Goal: Task Accomplishment & Management: Use online tool/utility

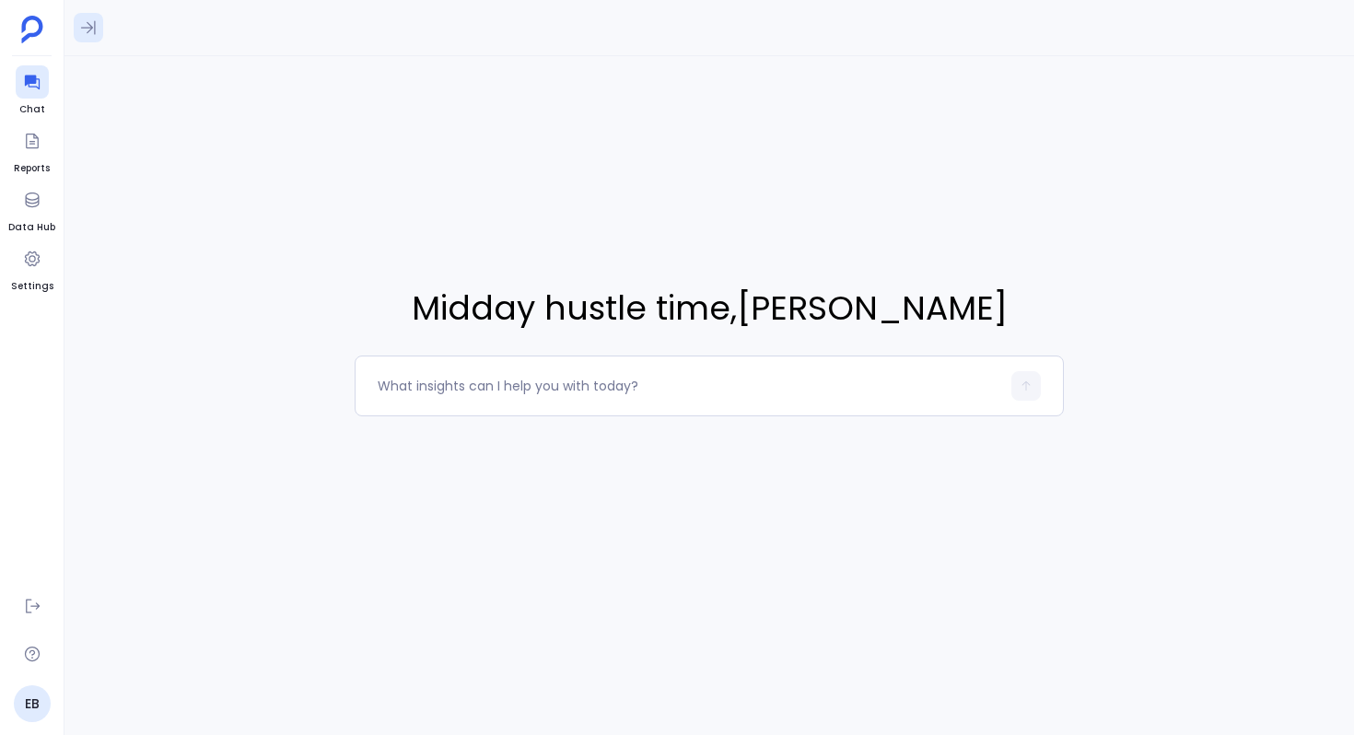
click at [87, 26] on icon at bounding box center [88, 27] width 18 height 18
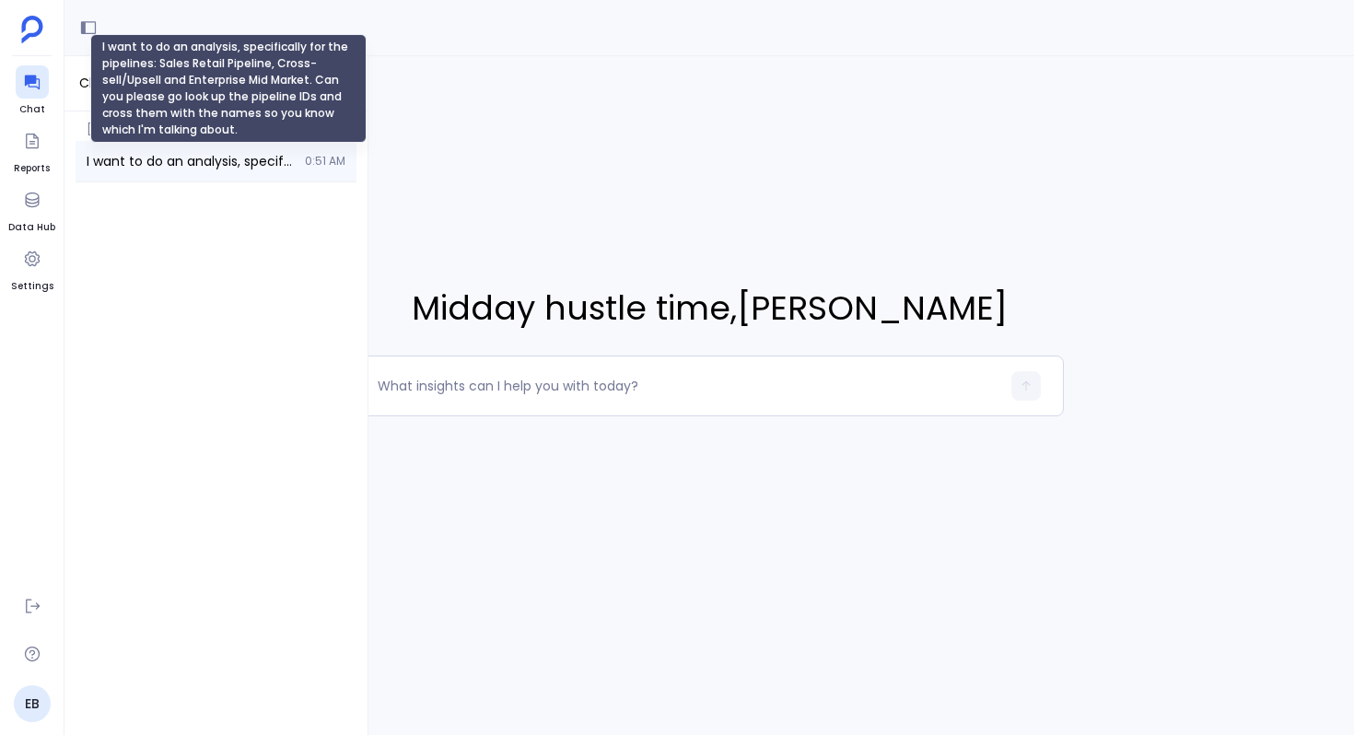
click at [131, 166] on span "I want to do an analysis, specifically for the pipelines: Sales Retail Pipeline…" at bounding box center [190, 161] width 207 height 18
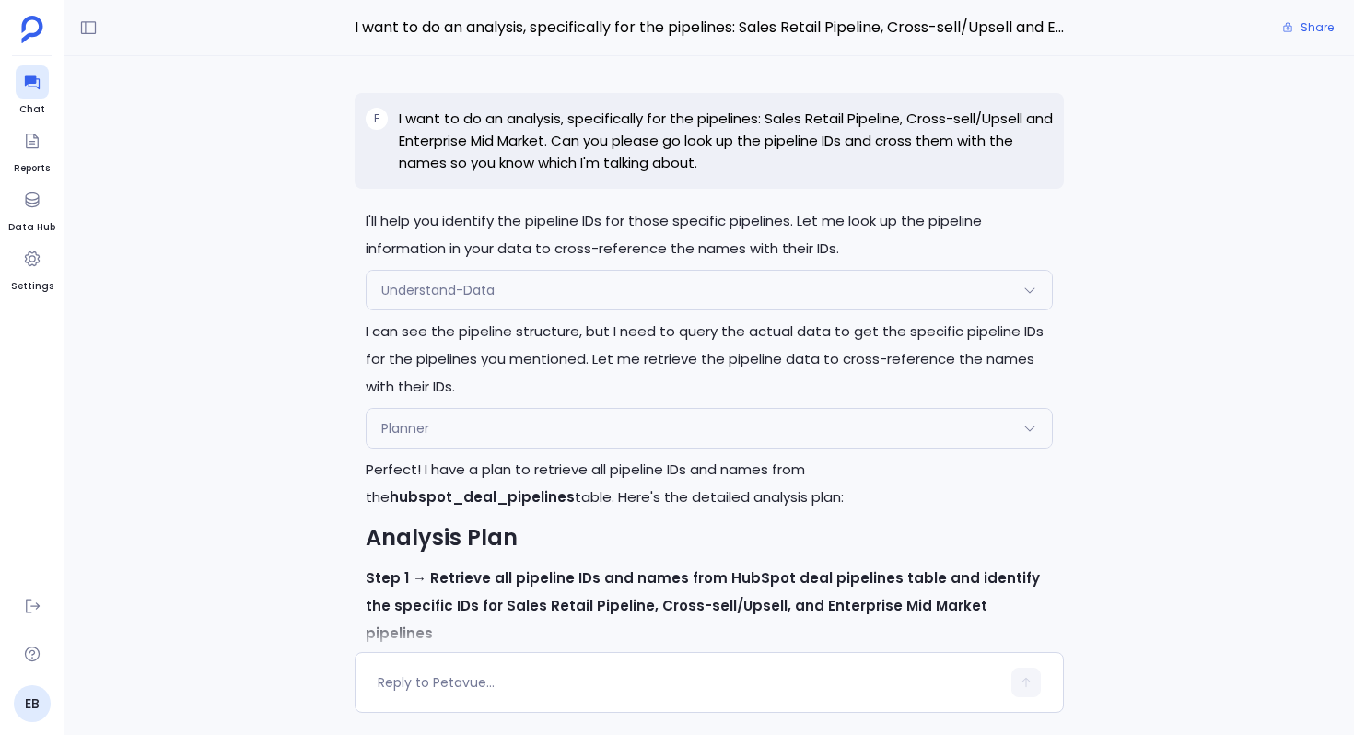
scroll to position [-17237, 0]
click at [529, 286] on div "Understand-Data" at bounding box center [708, 290] width 685 height 39
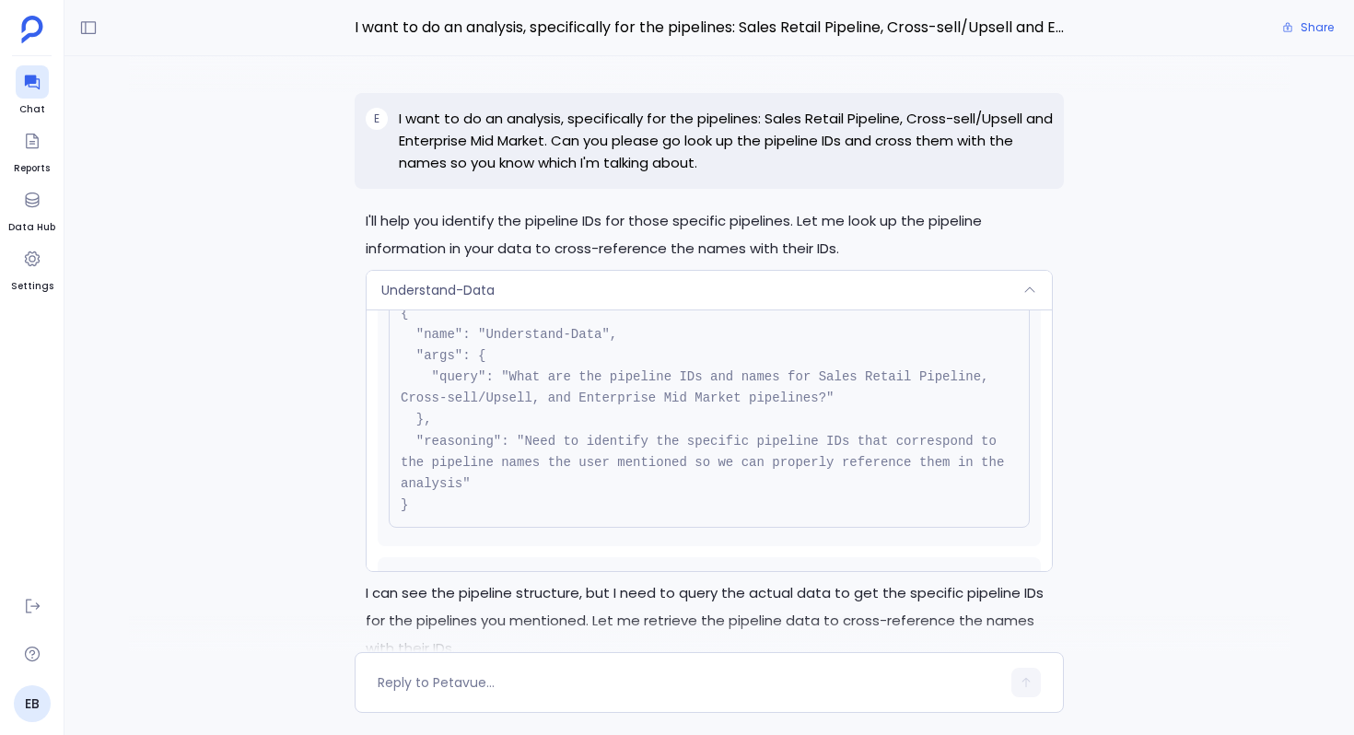
scroll to position [82, 0]
click at [512, 271] on div "Understand-Data" at bounding box center [708, 290] width 685 height 39
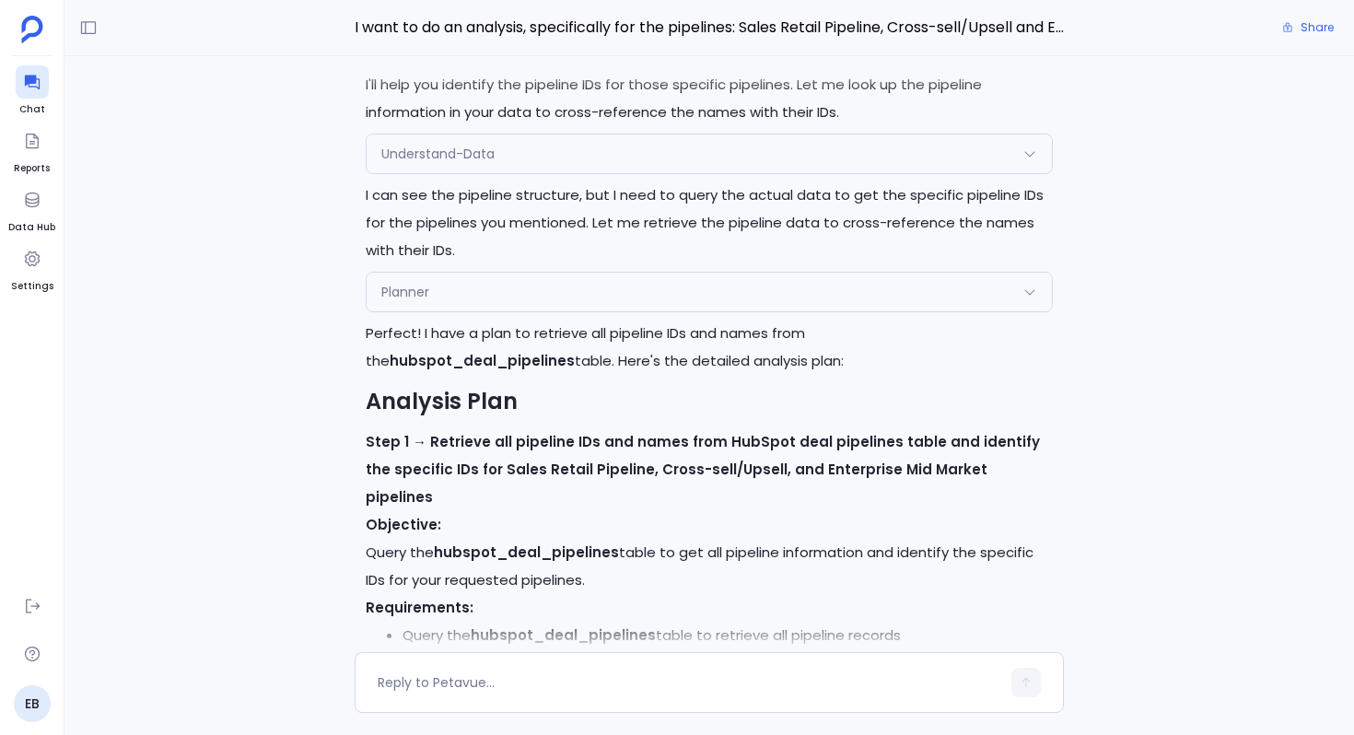
scroll to position [-17012, 0]
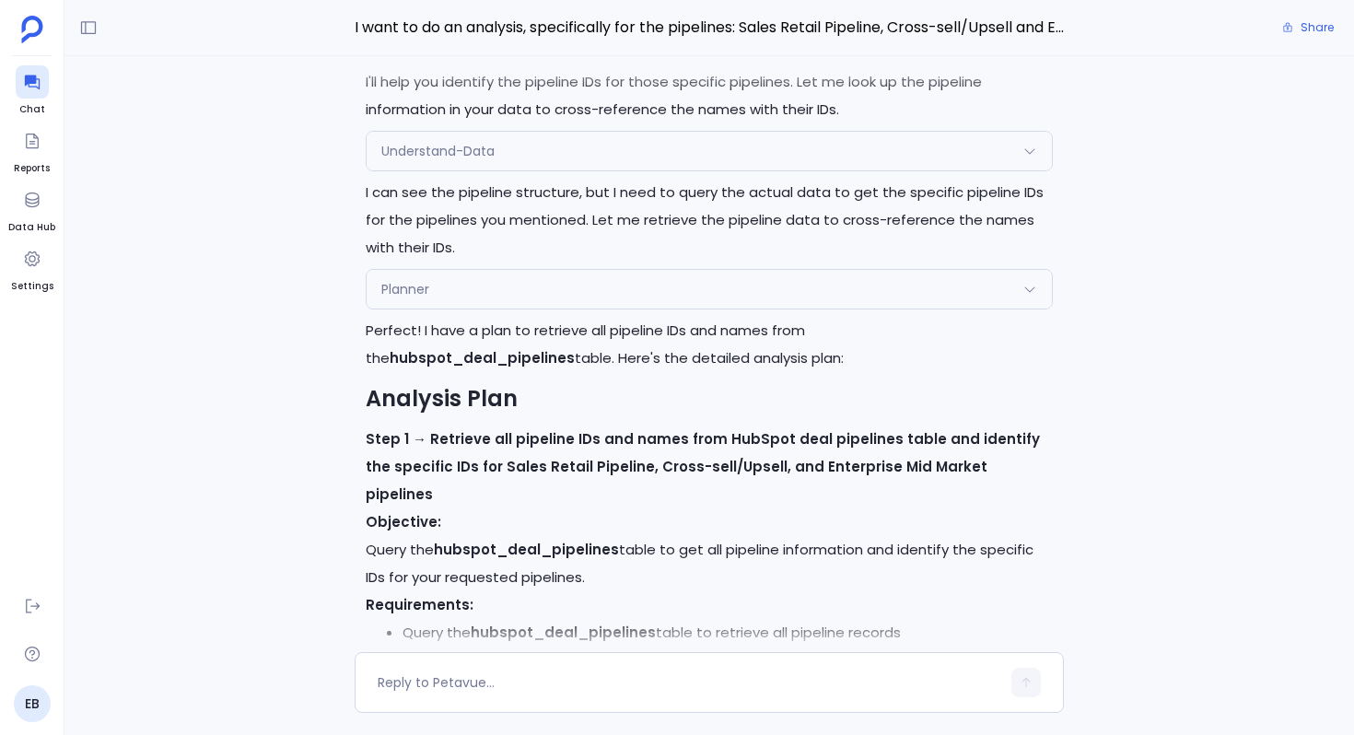
click at [496, 76] on div at bounding box center [709, 74] width 1160 height 37
click at [539, 75] on div at bounding box center [709, 74] width 1160 height 37
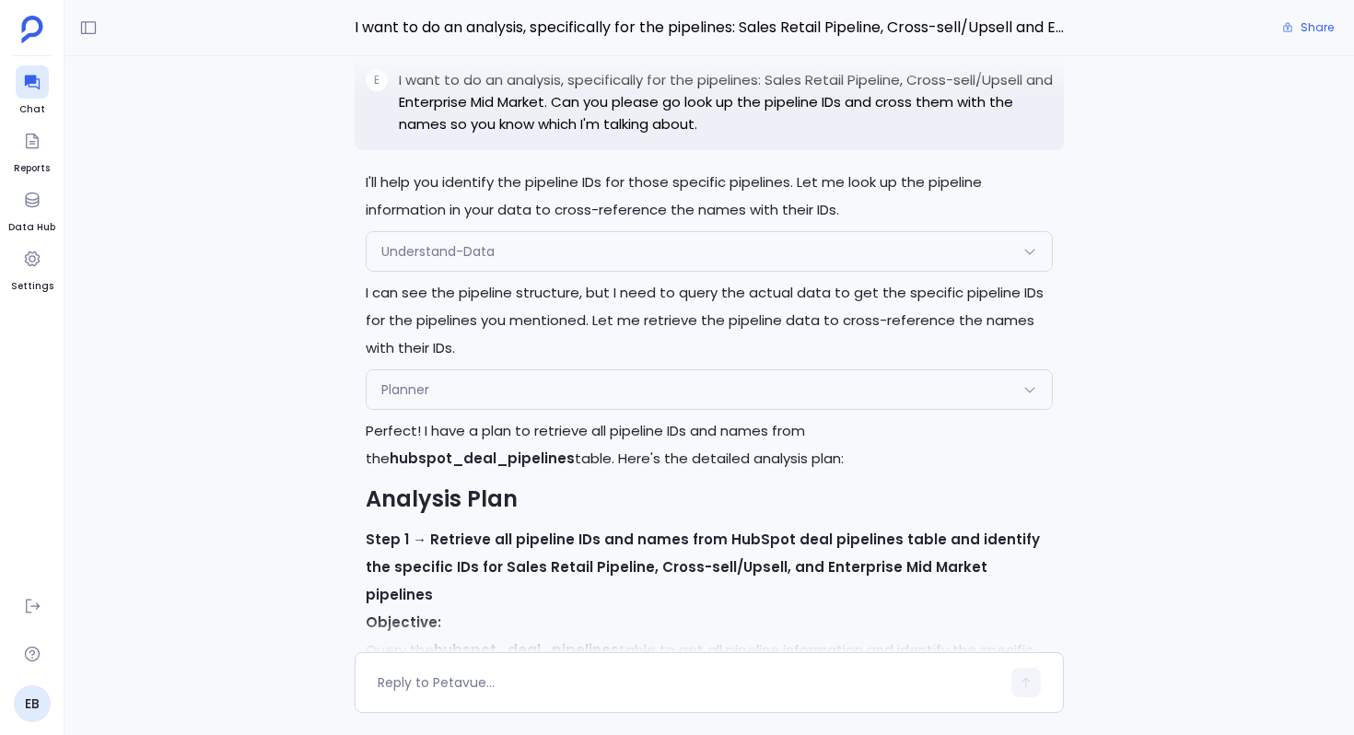
click at [582, 232] on div "Understand-Data" at bounding box center [708, 251] width 685 height 39
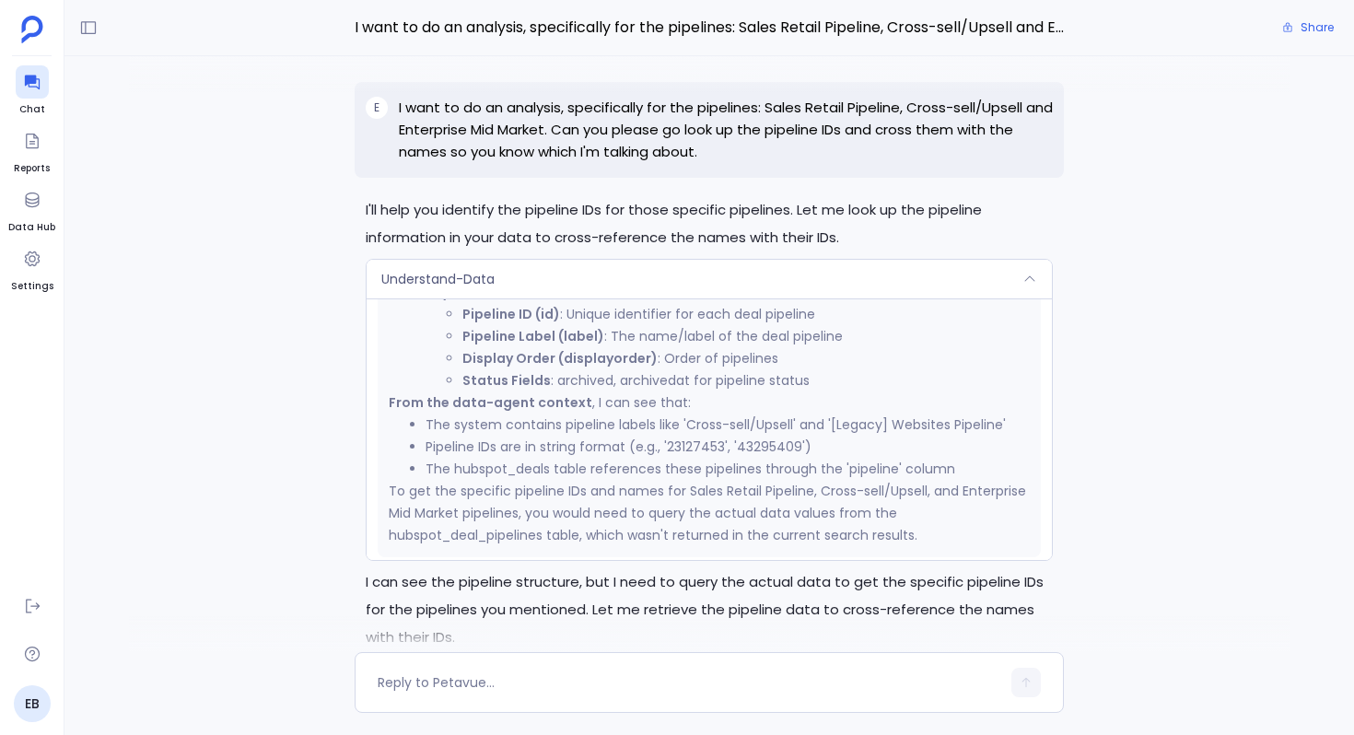
scroll to position [586, 0]
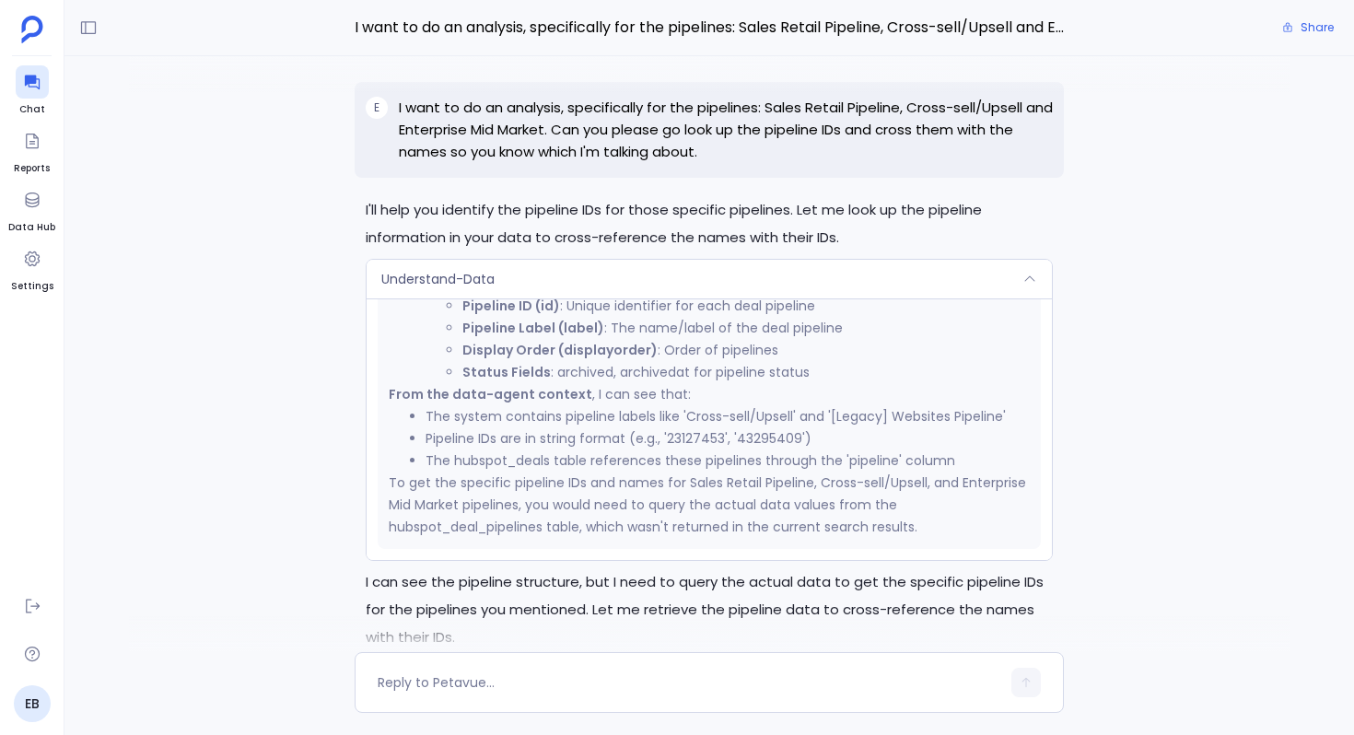
click at [527, 260] on div "Understand-Data" at bounding box center [708, 279] width 685 height 39
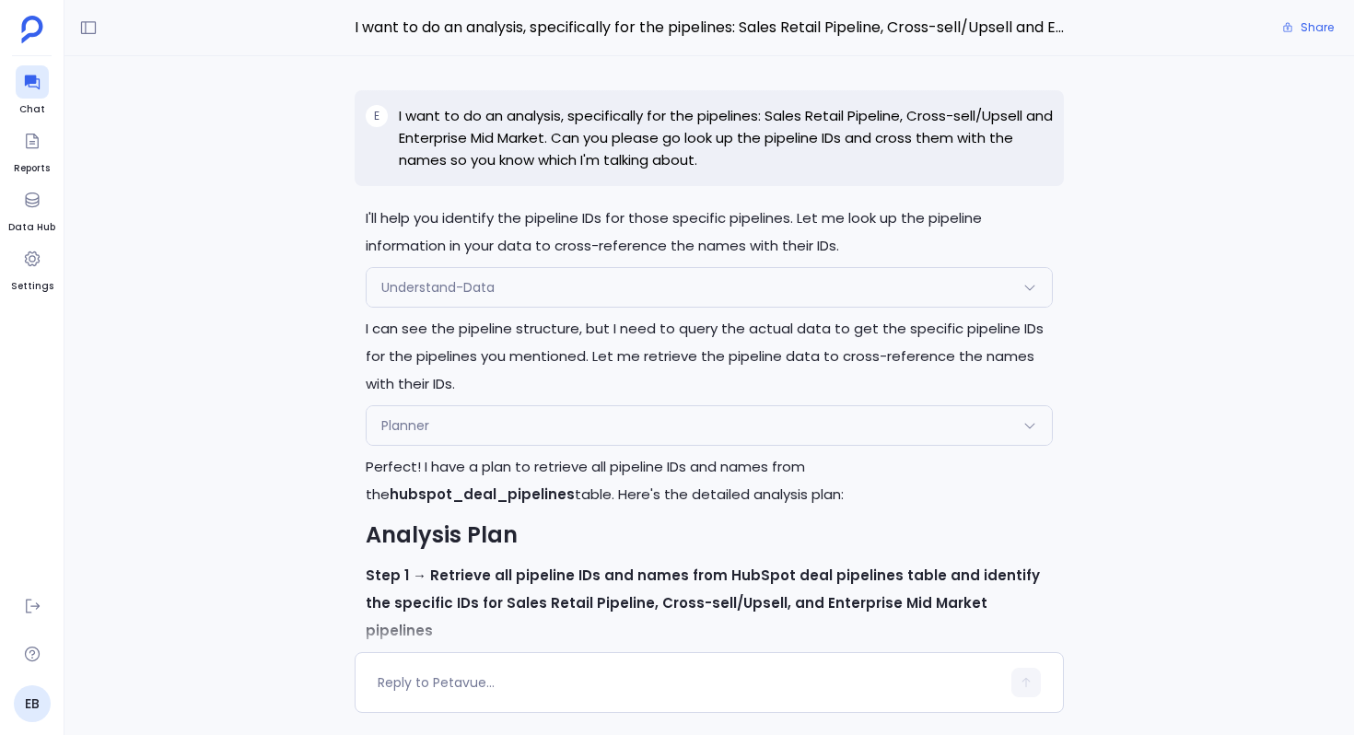
scroll to position [-17140, 0]
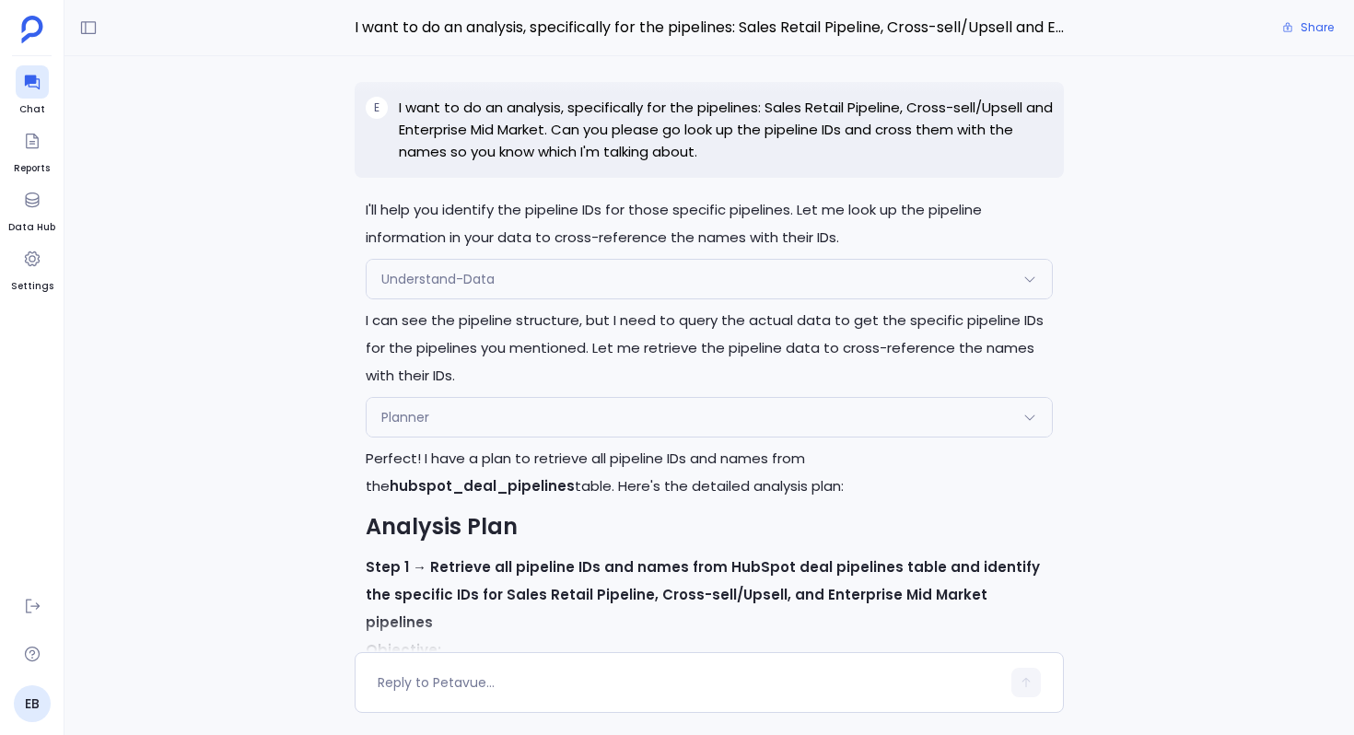
click at [578, 398] on div "Planner" at bounding box center [708, 417] width 685 height 39
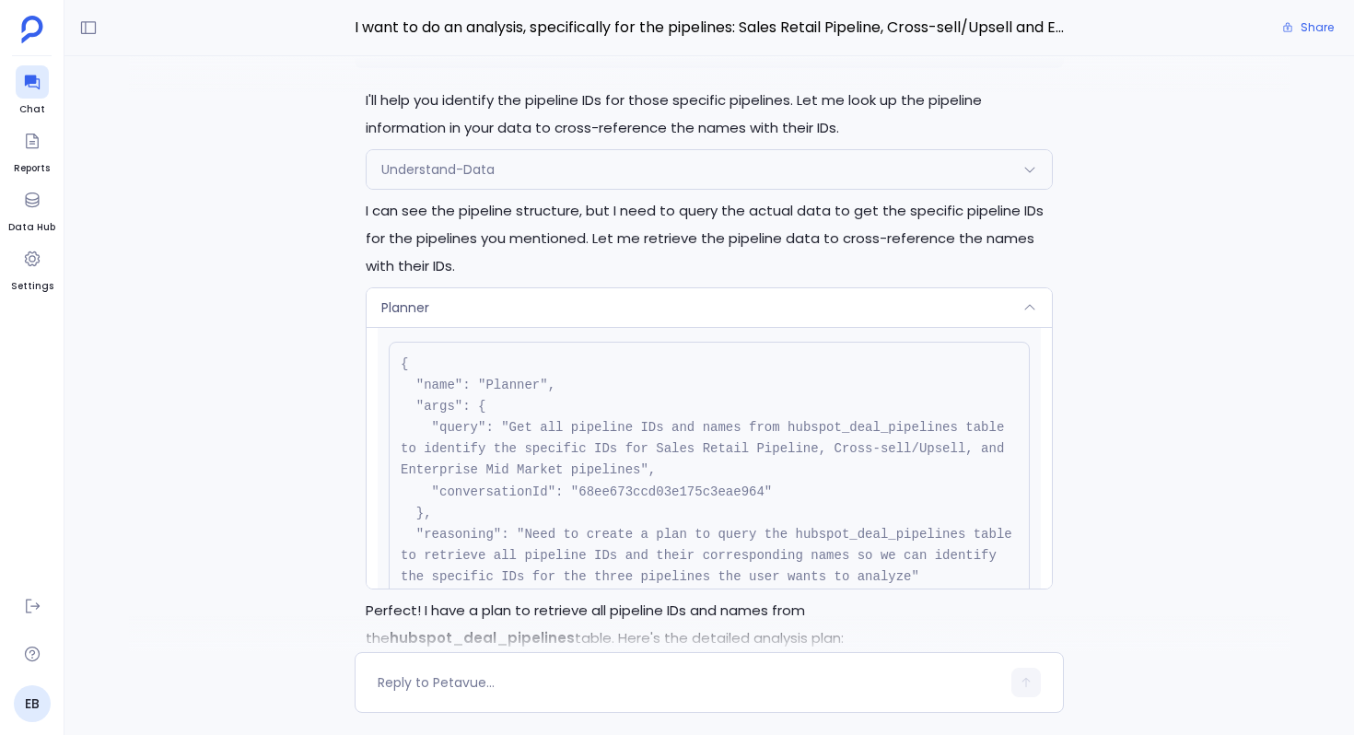
scroll to position [58, 0]
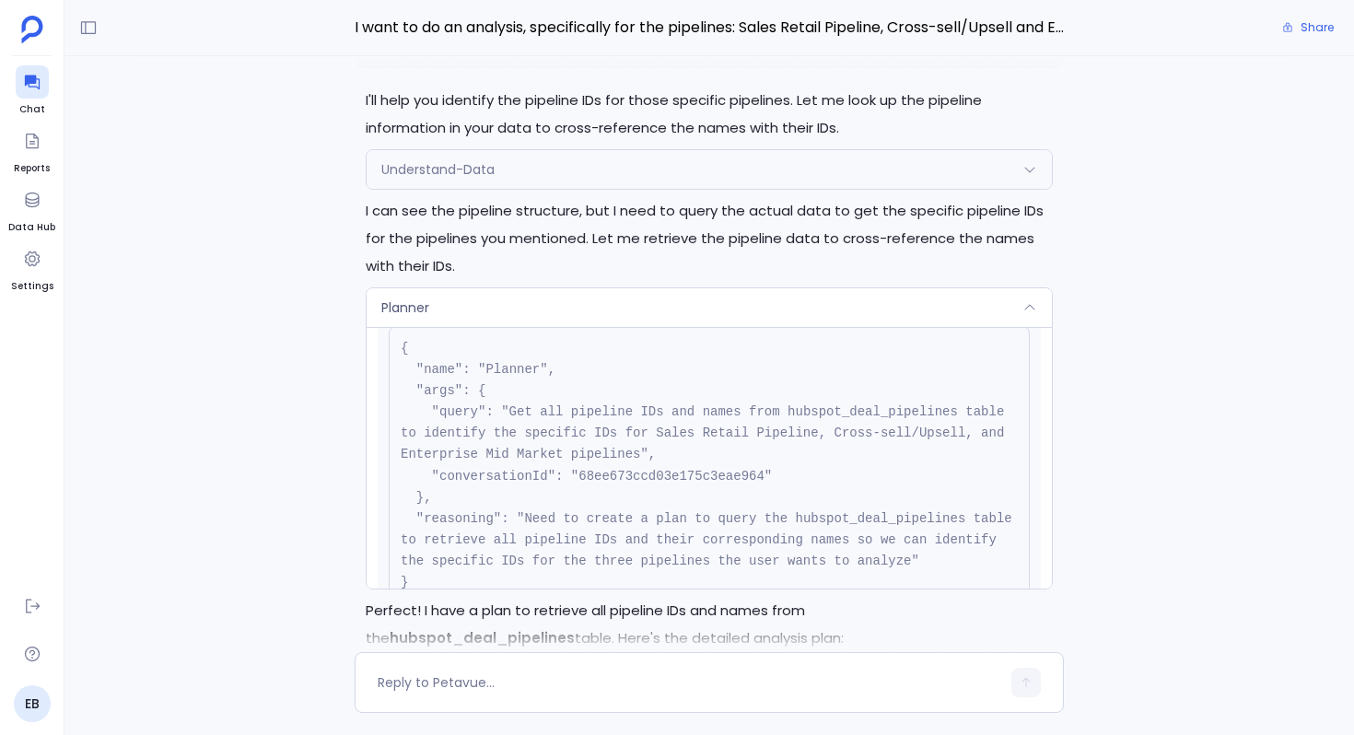
click at [551, 288] on div "Planner" at bounding box center [708, 307] width 685 height 39
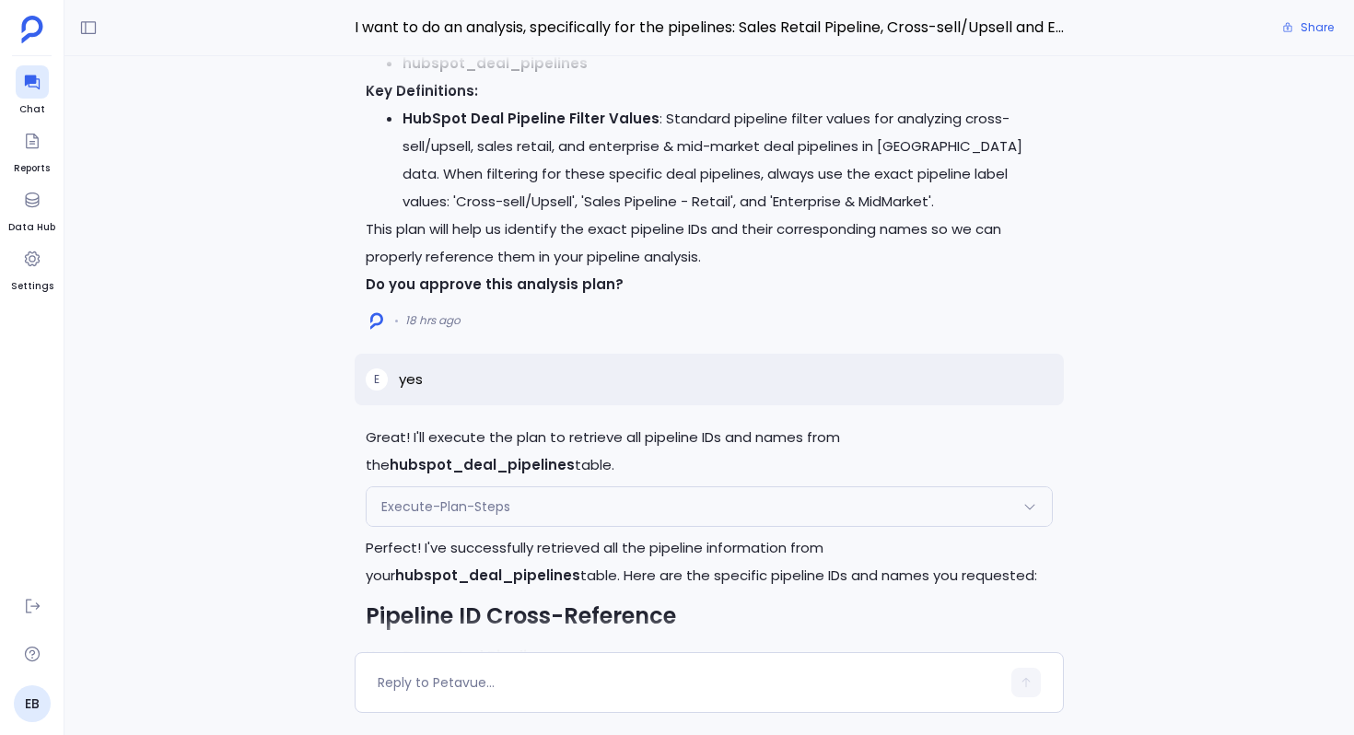
scroll to position [-16169, 0]
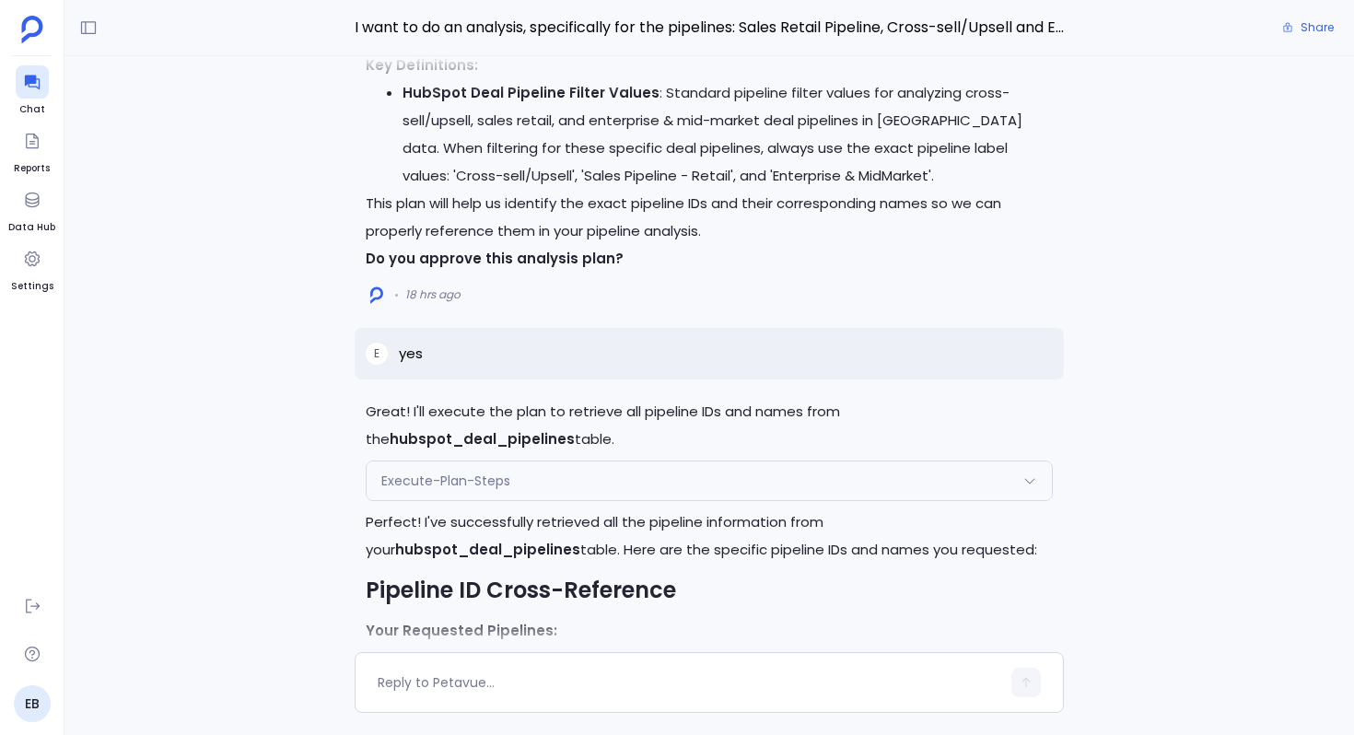
click at [641, 460] on div "Execute-Plan-Steps Request { "name": "Execute-Plan-Steps", "args": { "step_numb…" at bounding box center [709, 480] width 687 height 41
click at [613, 461] on div "Execute-Plan-Steps" at bounding box center [708, 480] width 685 height 39
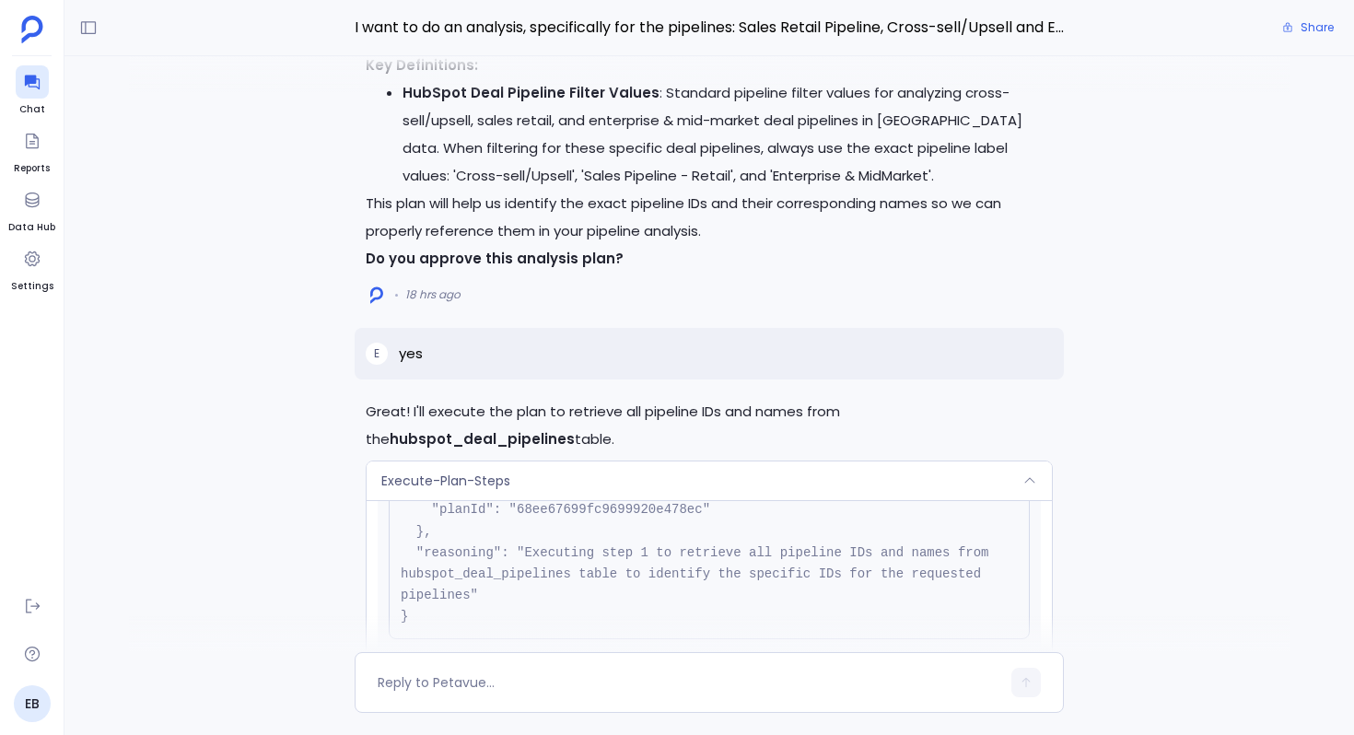
scroll to position [192, 0]
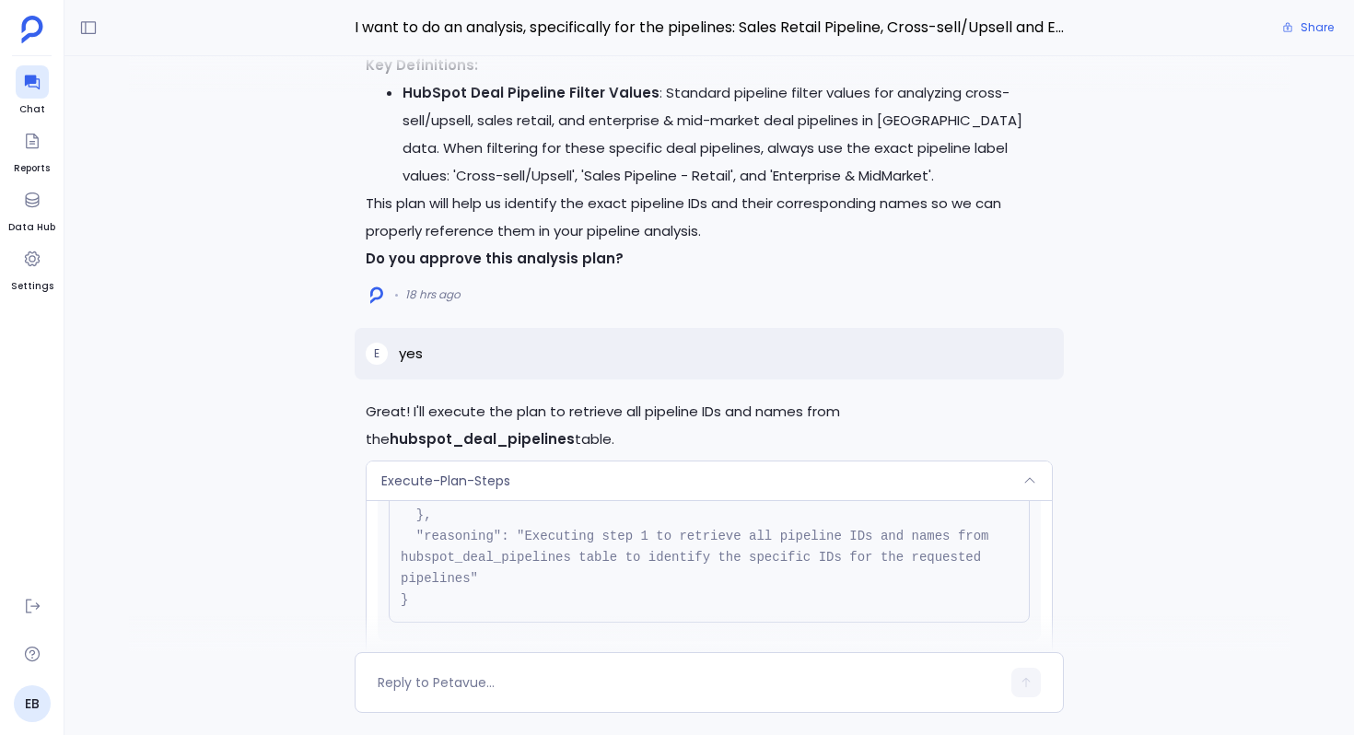
click at [567, 461] on div "Execute-Plan-Steps" at bounding box center [708, 480] width 685 height 39
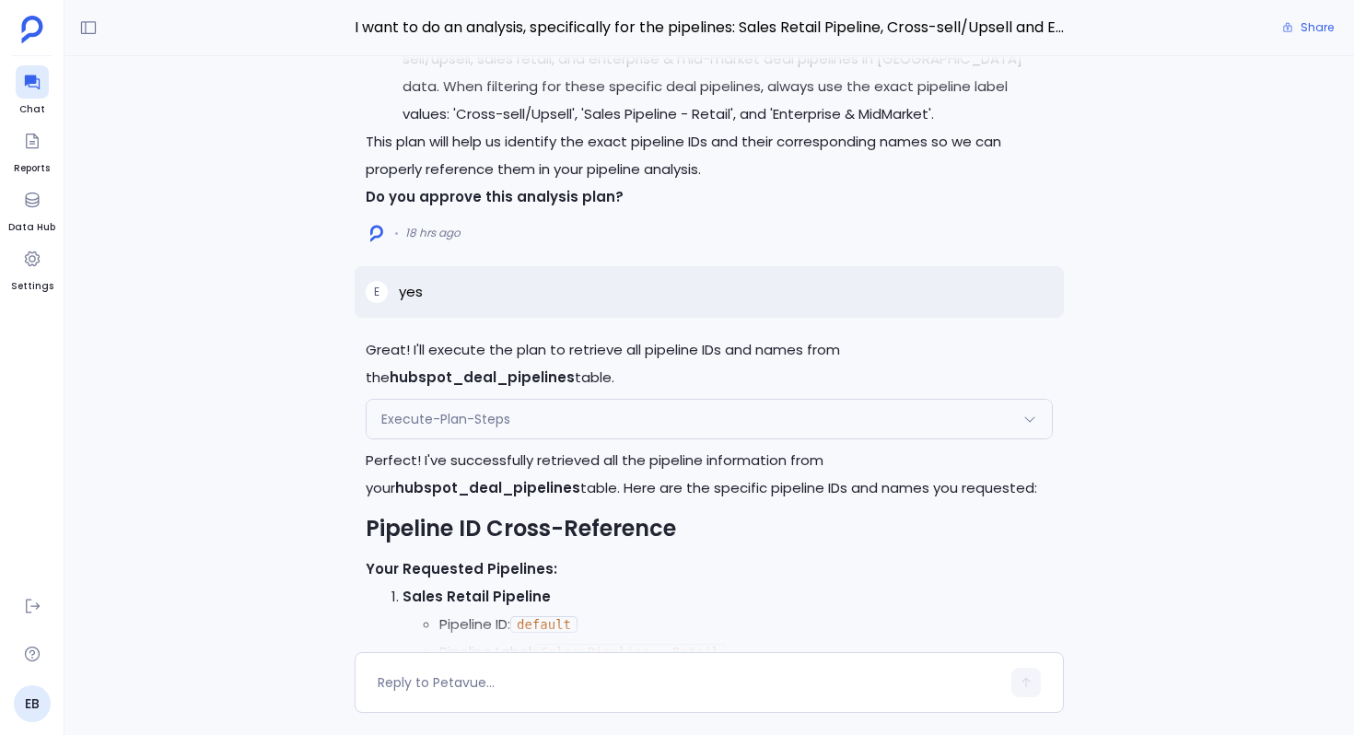
scroll to position [-15646, 0]
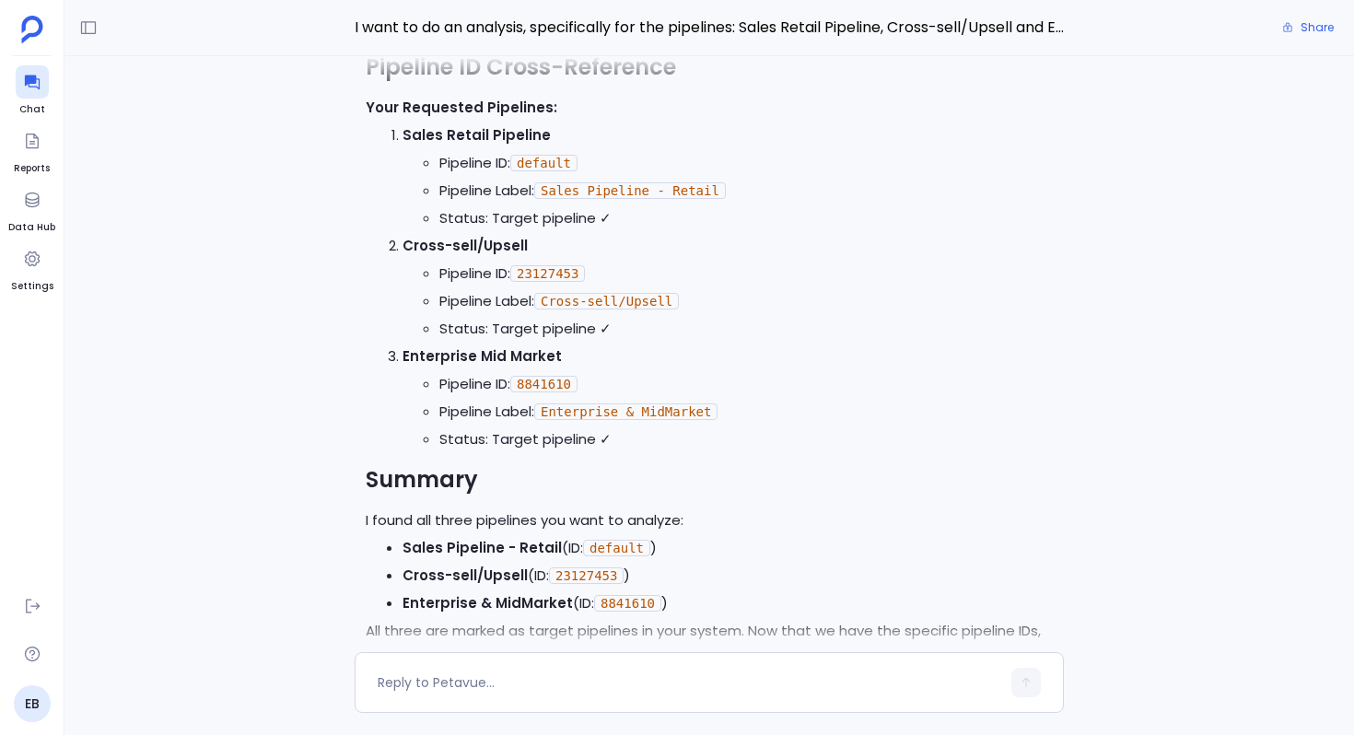
click at [734, 676] on link "Result of Step 1" at bounding box center [745, 685] width 106 height 19
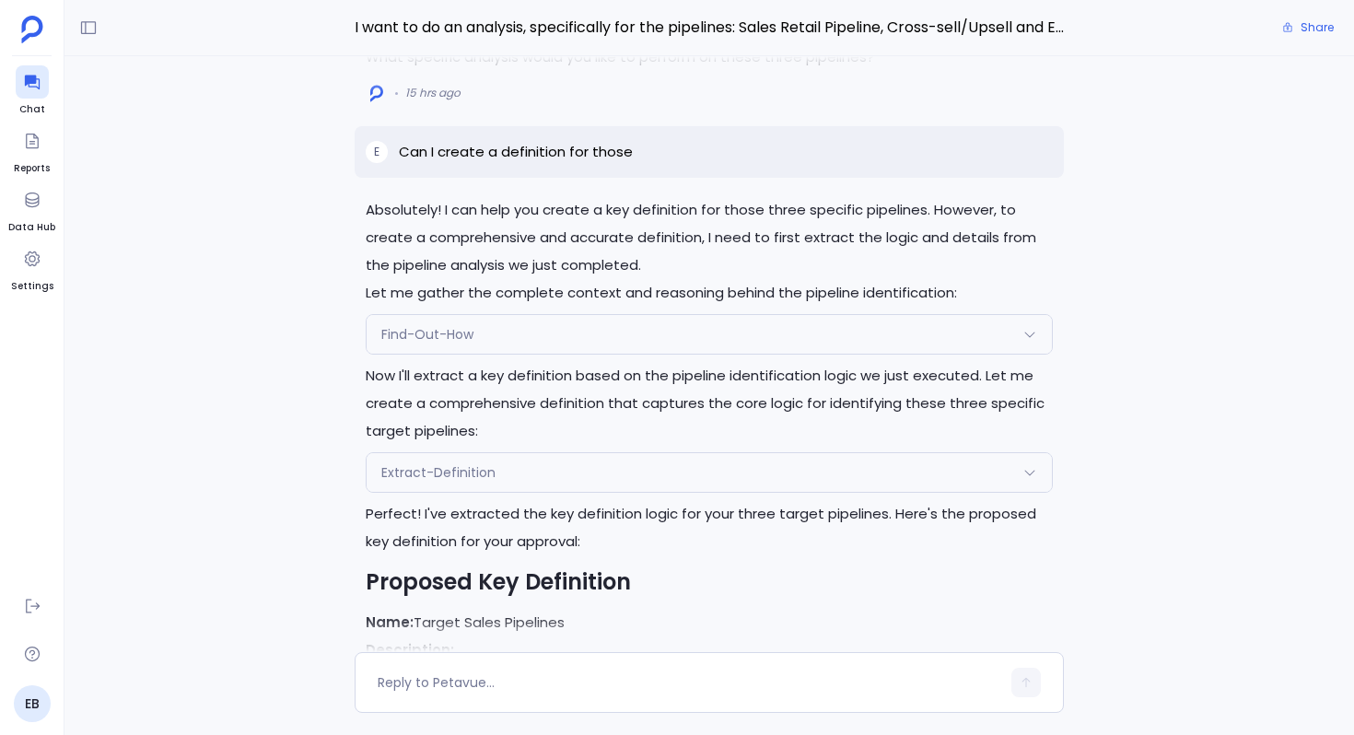
scroll to position [-14988, 0]
click at [547, 314] on div "Find-Out-How" at bounding box center [708, 333] width 685 height 39
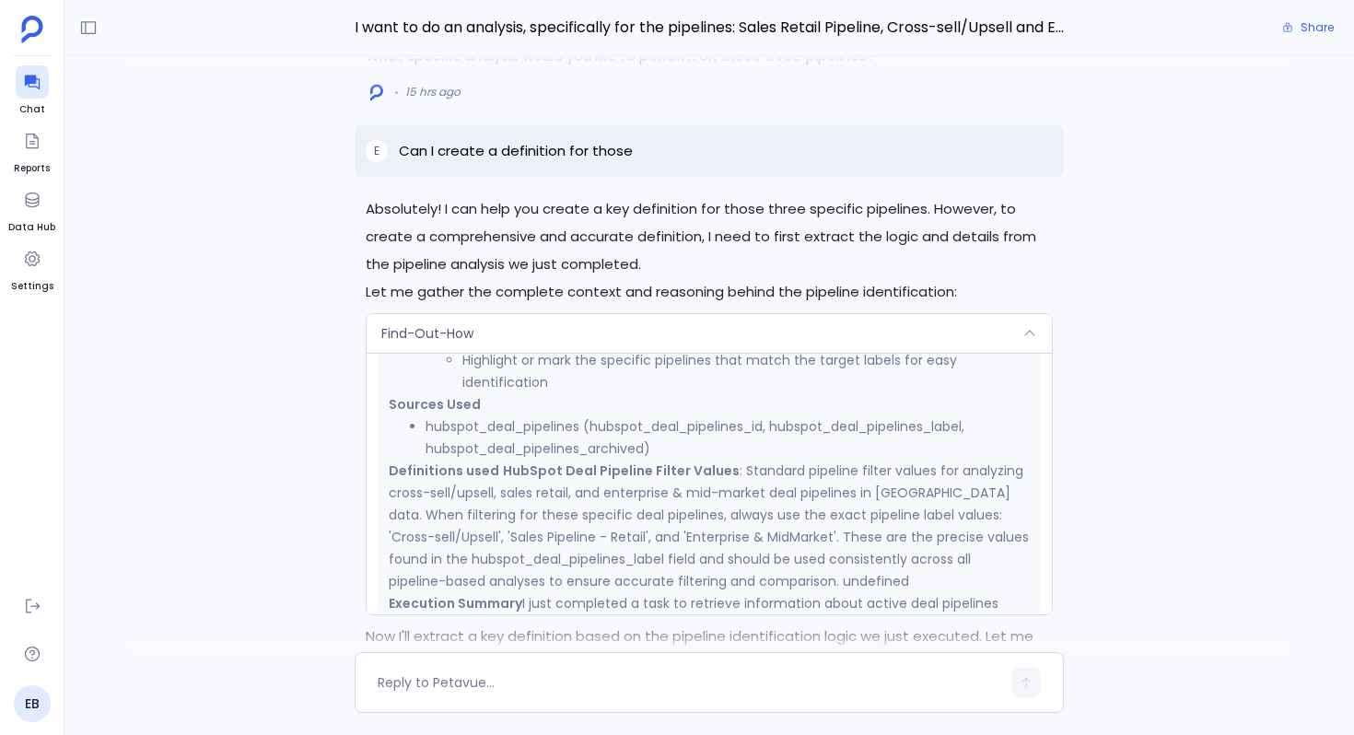
scroll to position [895, 0]
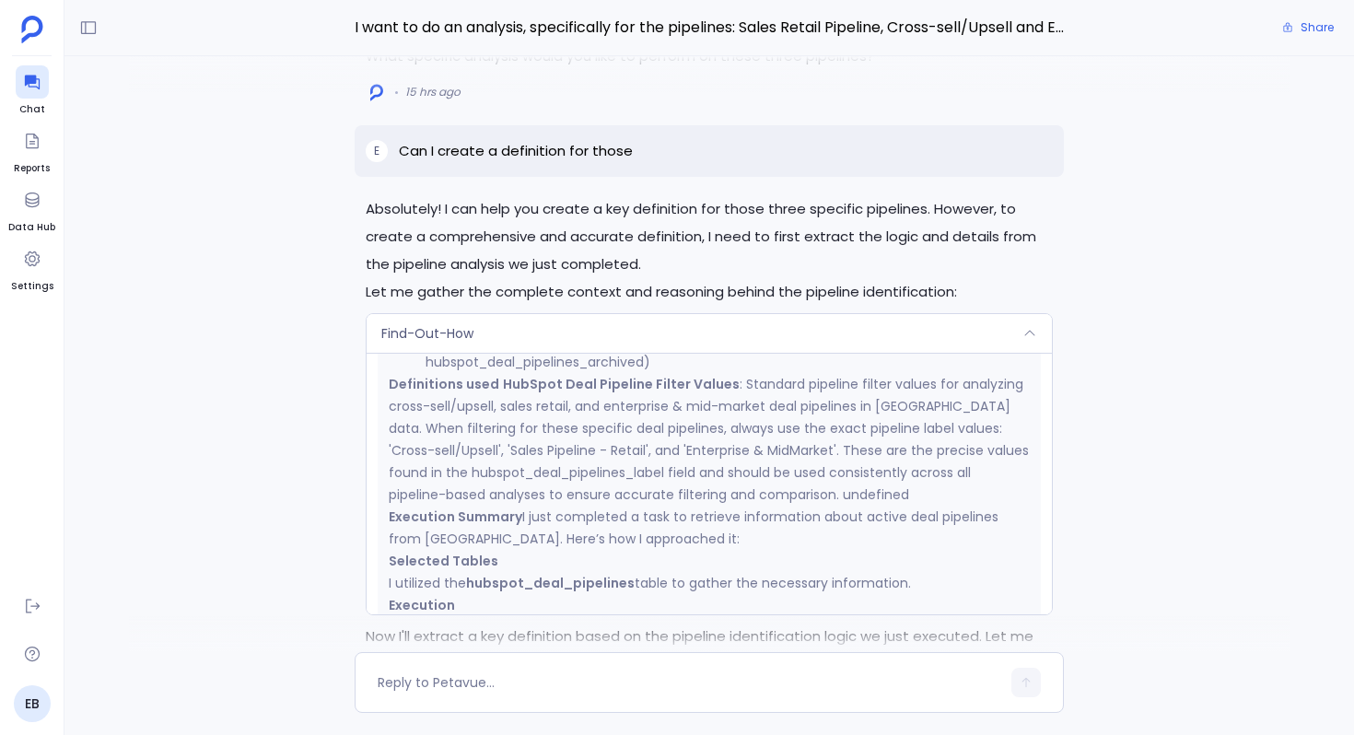
click at [568, 314] on div "Find-Out-How" at bounding box center [708, 333] width 685 height 39
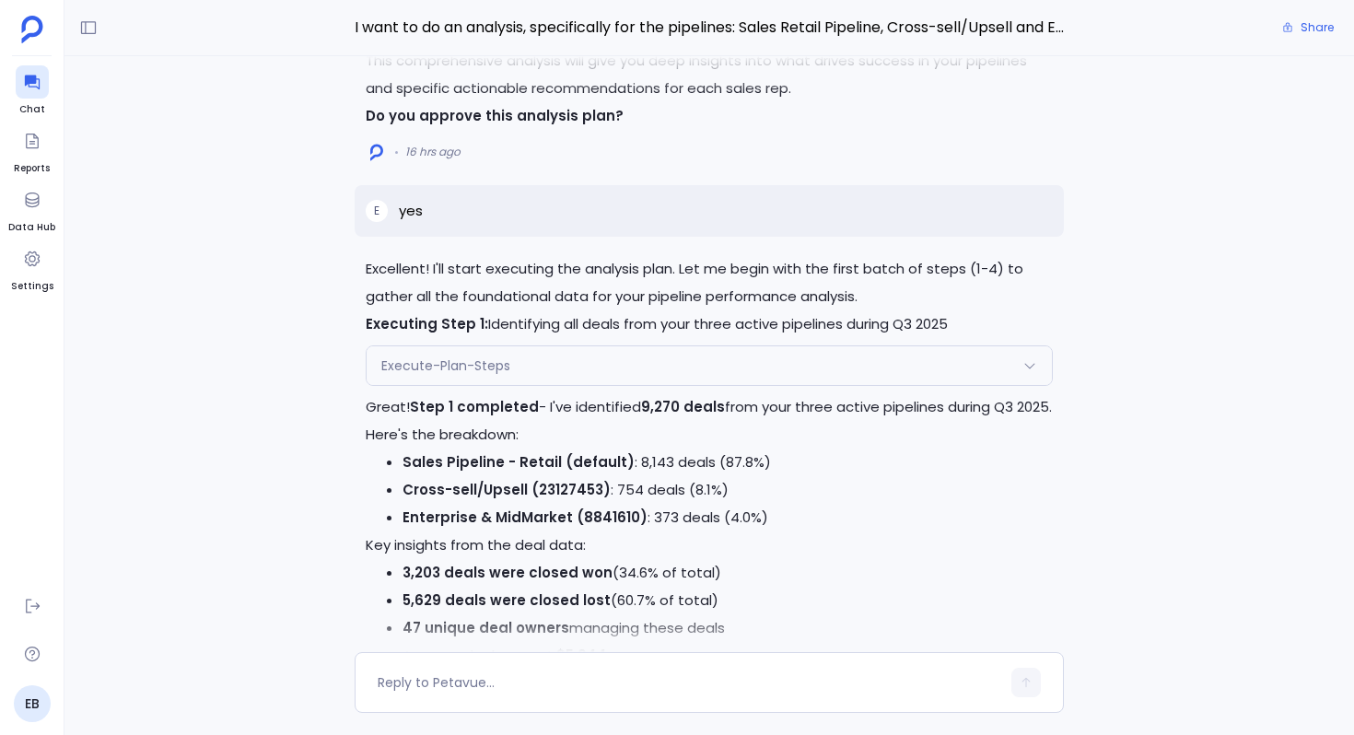
scroll to position [-8954, 0]
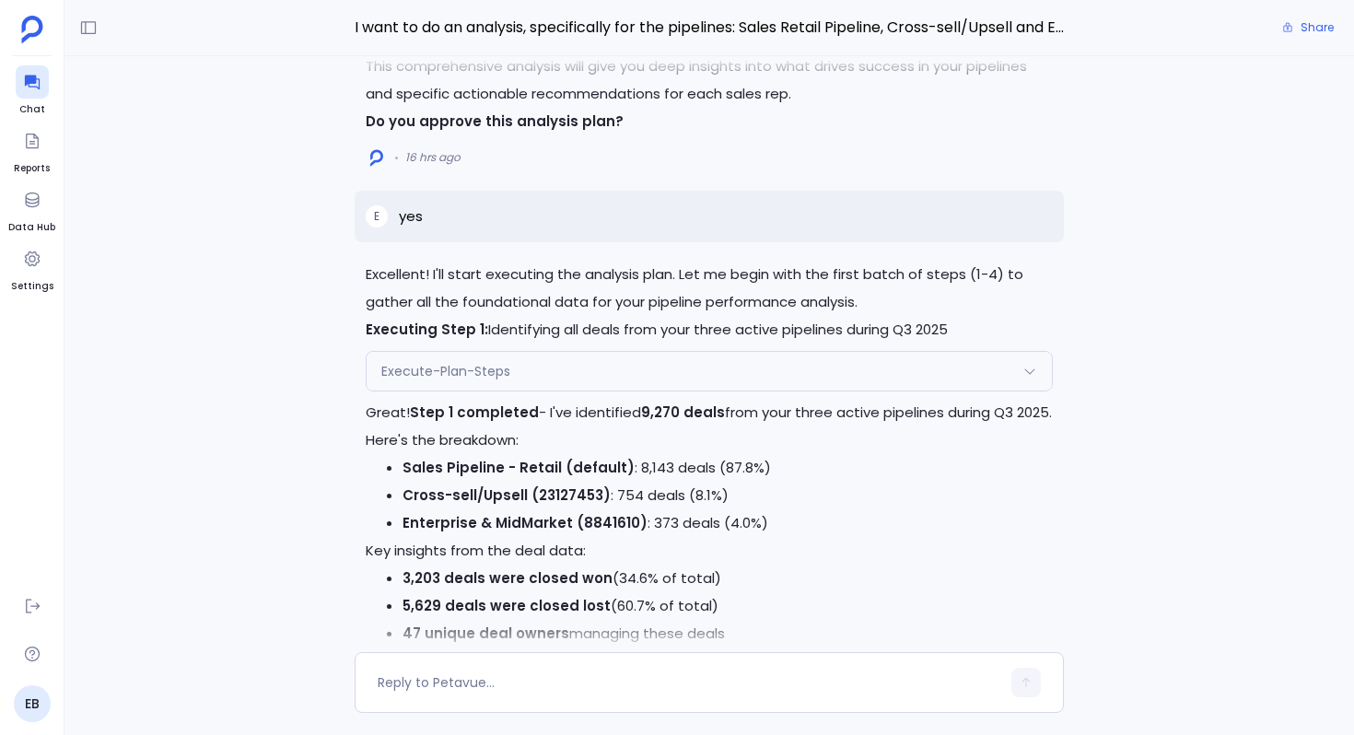
click at [564, 351] on div "Execute-Plan-Steps Request { "name": "Execute-Plan-Steps", "args": { "step_numb…" at bounding box center [709, 371] width 687 height 41
click at [550, 352] on div "Execute-Plan-Steps" at bounding box center [708, 371] width 685 height 39
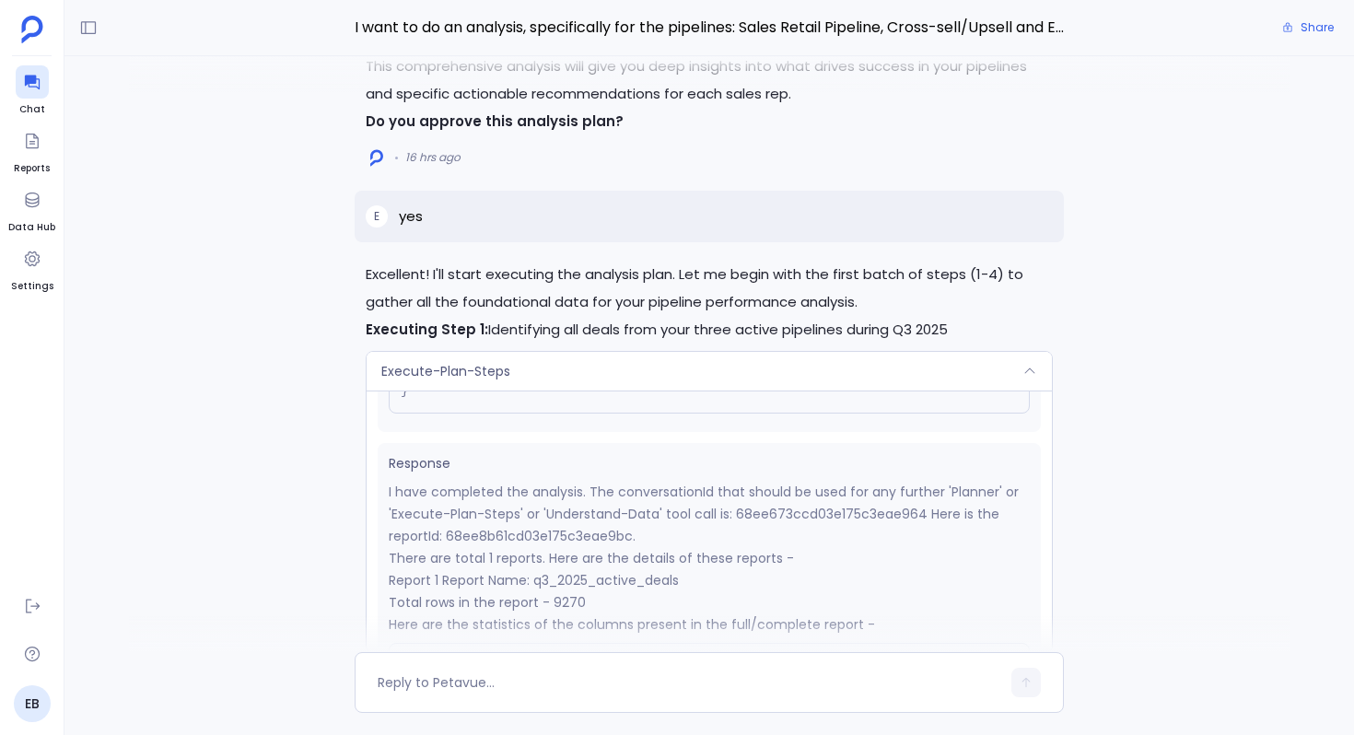
scroll to position [300, 0]
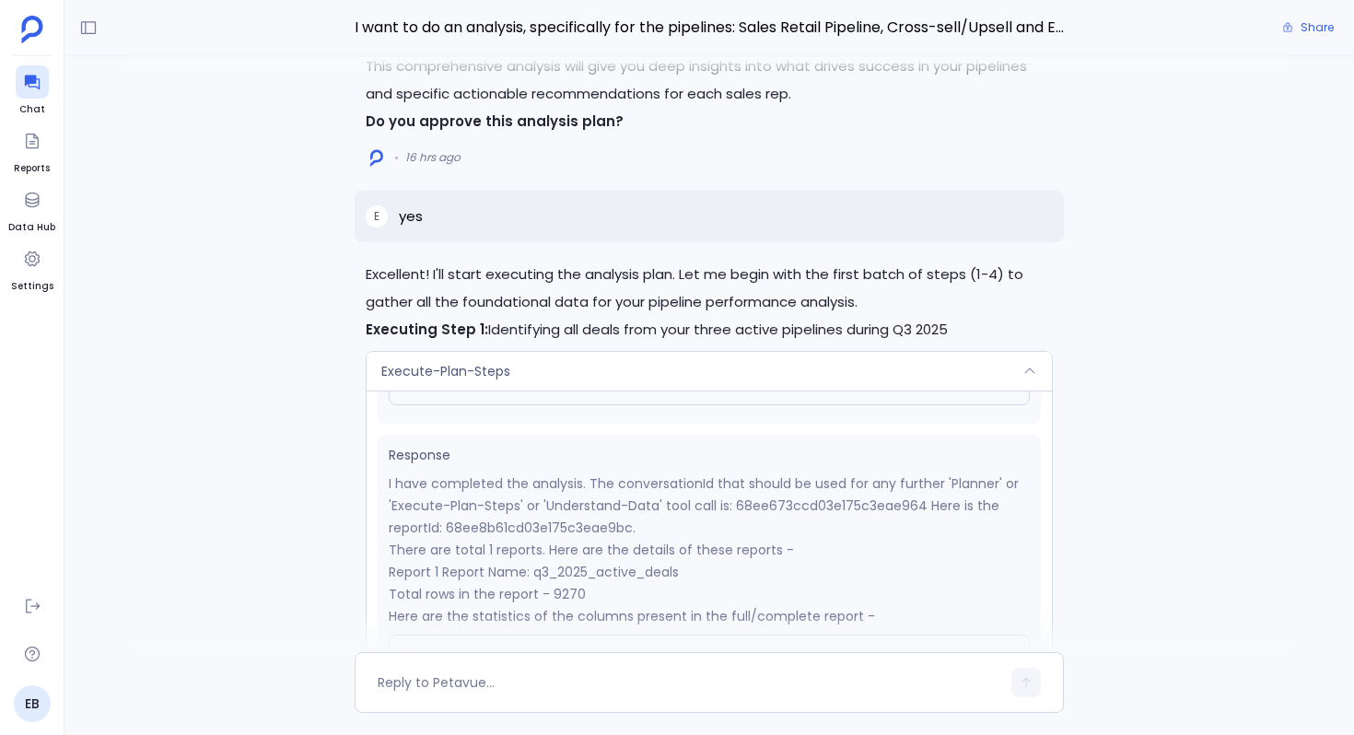
click at [543, 472] on p "I have completed the analysis. The conversationId that should be used for any f…" at bounding box center [709, 505] width 641 height 66
copy p "68ee8b61cd03e175c3eae9bc"
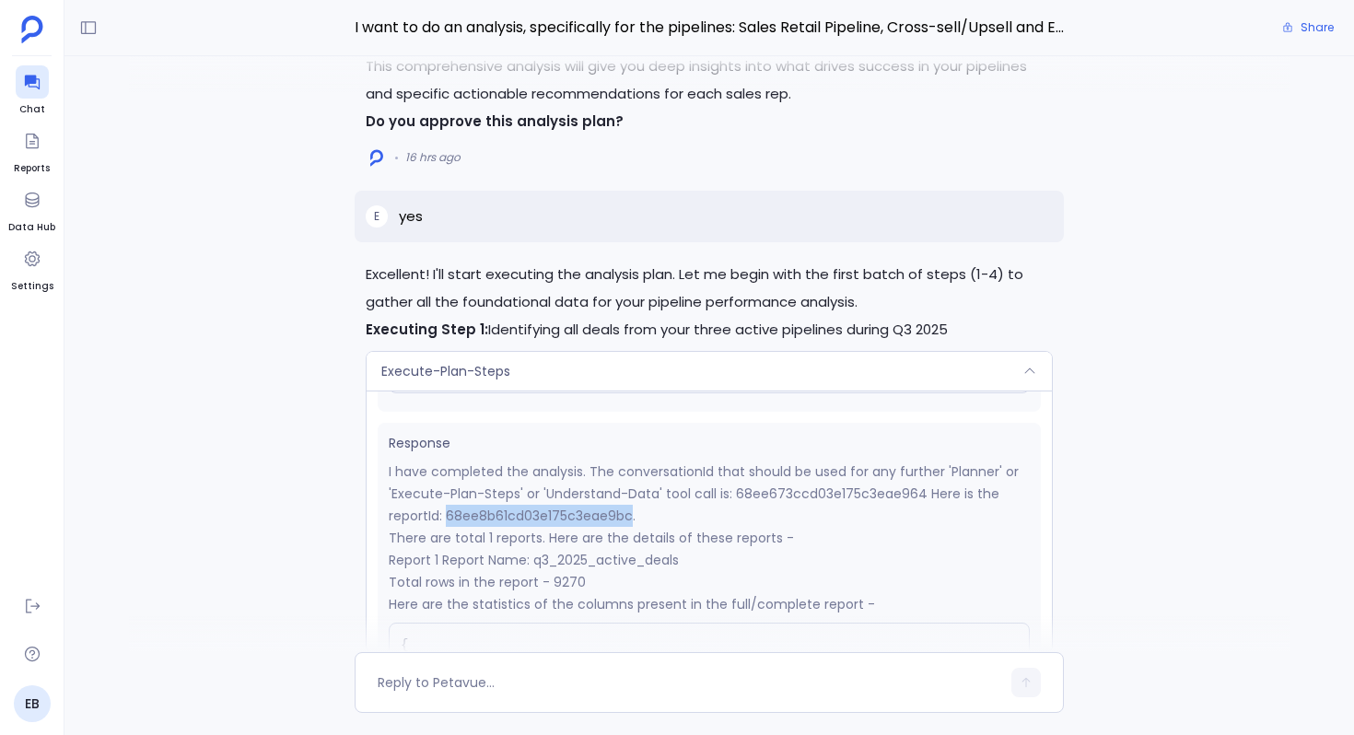
scroll to position [313, 0]
click at [680, 352] on div "Execute-Plan-Steps" at bounding box center [708, 371] width 685 height 39
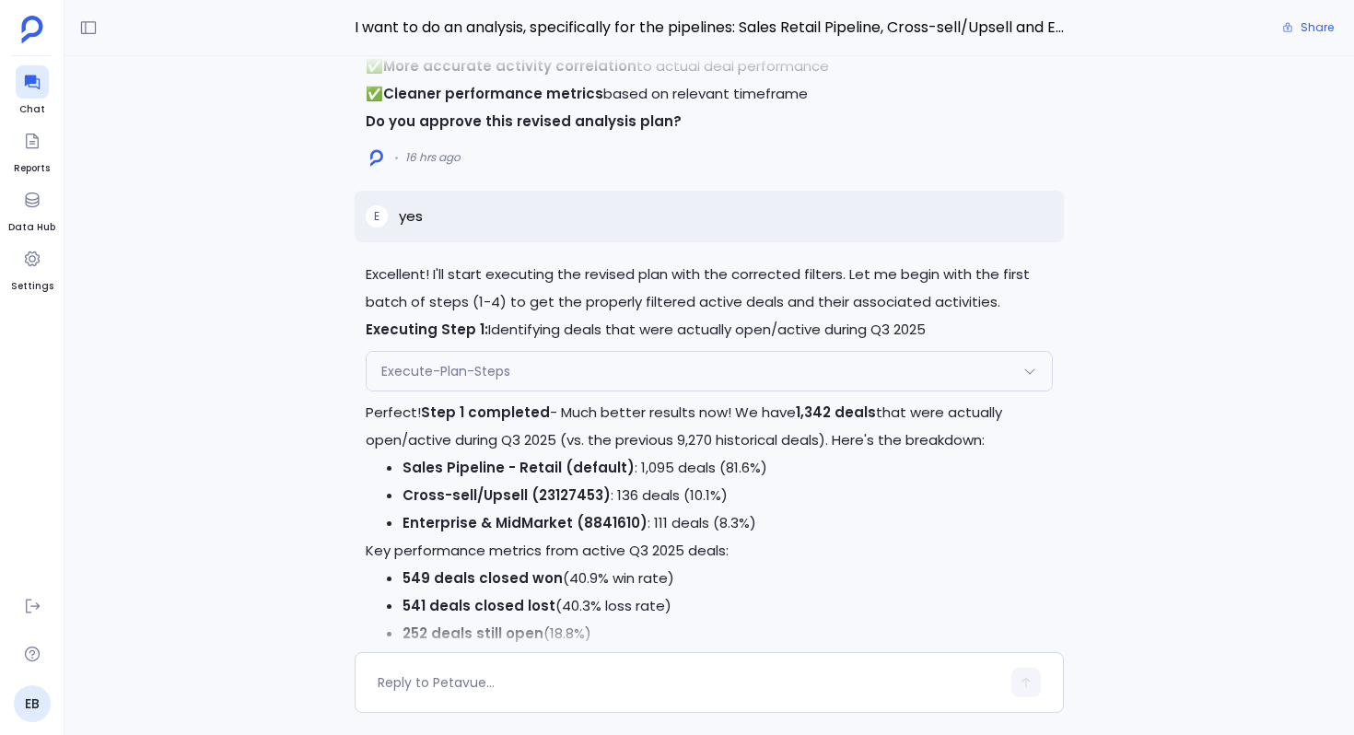
scroll to position [-5325, 0]
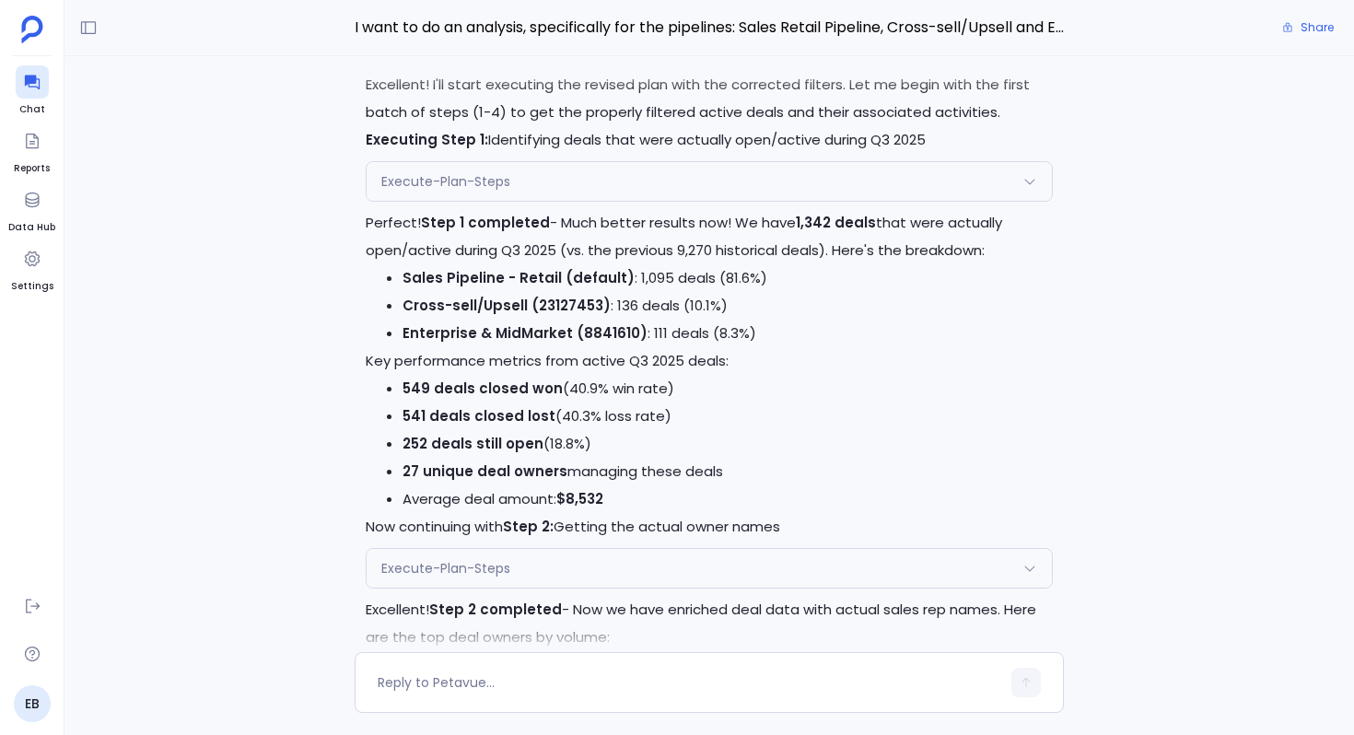
click at [602, 178] on div "Execute-Plan-Steps" at bounding box center [708, 181] width 685 height 39
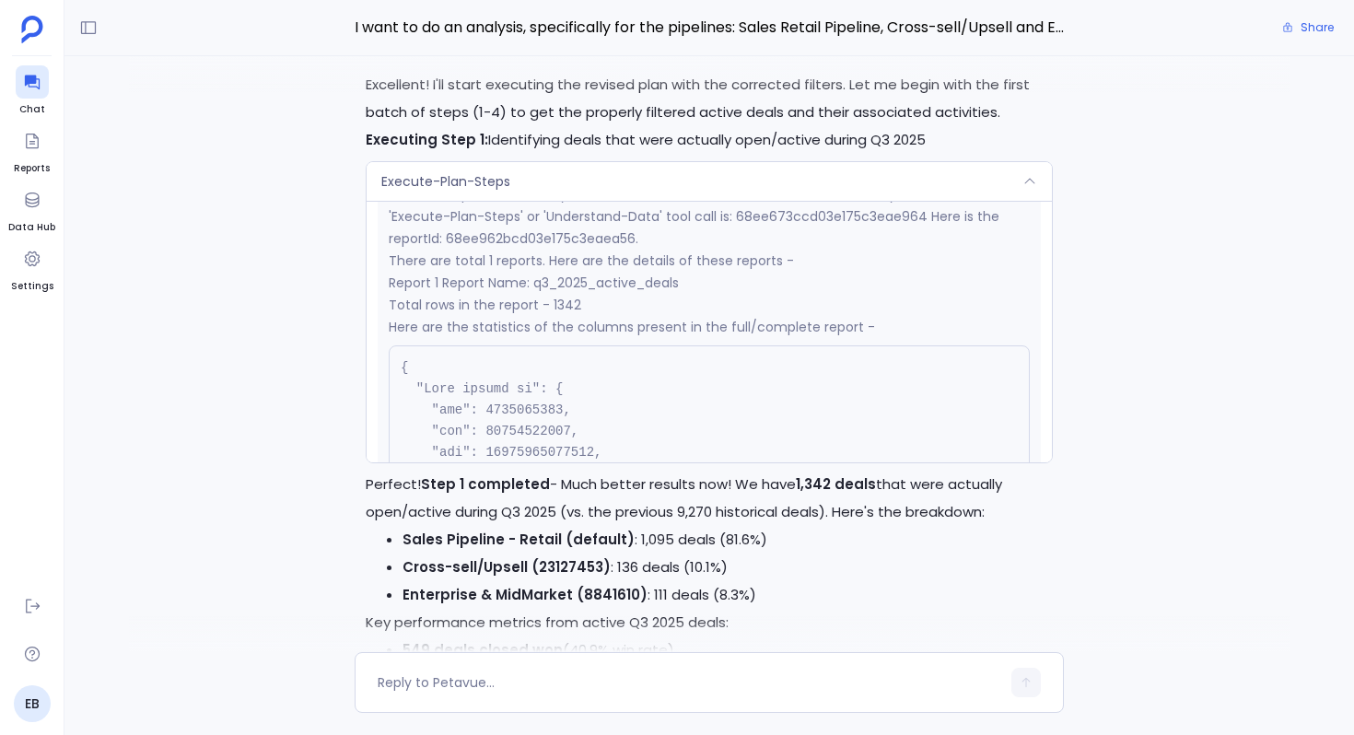
scroll to position [348, 0]
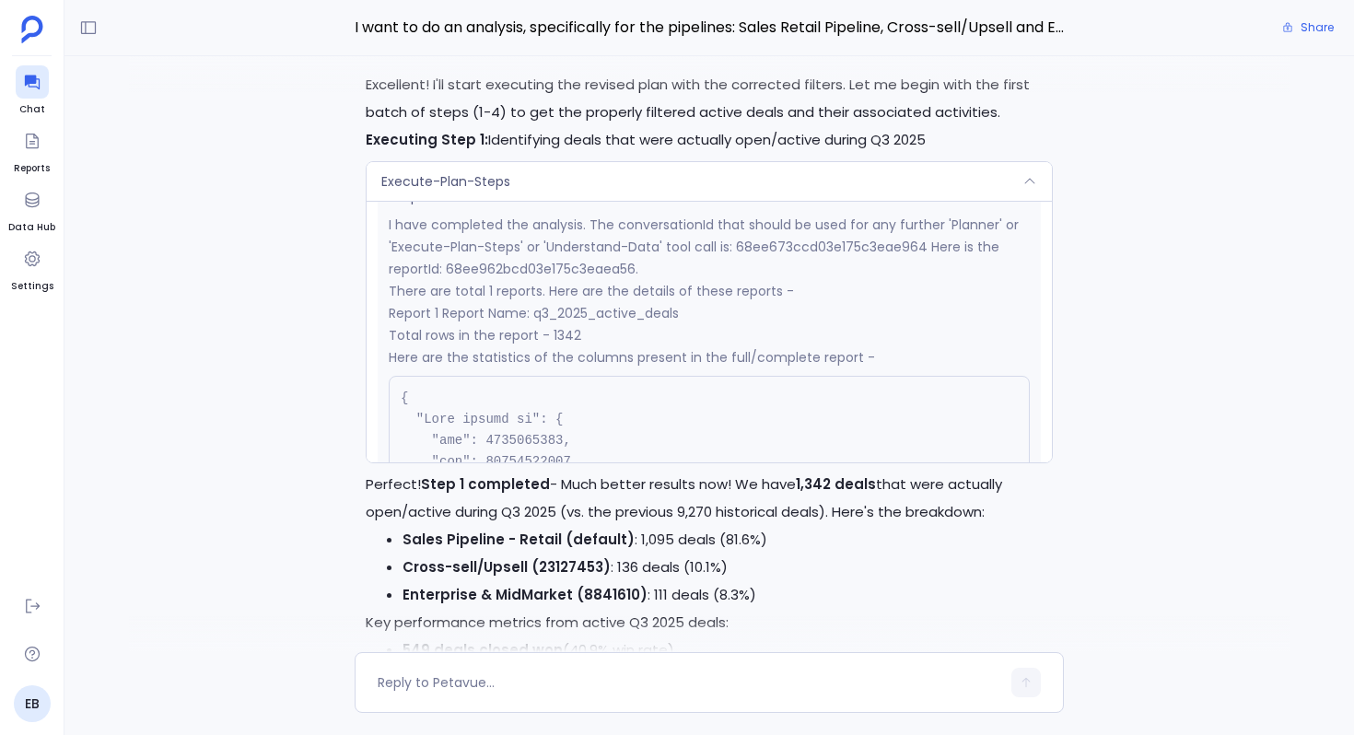
click at [572, 265] on p "I have completed the analysis. The conversationId that should be used for any f…" at bounding box center [709, 247] width 641 height 66
copy p "68ee962bcd03e175c3eaea56"
click at [644, 185] on div "Execute-Plan-Steps" at bounding box center [708, 181] width 685 height 39
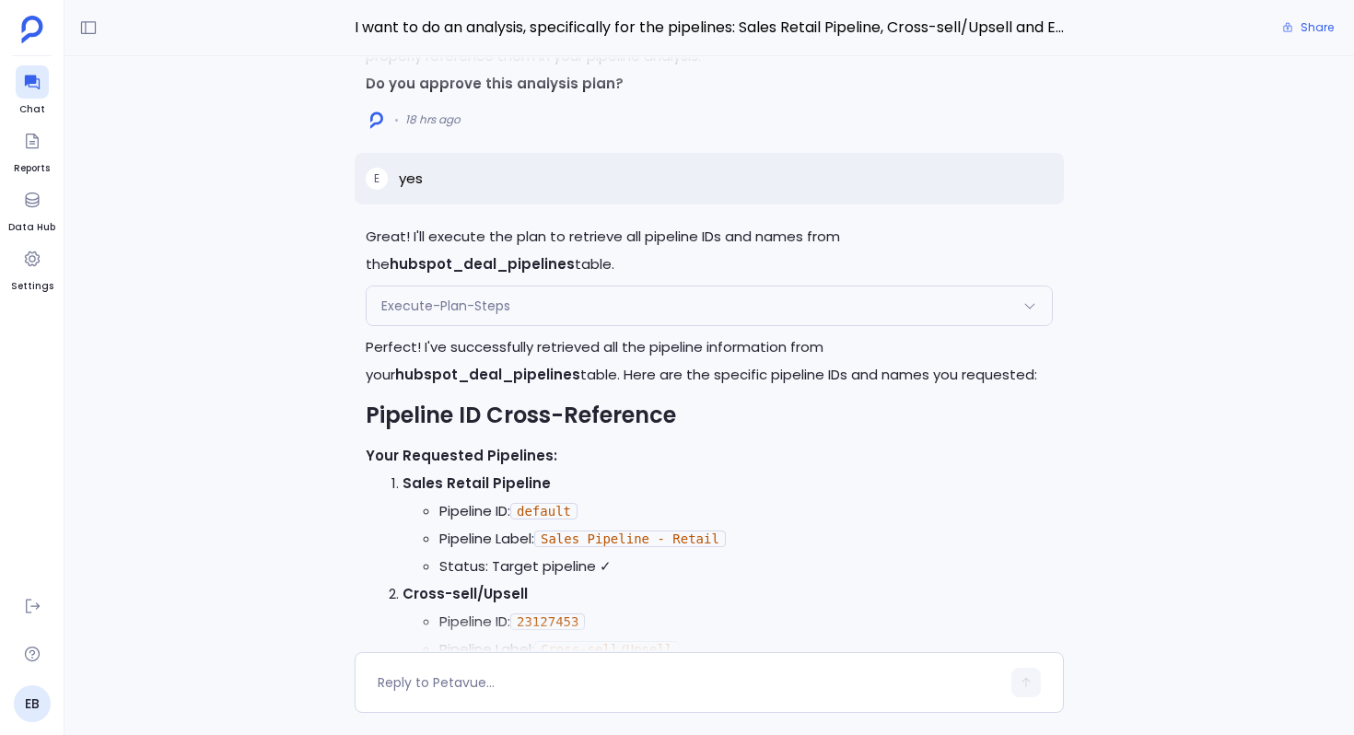
scroll to position [-15934, 0]
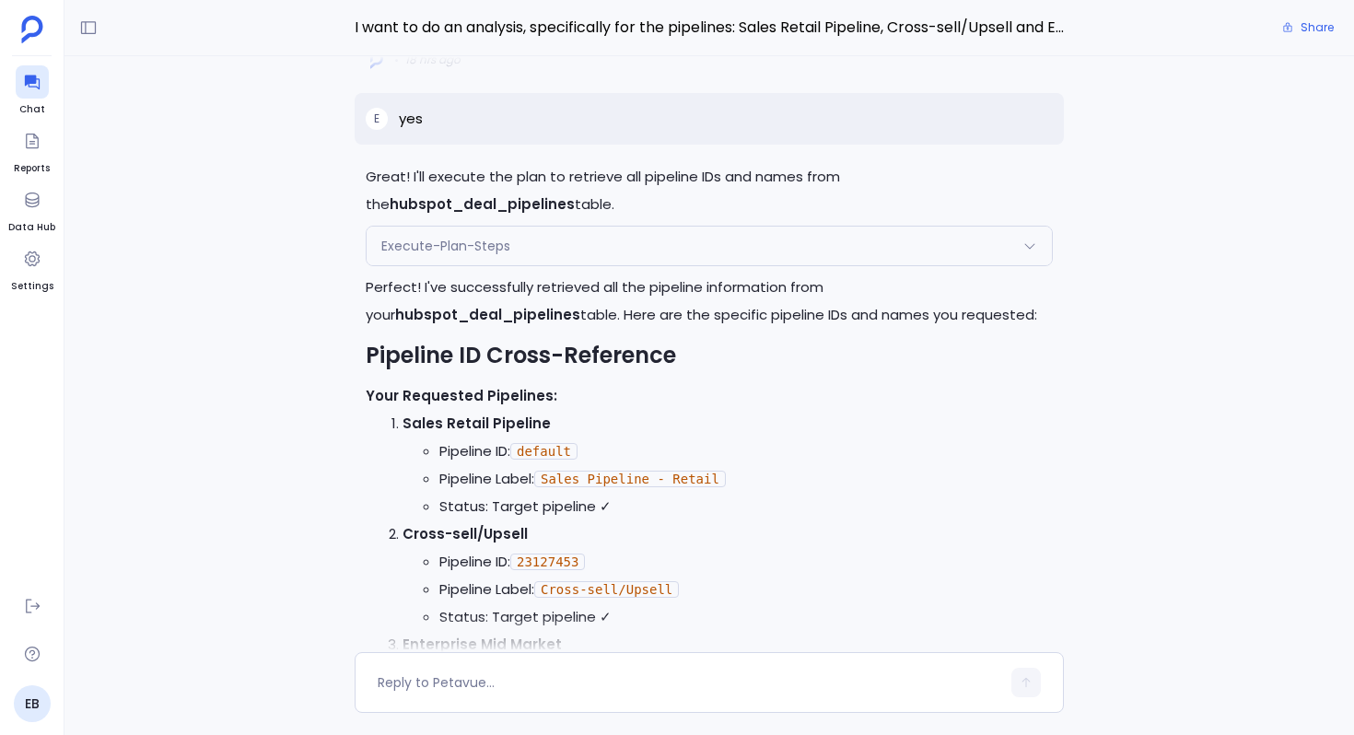
click at [543, 227] on div "Execute-Plan-Steps" at bounding box center [708, 246] width 685 height 39
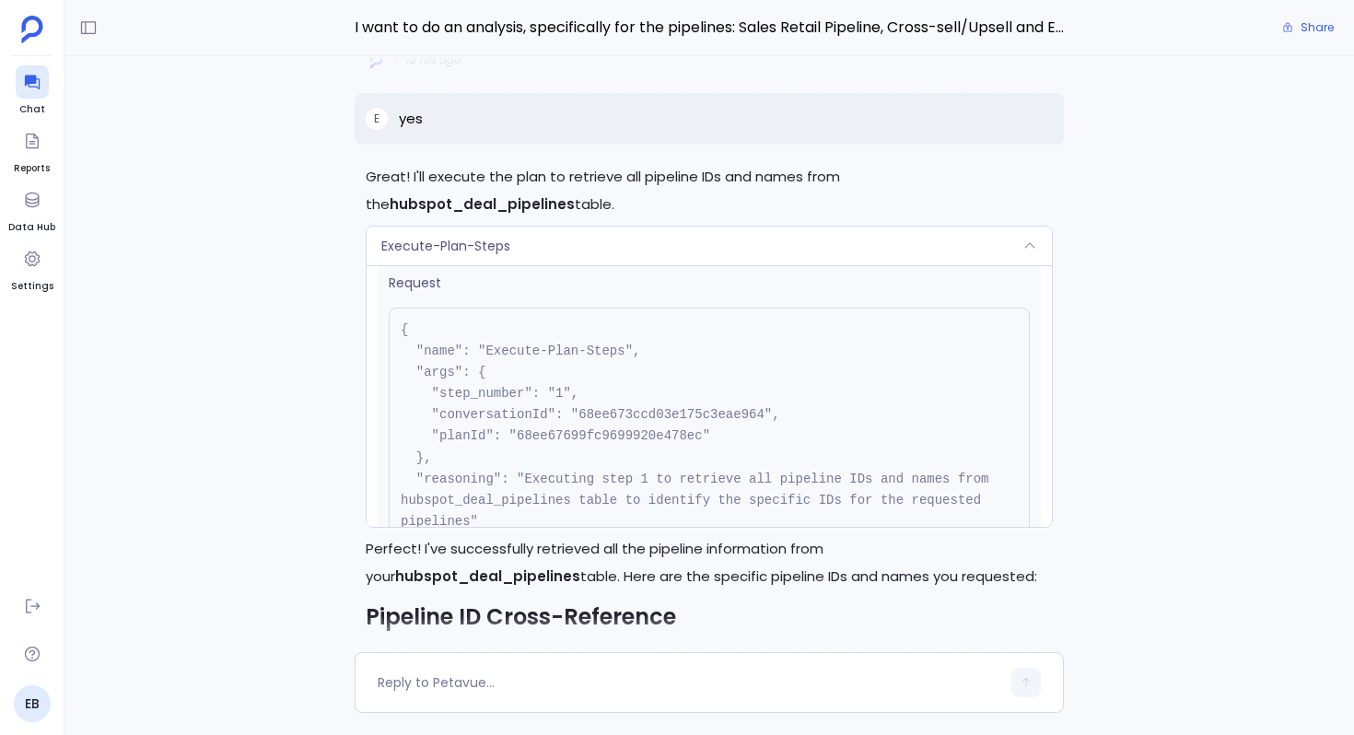
scroll to position [0, 0]
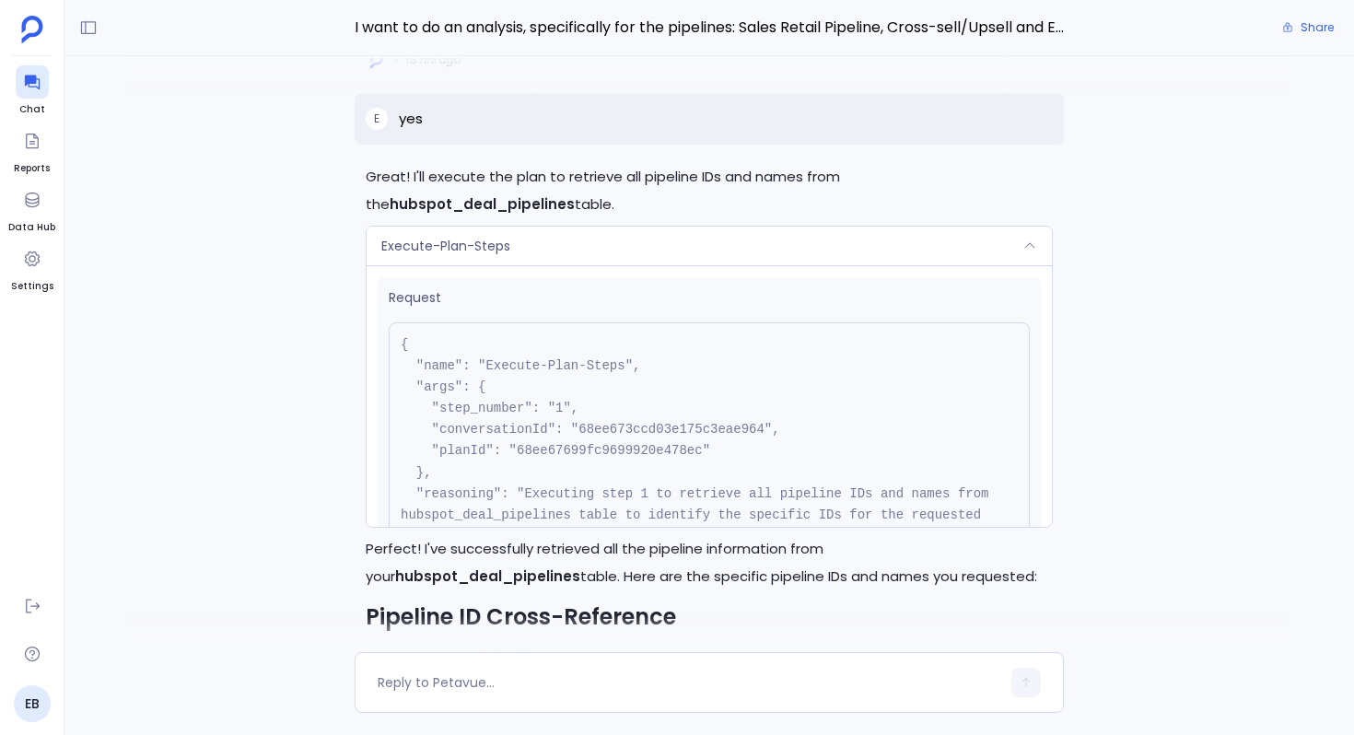
click at [585, 227] on div "Execute-Plan-Steps" at bounding box center [708, 246] width 685 height 39
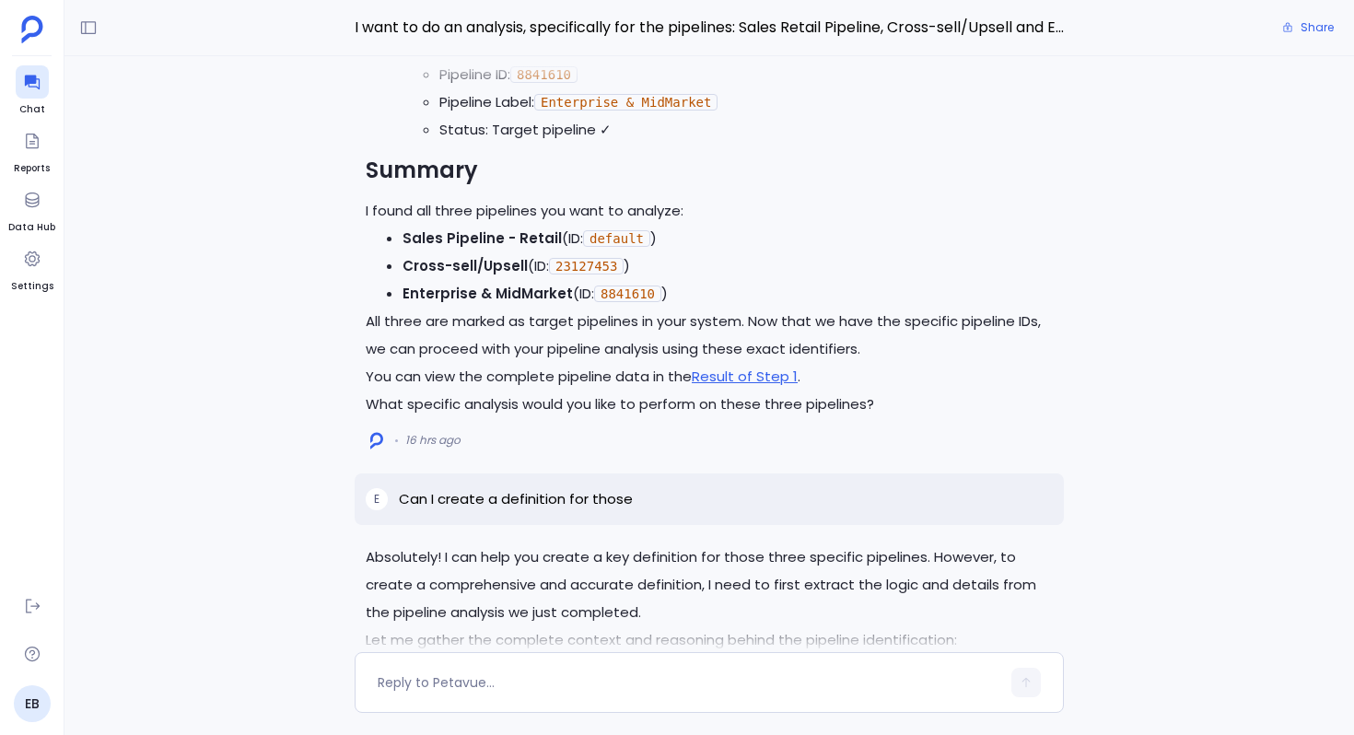
scroll to position [-15334, 0]
click at [773, 365] on link "Result of Step 1" at bounding box center [745, 374] width 106 height 19
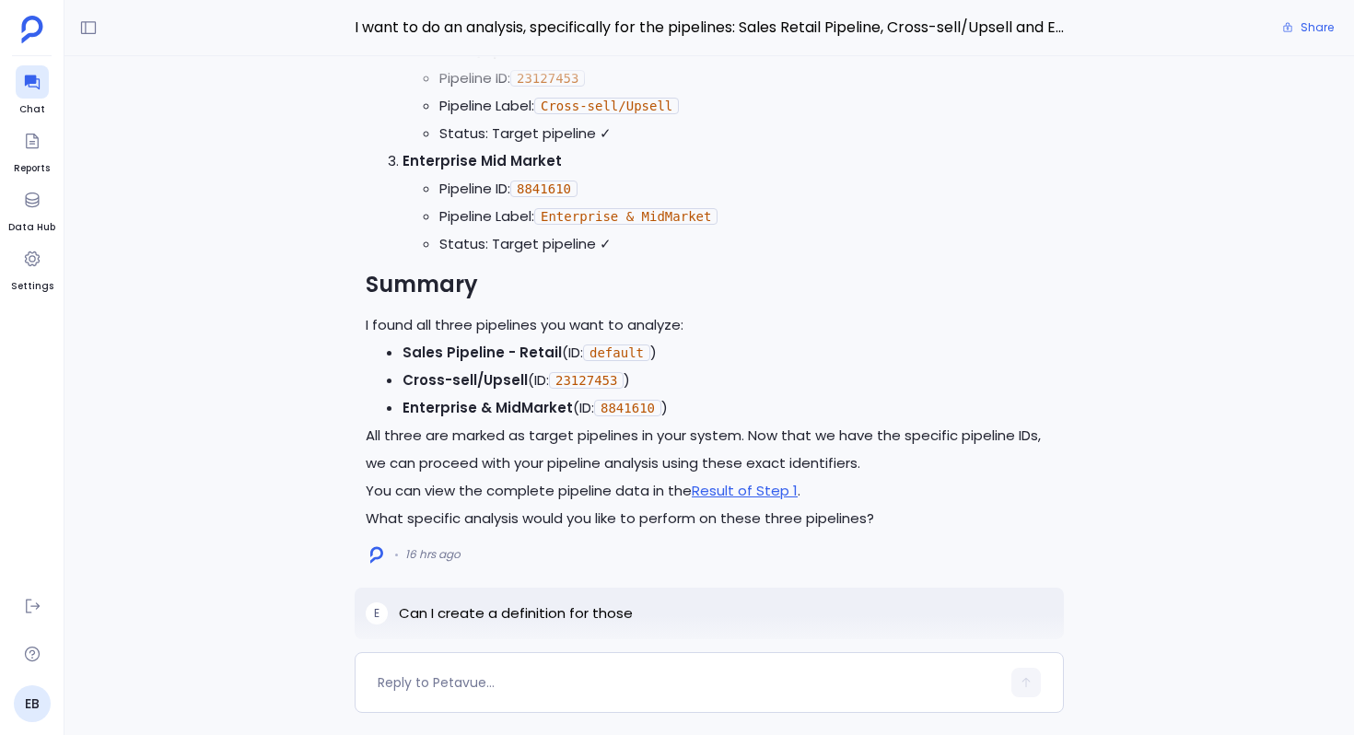
scroll to position [-15450, 0]
click at [760, 480] on link "Result of Step 1" at bounding box center [745, 489] width 106 height 19
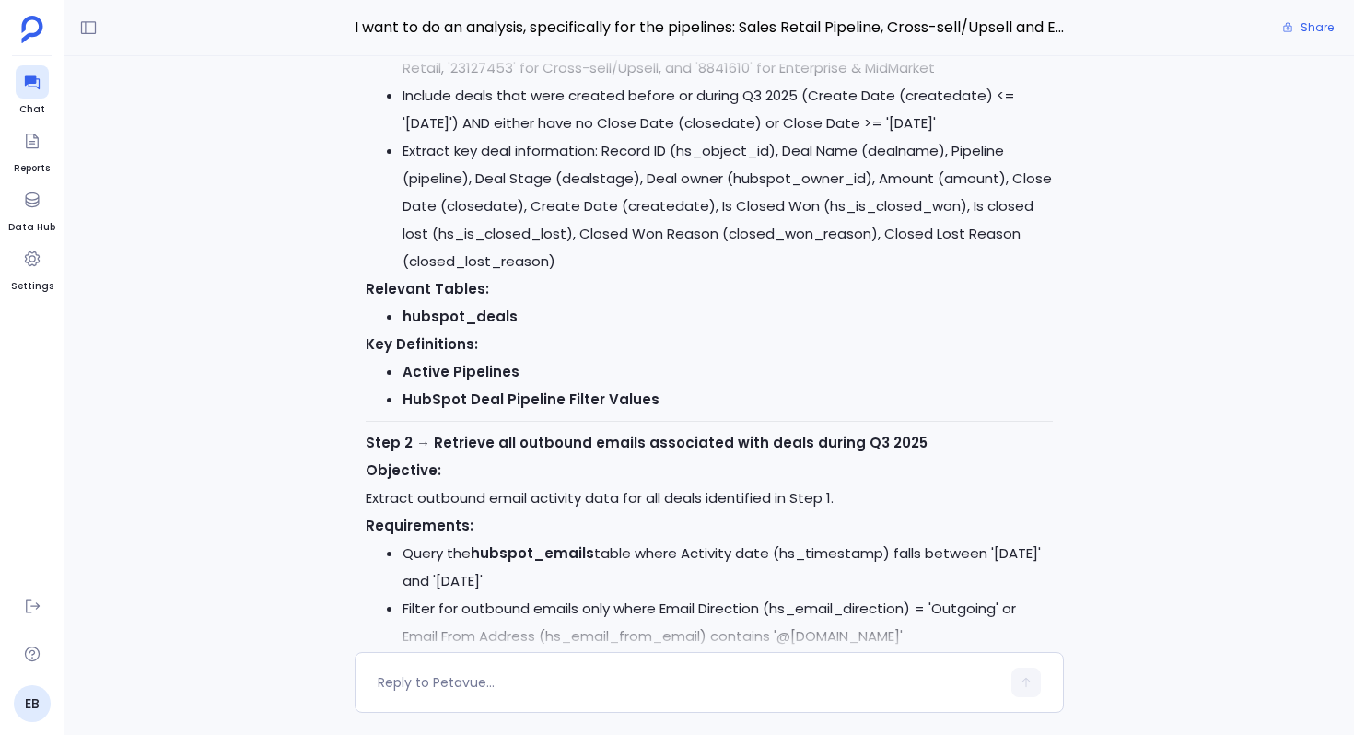
scroll to position [-11955, 0]
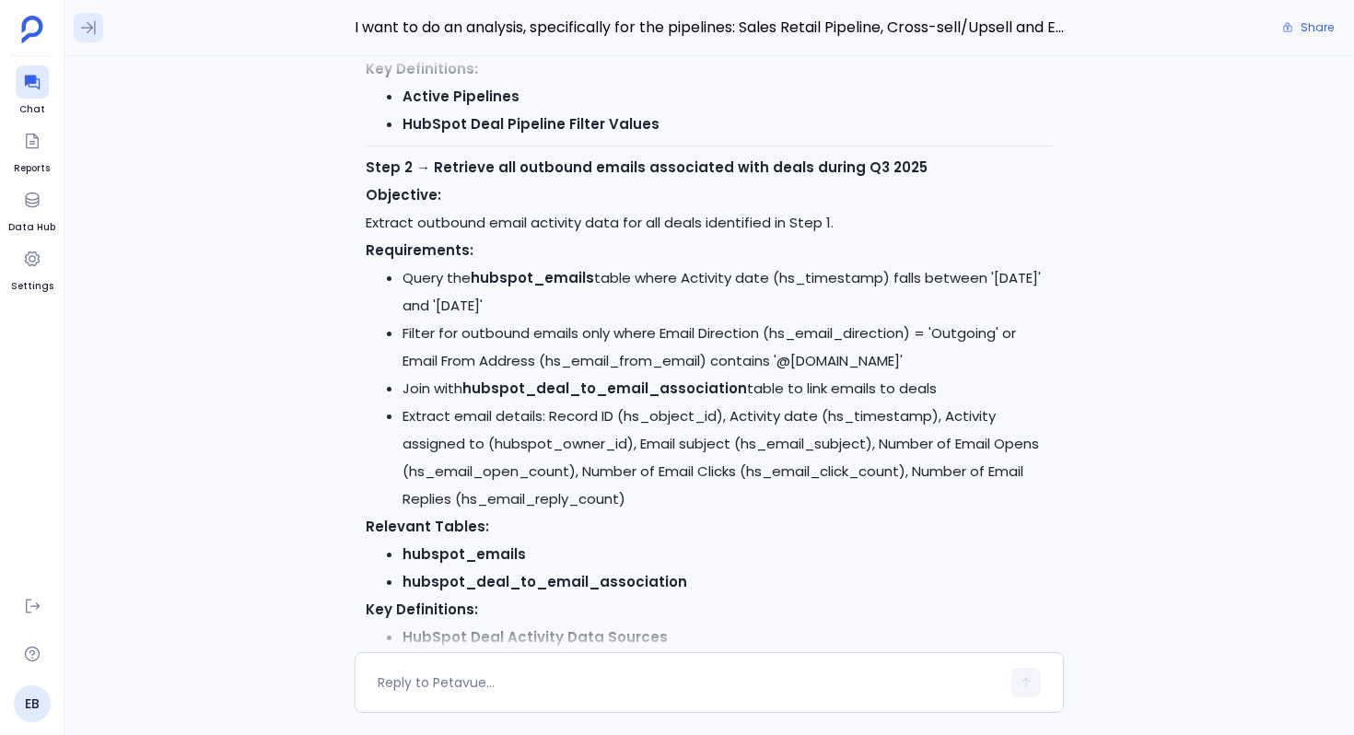
click at [90, 34] on icon at bounding box center [88, 27] width 18 height 18
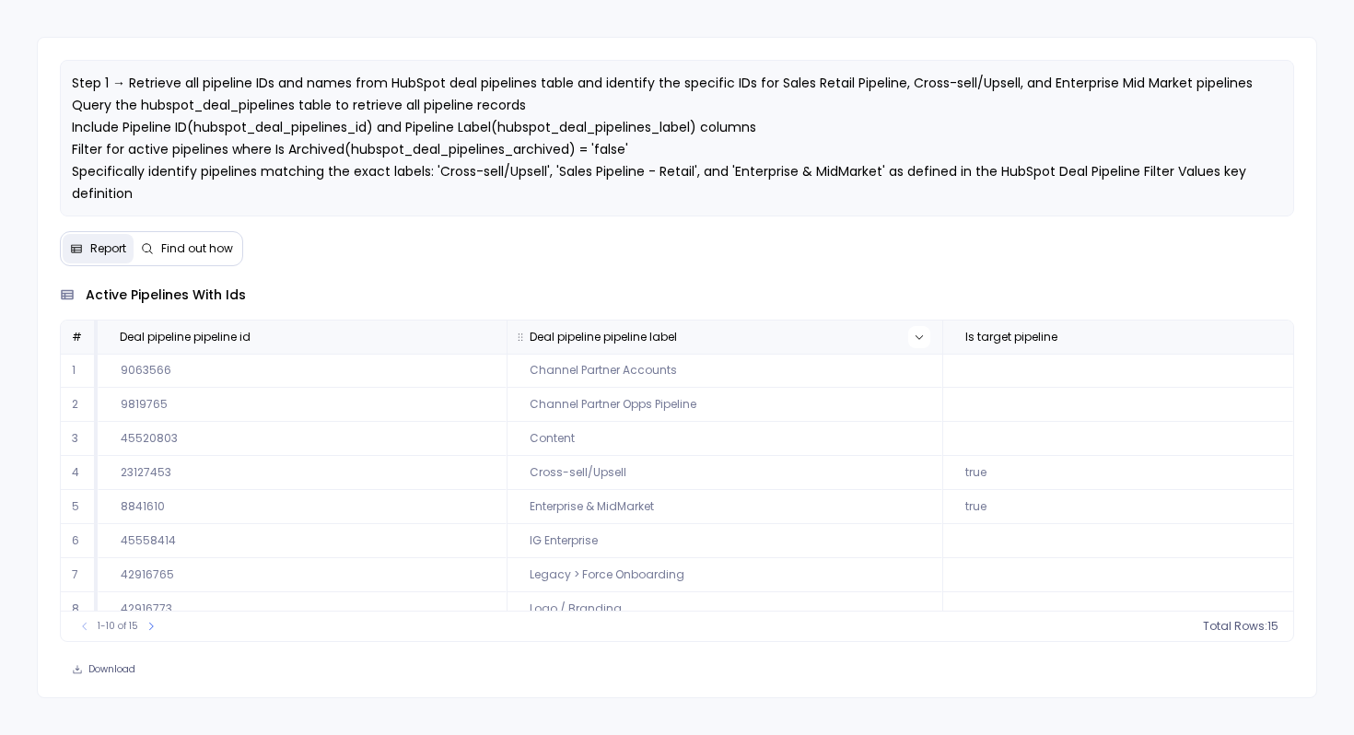
click at [908, 333] on button at bounding box center [919, 337] width 22 height 22
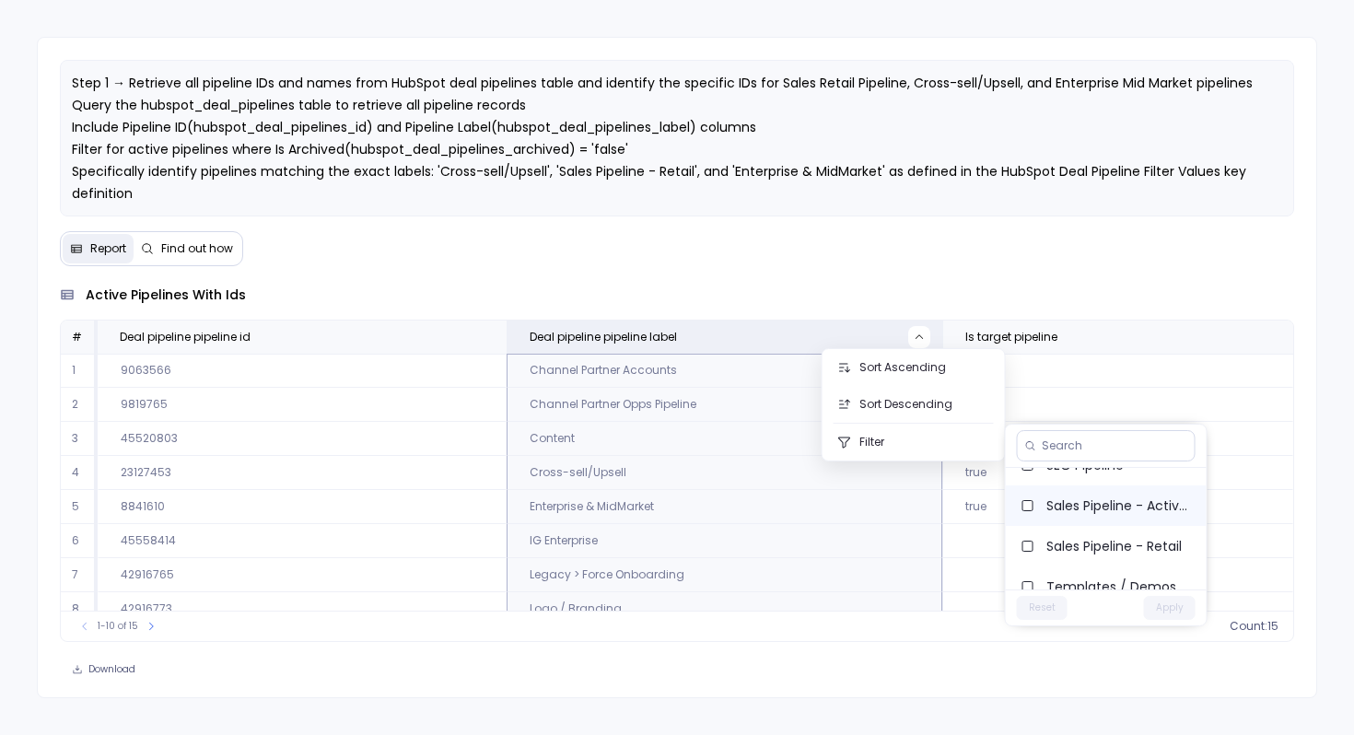
scroll to position [442, 0]
click at [1086, 508] on label "Sales Pipeline - Retail" at bounding box center [1106, 491] width 201 height 41
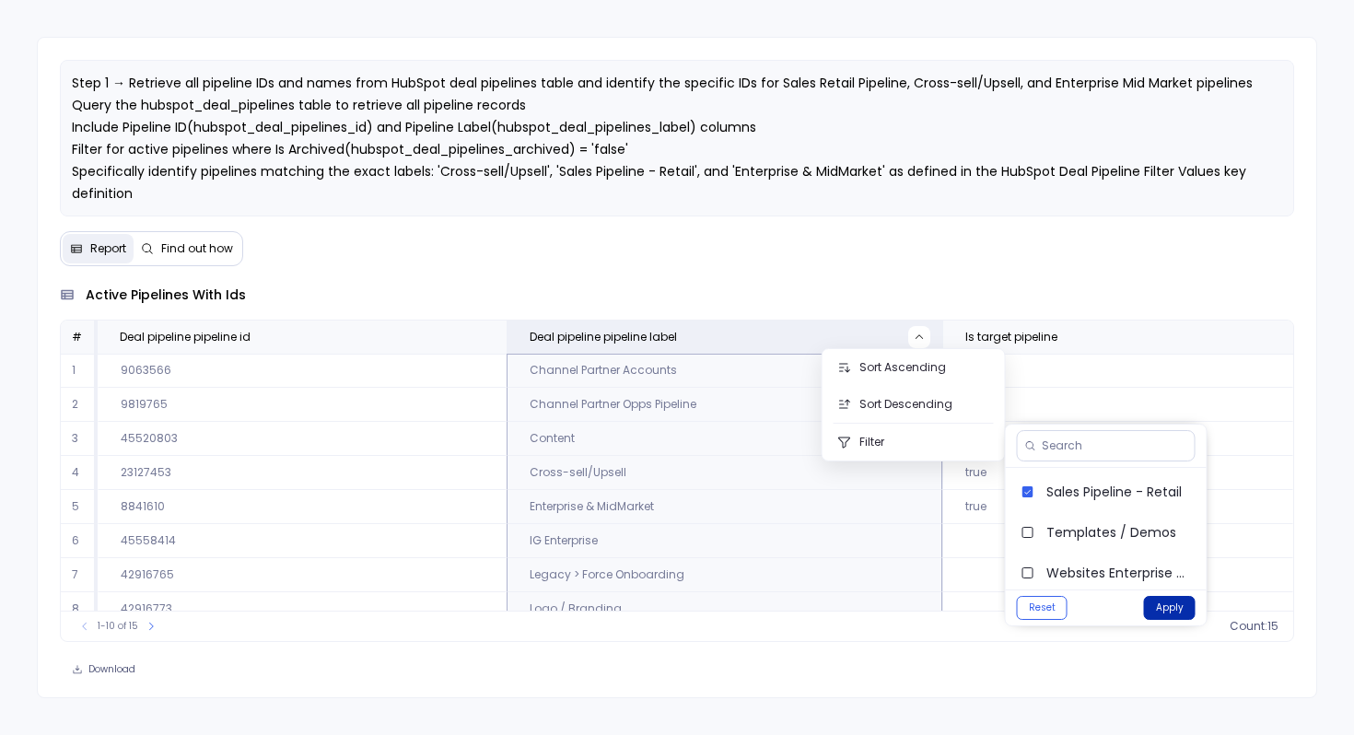
click at [1168, 606] on button "Apply" at bounding box center [1170, 608] width 52 height 24
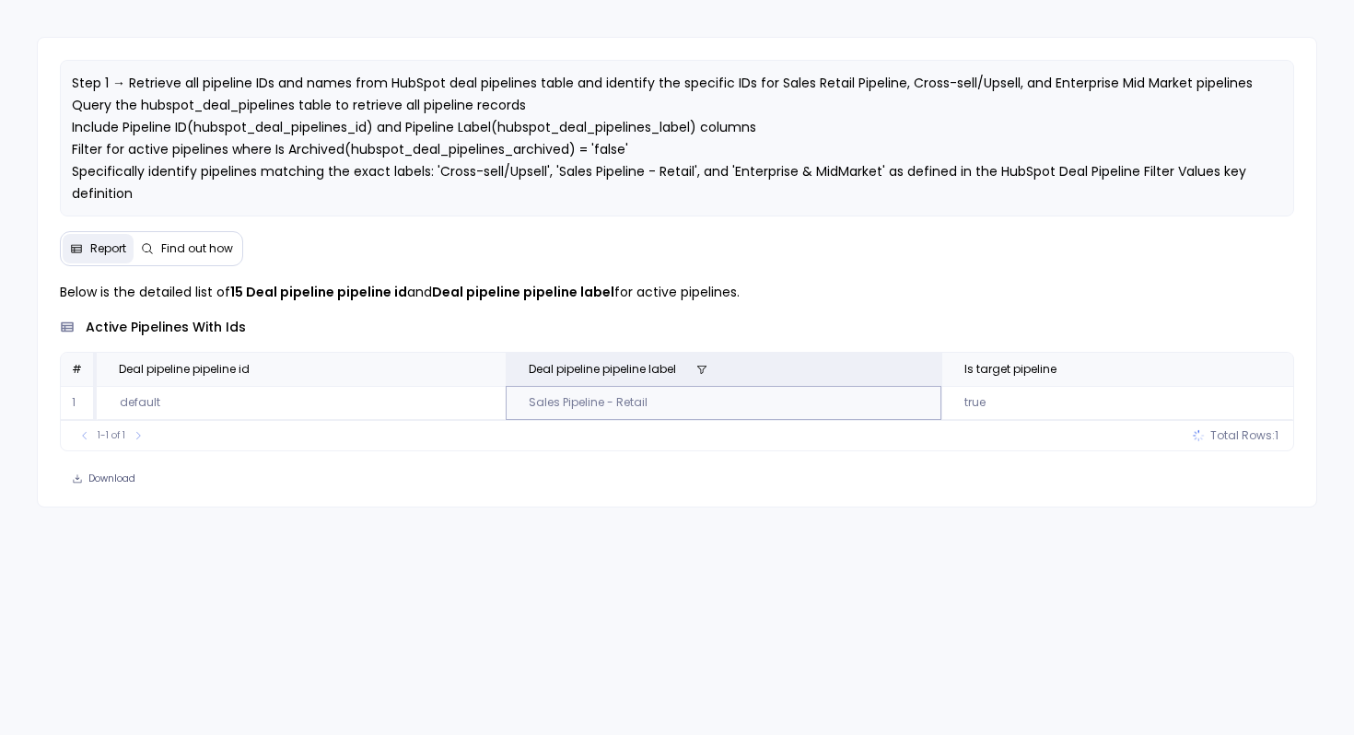
scroll to position [0, 0]
click at [192, 257] on button "Find out how" at bounding box center [187, 248] width 107 height 29
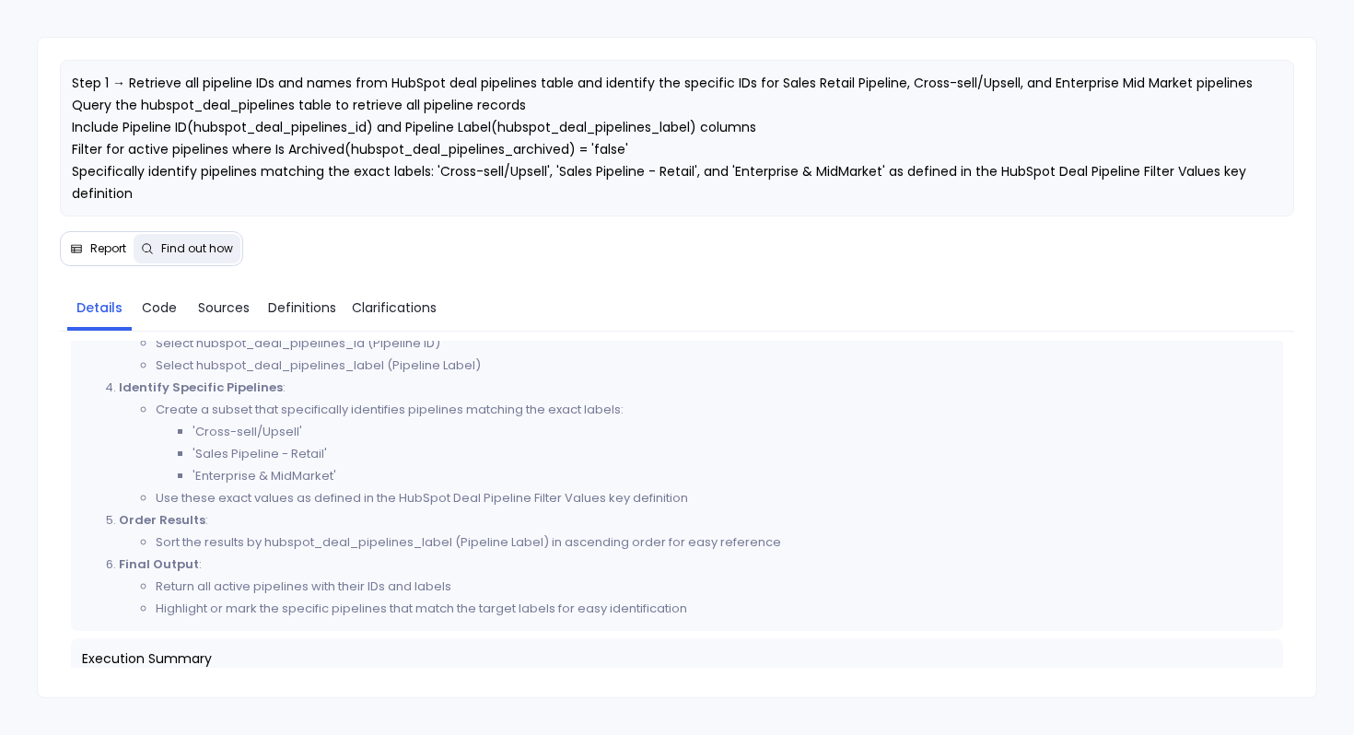
scroll to position [506, 0]
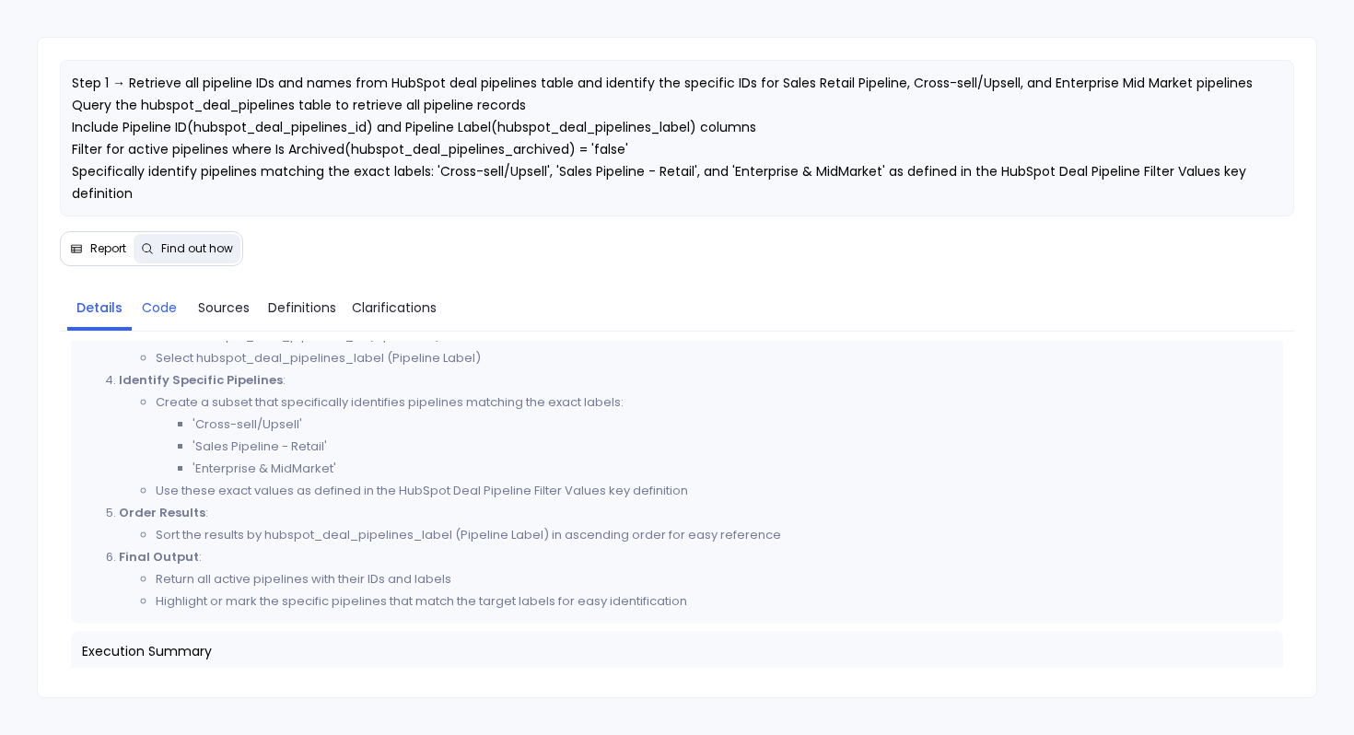
click at [164, 317] on link "Code" at bounding box center [159, 307] width 55 height 39
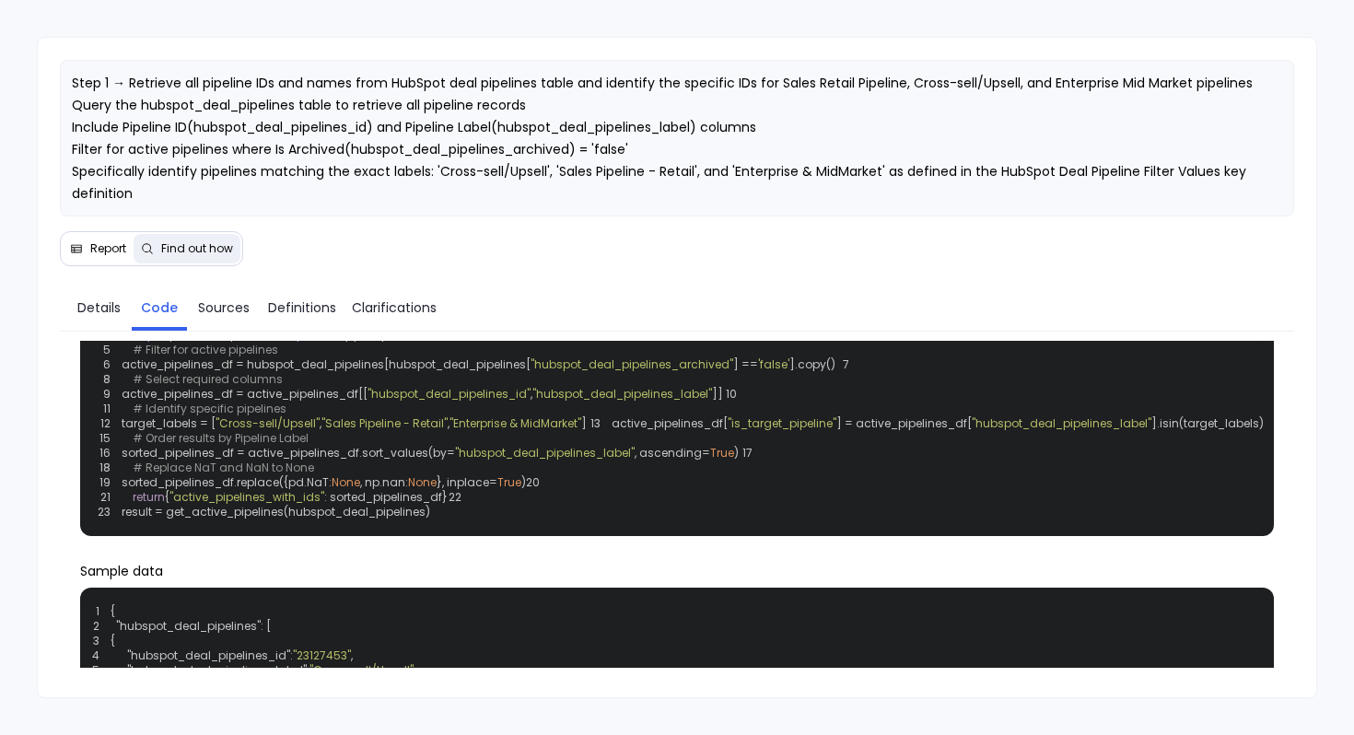
scroll to position [86, 0]
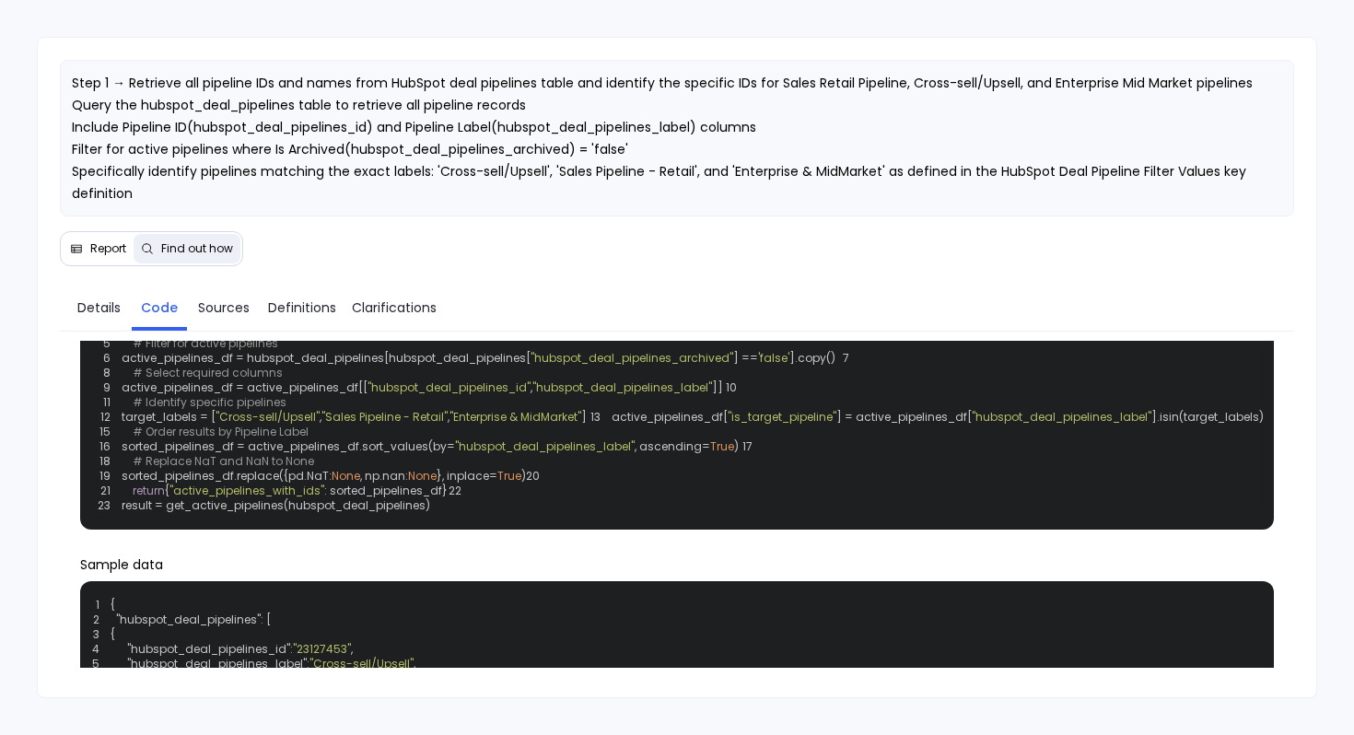
click at [109, 247] on span "Report" at bounding box center [108, 248] width 36 height 15
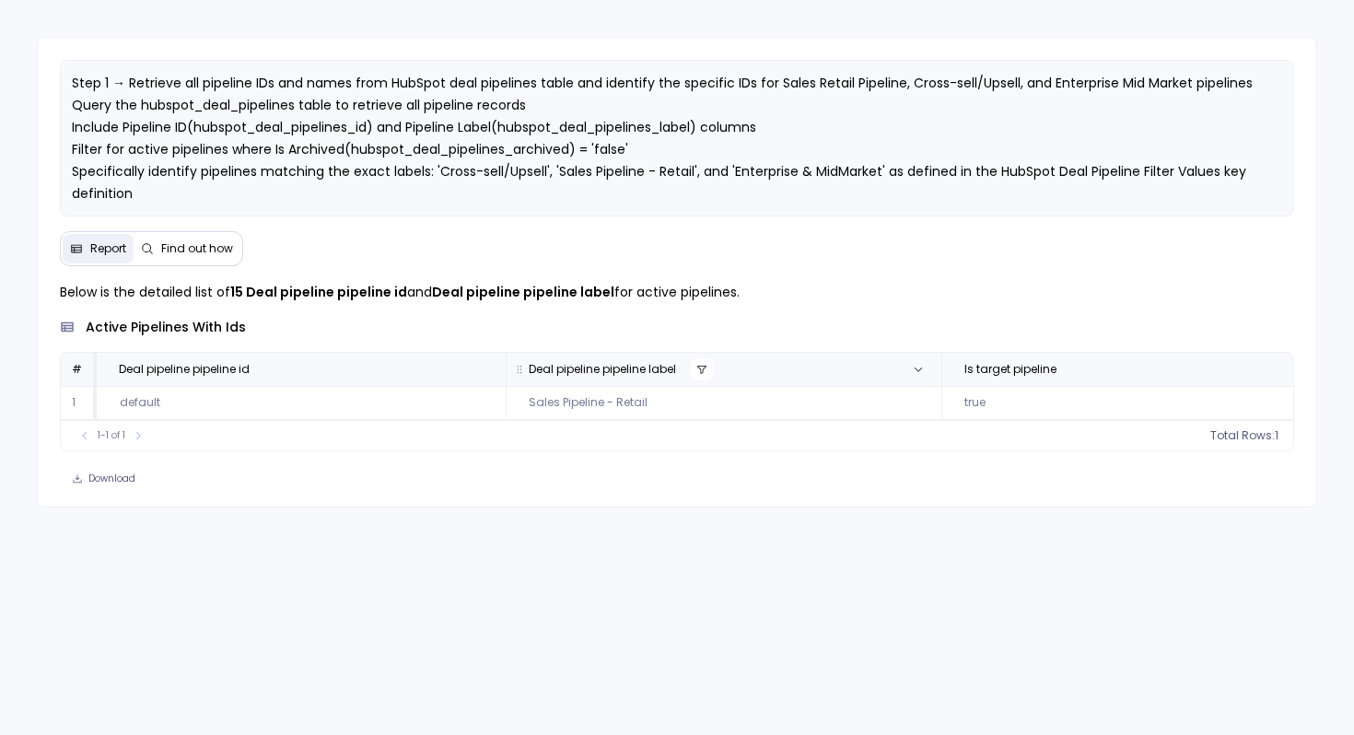
click at [708, 371] on button at bounding box center [702, 369] width 22 height 22
click at [1064, 565] on button "Reset" at bounding box center [1047, 559] width 51 height 24
click at [1161, 564] on button "Apply" at bounding box center [1175, 559] width 52 height 24
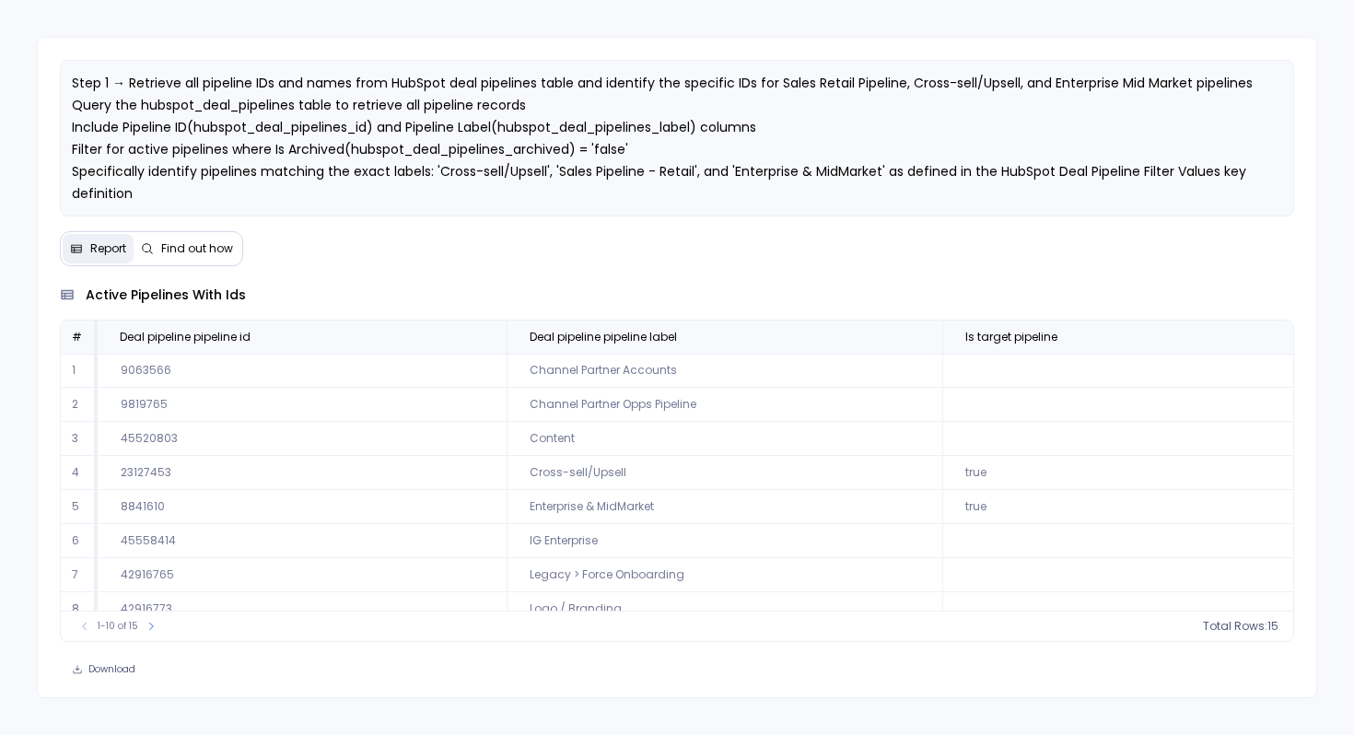
scroll to position [0, 0]
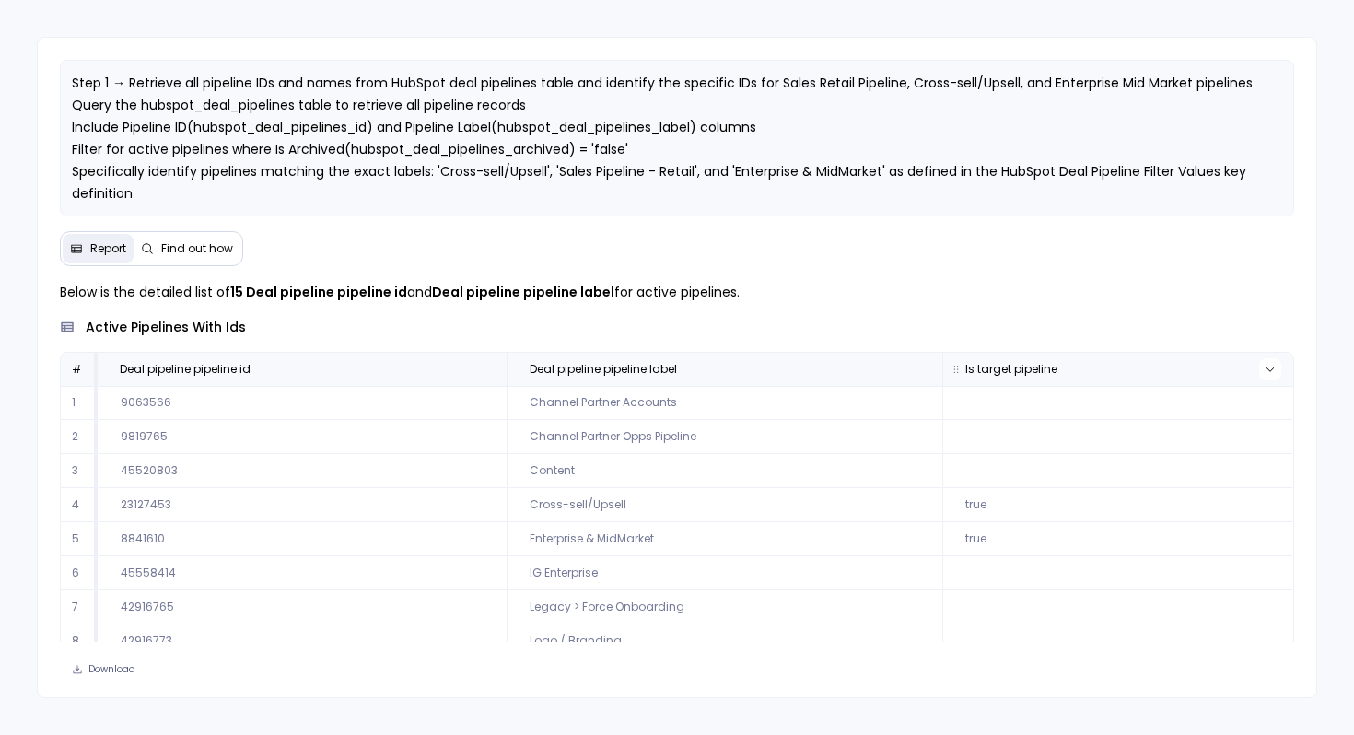
click at [1264, 369] on icon at bounding box center [1269, 369] width 11 height 11
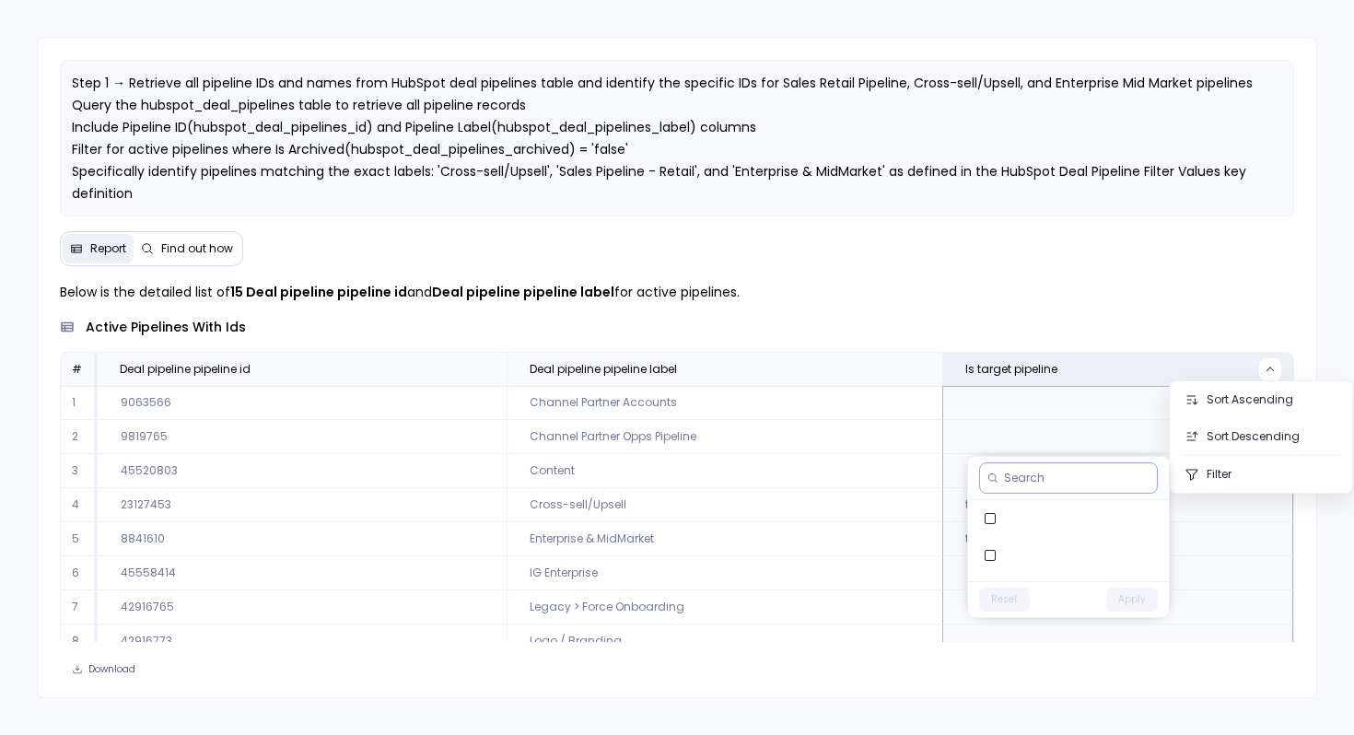
click at [1017, 484] on input at bounding box center [1076, 478] width 145 height 15
click at [1033, 479] on input "true" at bounding box center [1067, 478] width 127 height 15
type input "t"
type input "true"
click at [1222, 474] on button "Filter" at bounding box center [1260, 474] width 182 height 37
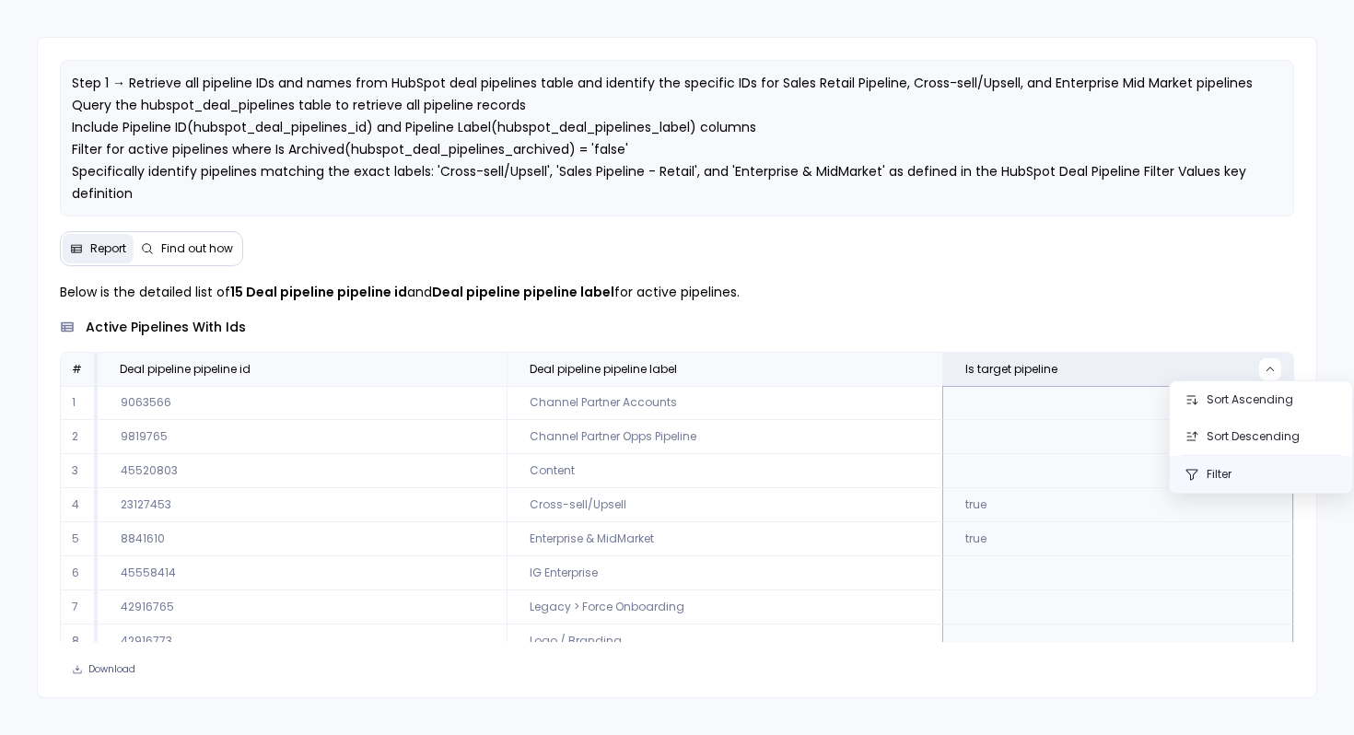
click at [1222, 474] on button "Filter" at bounding box center [1260, 474] width 182 height 37
click at [1018, 321] on div "active pipelines with ids" at bounding box center [677, 327] width 1234 height 19
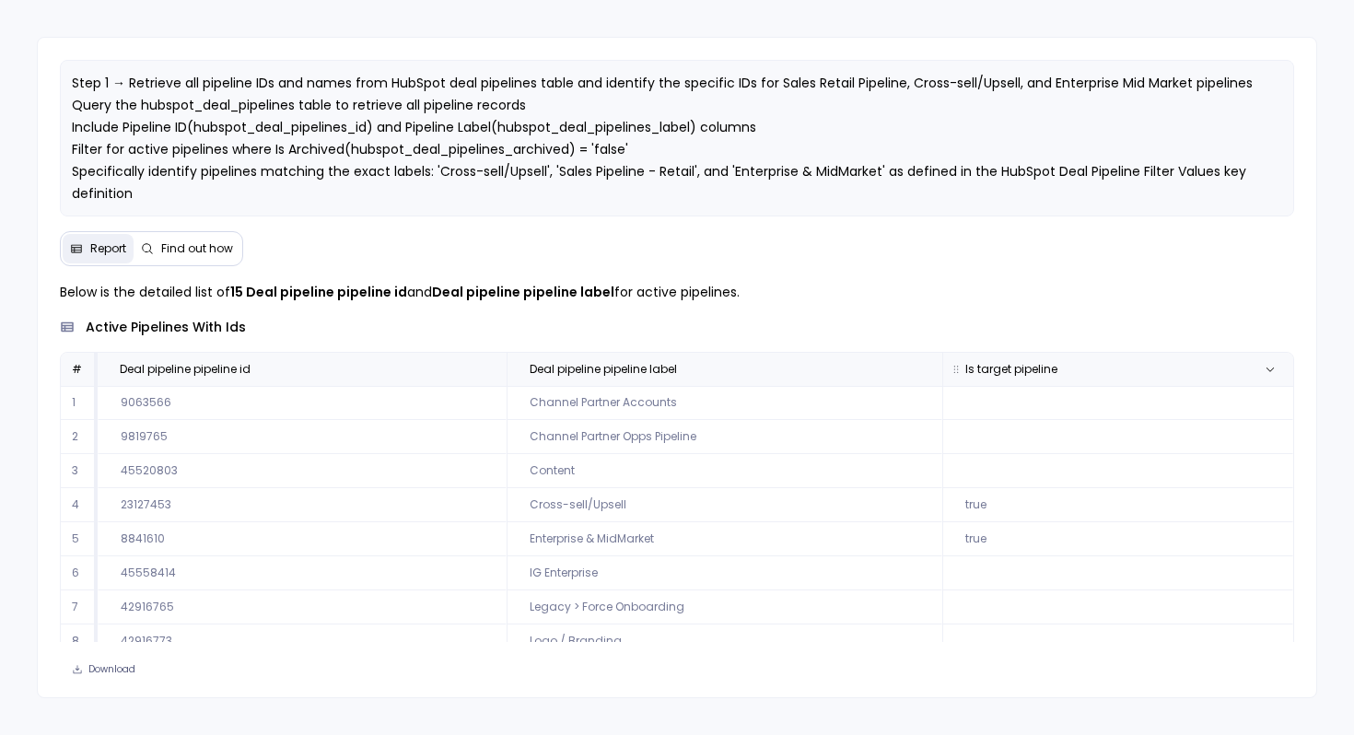
click at [1062, 378] on th "Is target pipeline" at bounding box center [1117, 369] width 351 height 33
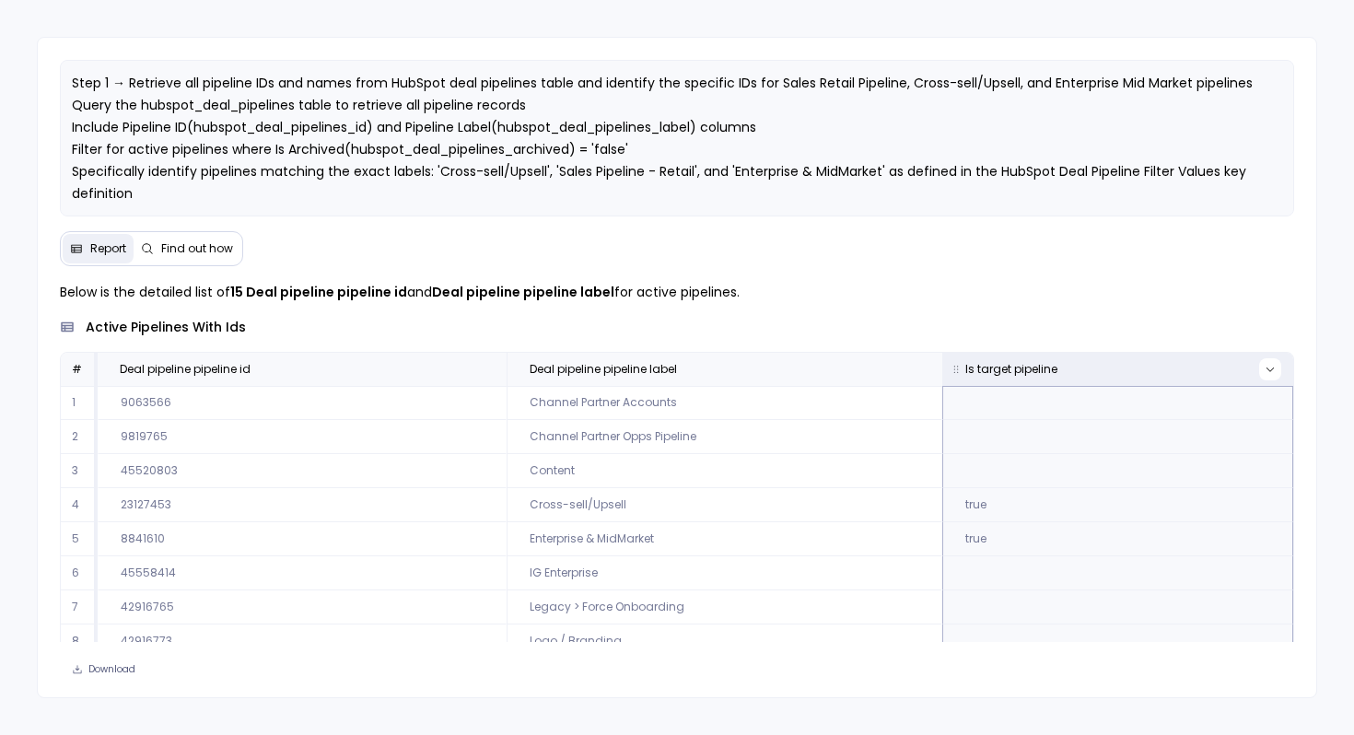
click at [1264, 371] on icon at bounding box center [1269, 369] width 11 height 11
click at [1081, 480] on input at bounding box center [1076, 478] width 145 height 15
type input "1"
type input "true"
click at [1074, 517] on label at bounding box center [1068, 518] width 201 height 37
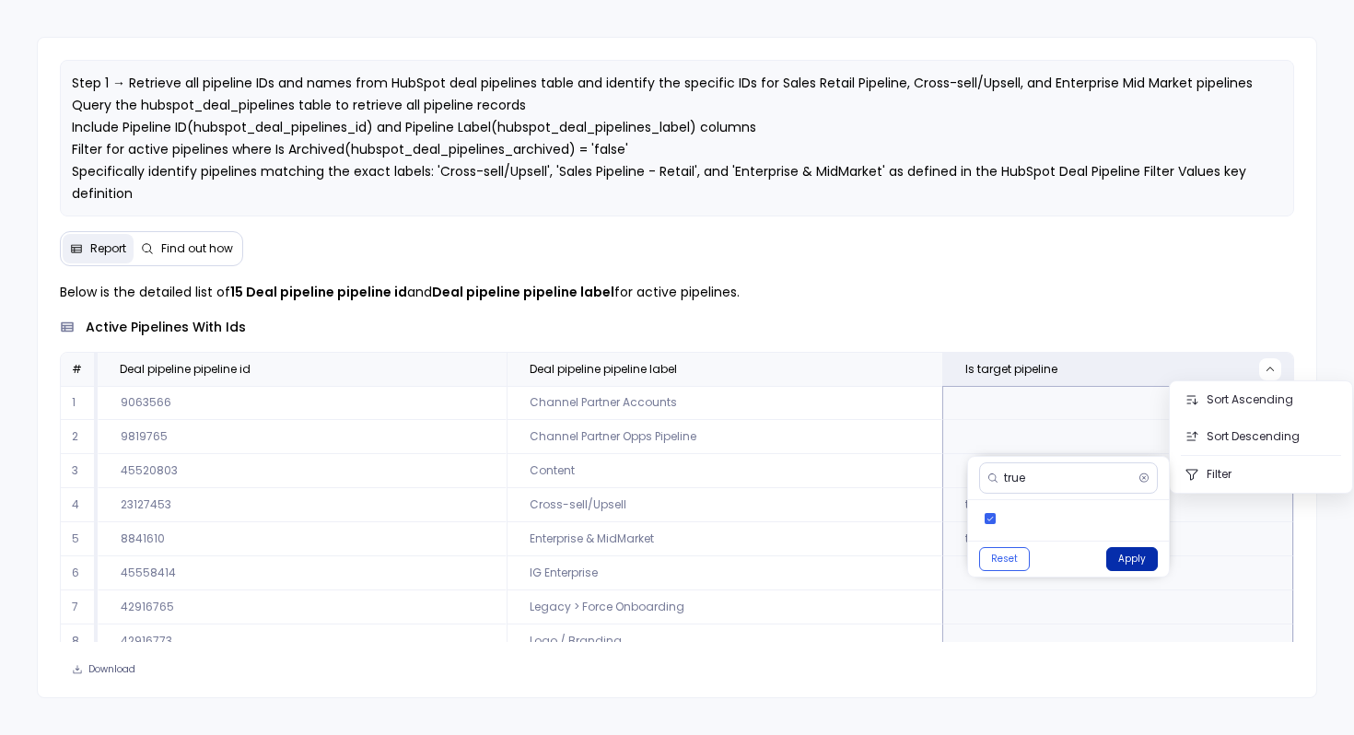
click at [1133, 566] on button "Apply" at bounding box center [1132, 559] width 52 height 24
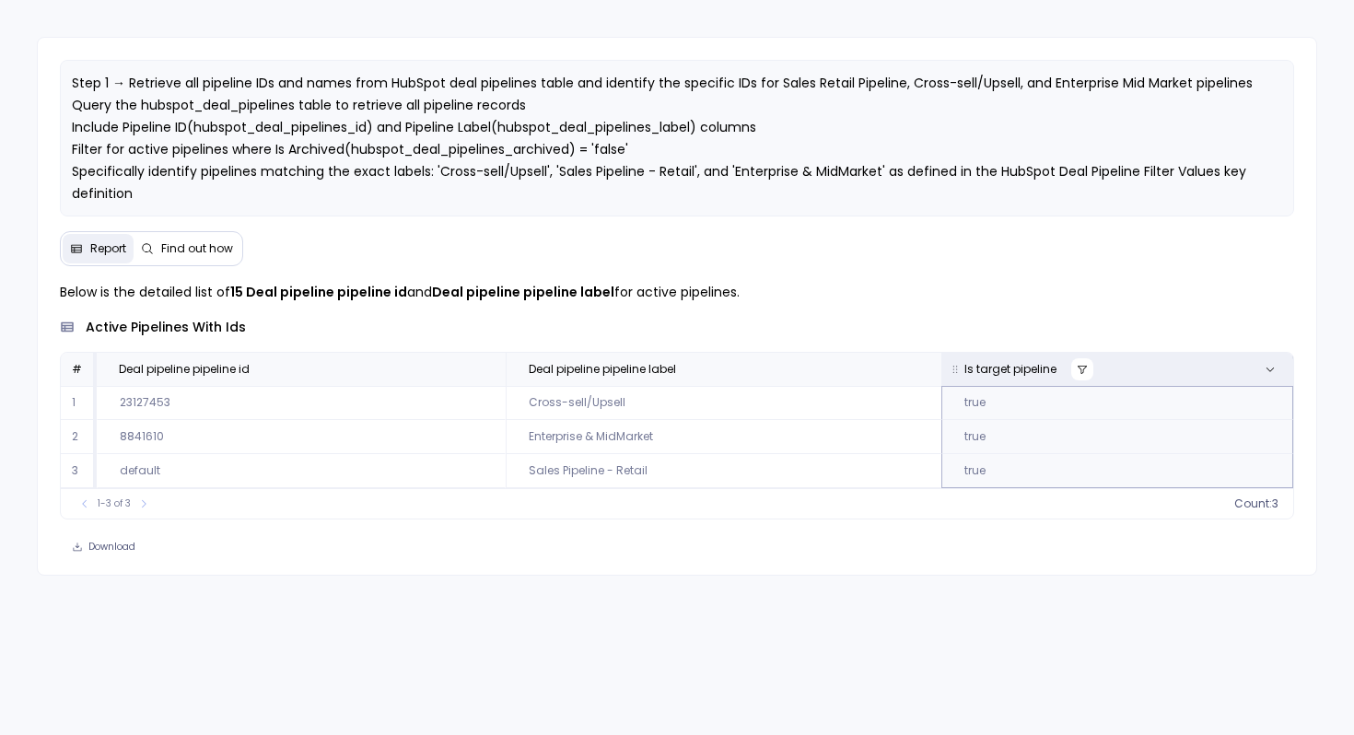
click at [1081, 364] on icon at bounding box center [1081, 369] width 11 height 11
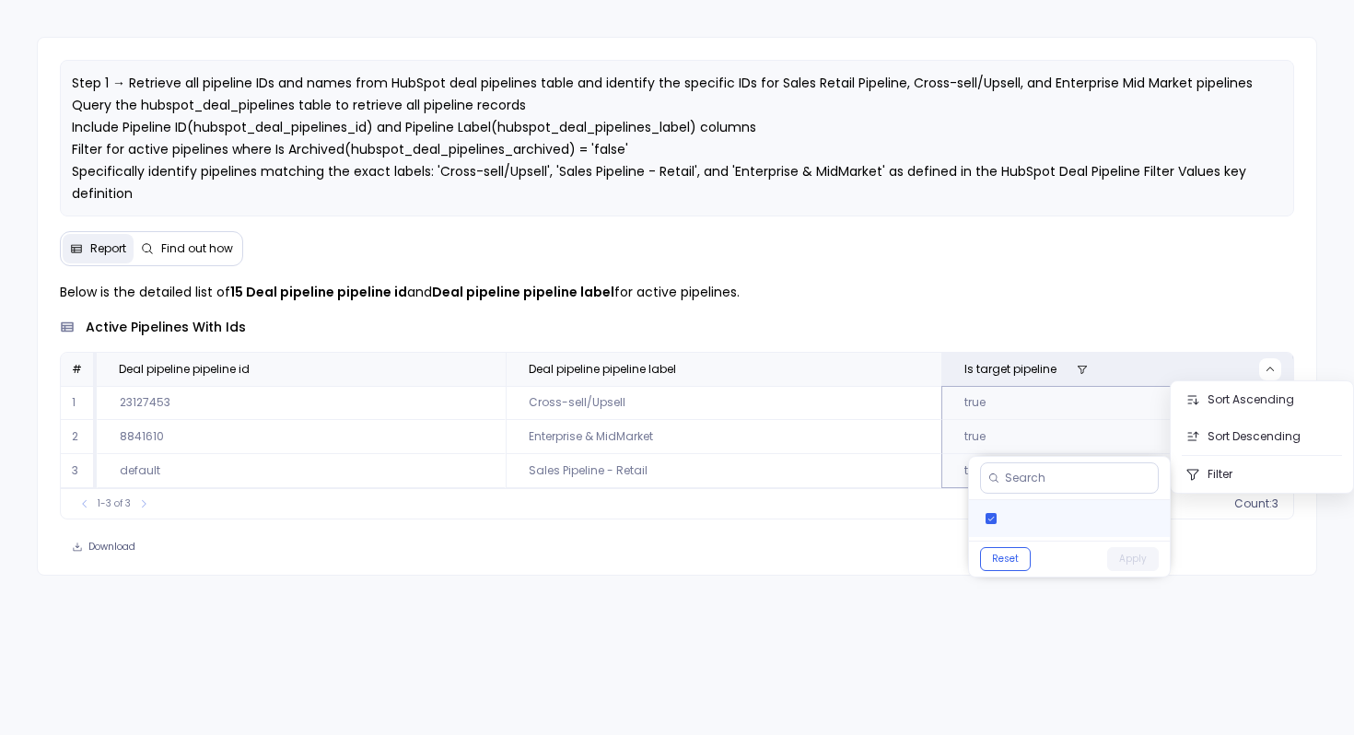
click at [1048, 521] on label at bounding box center [1069, 518] width 201 height 37
click at [1144, 557] on button "Apply" at bounding box center [1133, 559] width 52 height 24
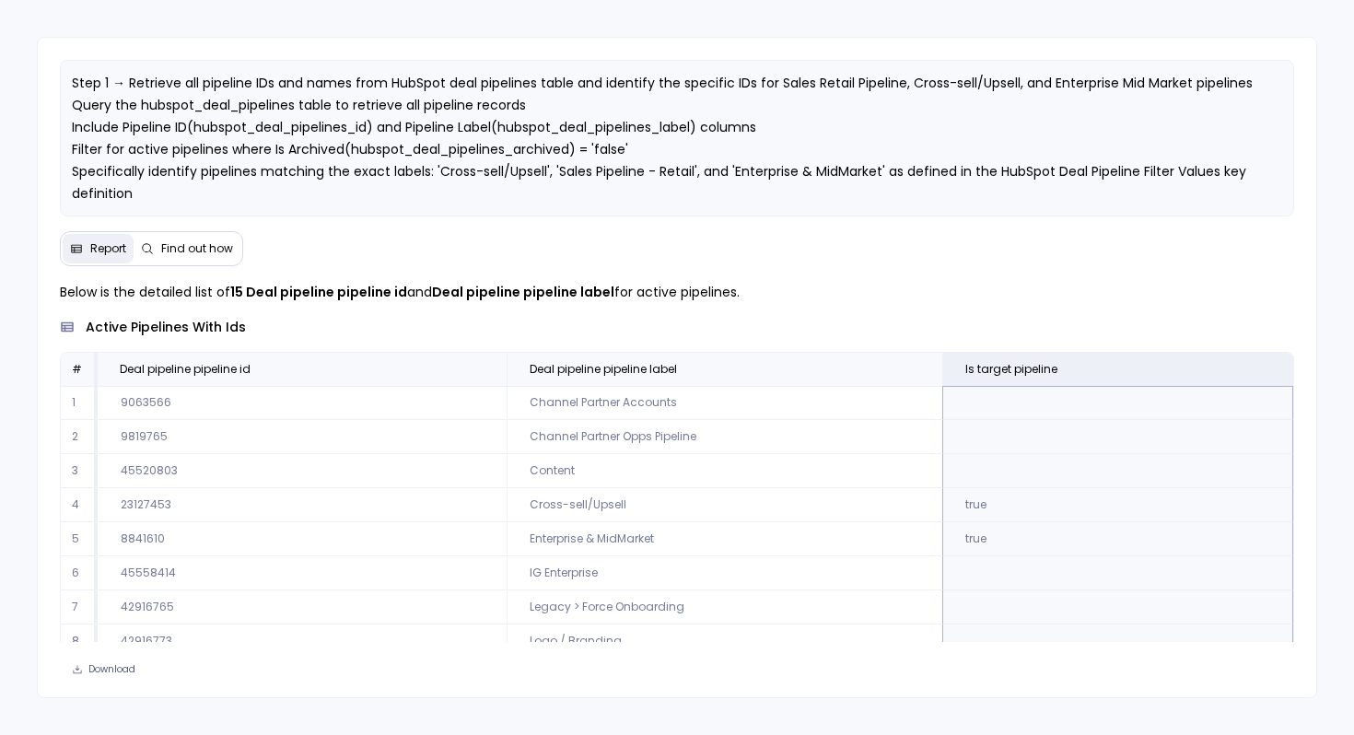
scroll to position [32, 0]
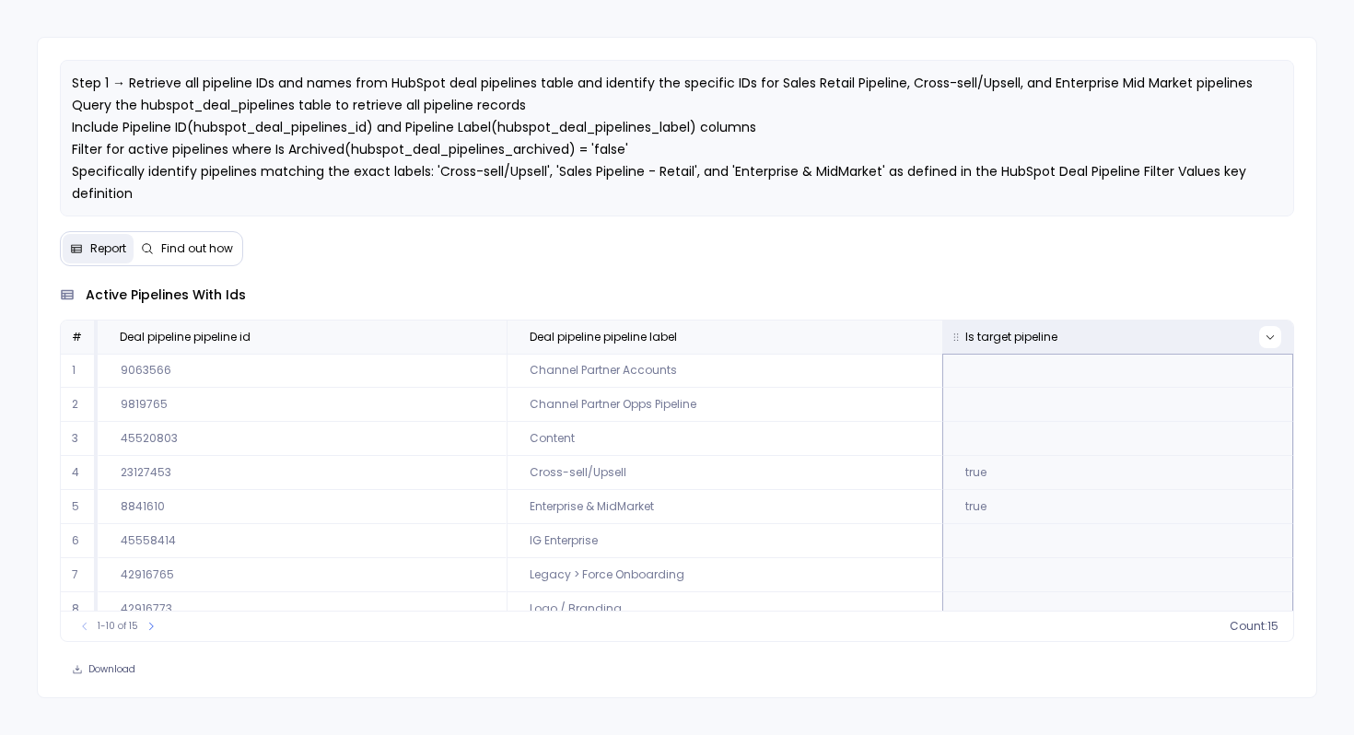
click at [1264, 340] on icon at bounding box center [1269, 336] width 11 height 11
click at [941, 306] on div "Below is the detailed list of 15 Deal pipeline pipeline id and Deal pipeline pi…" at bounding box center [677, 445] width 1234 height 393
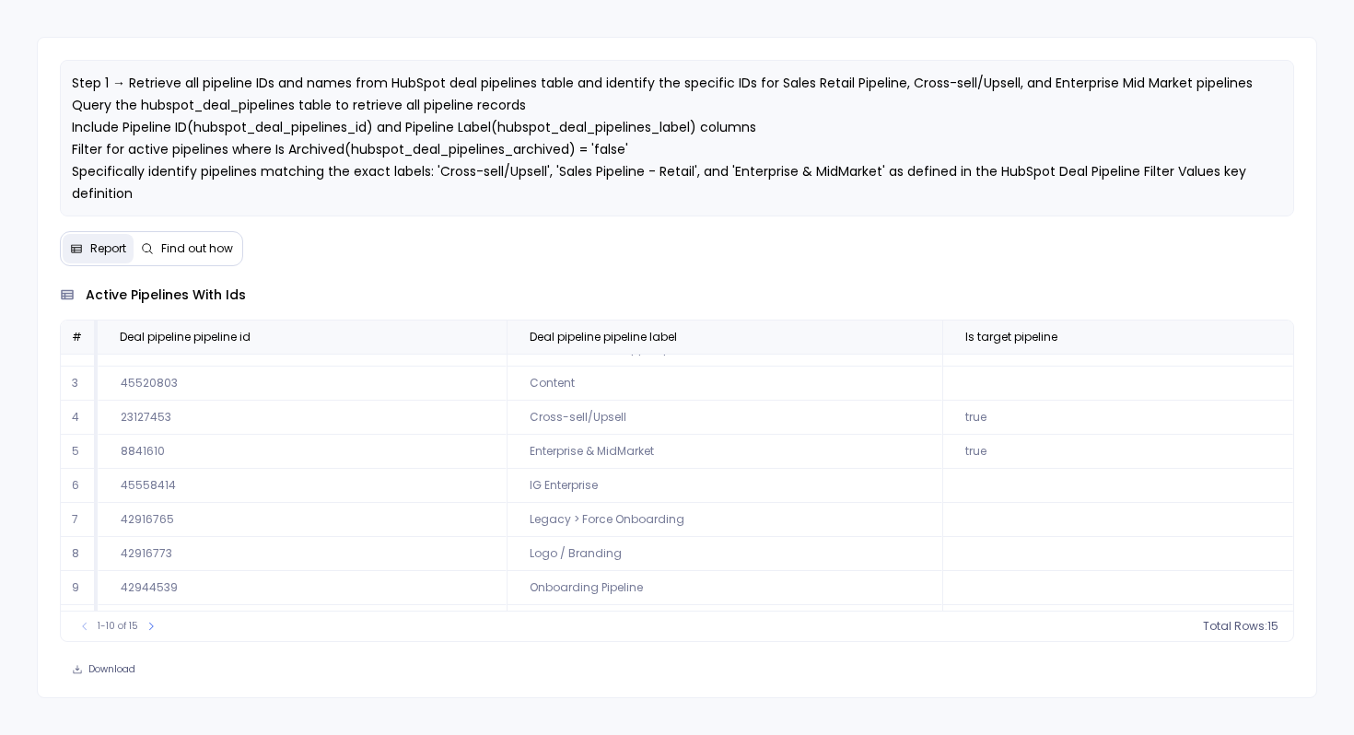
scroll to position [84, 0]
click at [1264, 339] on icon at bounding box center [1269, 336] width 11 height 11
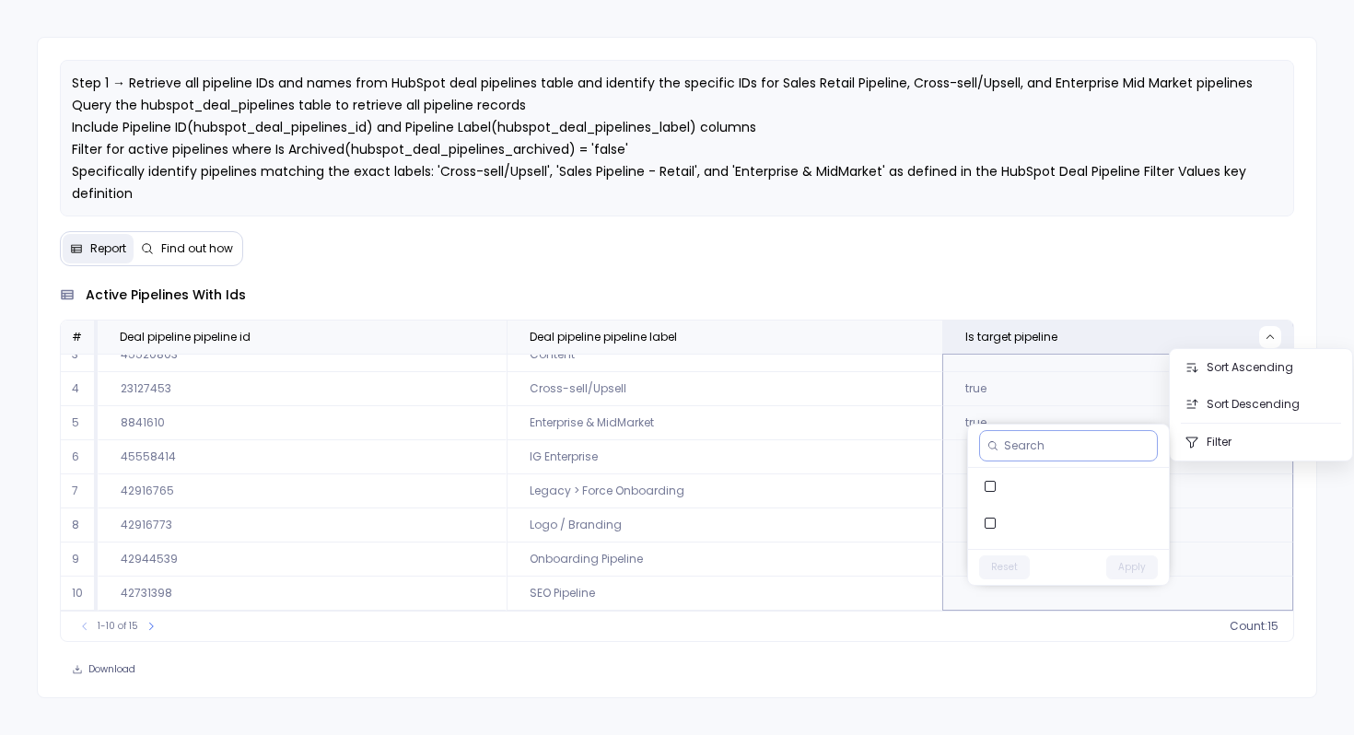
click at [1033, 438] on input at bounding box center [1076, 445] width 145 height 15
type input "tru"
click at [1079, 448] on input "tru" at bounding box center [1067, 445] width 127 height 15
click at [1007, 331] on span "Is target pipeline" at bounding box center [1011, 337] width 92 height 15
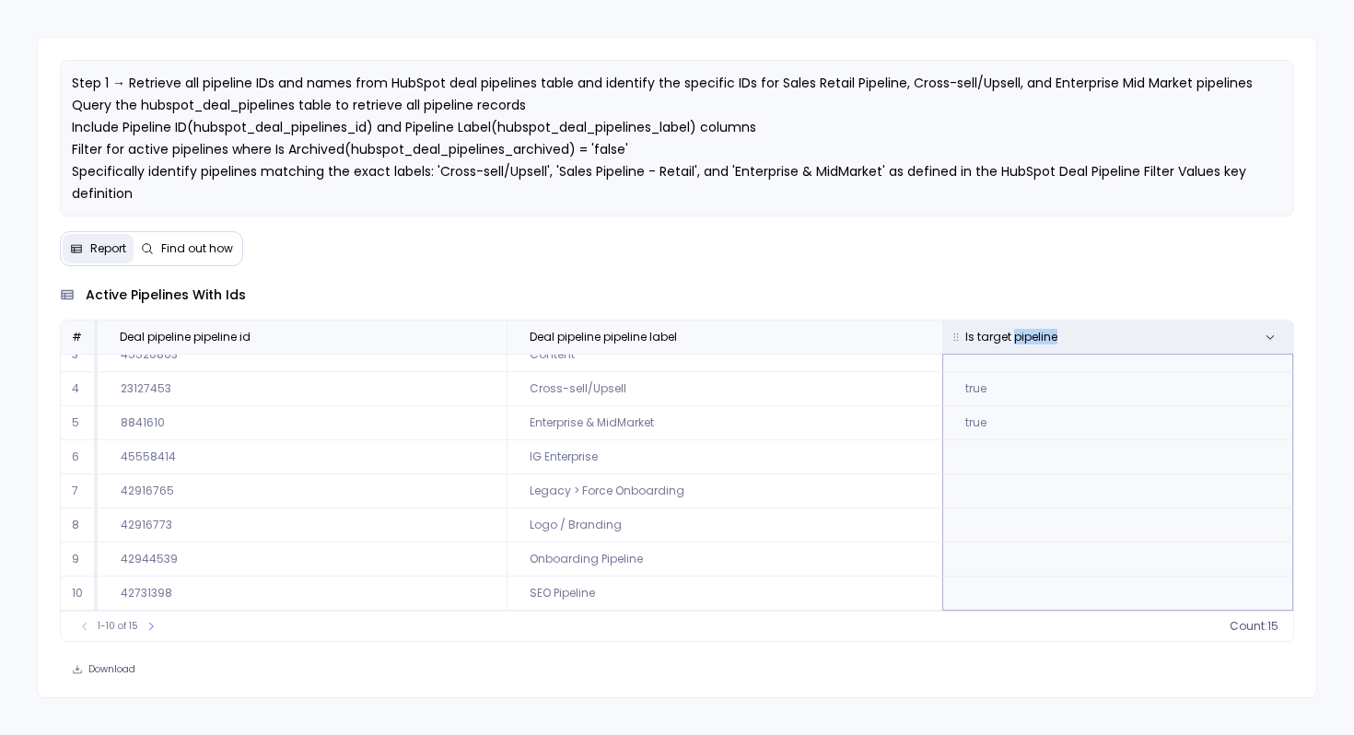
click at [1007, 331] on span "Is target pipeline" at bounding box center [1011, 337] width 92 height 15
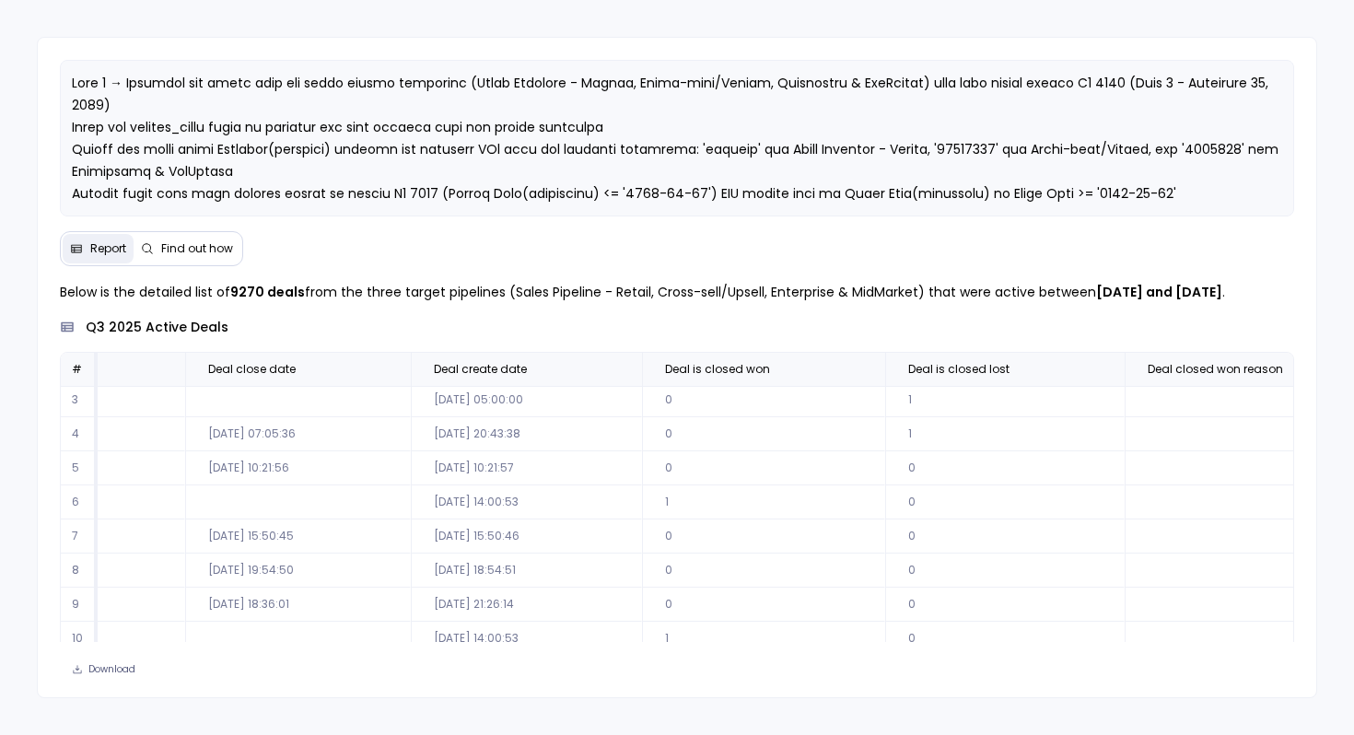
scroll to position [68, 1322]
click at [207, 241] on span "Find out how" at bounding box center [197, 248] width 72 height 15
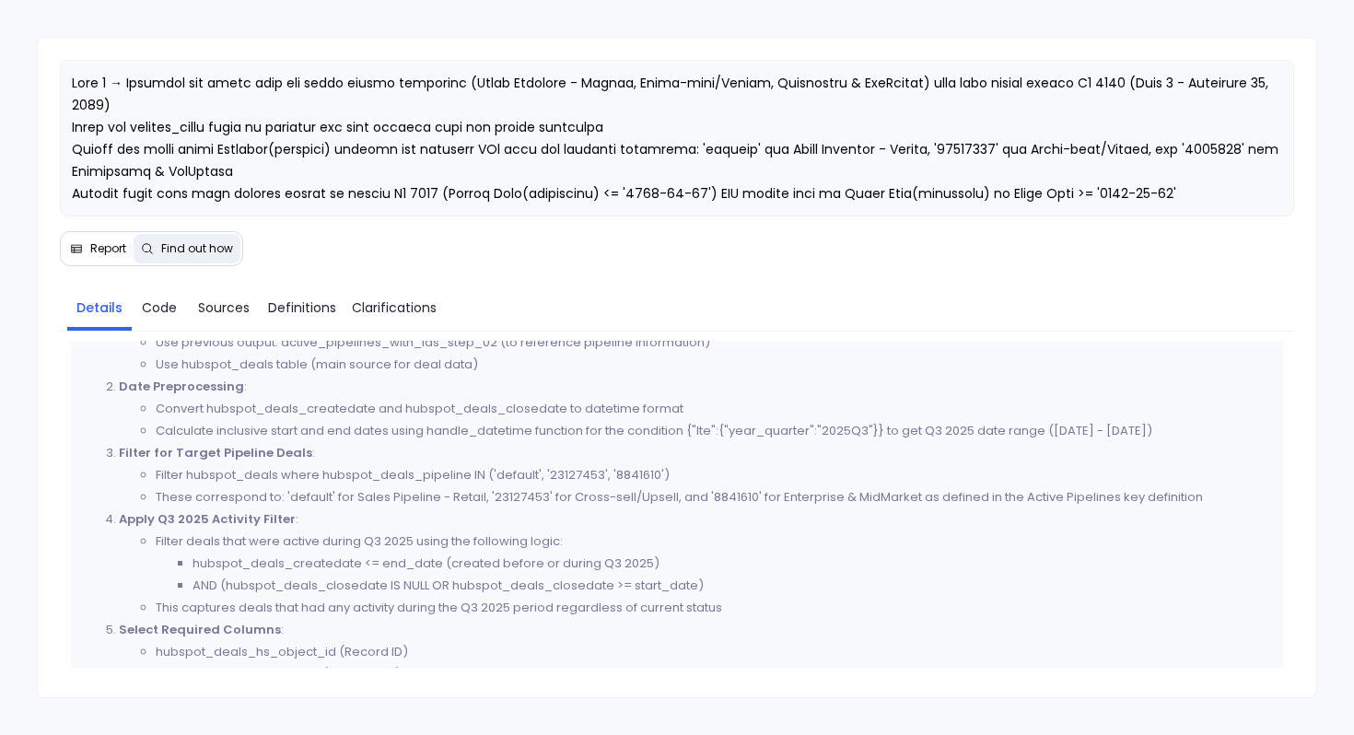
scroll to position [784, 0]
click at [144, 307] on span "Code" at bounding box center [159, 307] width 35 height 20
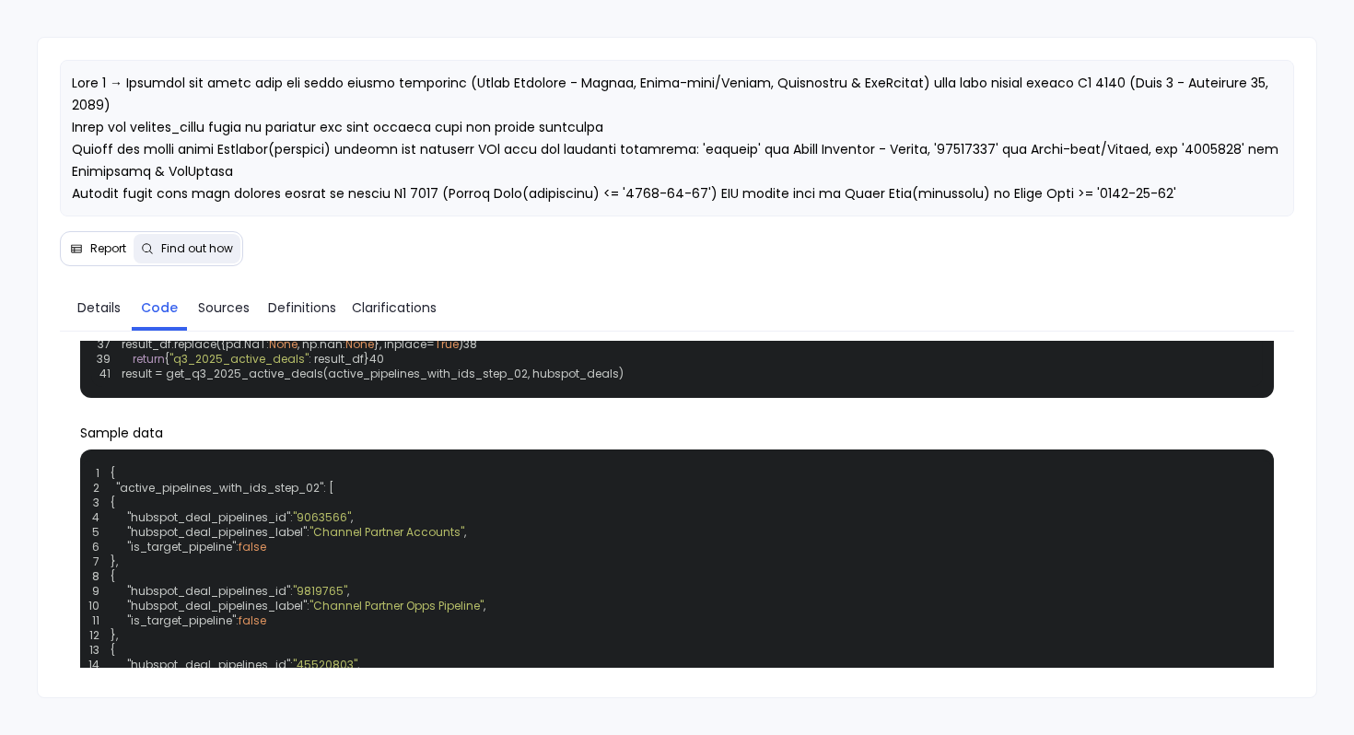
scroll to position [0, 0]
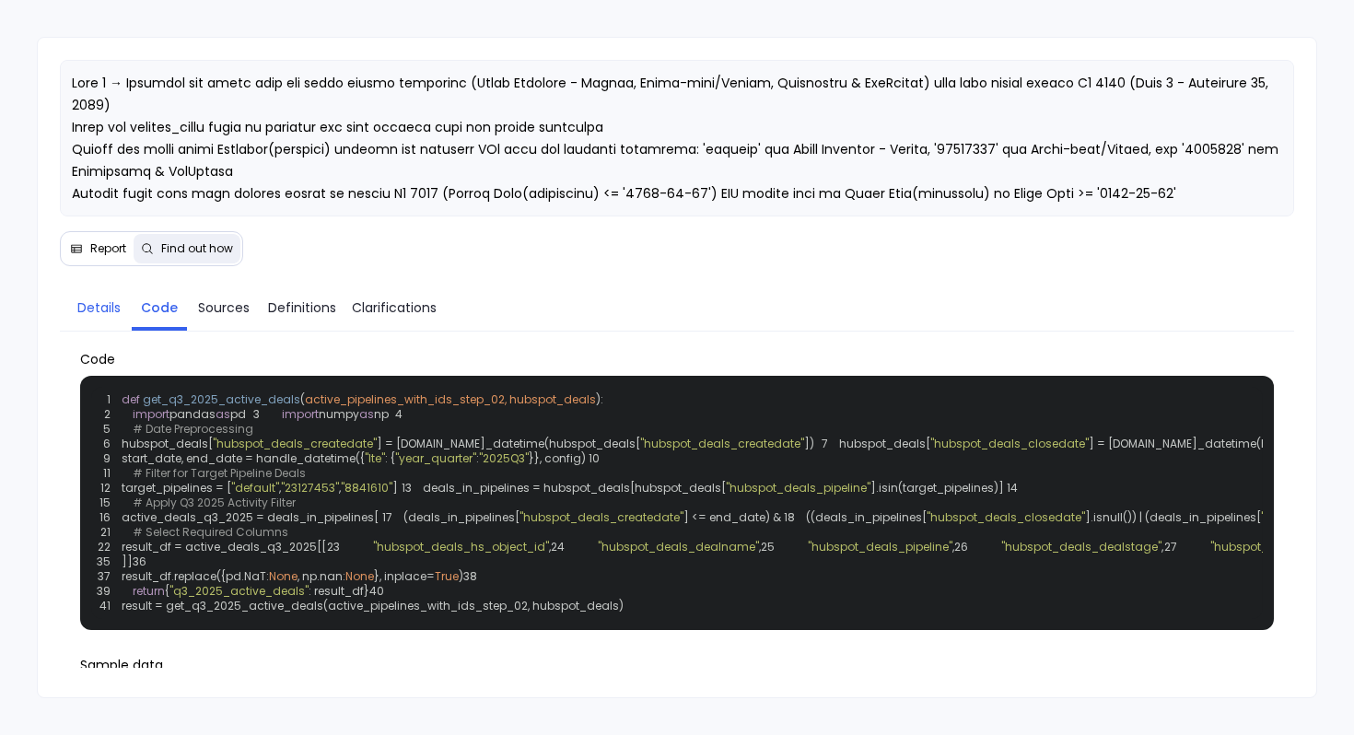
click at [99, 298] on span "Details" at bounding box center [98, 307] width 43 height 20
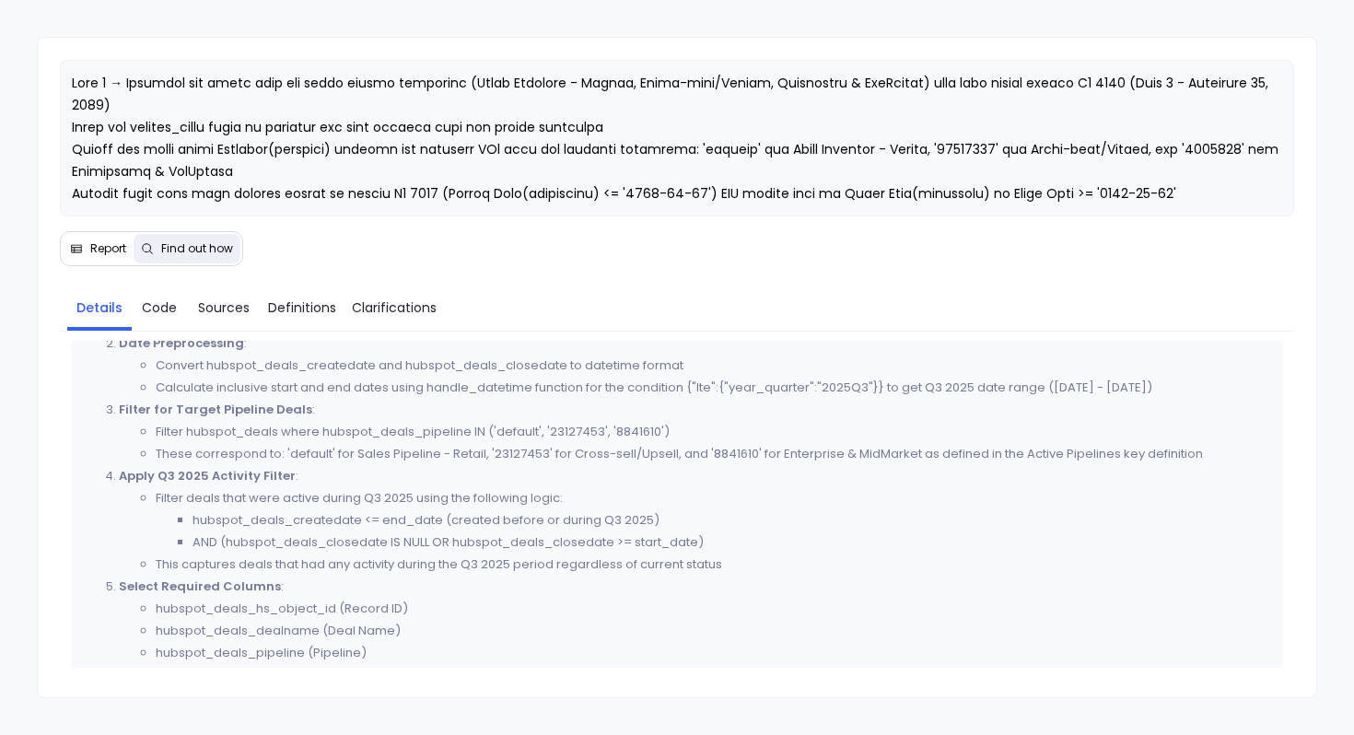
scroll to position [843, 0]
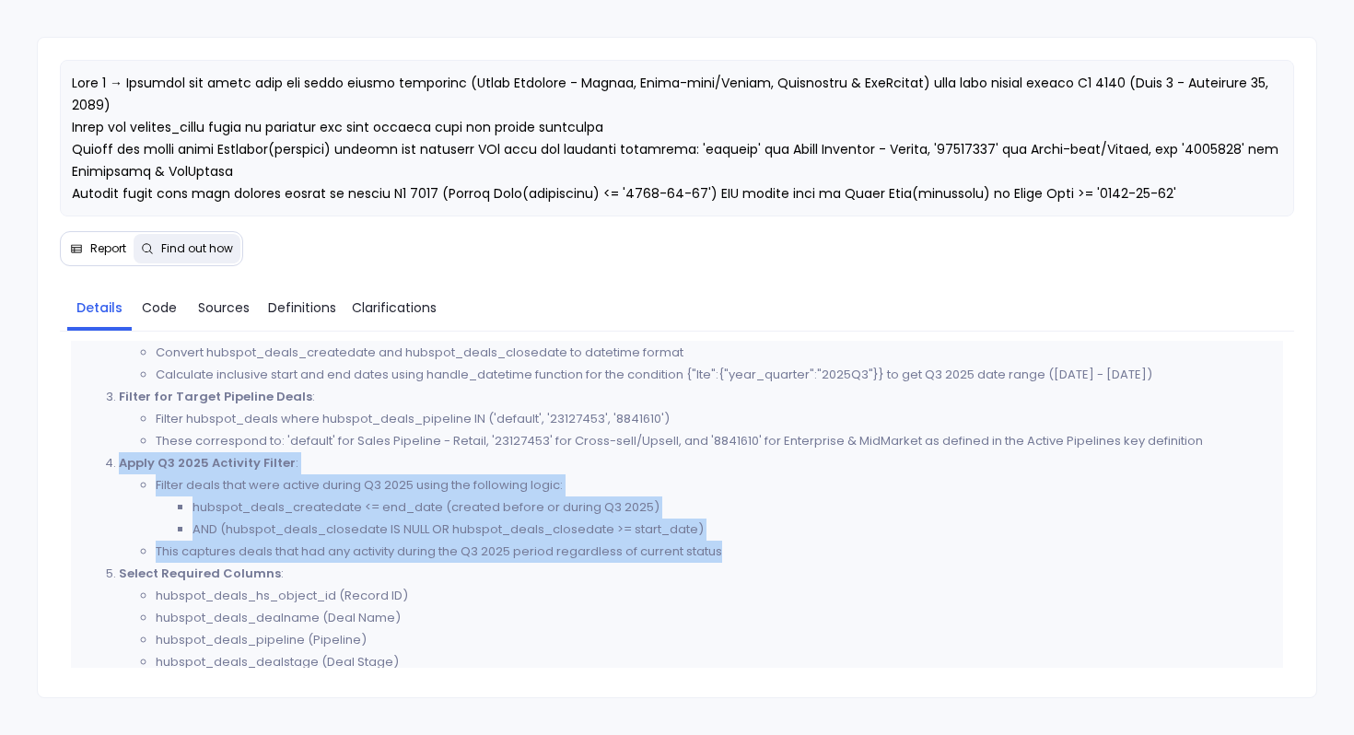
drag, startPoint x: 117, startPoint y: 486, endPoint x: 808, endPoint y: 577, distance: 696.6
click at [808, 563] on li "Apply Q3 2025 Activity Filter : Filter deals that were active during Q3 2025 us…" at bounding box center [695, 507] width 1153 height 110
copy li "Apply Q3 2025 Activity Filter : Filter deals that were active during Q3 2025 us…"
click at [739, 507] on li "Filter deals that were active during Q3 2025 using the following logic: hubspot…" at bounding box center [714, 507] width 1116 height 66
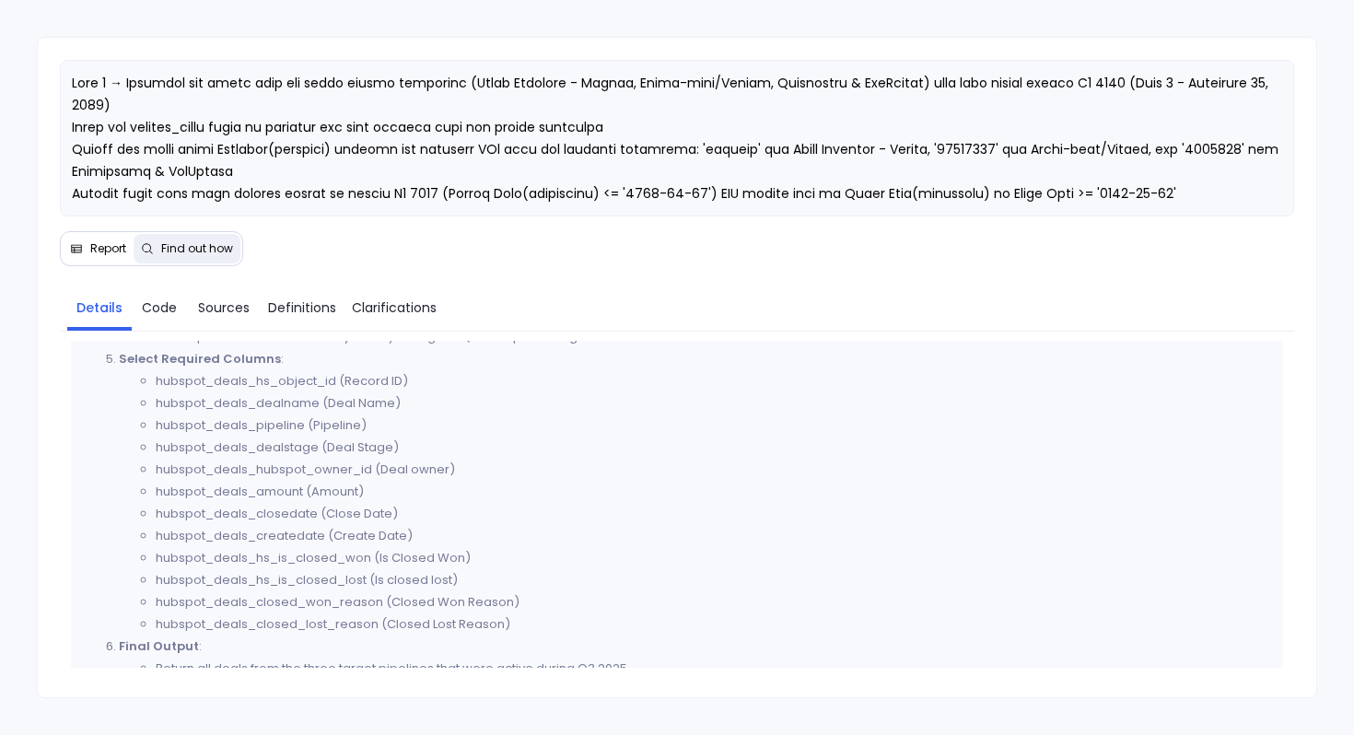
scroll to position [1146, 0]
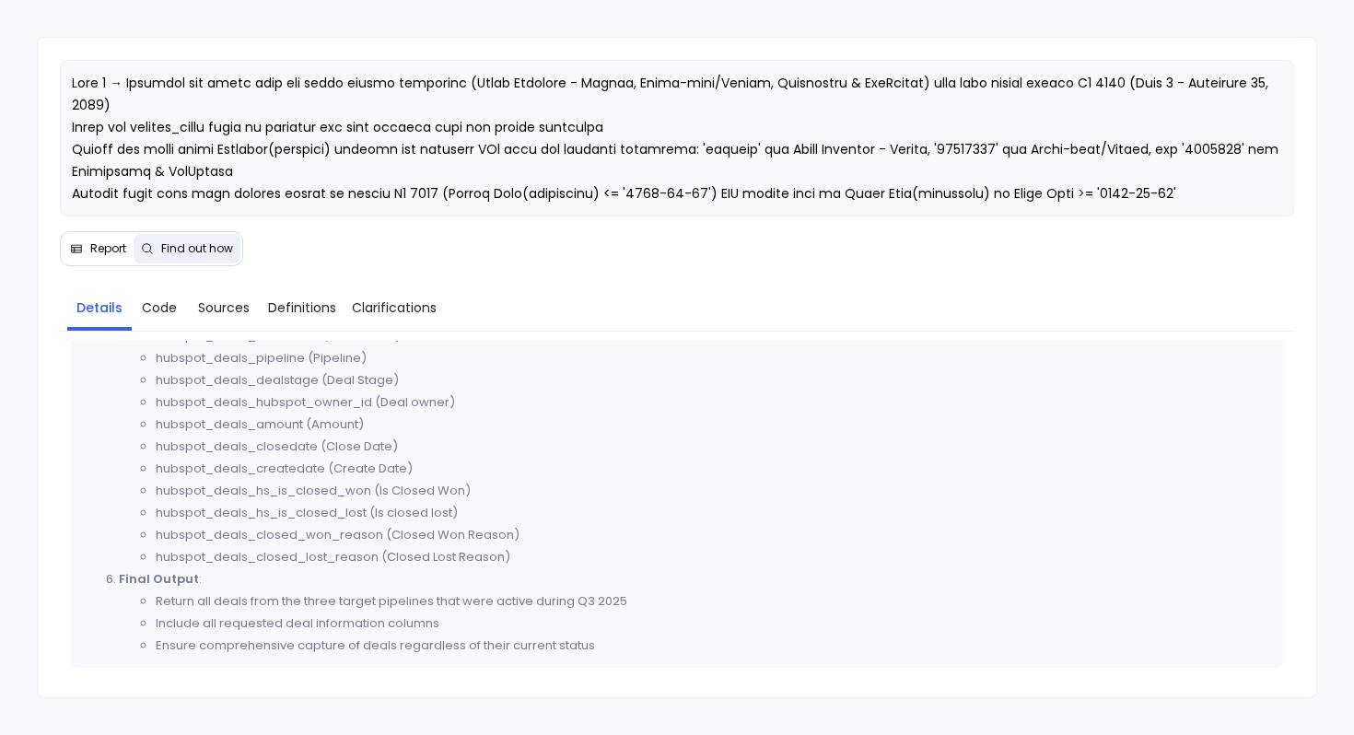
click at [97, 249] on span "Report" at bounding box center [108, 248] width 36 height 15
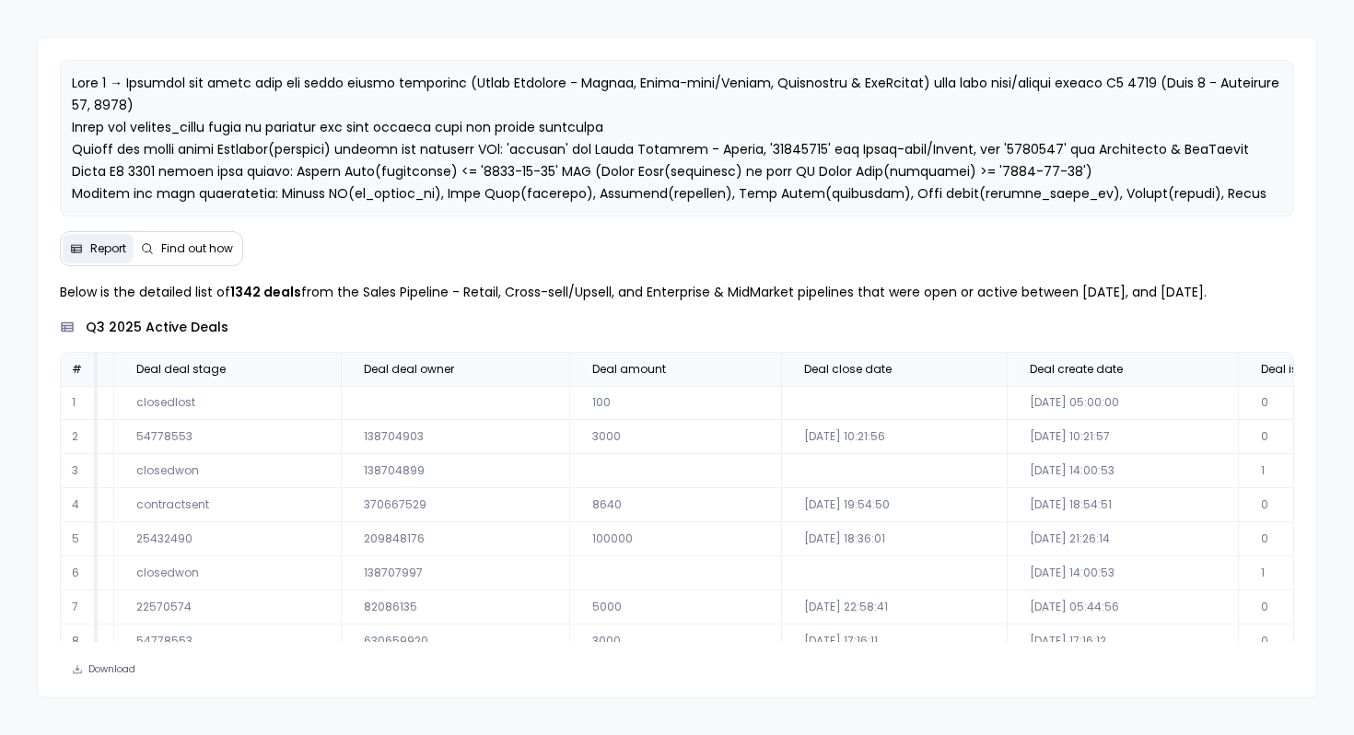
scroll to position [0, 747]
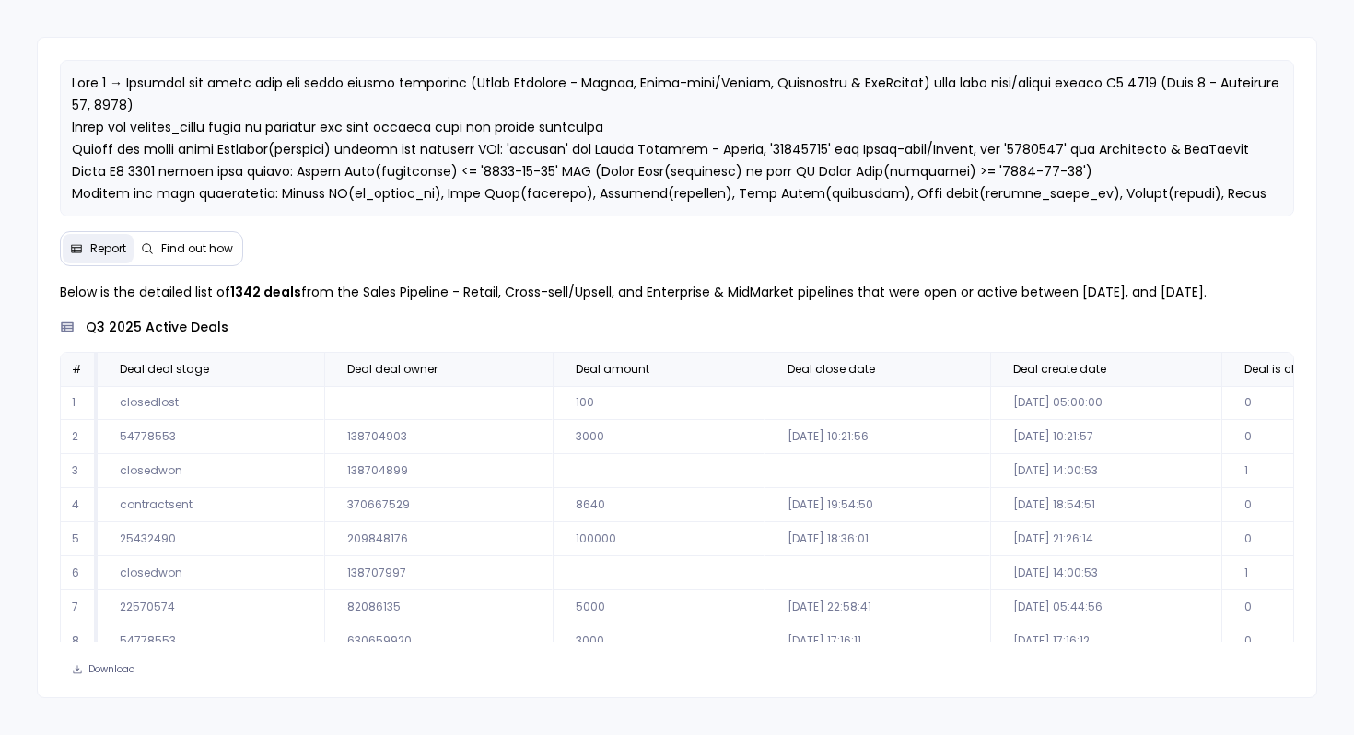
click at [186, 249] on span "Find out how" at bounding box center [197, 248] width 72 height 15
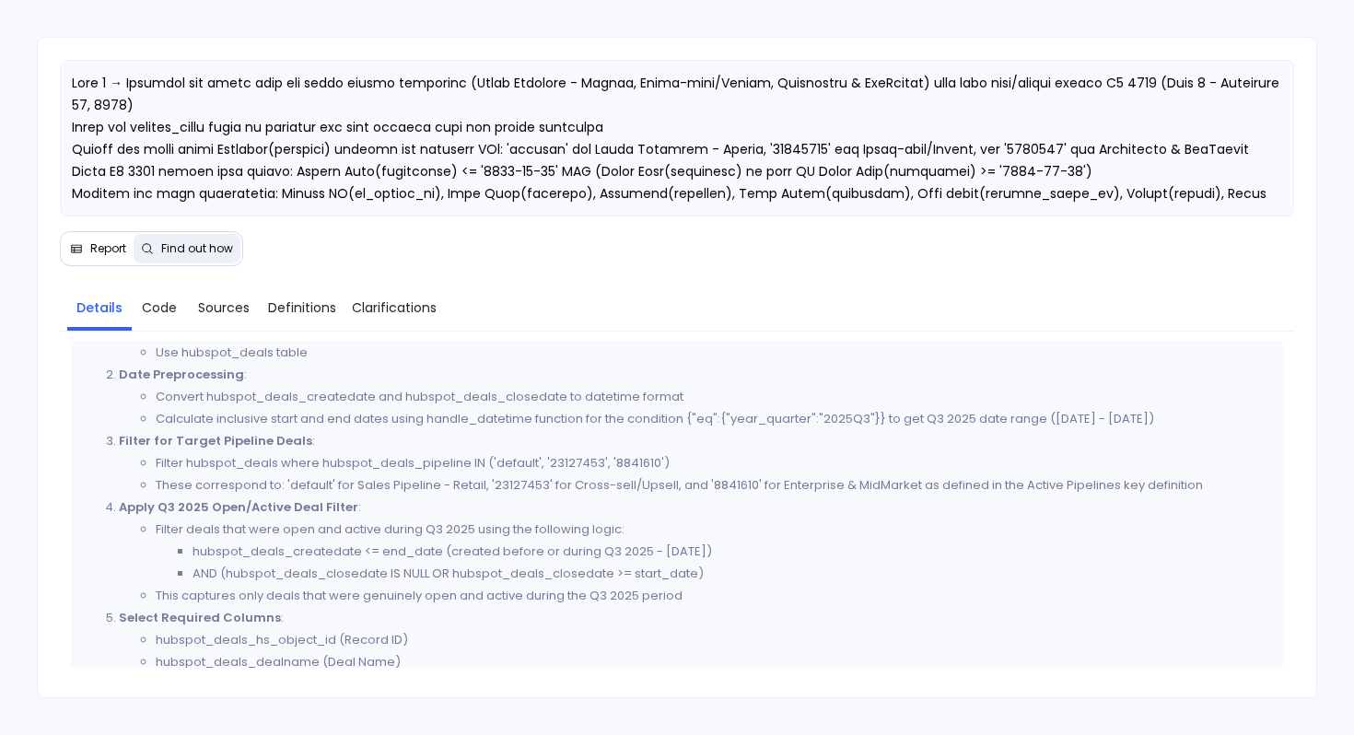
scroll to position [541, 0]
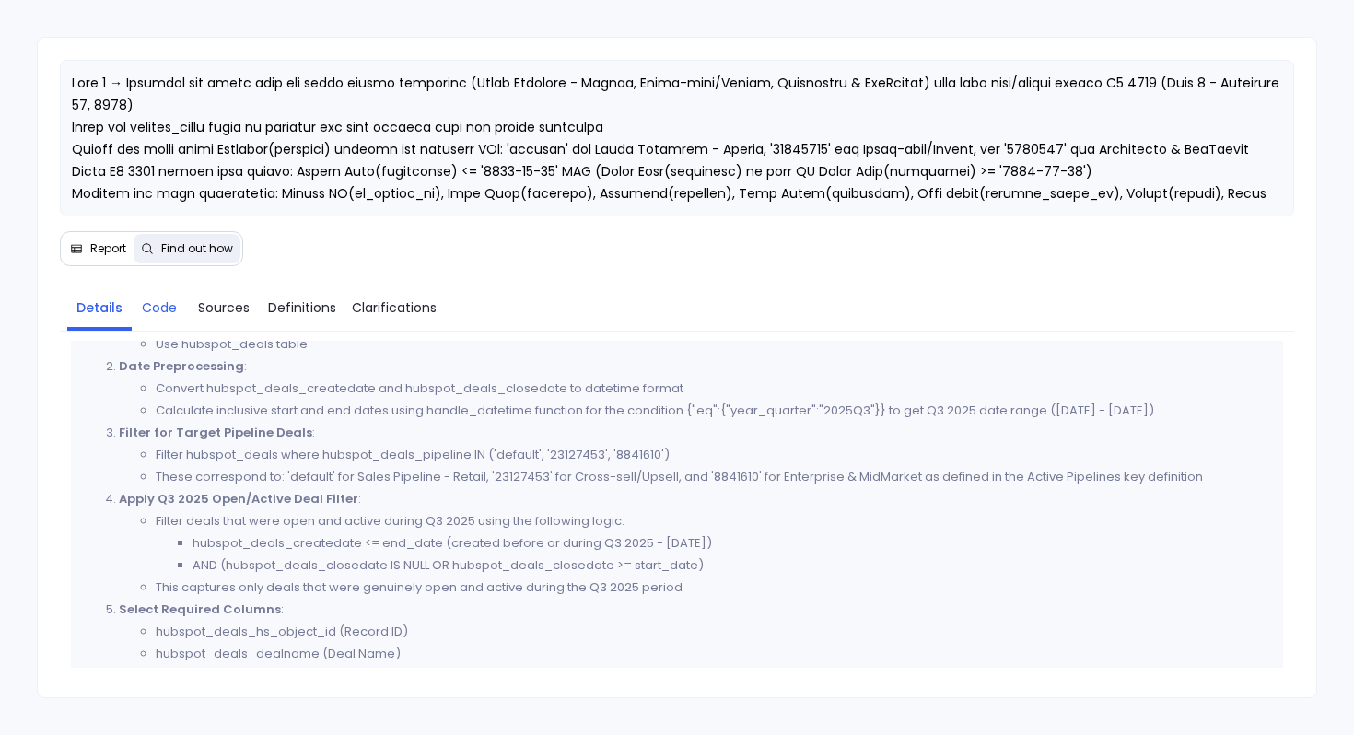
click at [148, 307] on span "Code" at bounding box center [159, 307] width 35 height 20
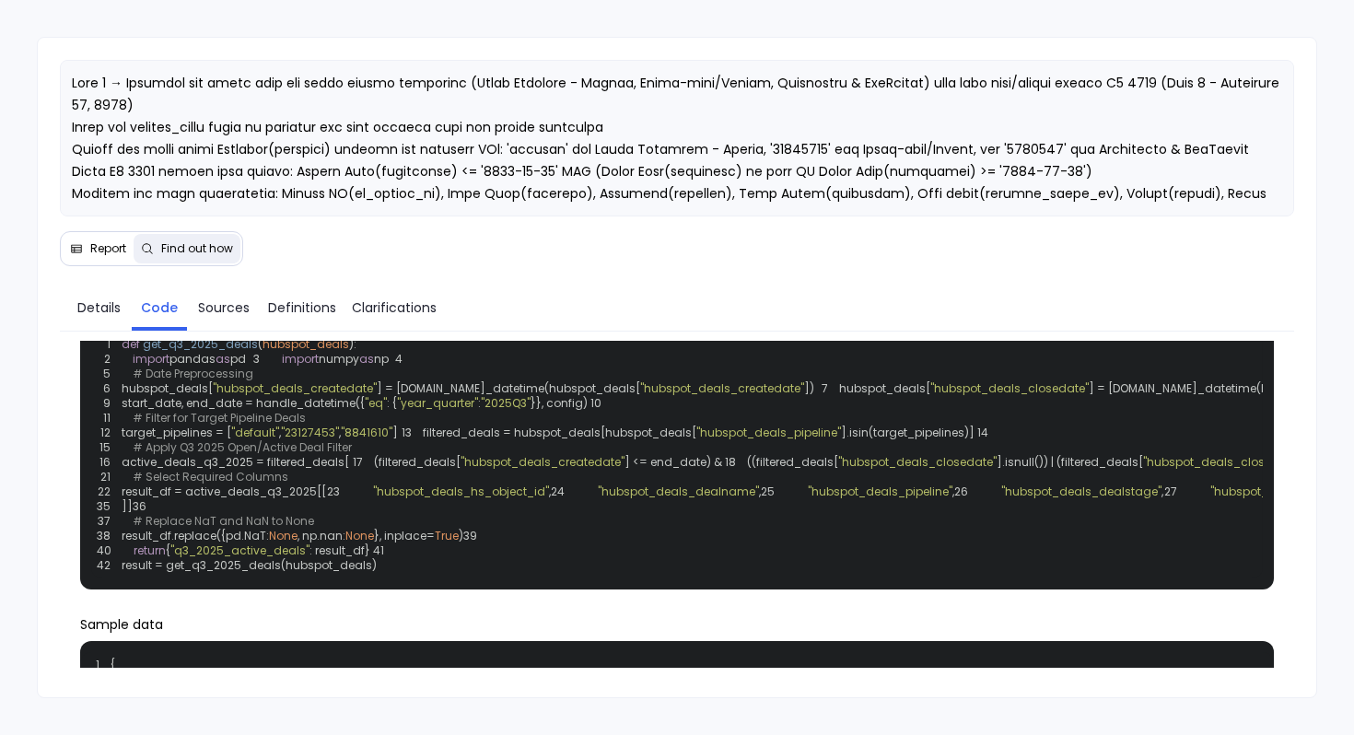
scroll to position [53, 0]
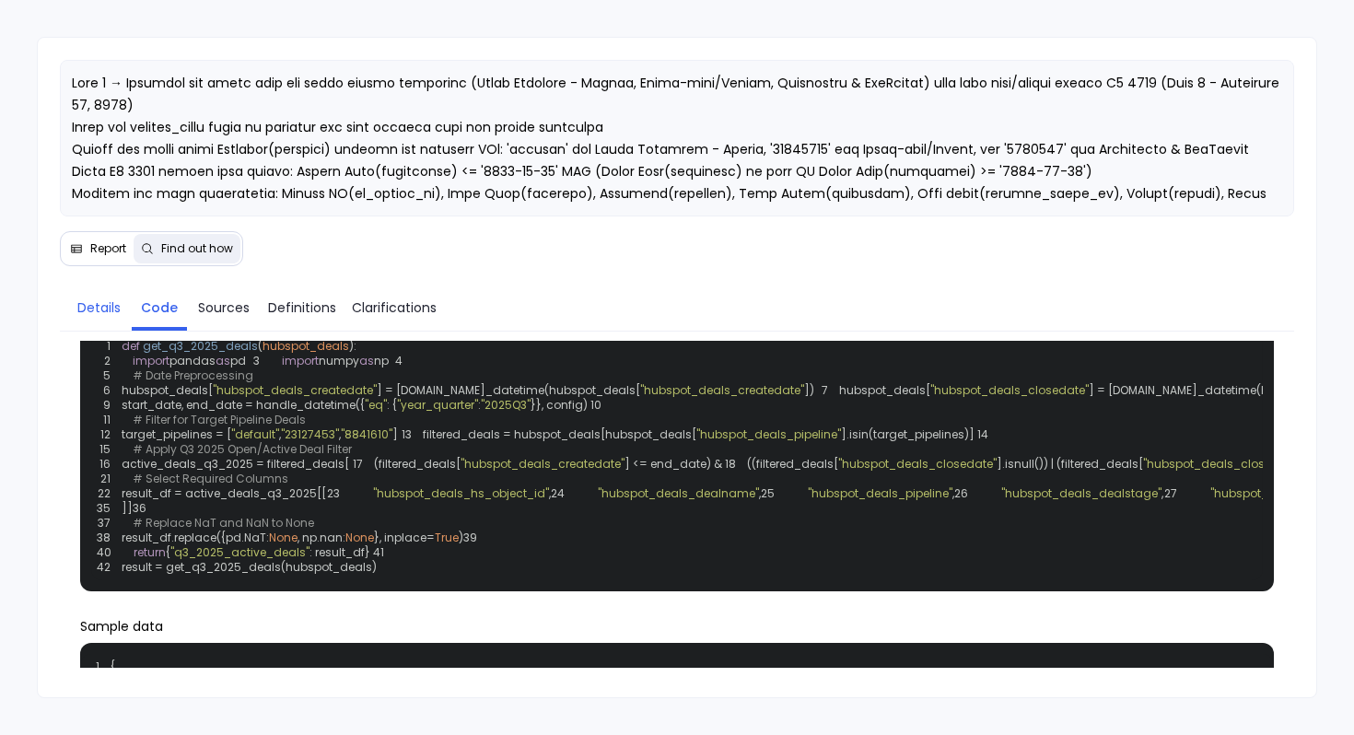
click at [72, 291] on link "Details" at bounding box center [99, 307] width 64 height 39
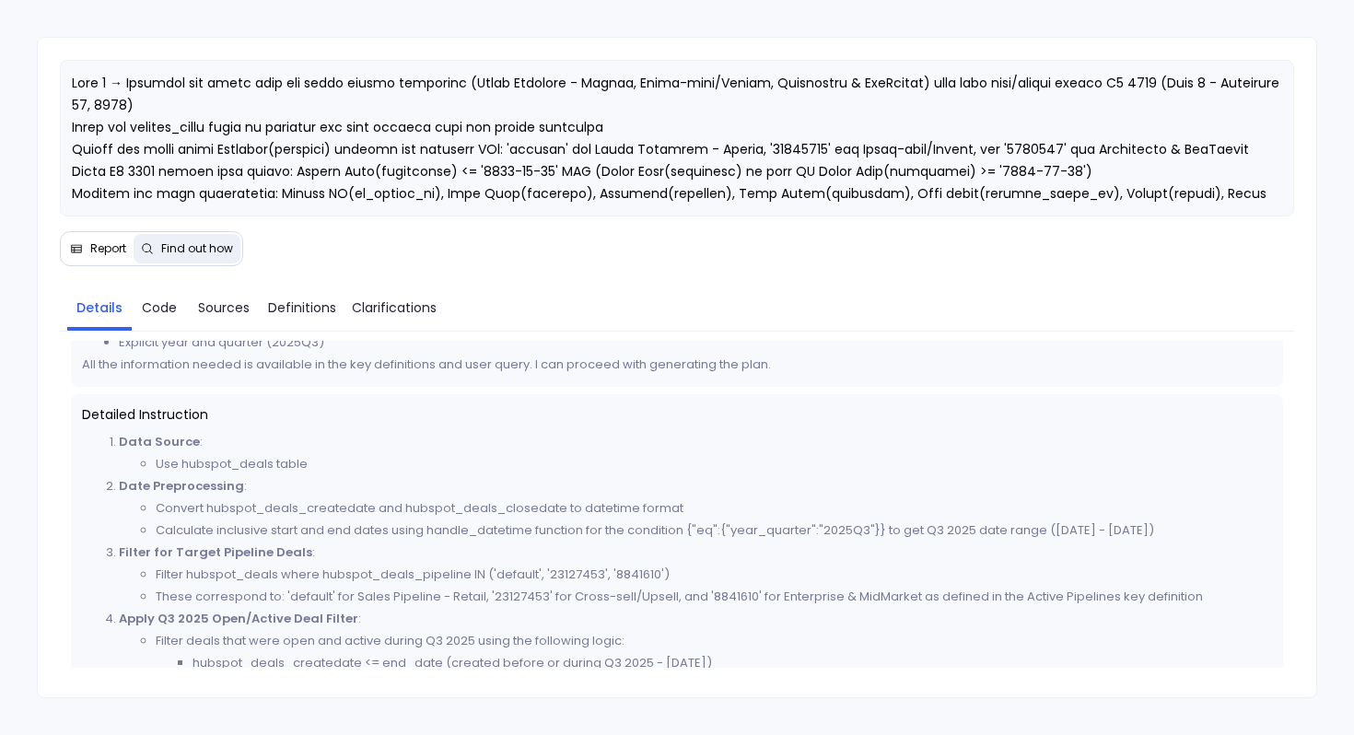
scroll to position [528, 0]
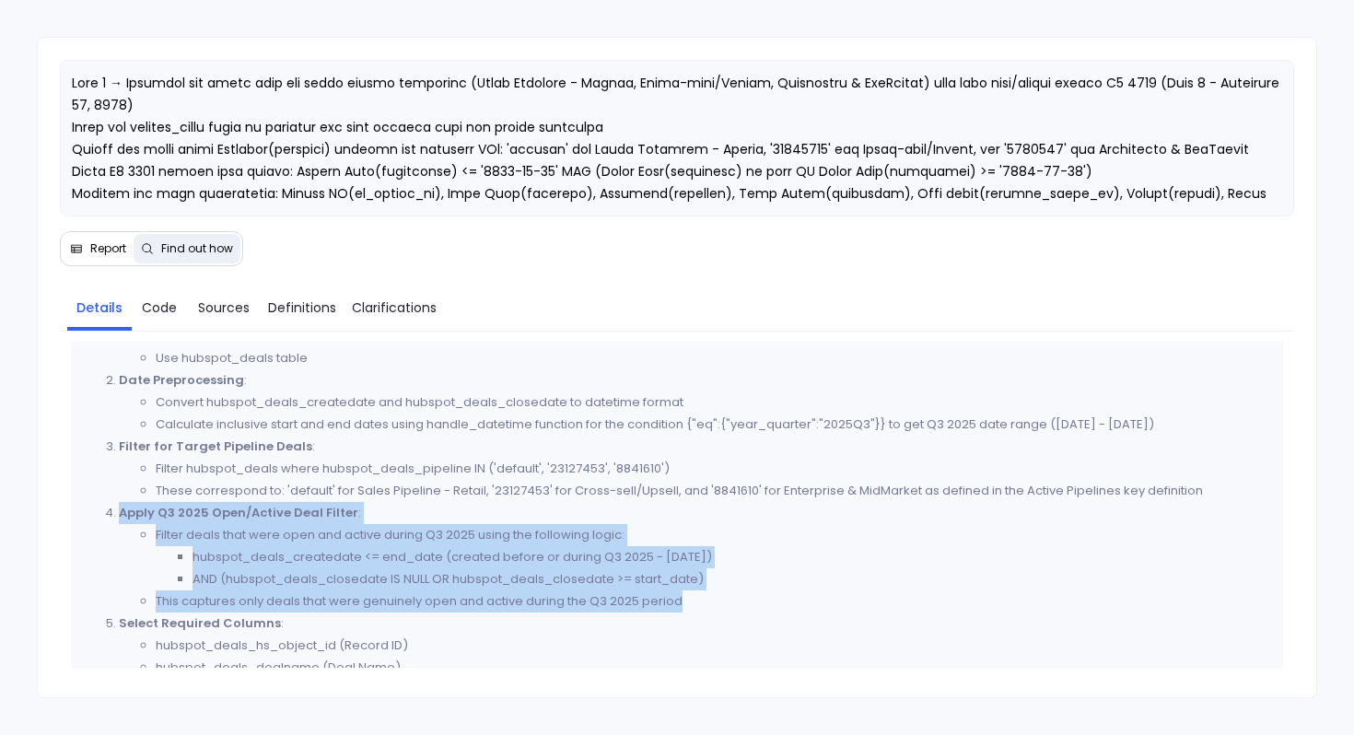
drag, startPoint x: 120, startPoint y: 513, endPoint x: 705, endPoint y: 604, distance: 592.7
click at [705, 604] on li "Apply Q3 2025 Open/Active Deal Filter : Filter deals that were open and active …" at bounding box center [695, 557] width 1153 height 110
copy li "Apply Q3 2025 Open/Active Deal Filter : Filter deals that were open and active …"
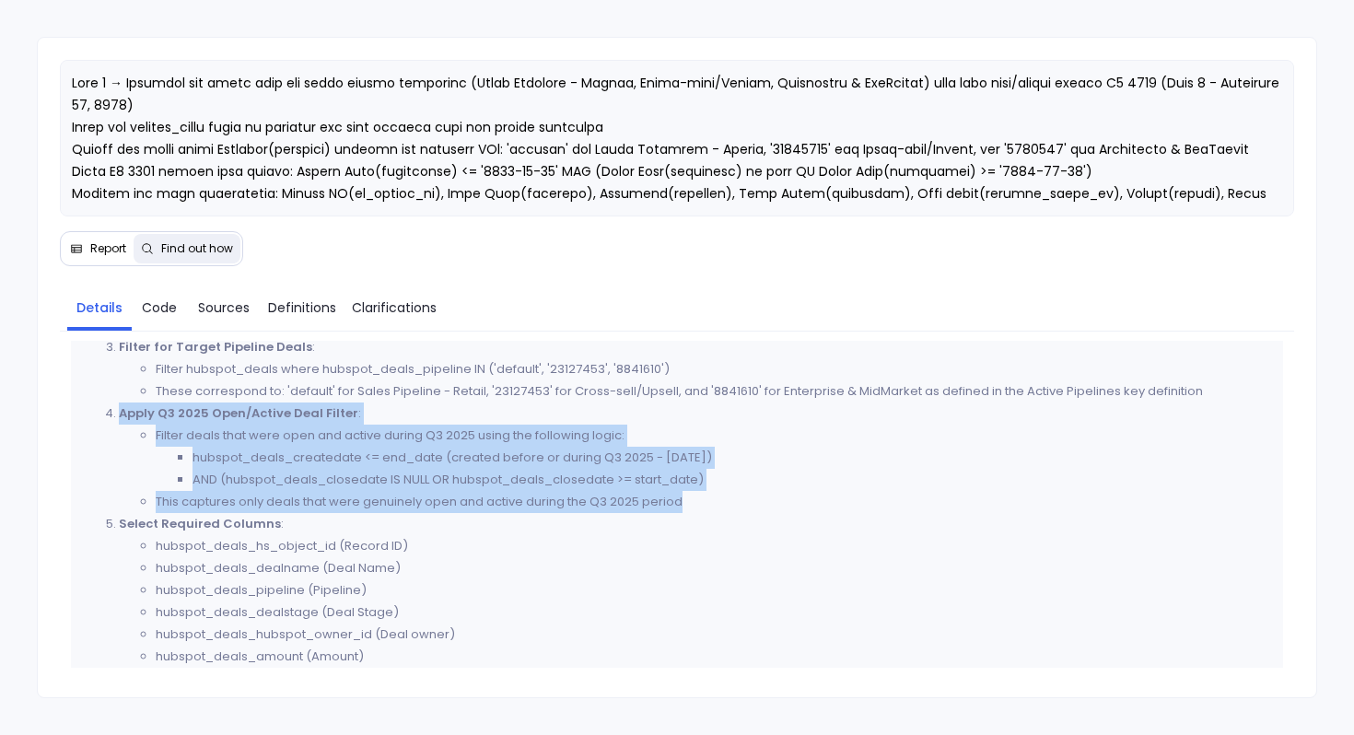
scroll to position [859, 0]
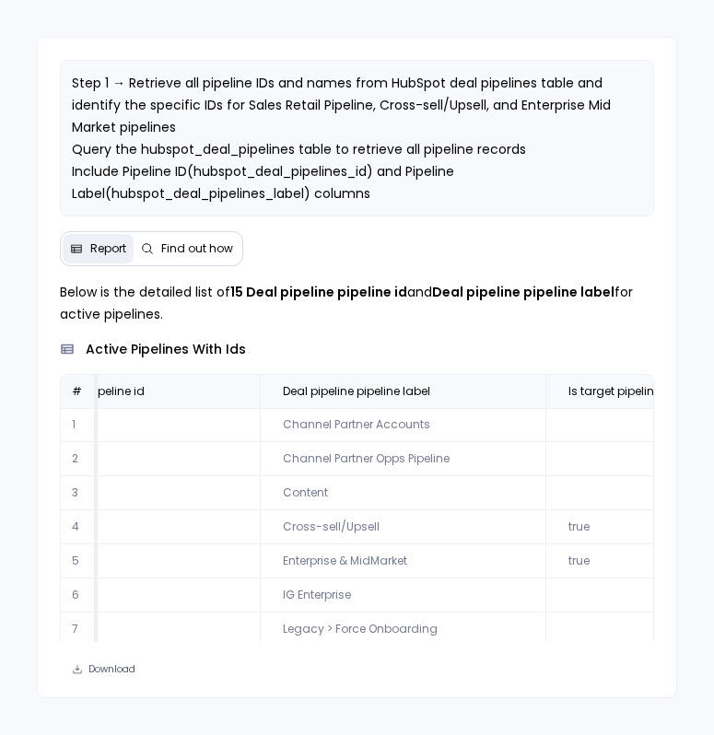
scroll to position [0, 239]
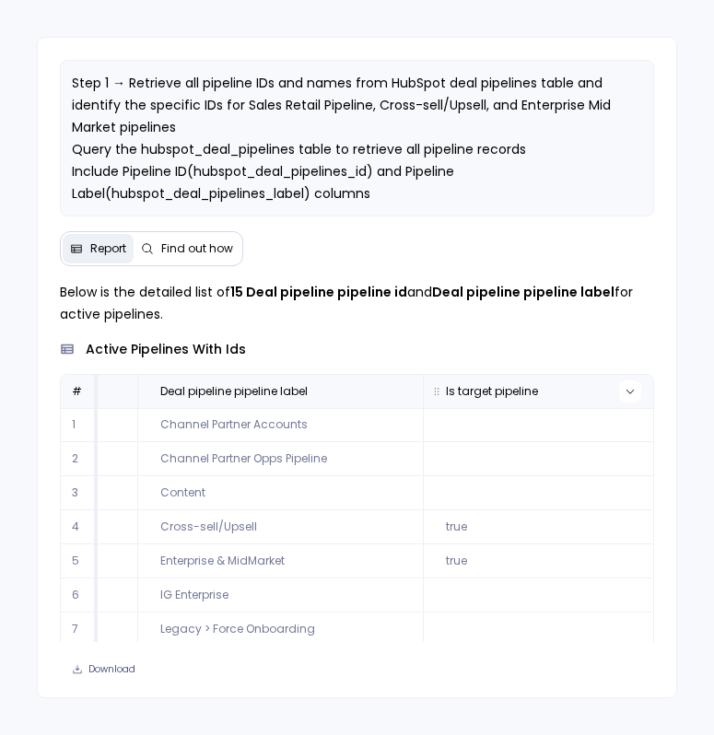
click at [627, 391] on button at bounding box center [630, 391] width 22 height 22
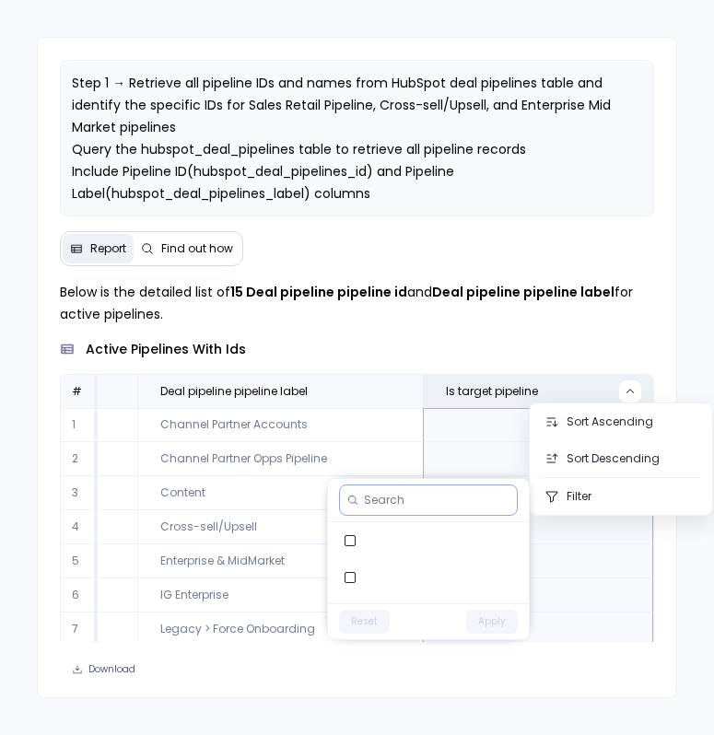
click at [452, 494] on input at bounding box center [436, 500] width 145 height 15
type input "true"
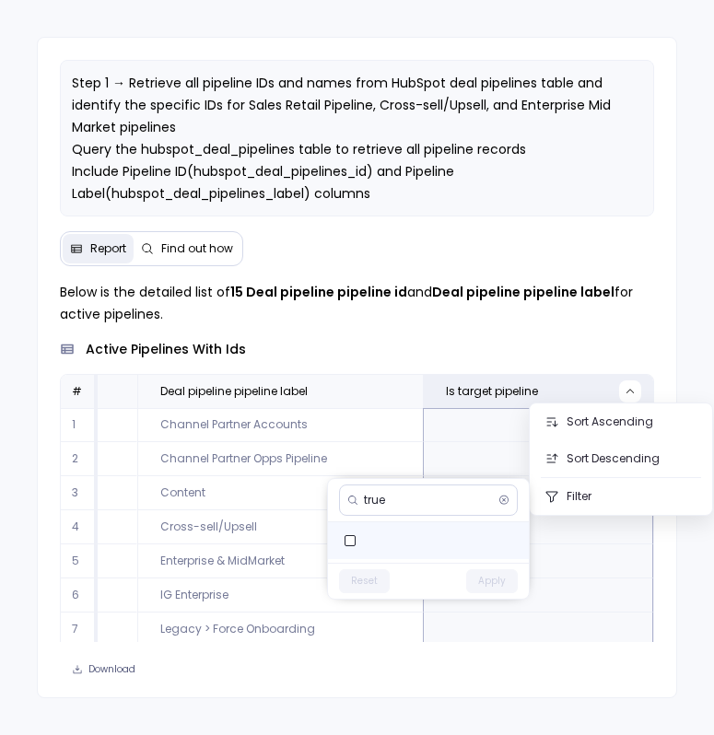
click at [367, 540] on label at bounding box center [428, 540] width 201 height 37
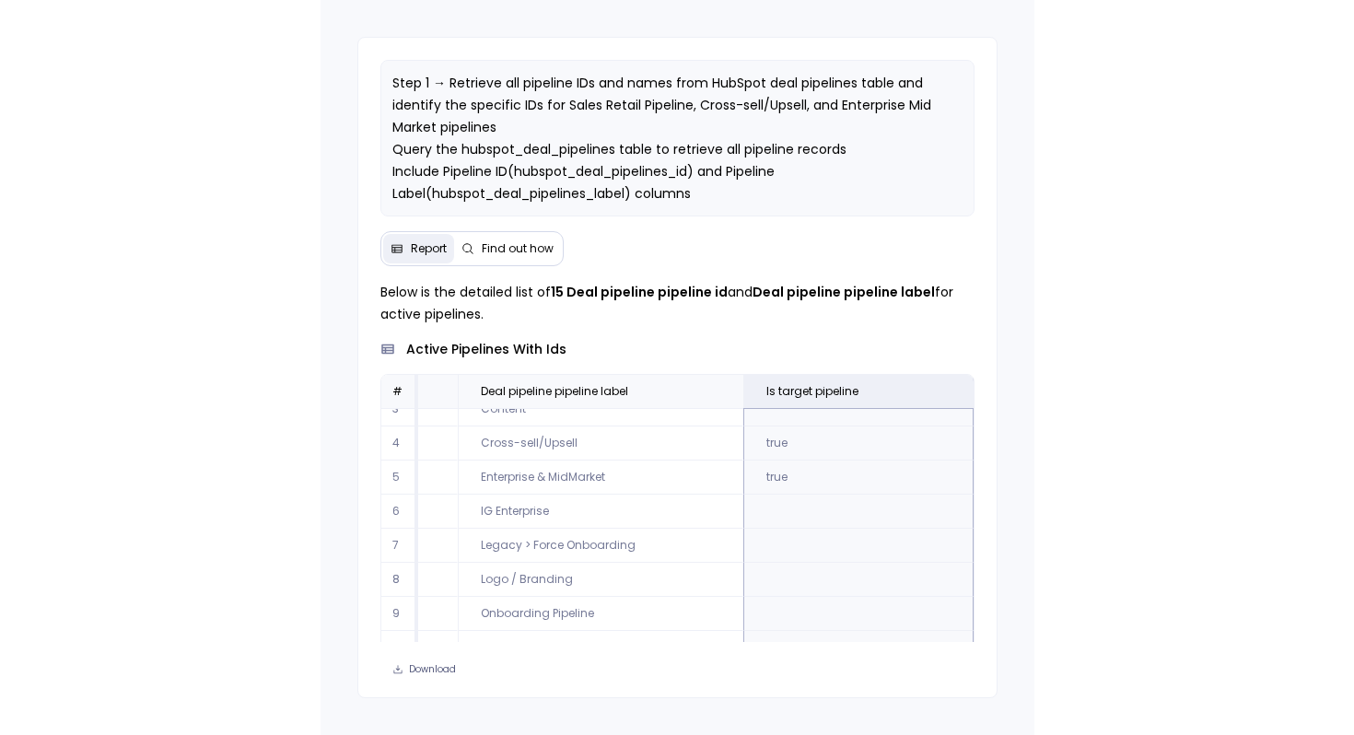
scroll to position [54, 0]
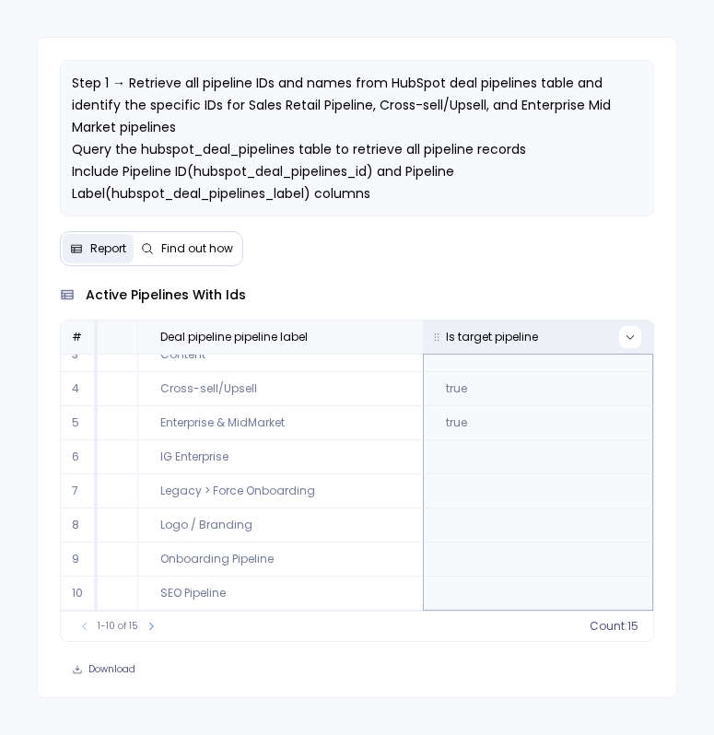
click at [624, 339] on icon at bounding box center [629, 336] width 11 height 11
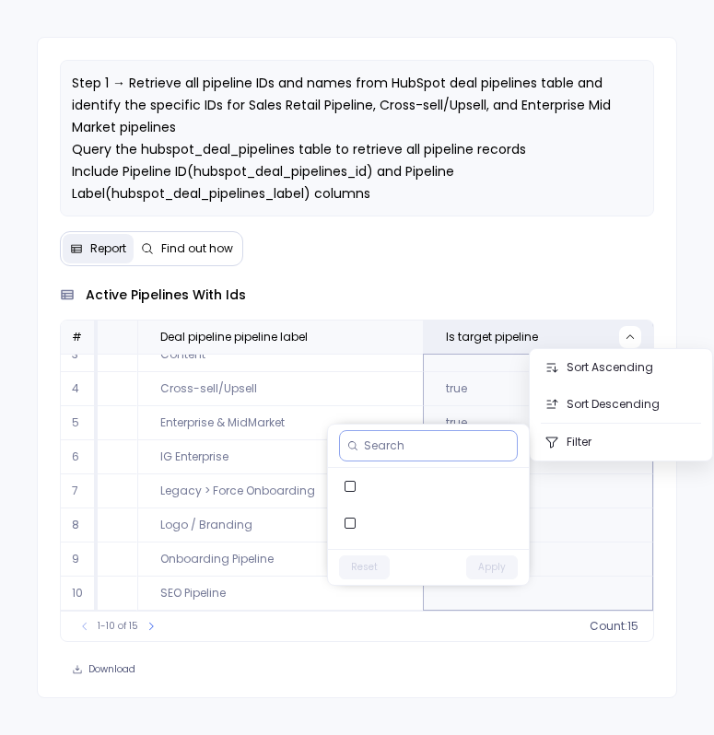
click at [424, 445] on input at bounding box center [436, 445] width 145 height 15
type input "tru"
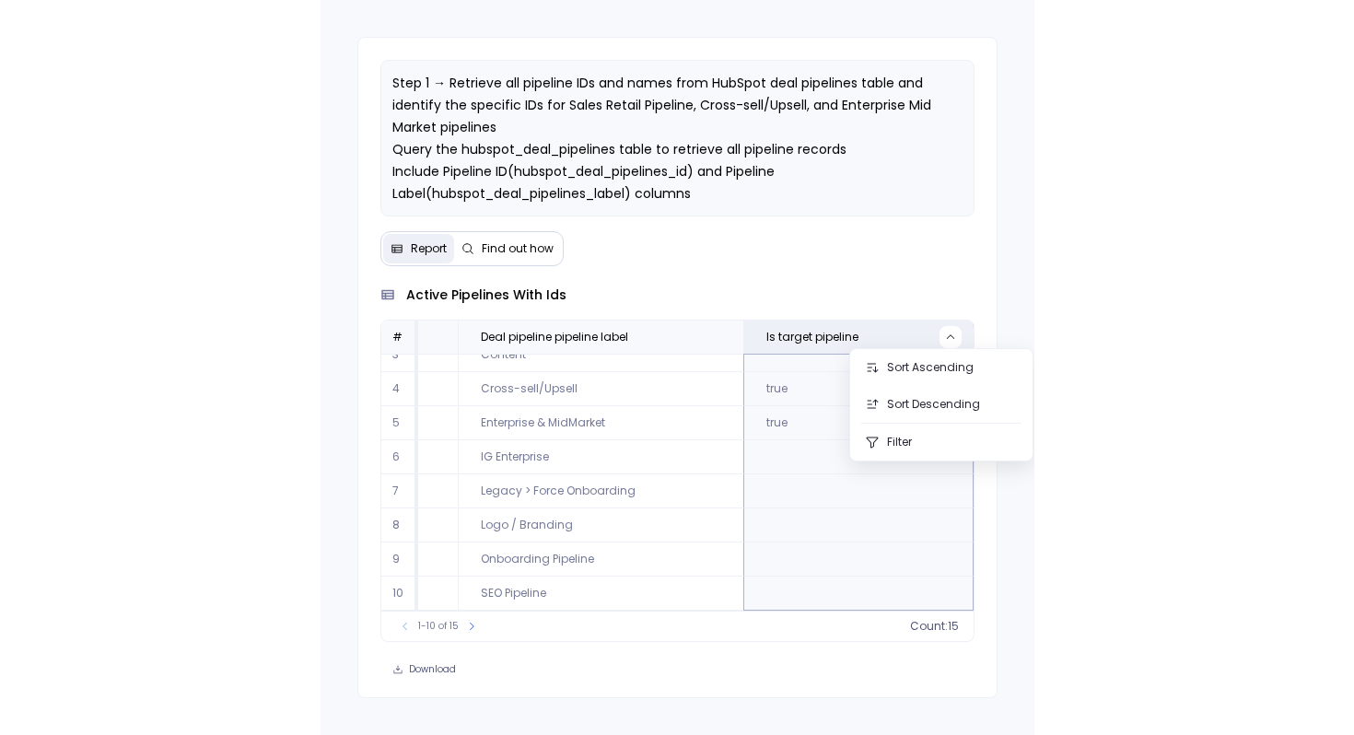
scroll to position [32, 0]
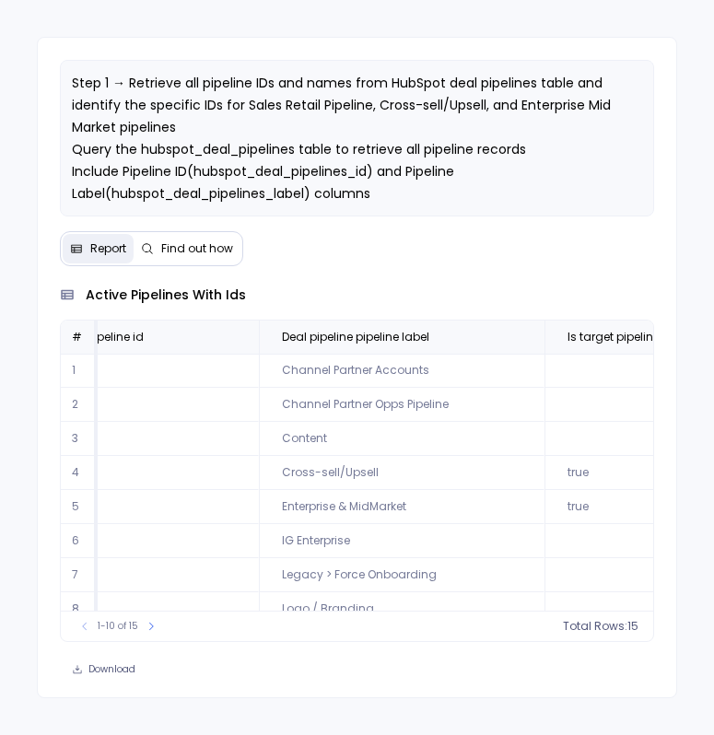
scroll to position [0, 239]
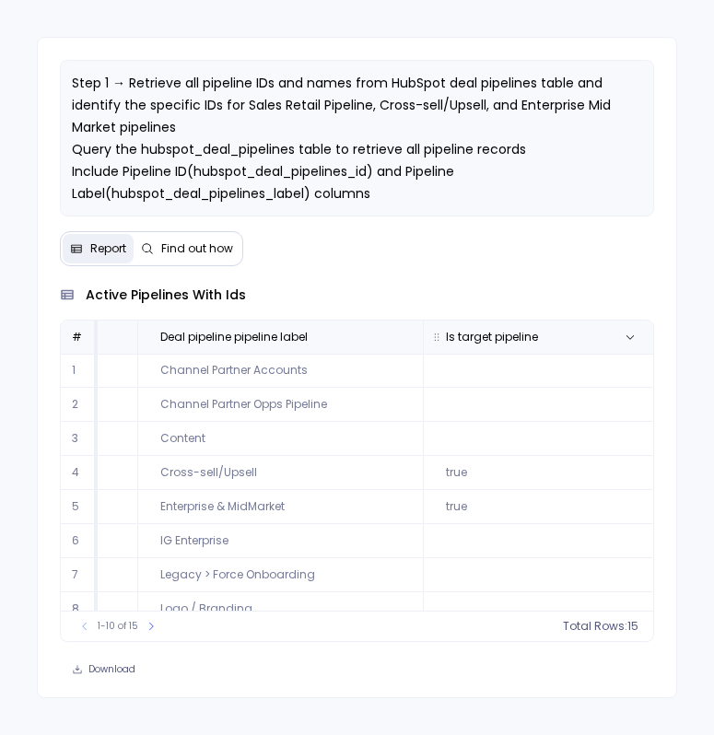
click at [558, 343] on span "Is target pipeline" at bounding box center [517, 337] width 173 height 15
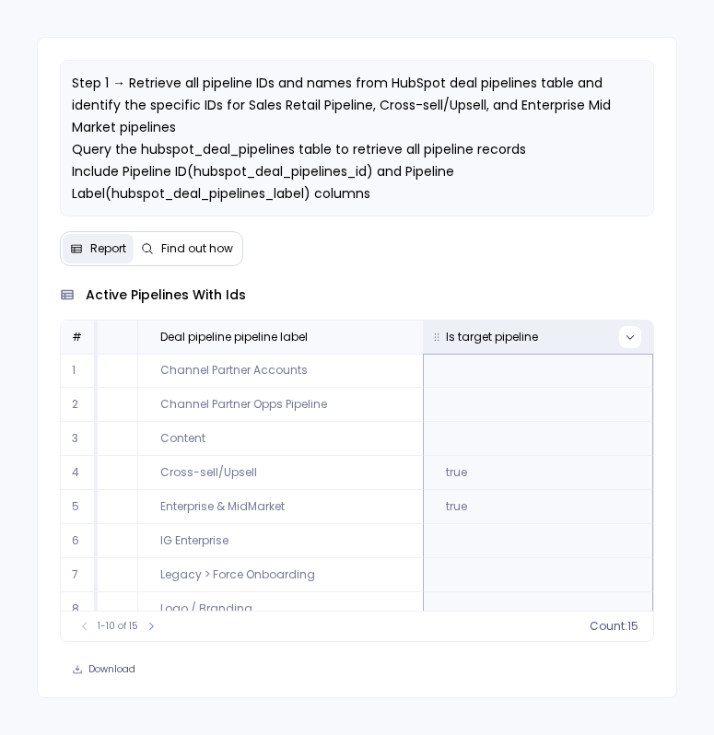
click at [624, 338] on icon at bounding box center [629, 336] width 11 height 11
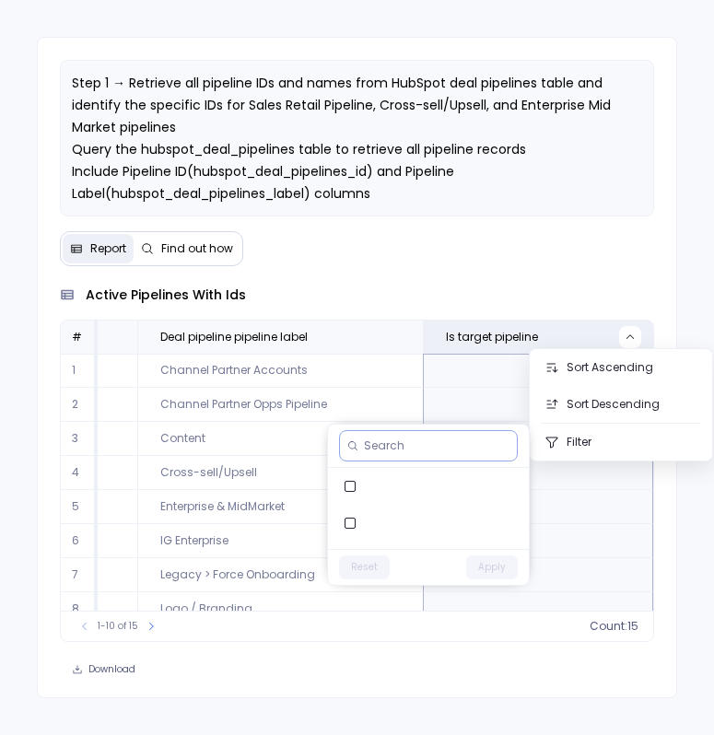
click at [494, 445] on input at bounding box center [436, 445] width 145 height 15
type input "true"
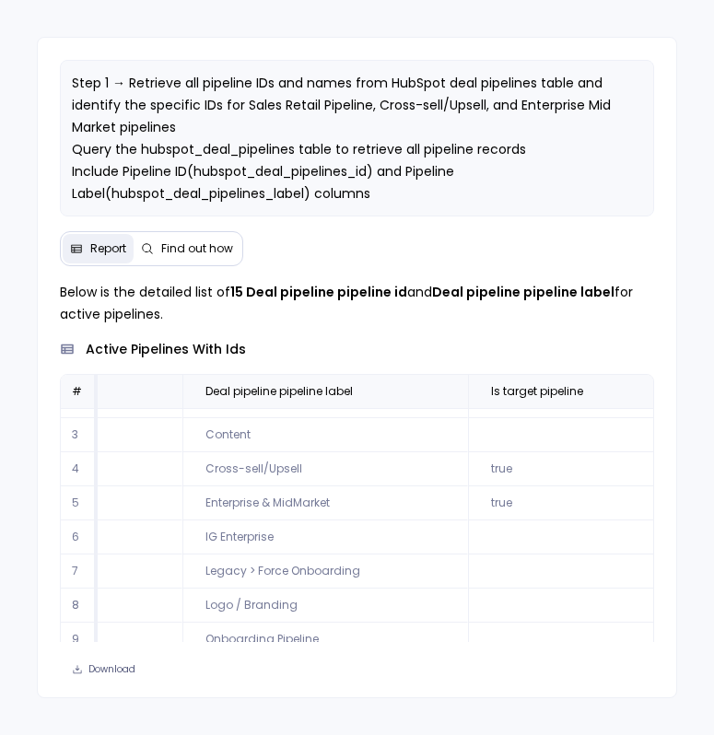
scroll to position [58, 239]
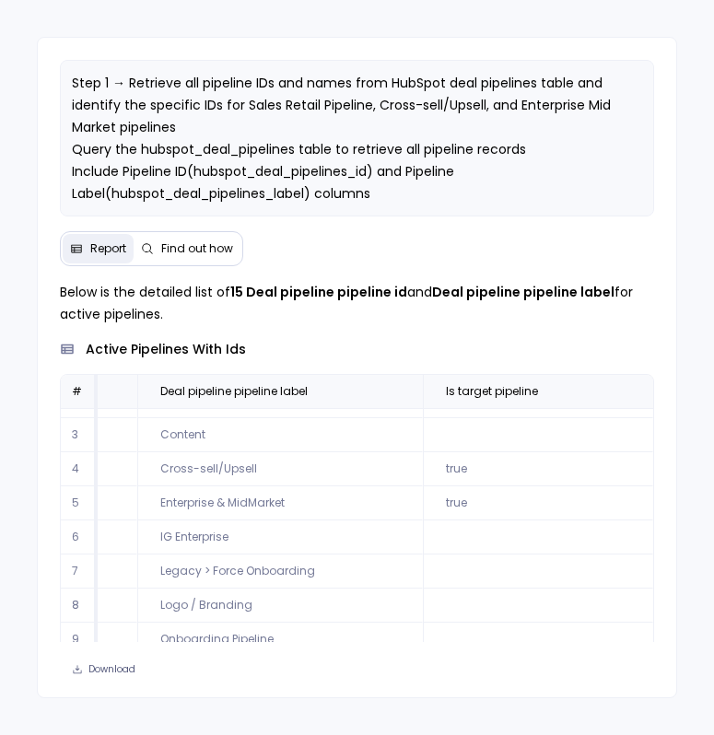
click at [63, 473] on td "4" at bounding box center [79, 469] width 37 height 34
click at [451, 471] on td "true" at bounding box center [538, 469] width 230 height 34
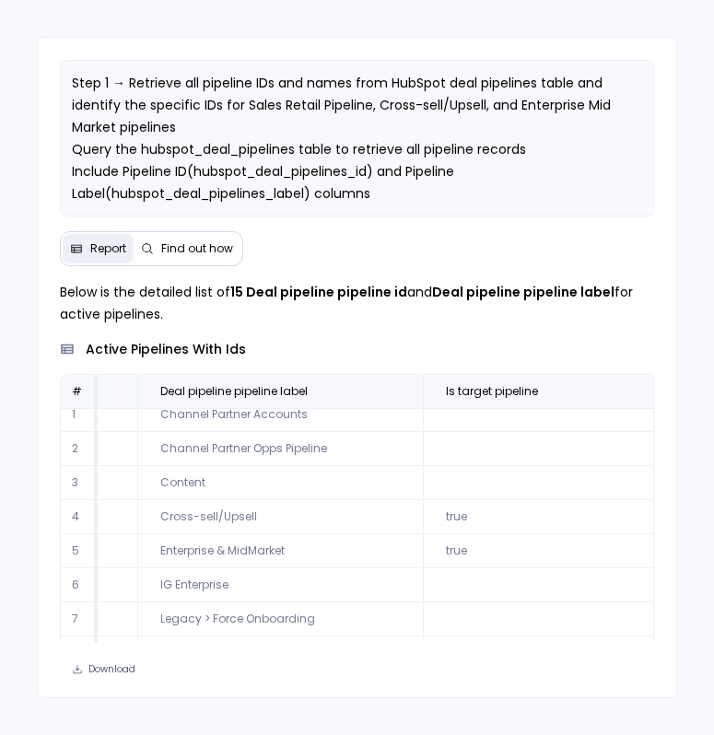
scroll to position [0, 239]
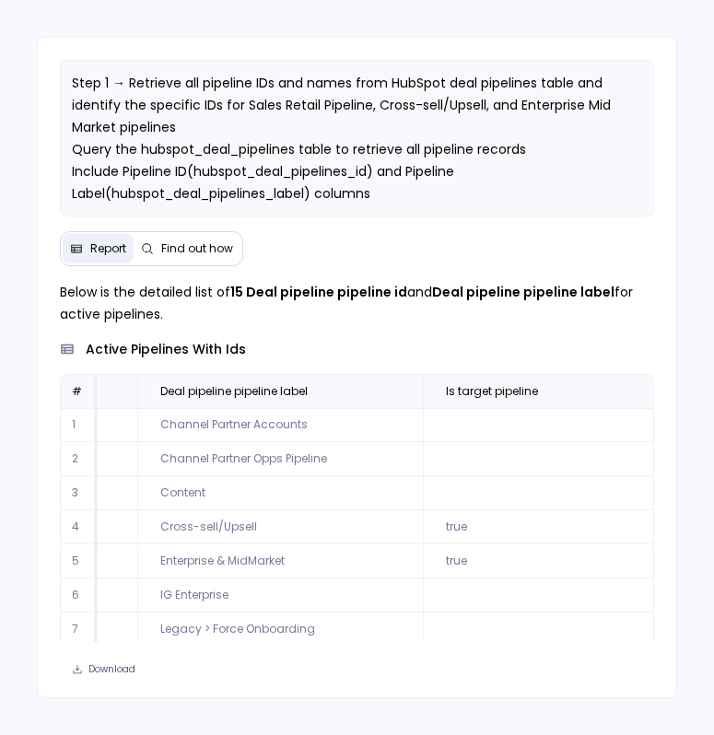
click at [272, 553] on td "Enterprise & MidMarket" at bounding box center [279, 561] width 285 height 34
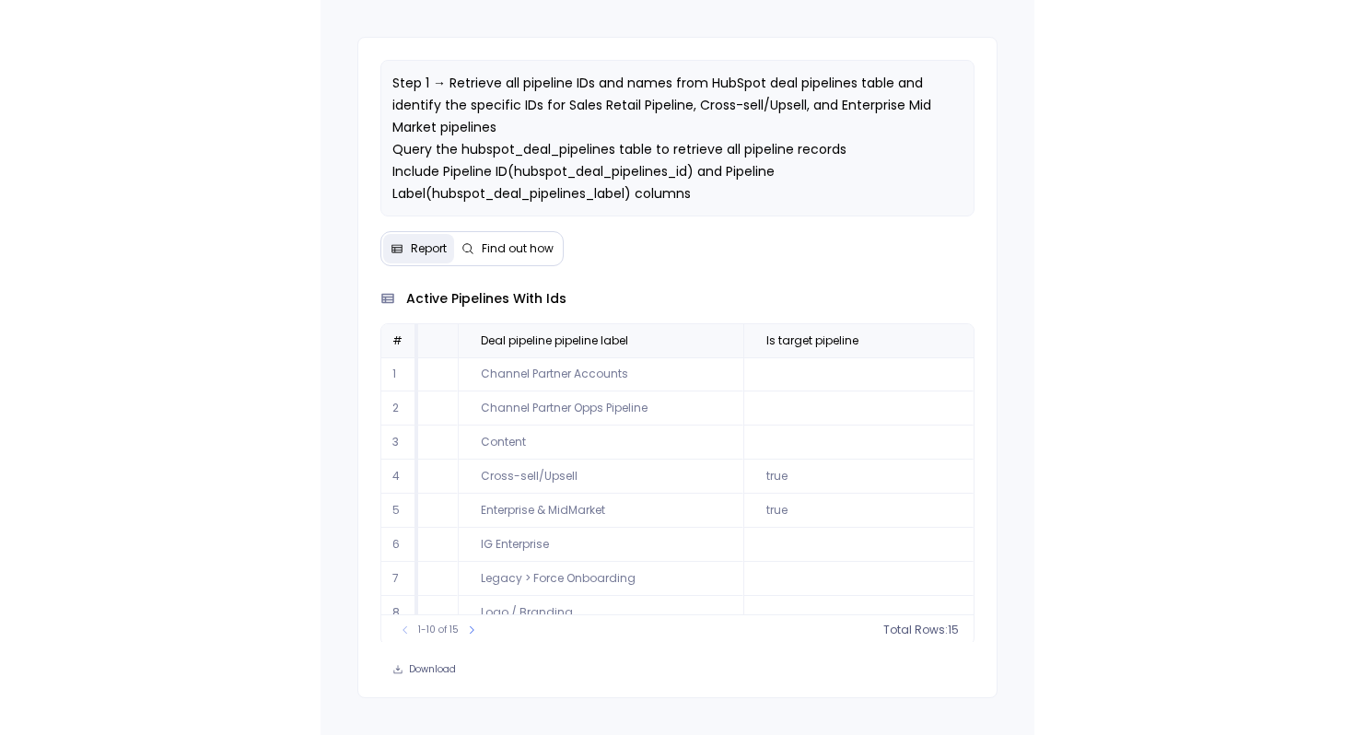
scroll to position [29, 0]
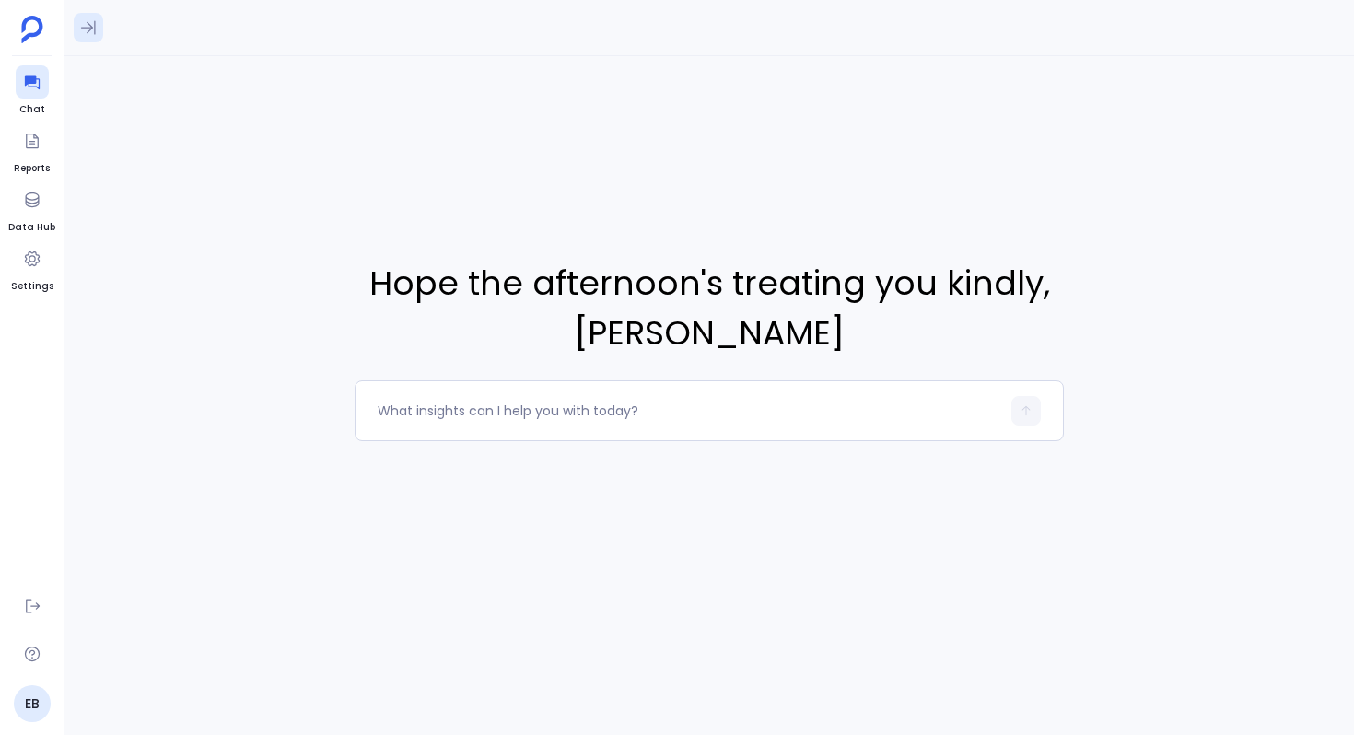
click at [89, 28] on icon at bounding box center [88, 28] width 15 height 14
click at [163, 147] on div "I want to do an analysis, specifically for the pipelines: Sales Retail Pipeline…" at bounding box center [216, 161] width 281 height 41
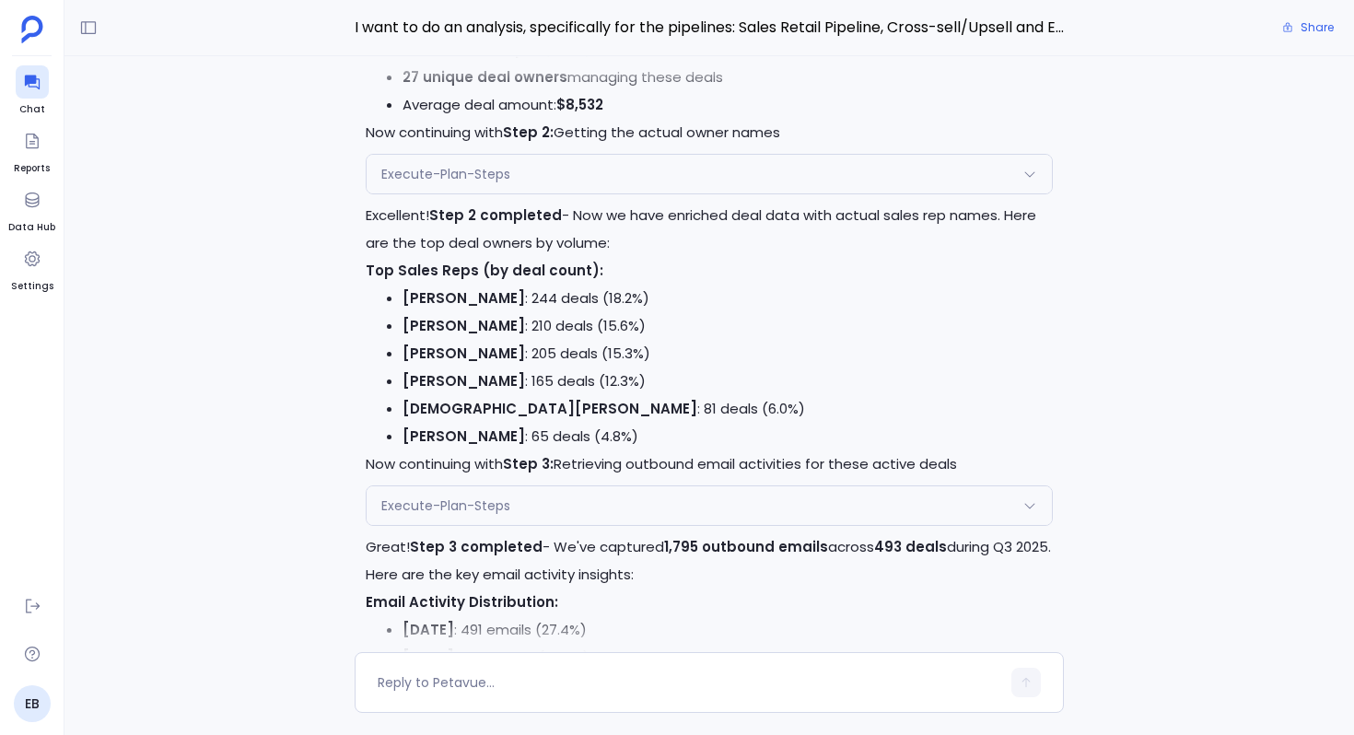
scroll to position [-4960, 0]
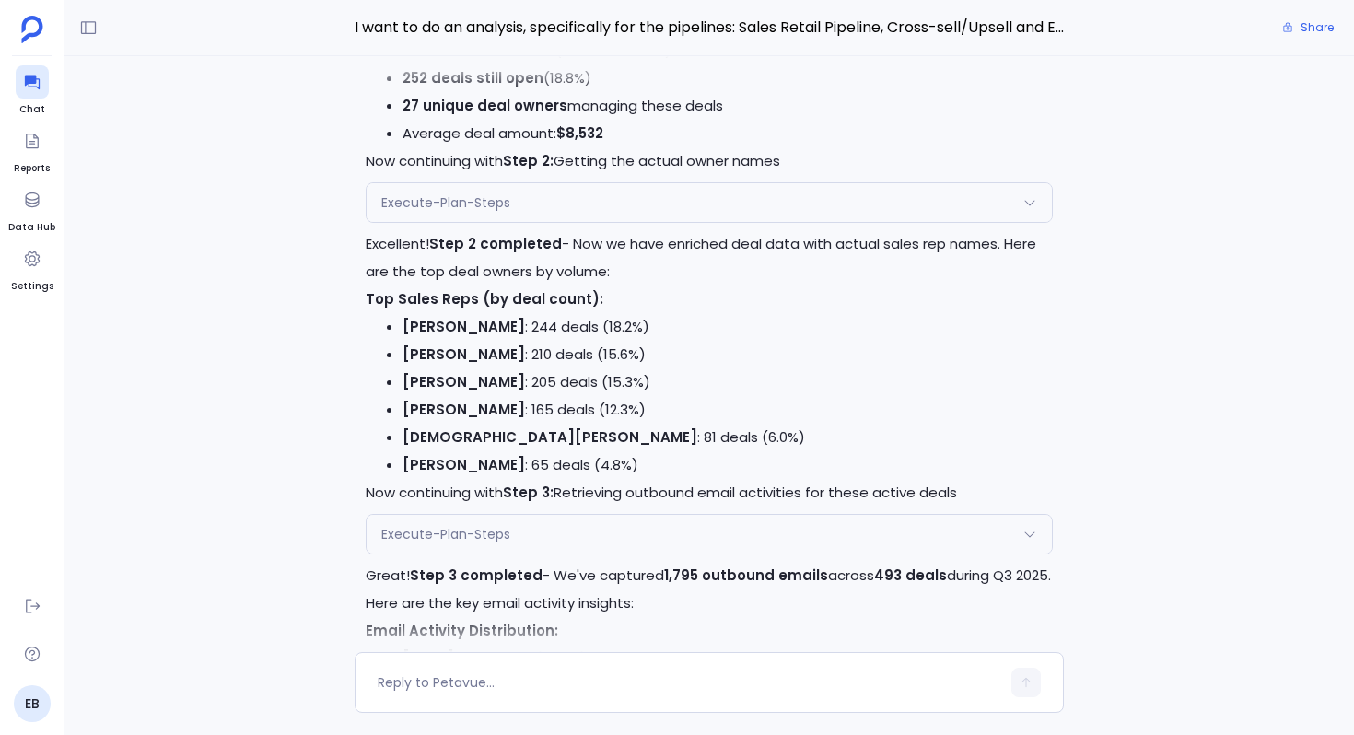
click at [517, 204] on div "Execute-Plan-Steps" at bounding box center [708, 202] width 685 height 39
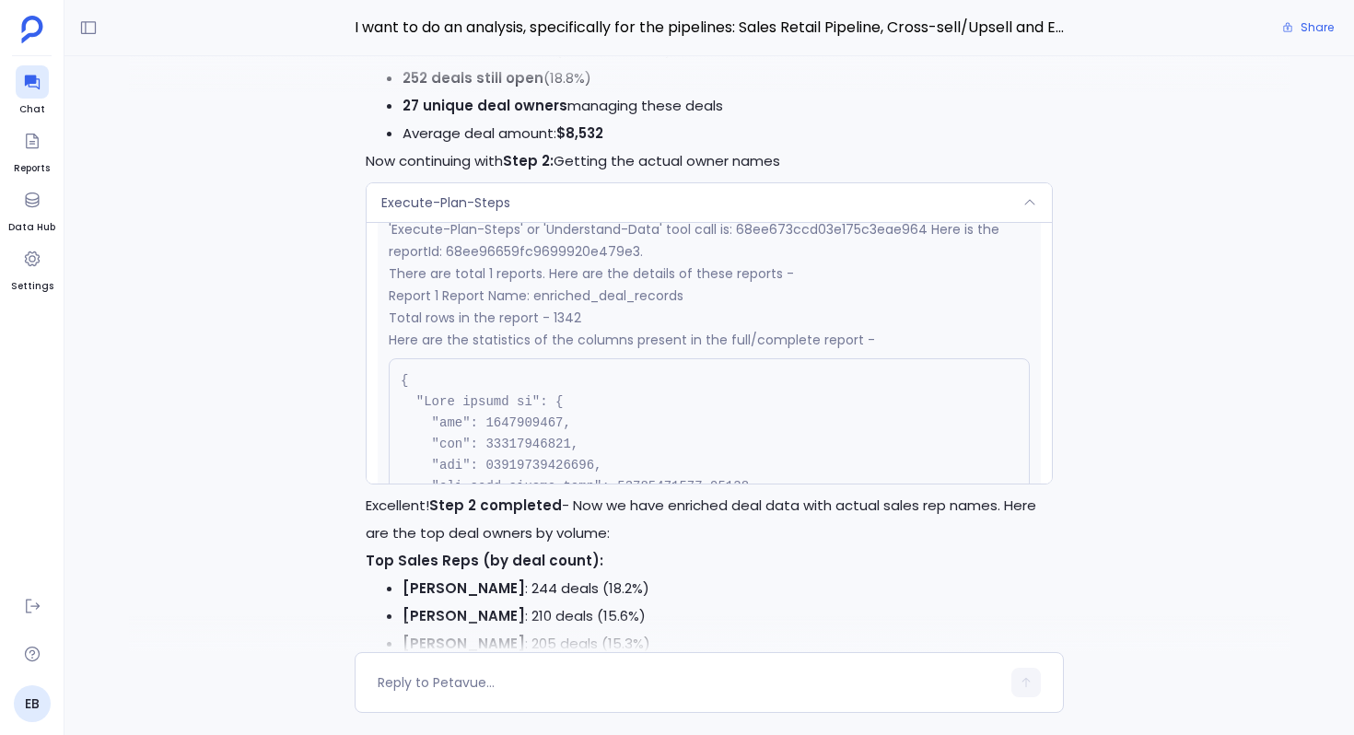
scroll to position [335, 0]
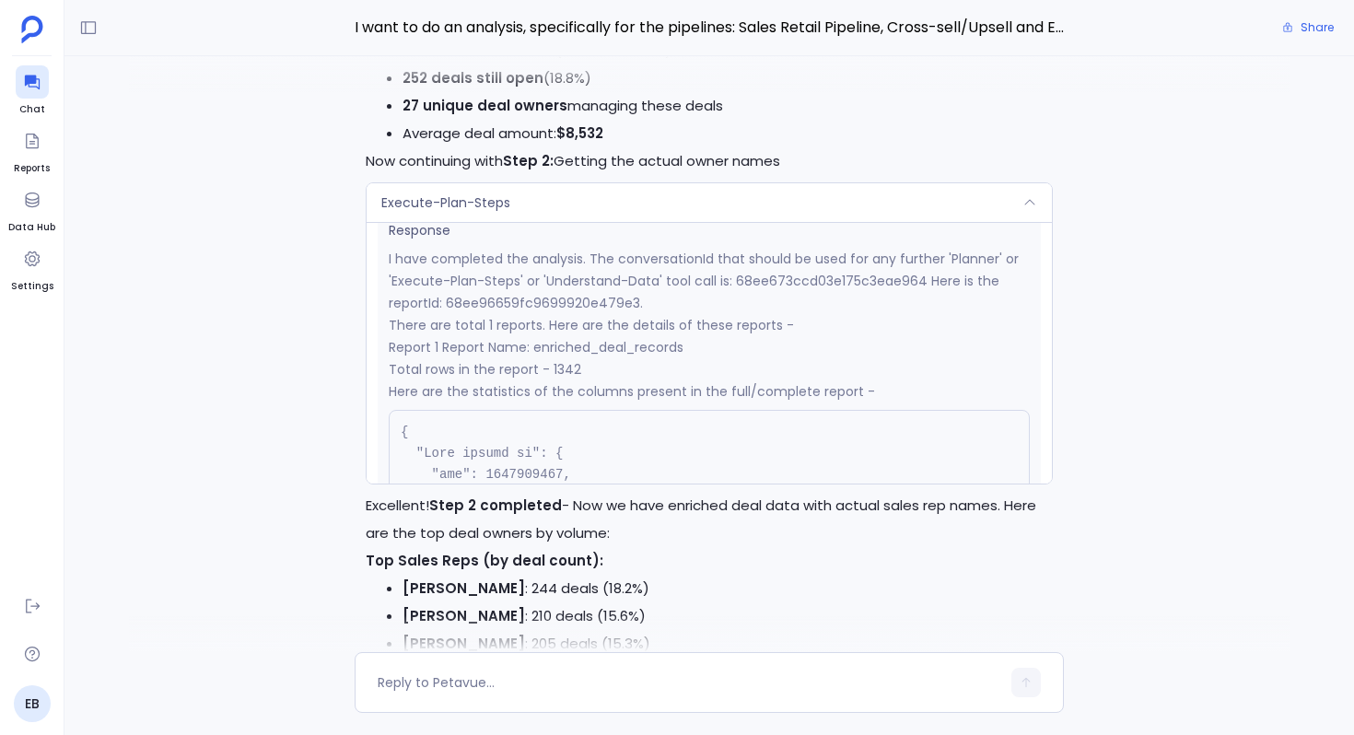
click at [553, 303] on p "I have completed the analysis. The conversationId that should be used for any f…" at bounding box center [709, 281] width 641 height 66
copy p "68ee96659fc9699920e479e3"
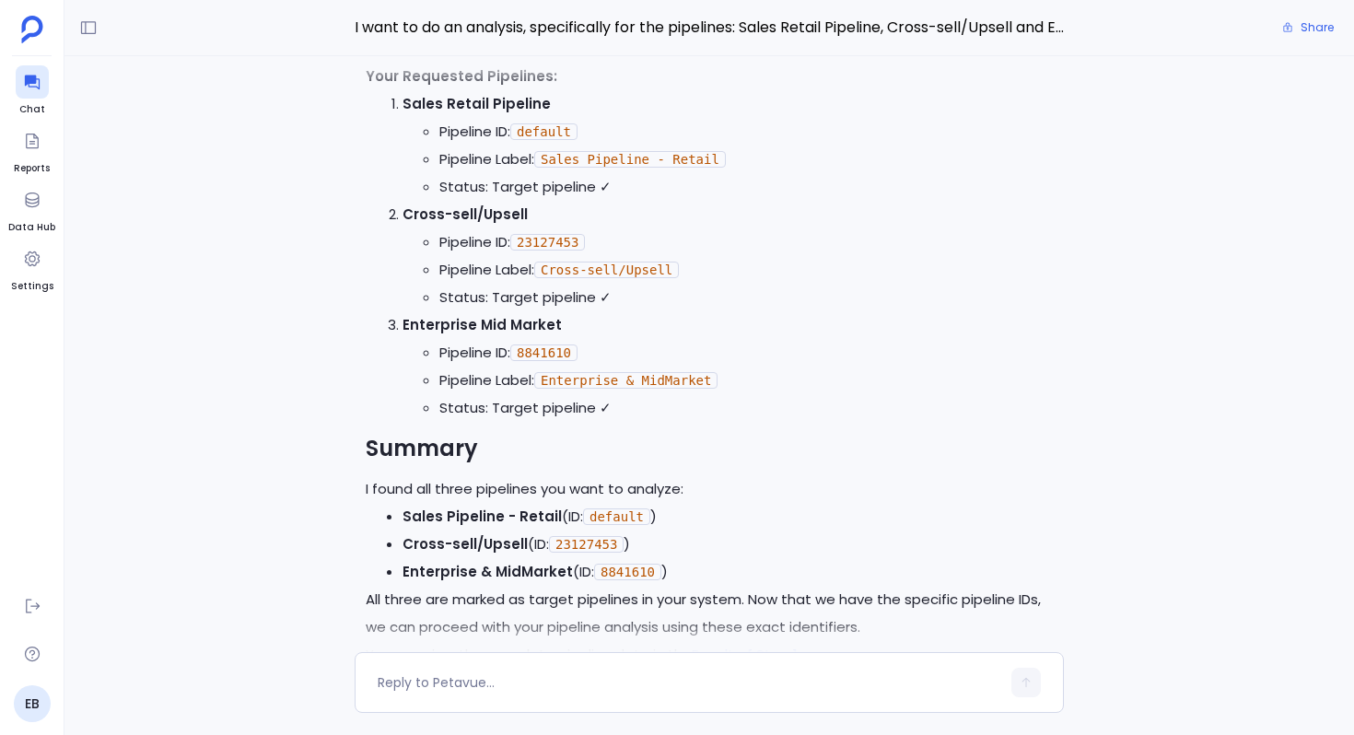
scroll to position [-15809, 0]
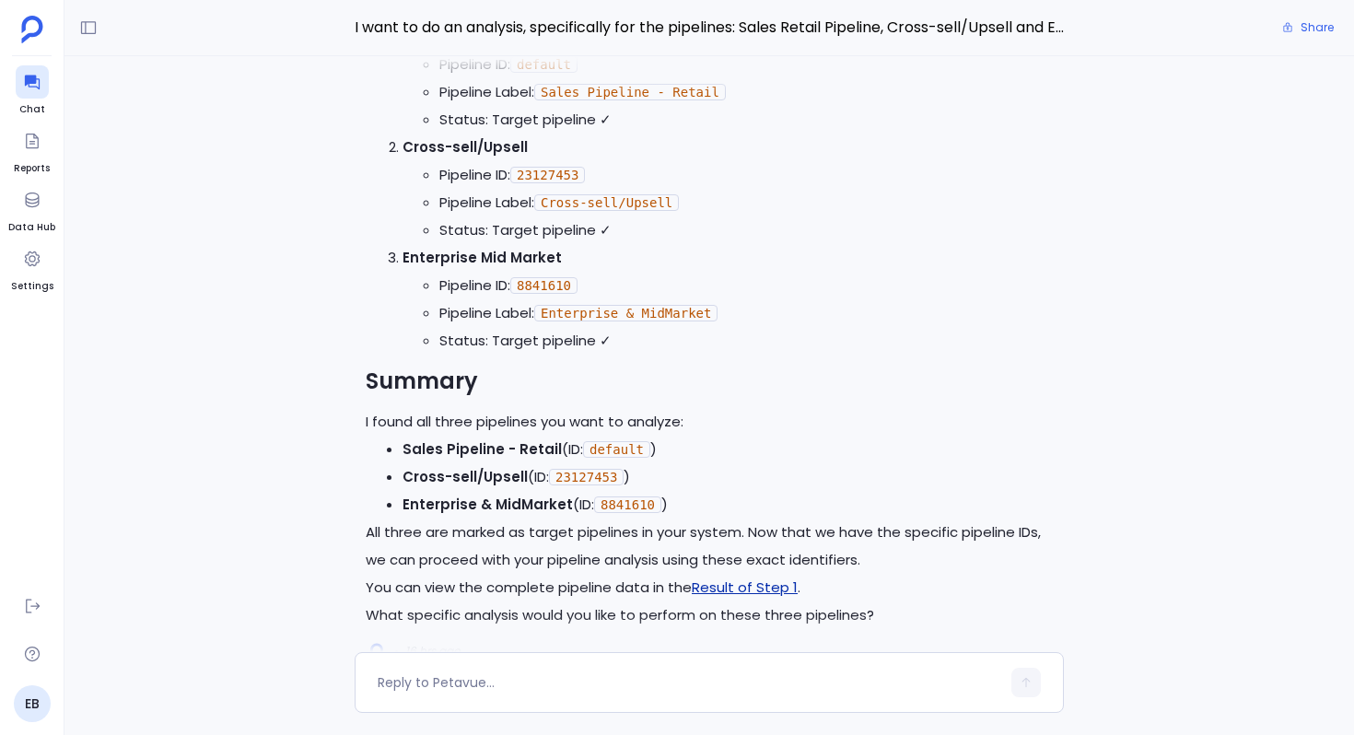
click at [746, 577] on link "Result of Step 1" at bounding box center [745, 586] width 106 height 19
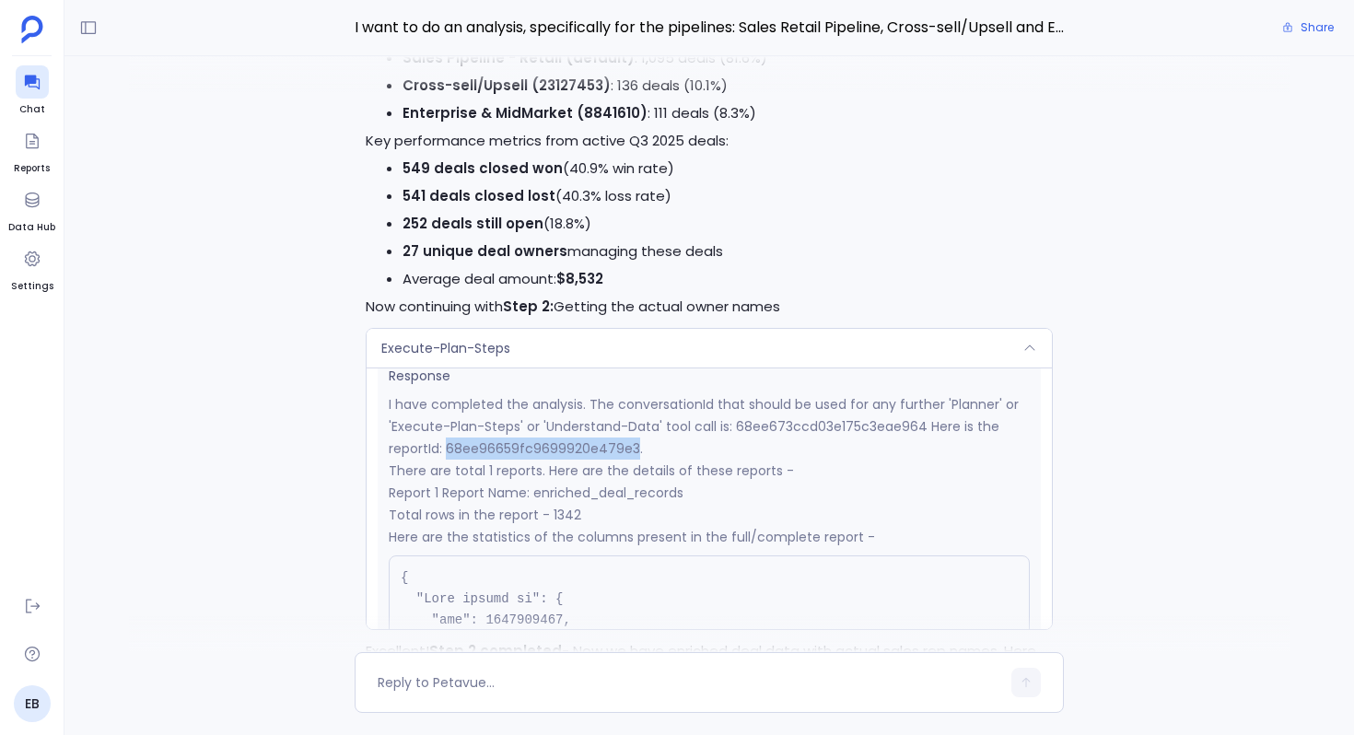
click at [622, 342] on div "Execute-Plan-Steps" at bounding box center [708, 348] width 685 height 39
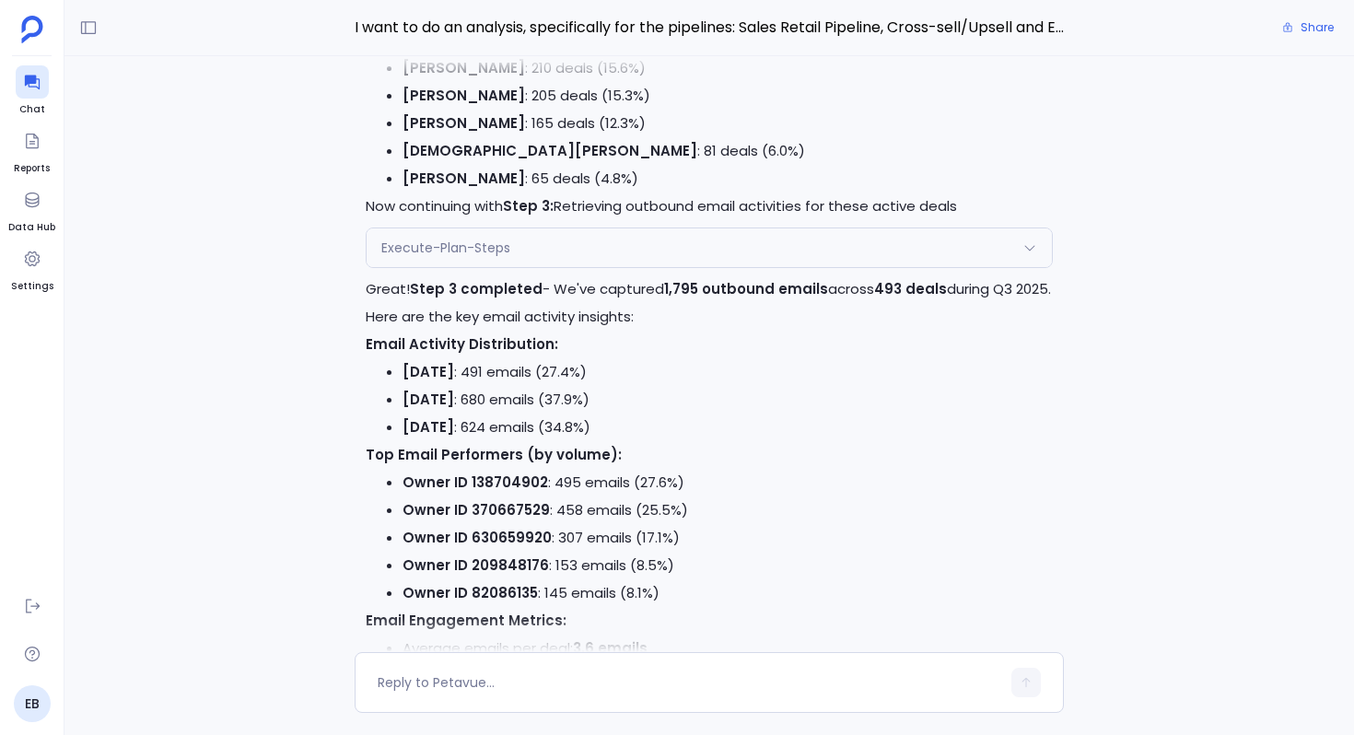
click at [552, 246] on div "Execute-Plan-Steps" at bounding box center [708, 247] width 685 height 39
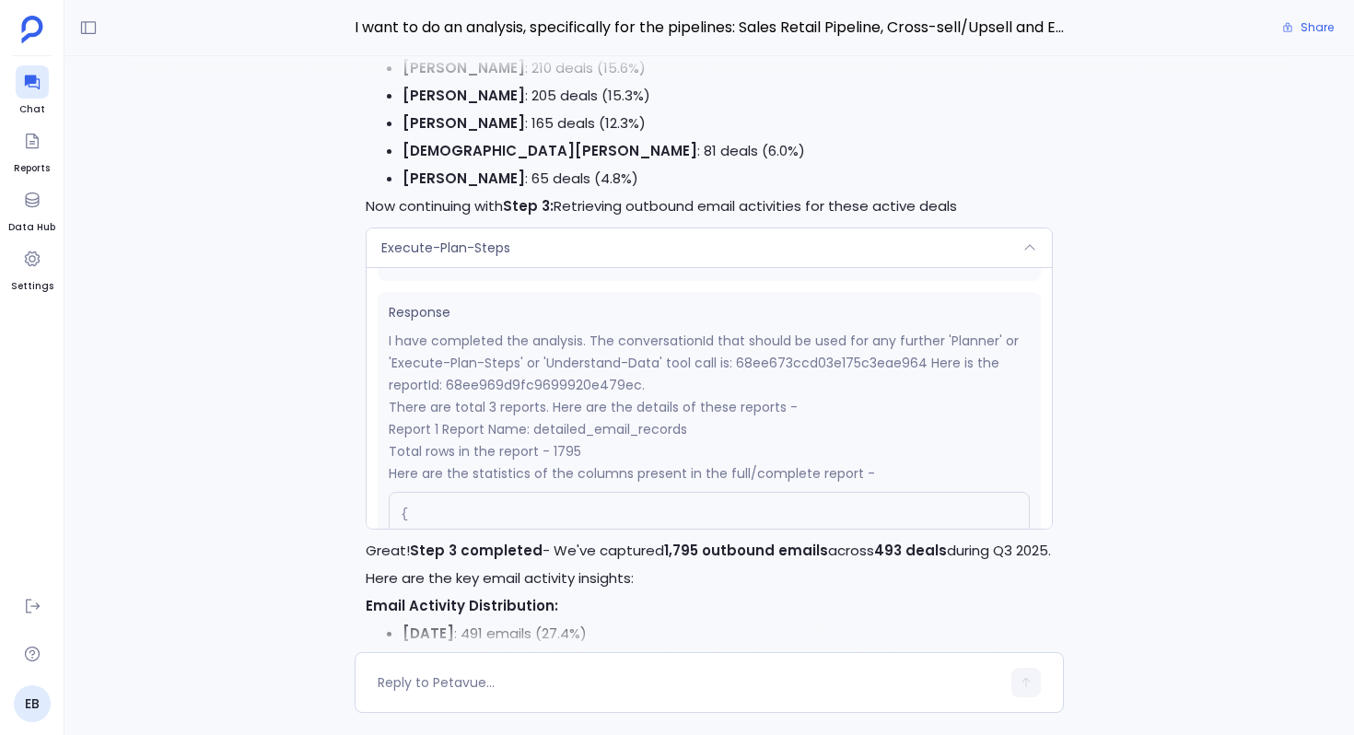
scroll to position [287, 0]
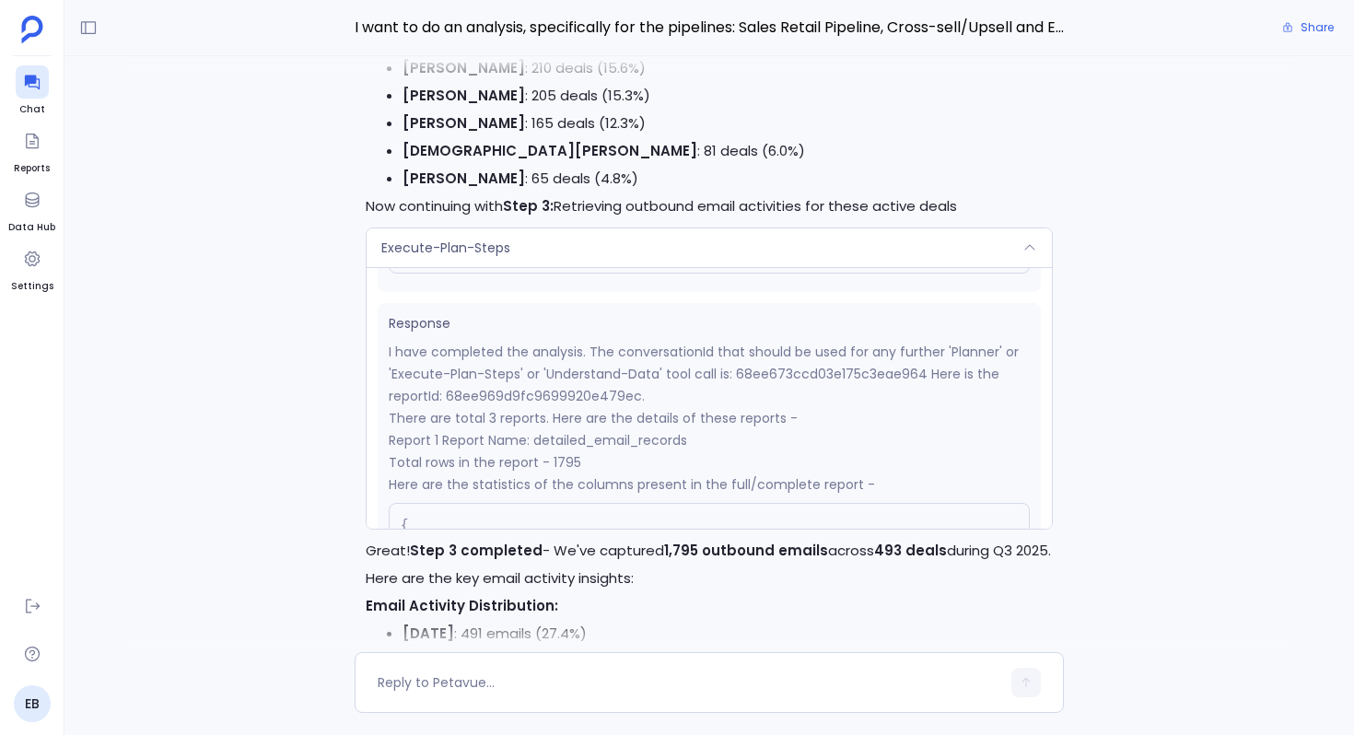
click at [534, 398] on p "I have completed the analysis. The conversationId that should be used for any f…" at bounding box center [709, 374] width 641 height 66
copy p "68ee969d9fc9699920e479ec"
click at [582, 262] on div "Execute-Plan-Steps" at bounding box center [708, 247] width 685 height 39
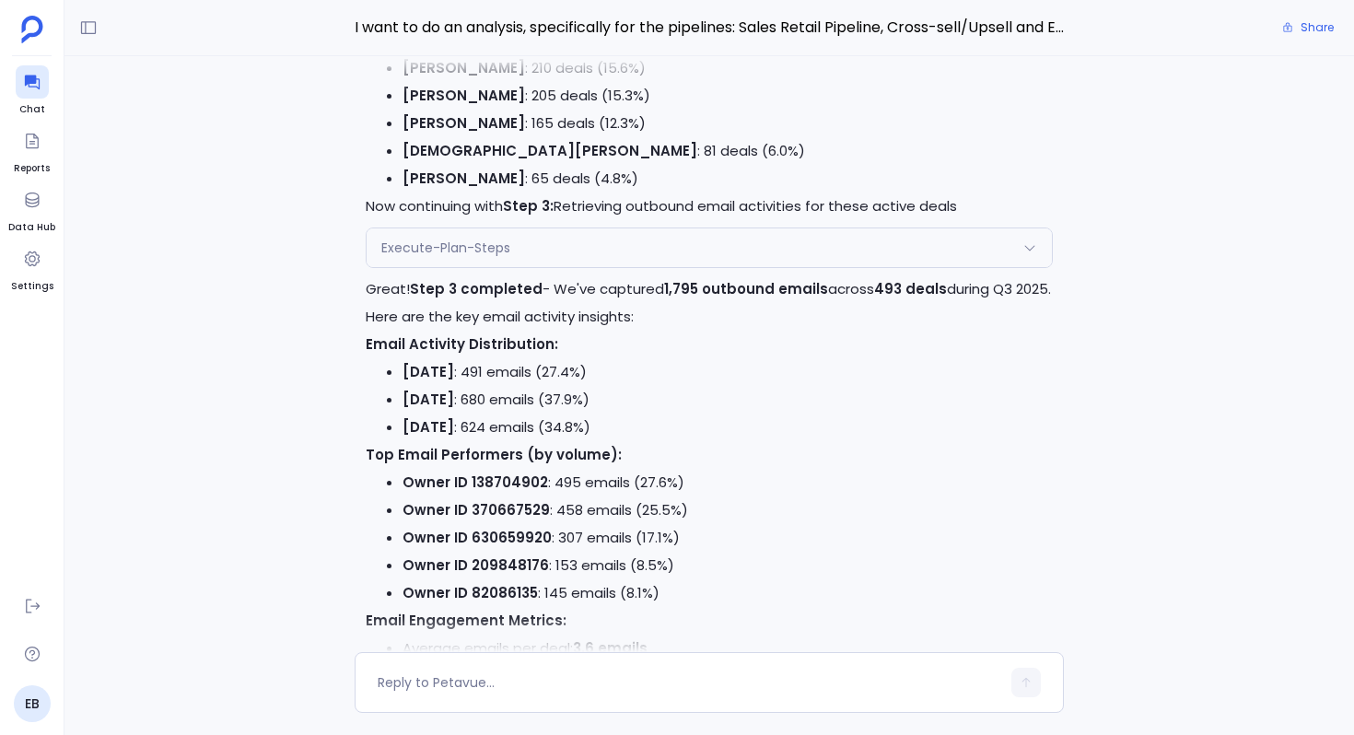
click at [582, 262] on div "Execute-Plan-Steps" at bounding box center [708, 247] width 685 height 39
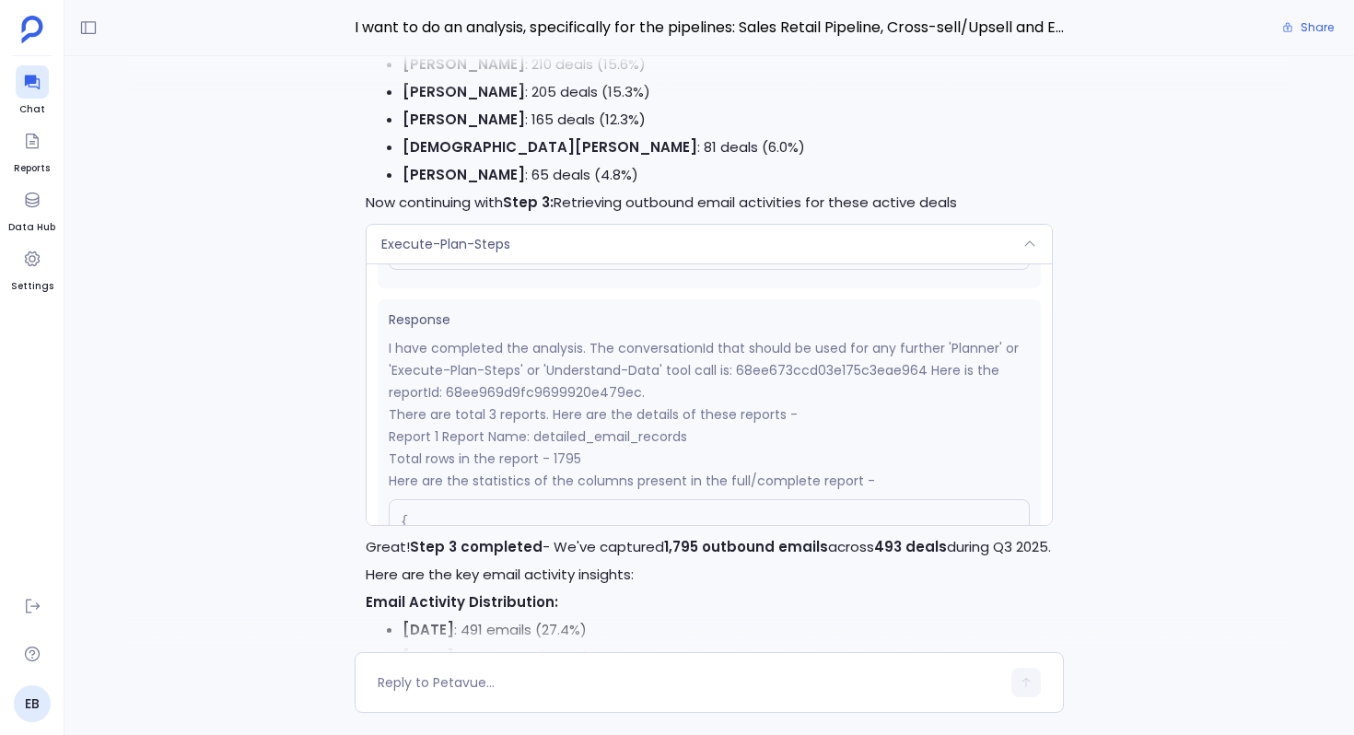
scroll to position [-4935, 0]
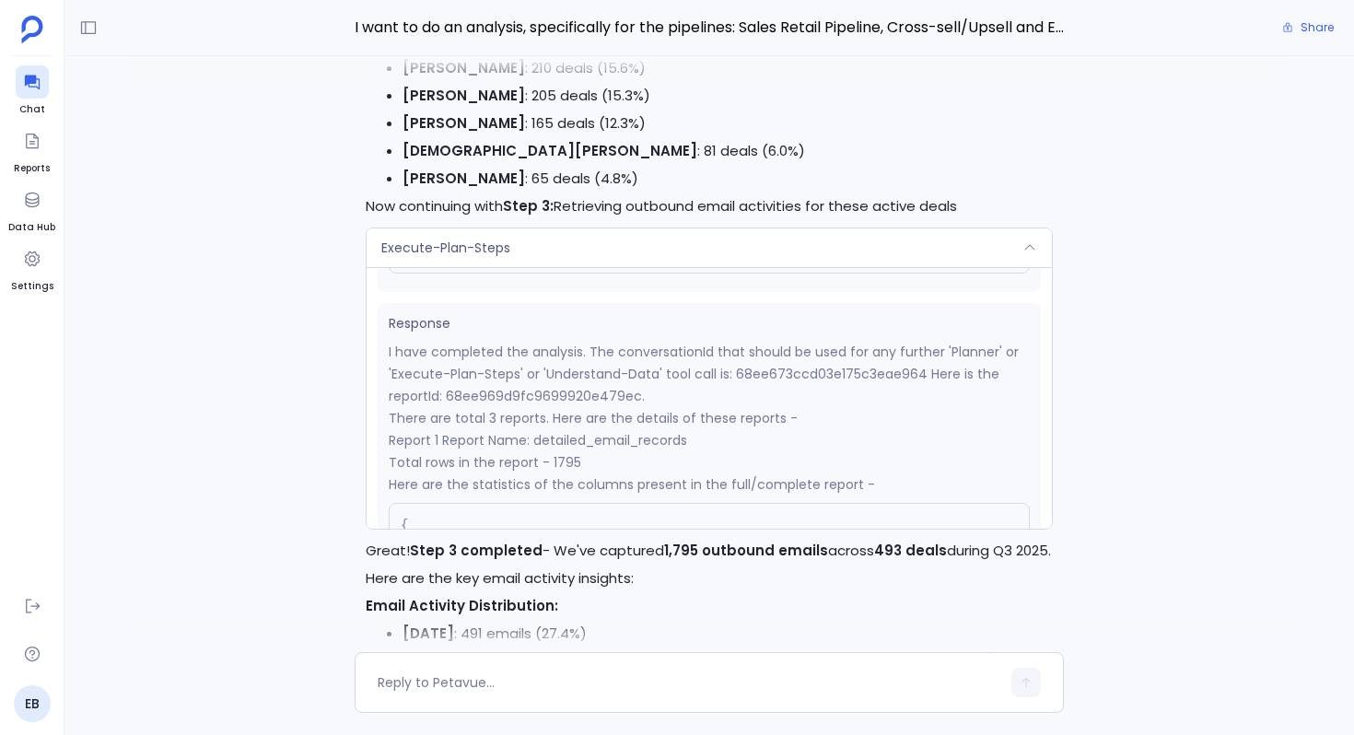
click at [534, 398] on p "I have completed the analysis. The conversationId that should be used for any f…" at bounding box center [709, 374] width 641 height 66
copy p "68ee969d9fc9699920e479ec"
click at [581, 238] on div "Execute-Plan-Steps" at bounding box center [708, 247] width 685 height 39
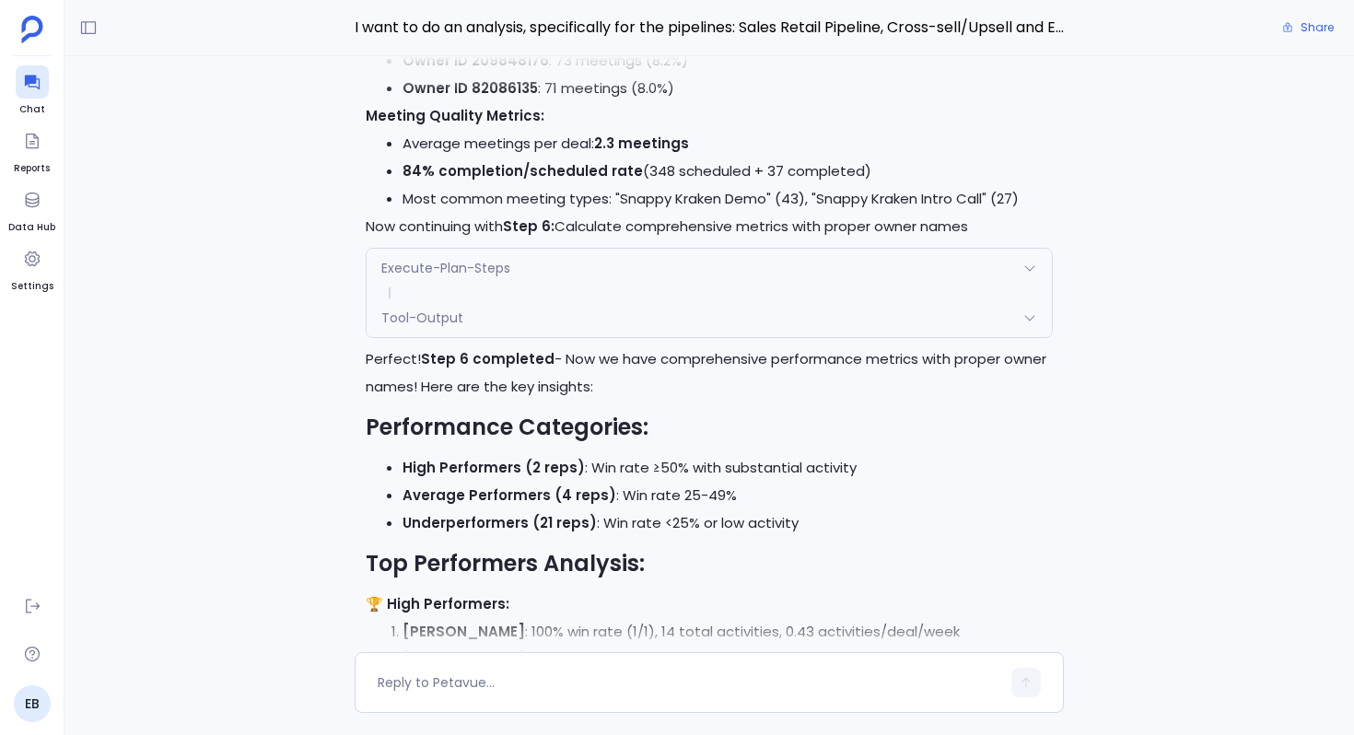
scroll to position [-2314, 0]
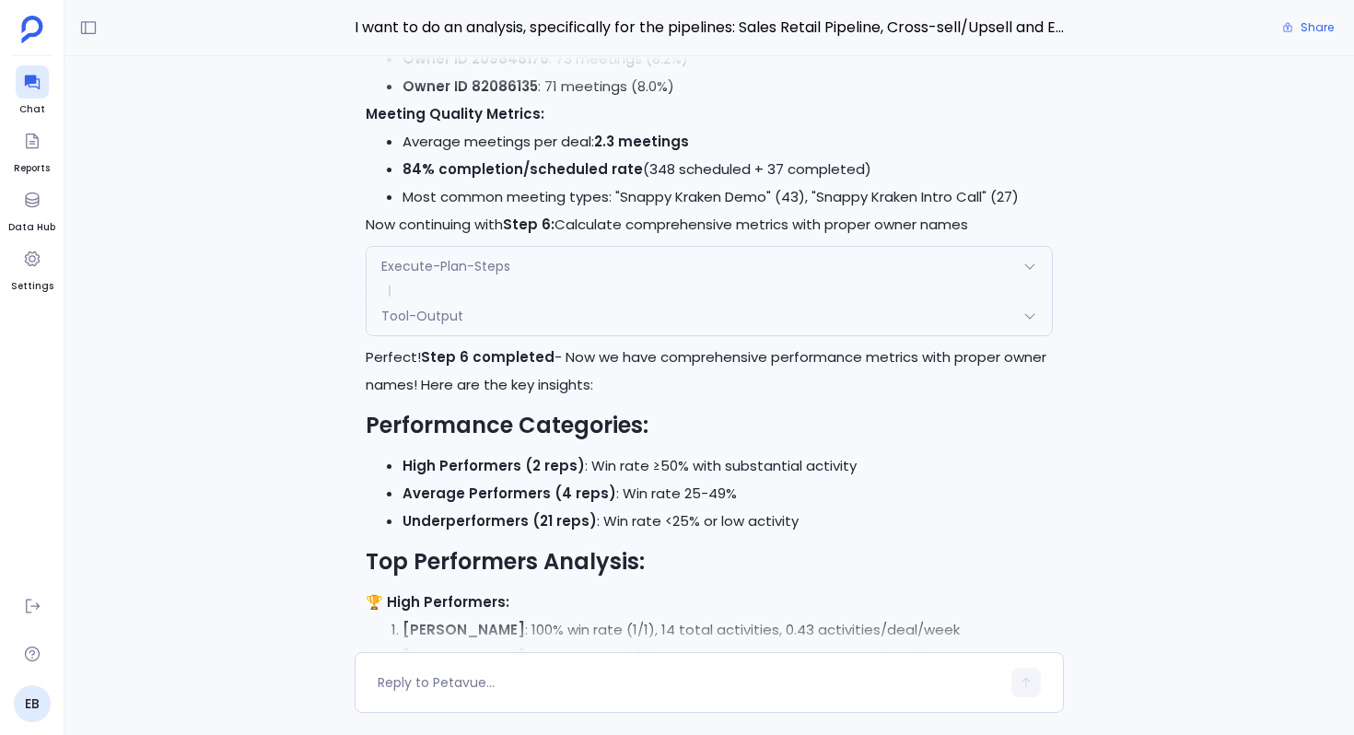
click at [511, 310] on div "Tool-Output" at bounding box center [708, 316] width 685 height 39
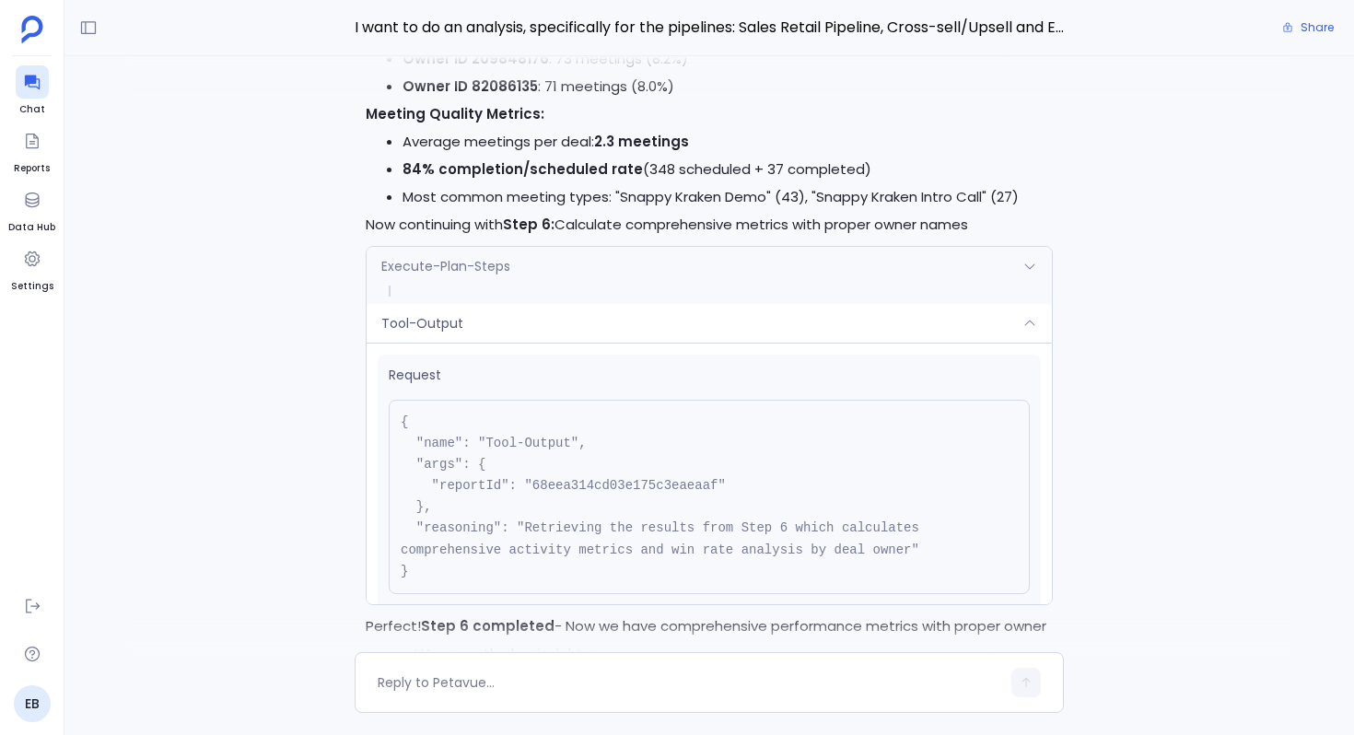
click at [511, 310] on div "Tool-Output" at bounding box center [708, 323] width 685 height 39
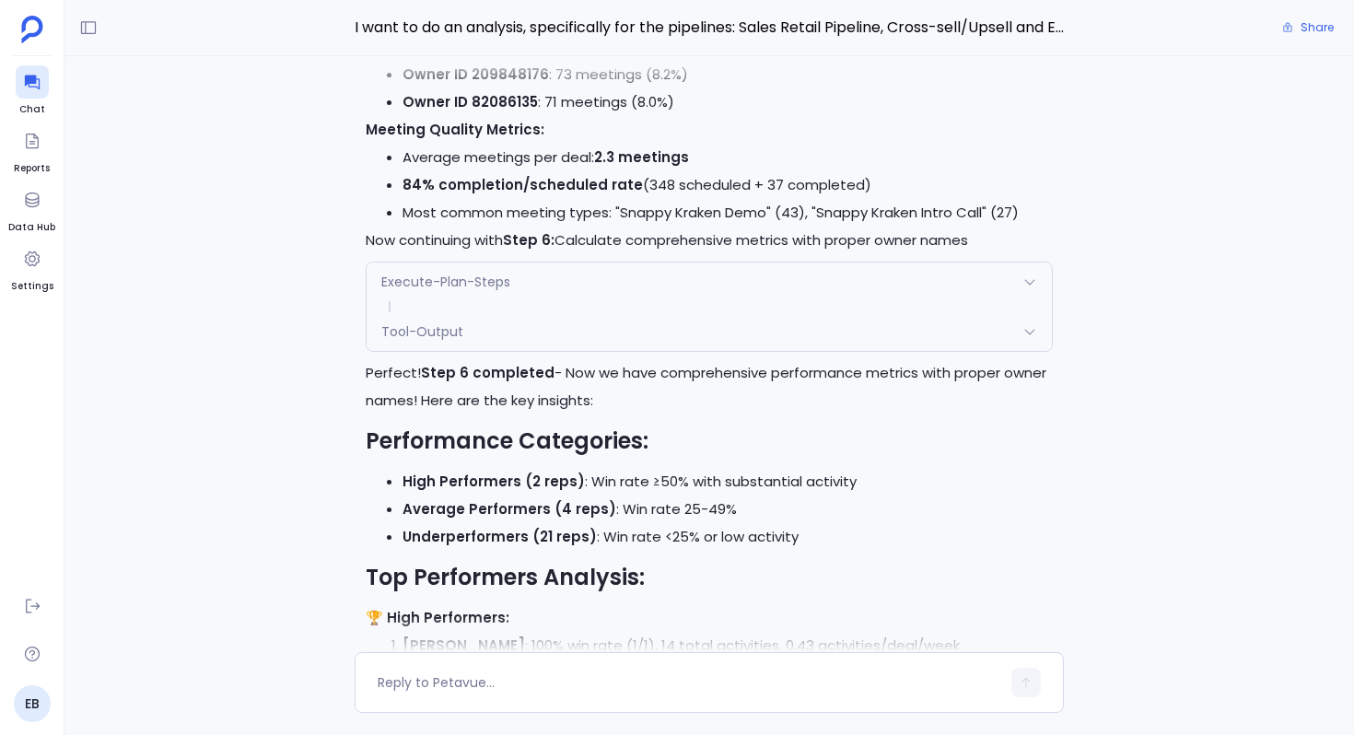
scroll to position [-2390, 0]
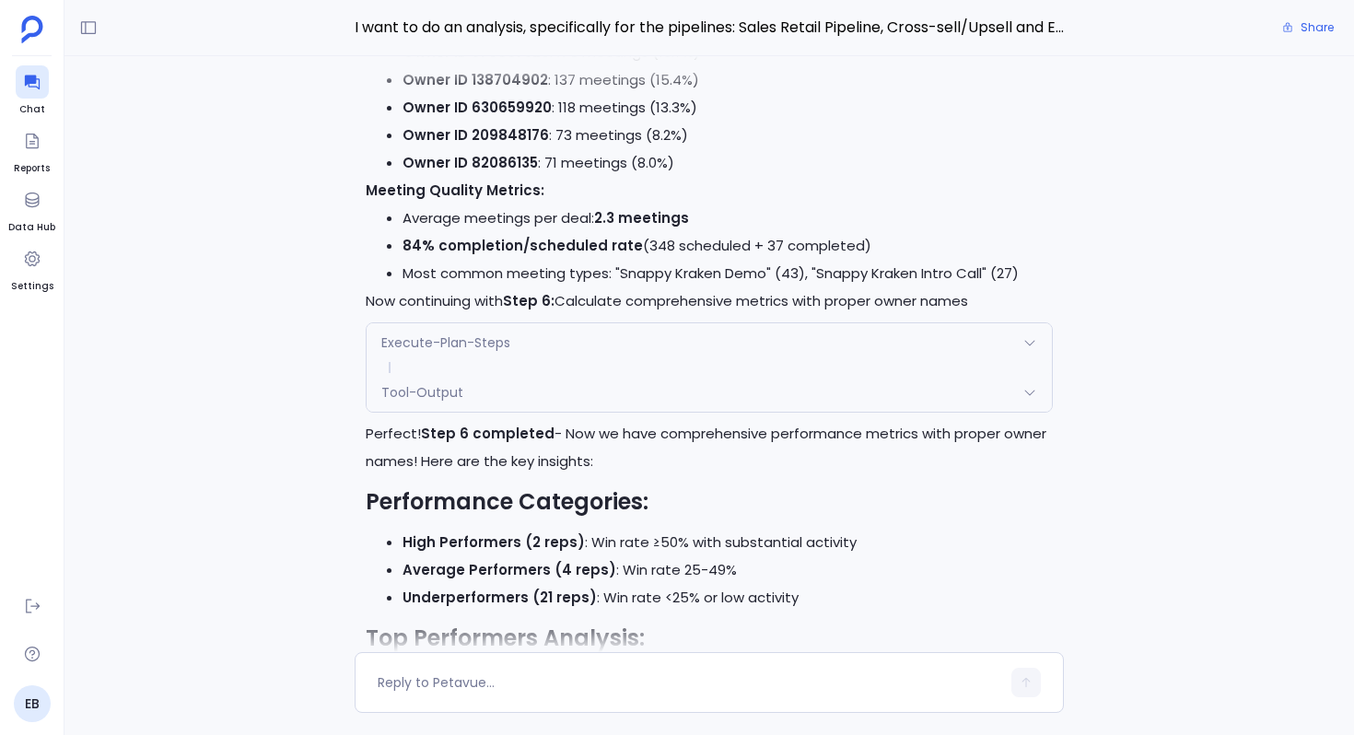
click at [485, 397] on div "Tool-Output" at bounding box center [708, 392] width 685 height 39
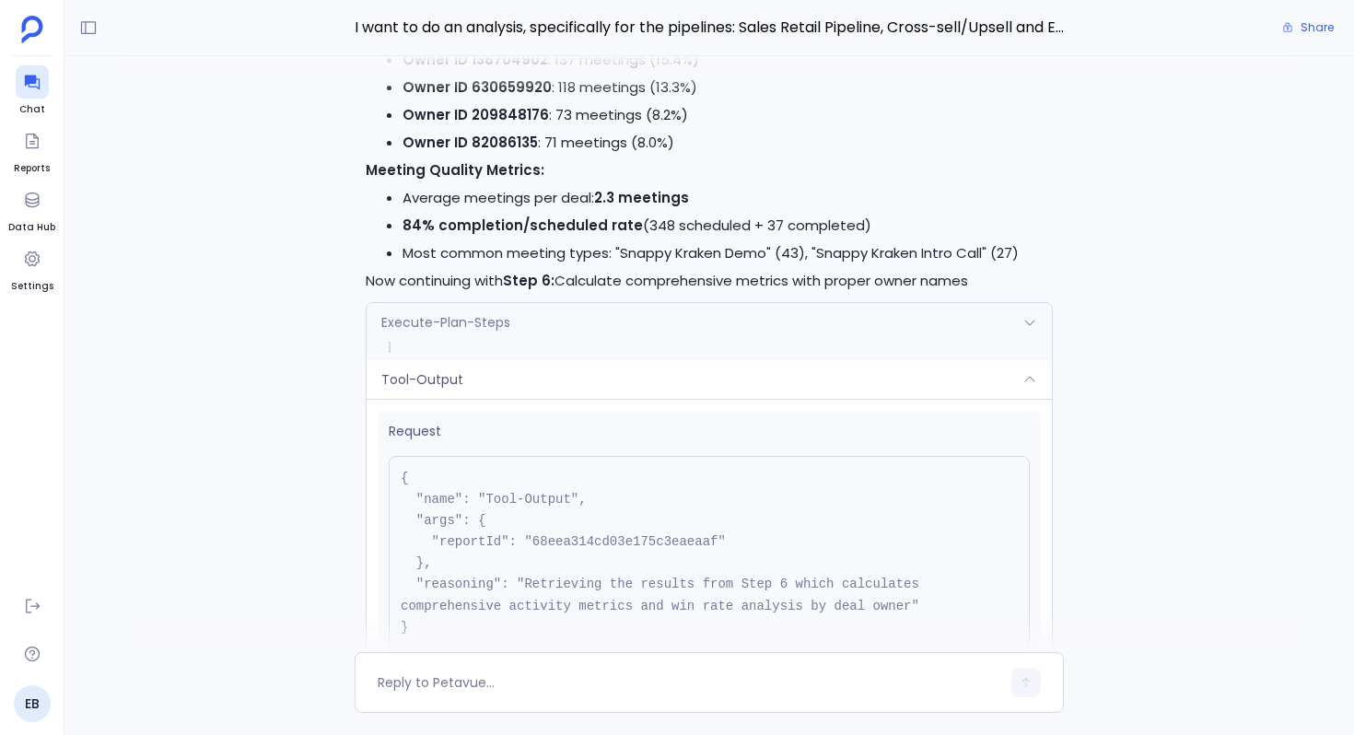
scroll to position [-2659, 0]
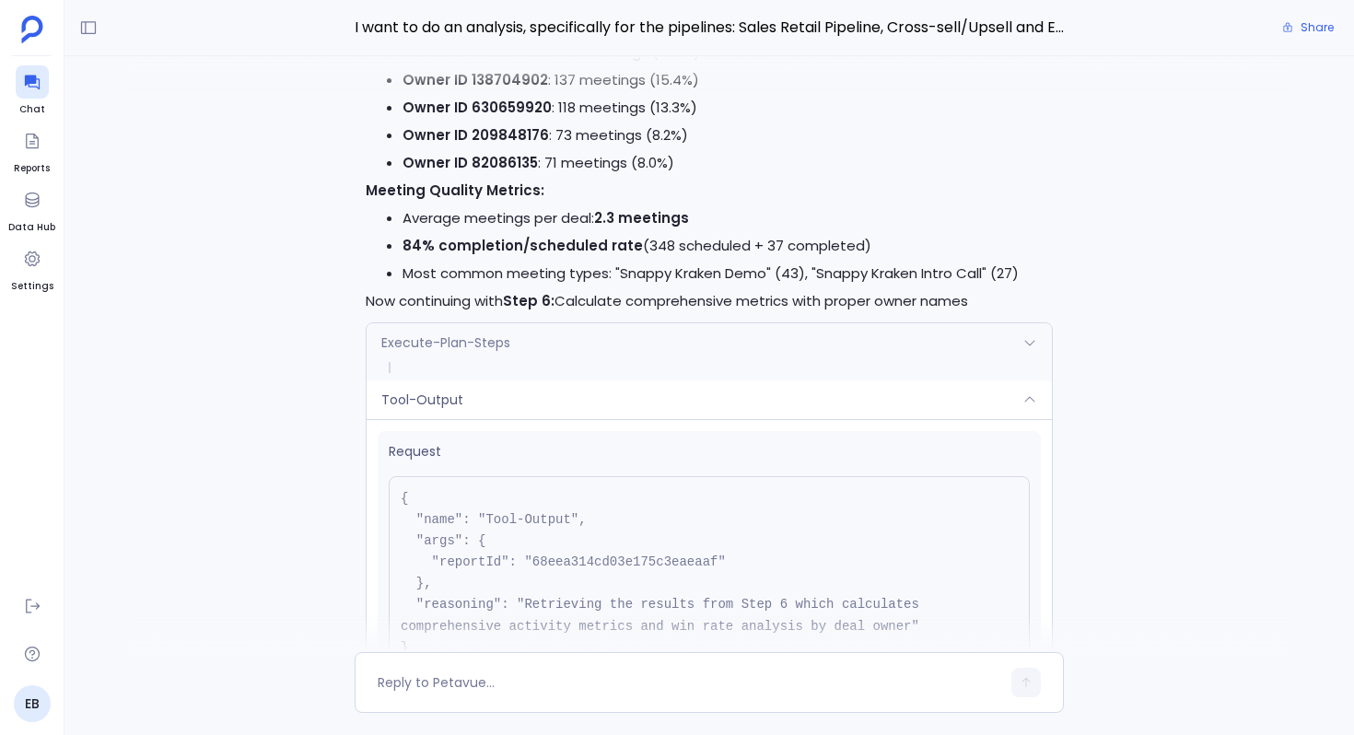
click at [612, 560] on pre "{ "name": "Tool-Output", "args": { "reportId": "68eea314cd03e175c3eaeaaf" }, "r…" at bounding box center [709, 573] width 641 height 194
copy pre "68eea314cd03e175c3eaeaaf"
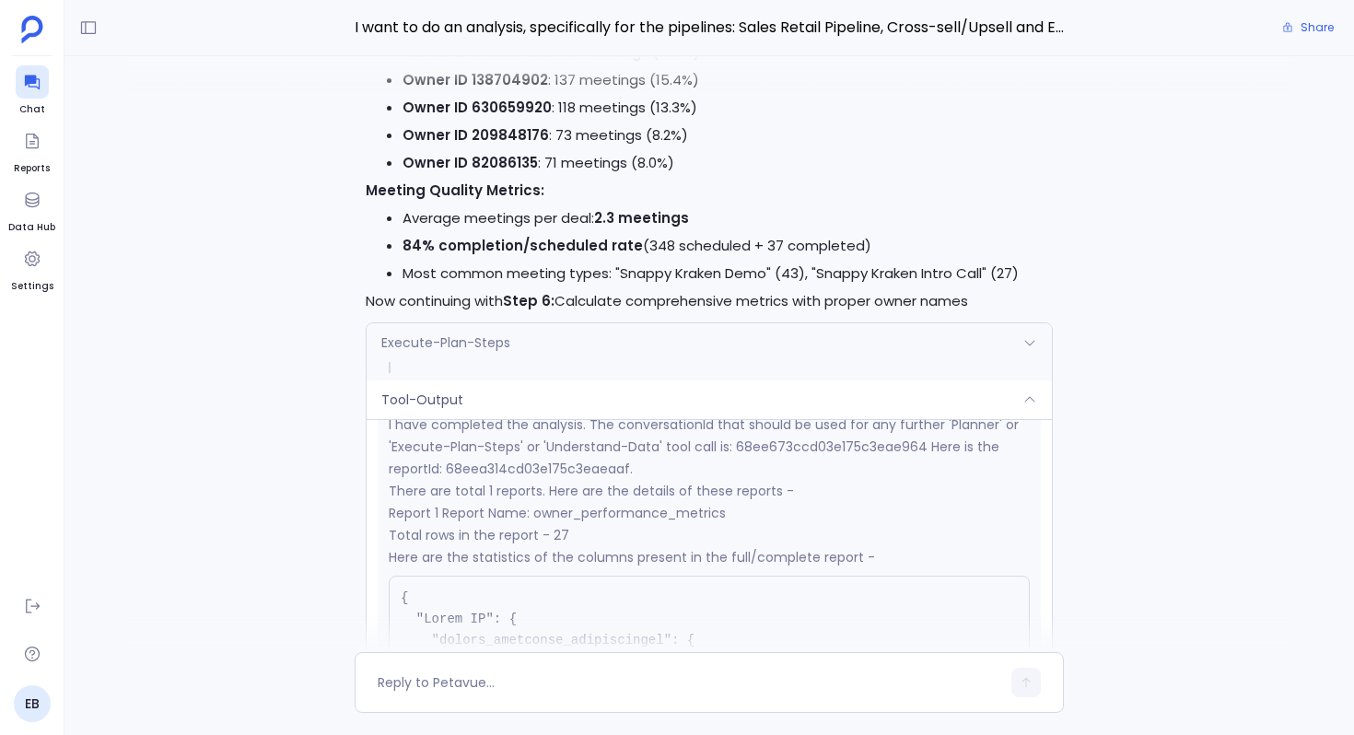
scroll to position [0, 0]
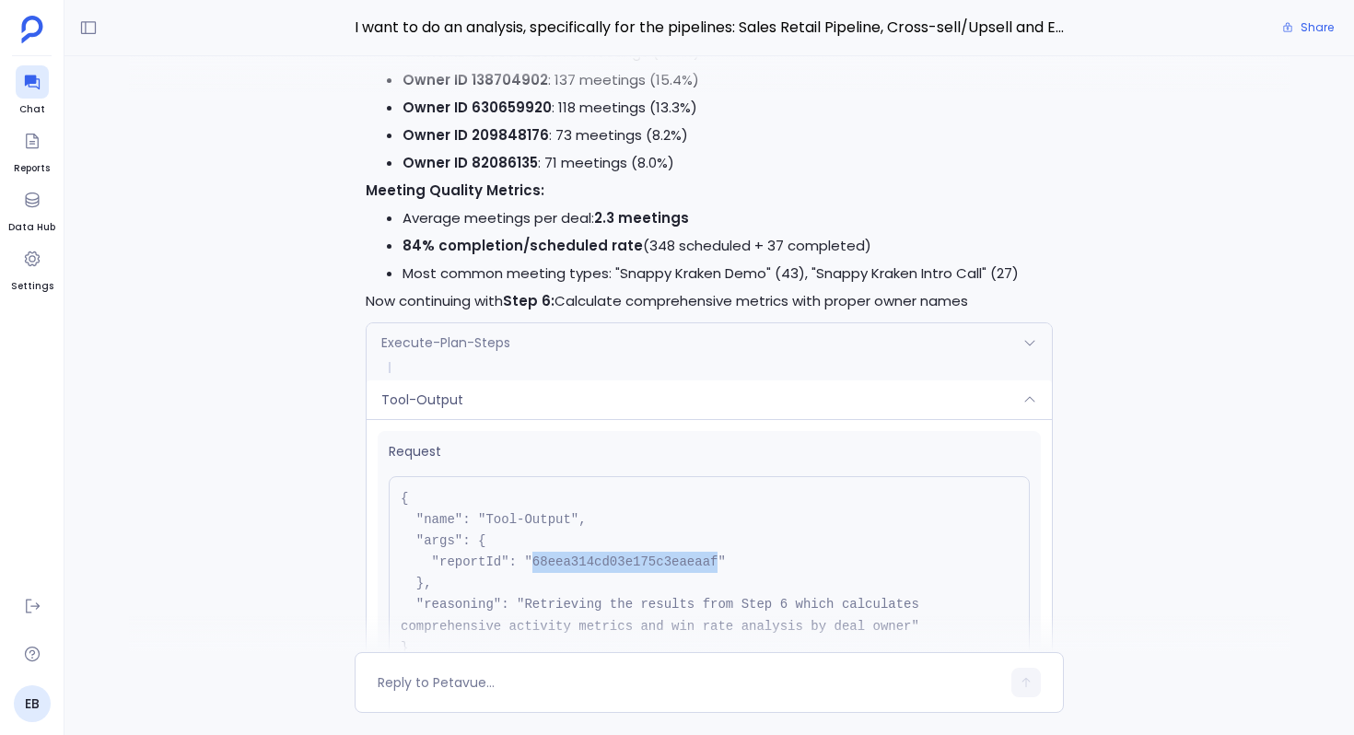
click at [527, 354] on div "Execute-Plan-Steps" at bounding box center [708, 342] width 685 height 39
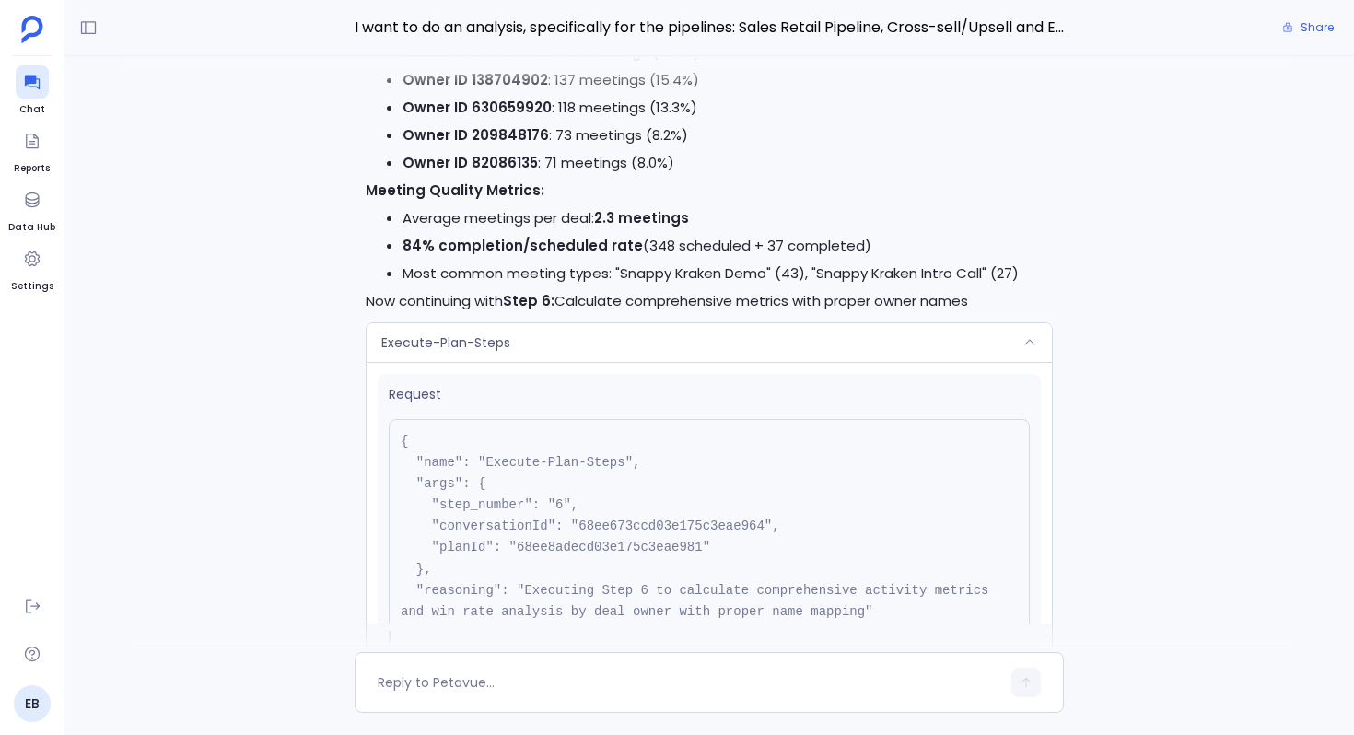
click at [616, 553] on pre "{ "name": "Execute-Plan-Steps", "args": { "step_number": "6", "conversationId":…" at bounding box center [709, 537] width 641 height 237
copy pre "68ee8adecd03e175c3eae981"
click at [721, 338] on div "Execute-Plan-Steps" at bounding box center [708, 342] width 685 height 39
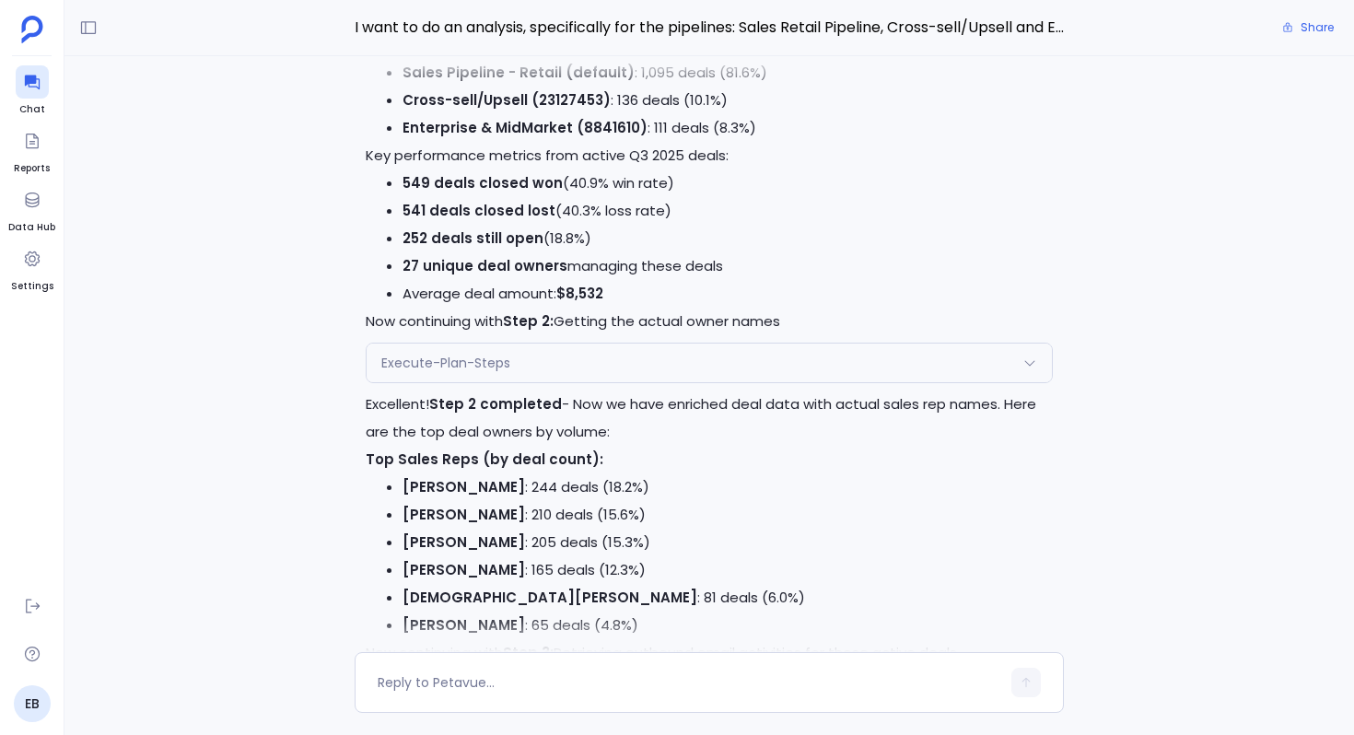
click at [643, 355] on div "Execute-Plan-Steps" at bounding box center [708, 362] width 685 height 39
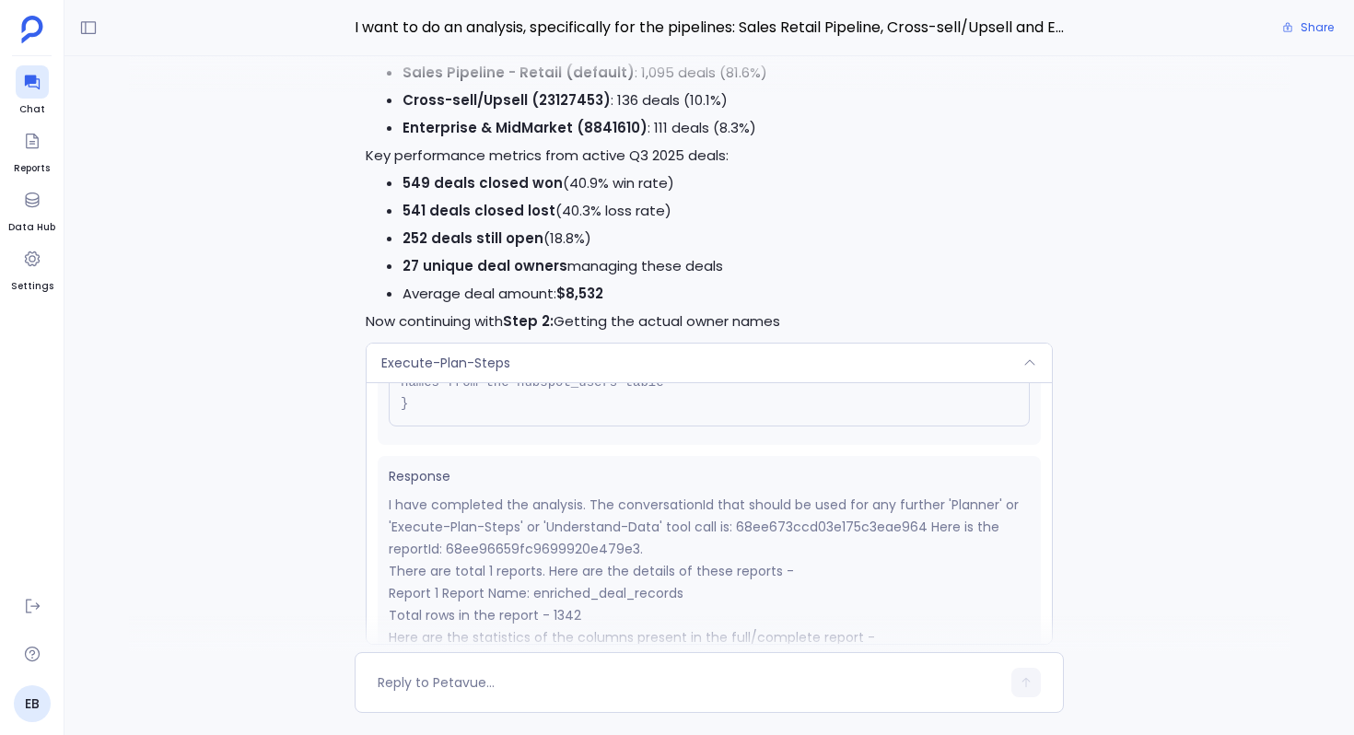
scroll to position [277, 0]
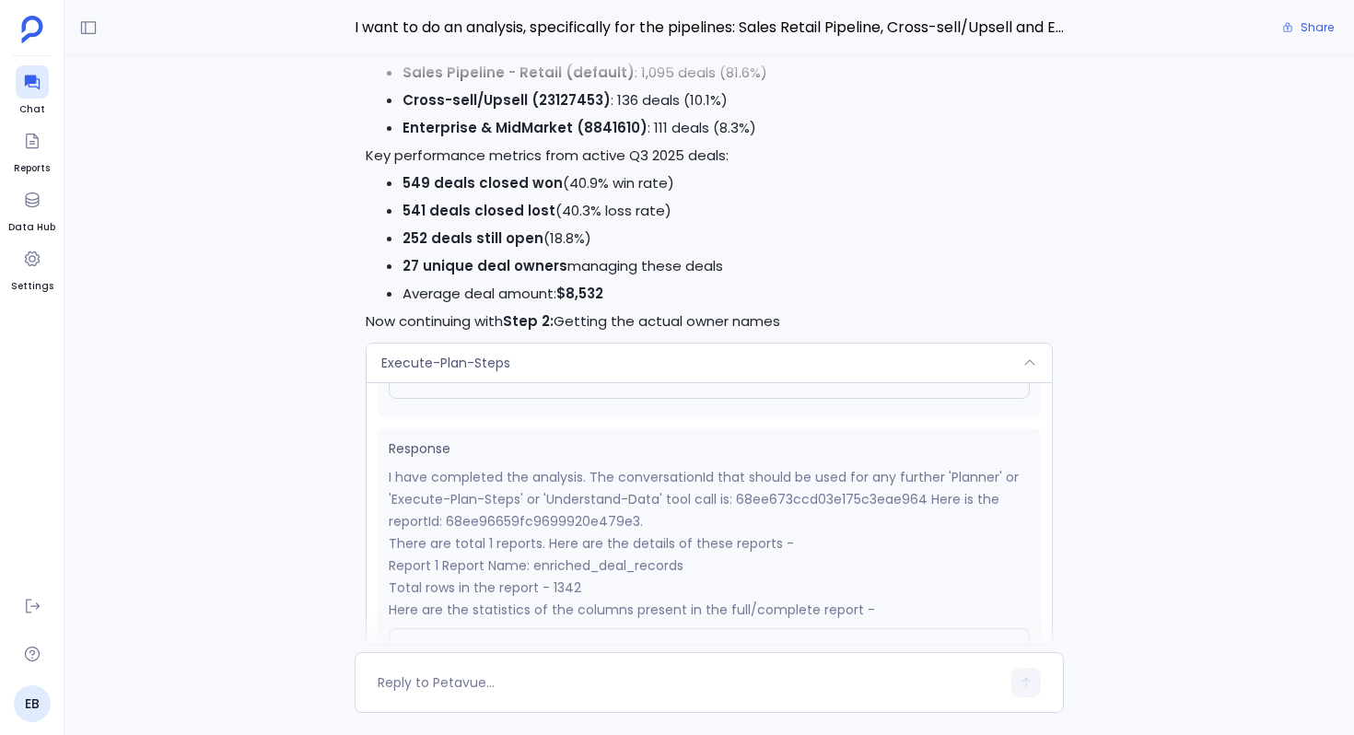
click at [564, 518] on p "I have completed the analysis. The conversationId that should be used for any f…" at bounding box center [709, 499] width 641 height 66
copy p "68ee96659fc9699920e479e3"
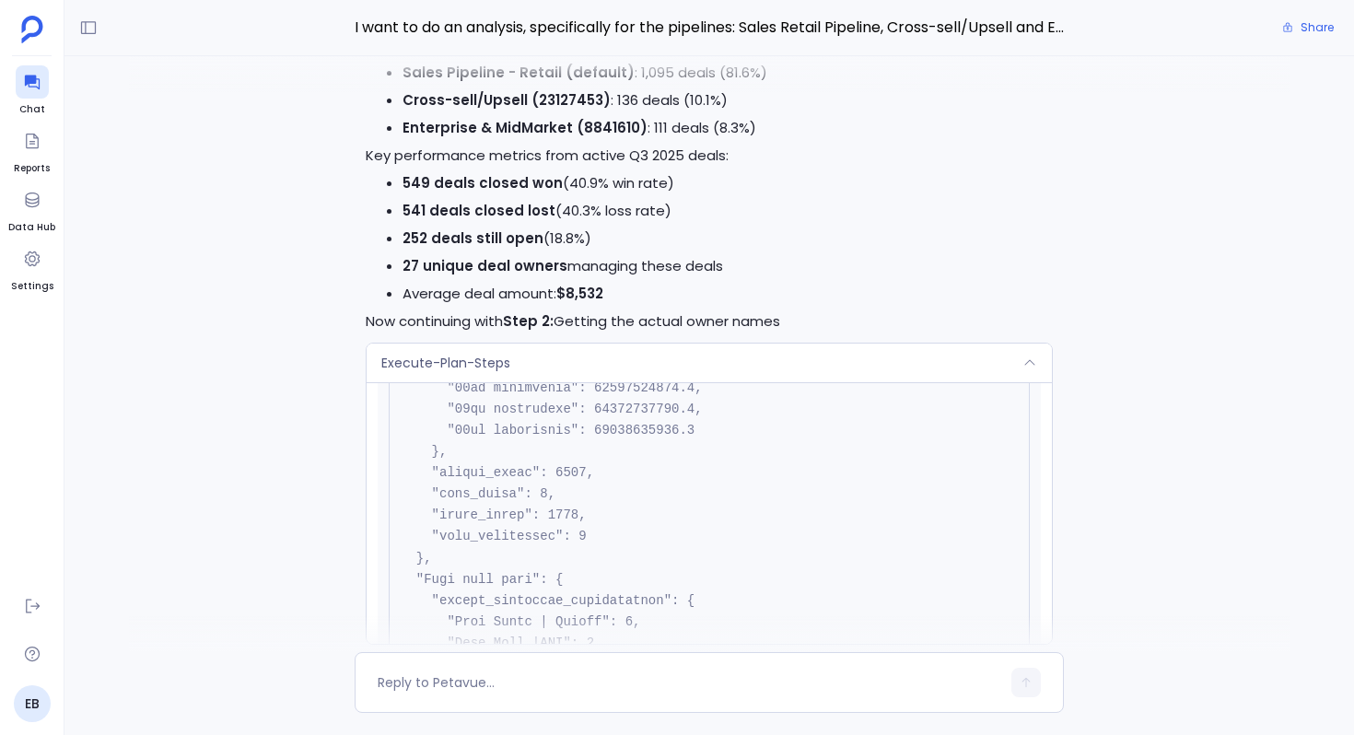
scroll to position [751, 0]
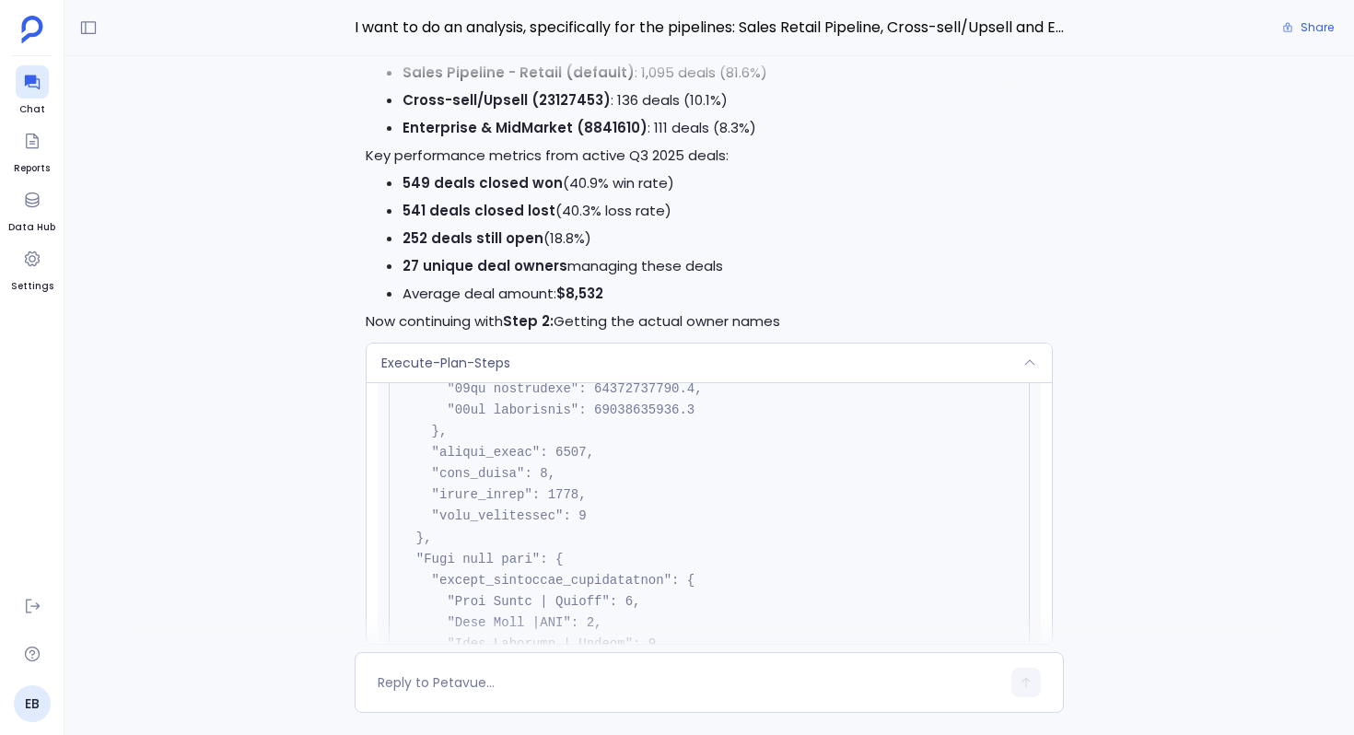
click at [651, 368] on div "Execute-Plan-Steps" at bounding box center [708, 362] width 685 height 39
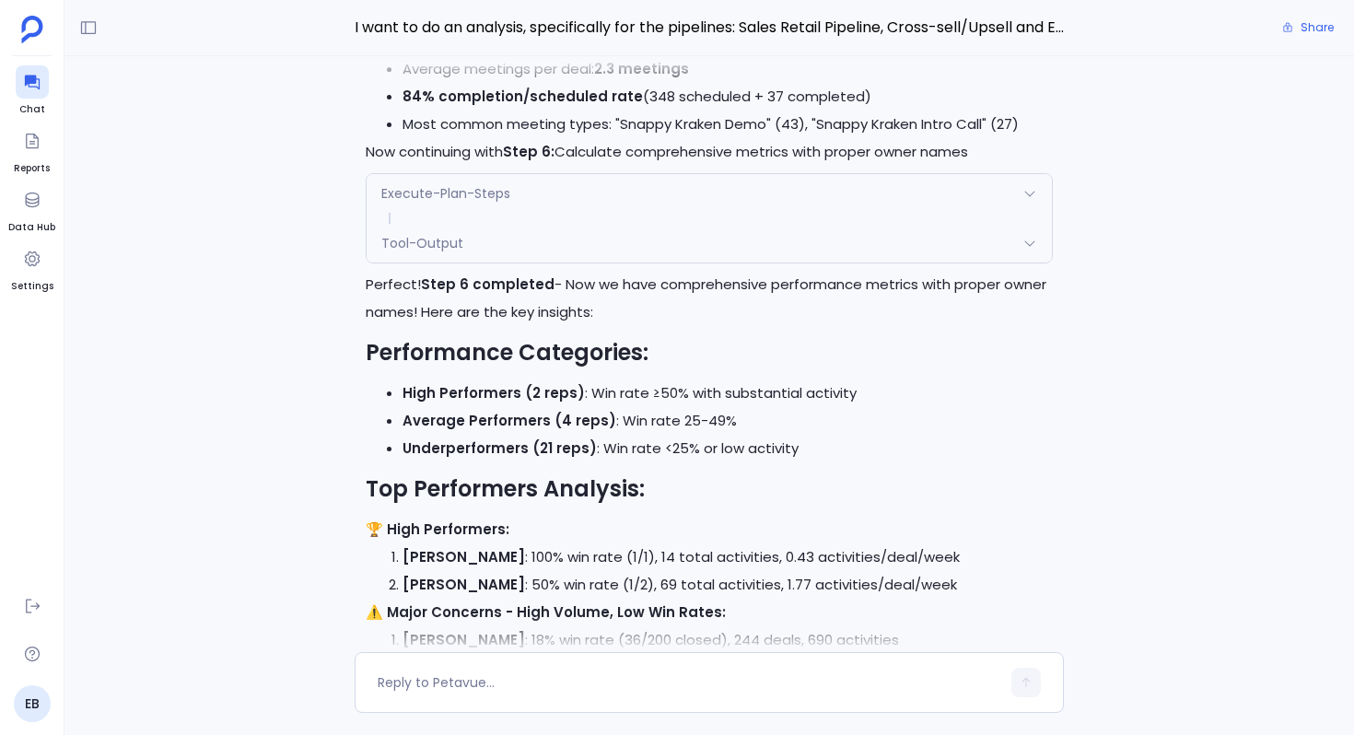
scroll to position [-2244, 0]
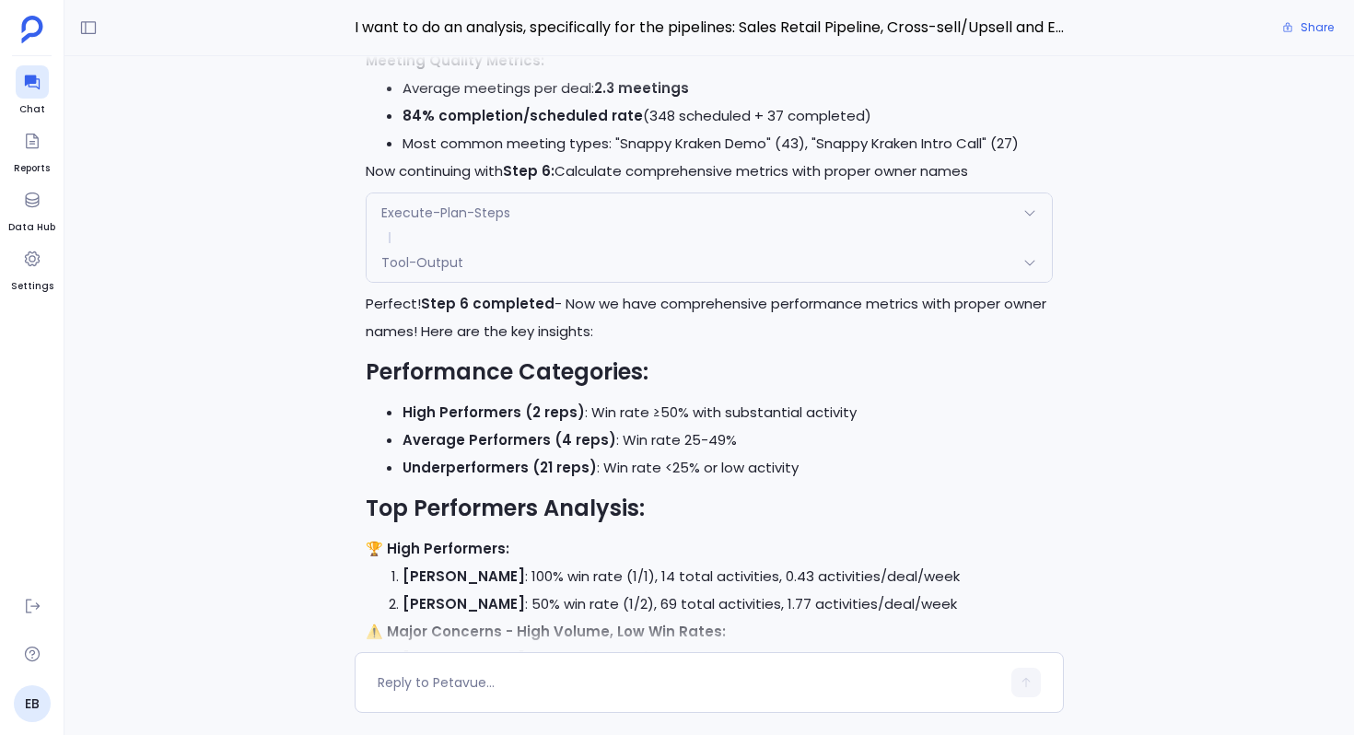
click at [480, 222] on div "Execute-Plan-Steps" at bounding box center [708, 212] width 685 height 39
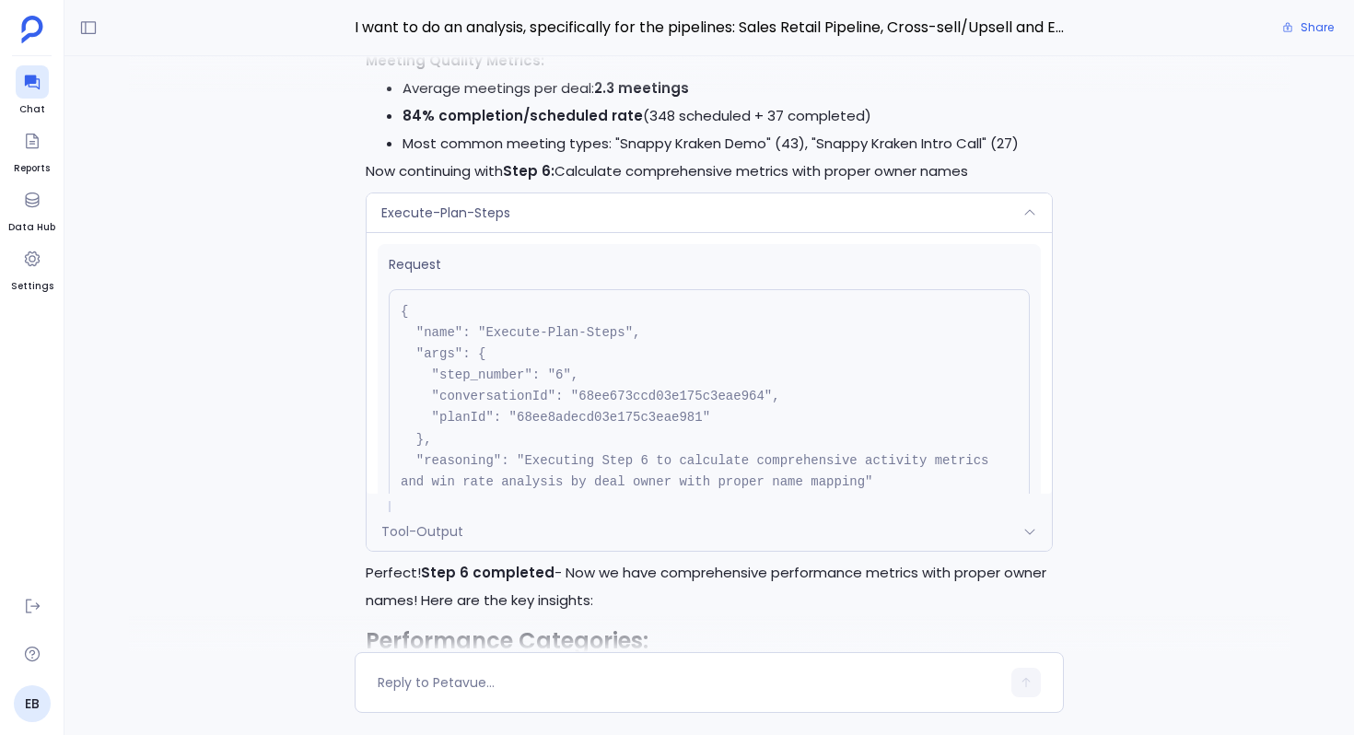
scroll to position [166, 0]
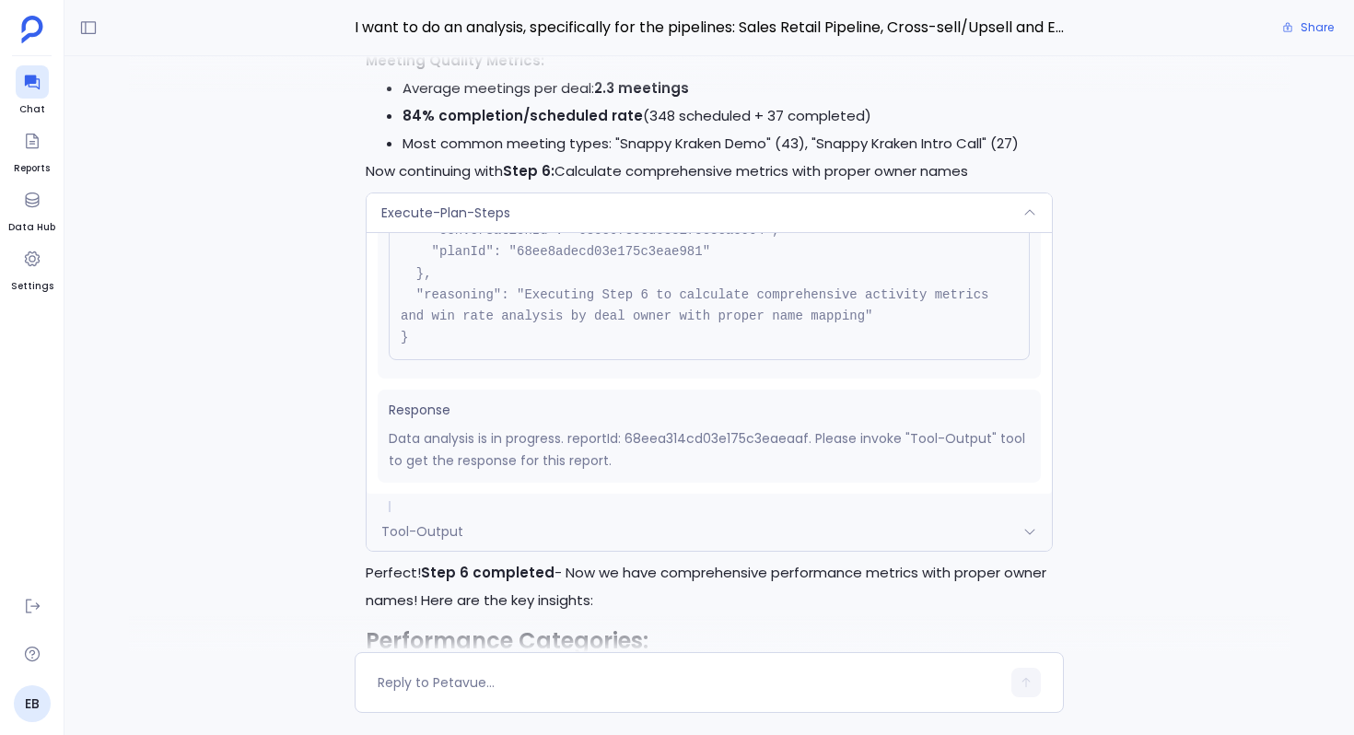
click at [700, 437] on p "Data analysis is in progress. reportId: 68eea314cd03e175c3eaeaaf. Please invoke…" at bounding box center [709, 449] width 641 height 44
copy p "68eea314cd03e175c3eaeaaf"
click at [687, 205] on div "Execute-Plan-Steps" at bounding box center [708, 212] width 685 height 39
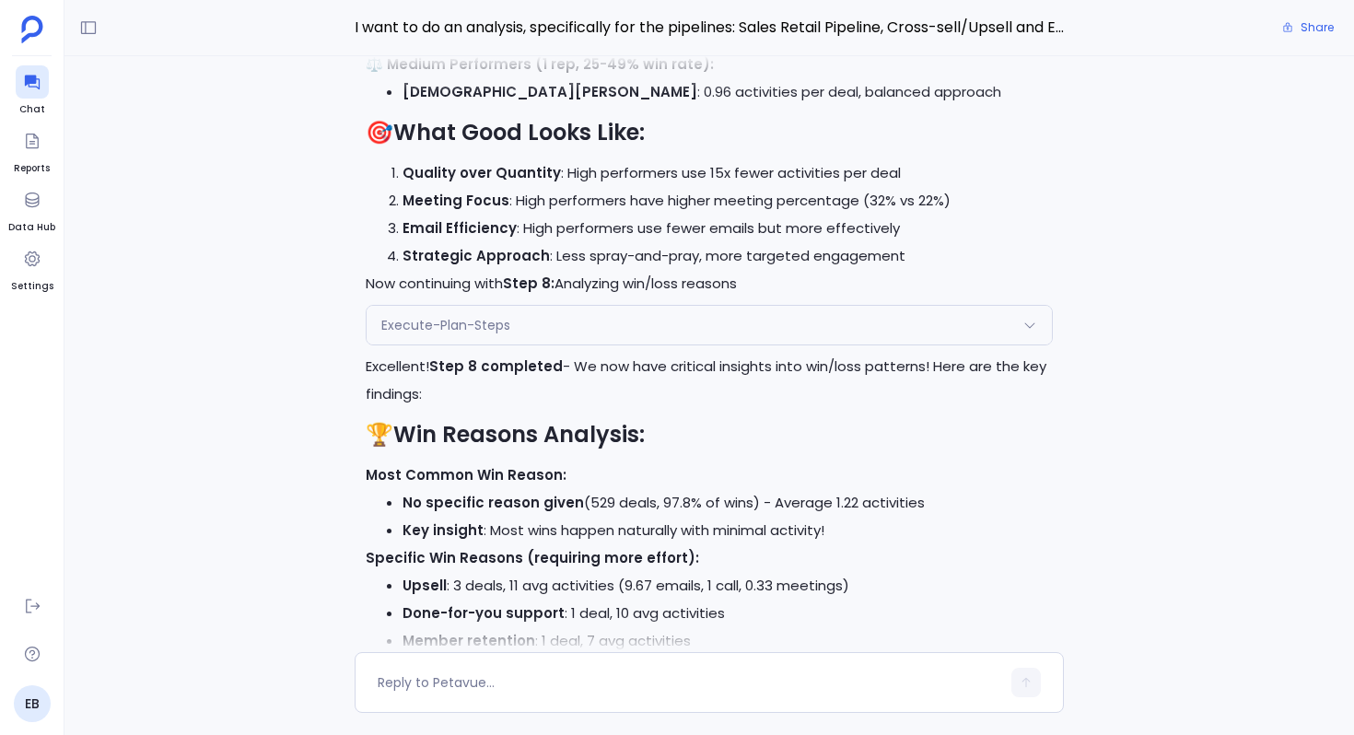
scroll to position [-851, 0]
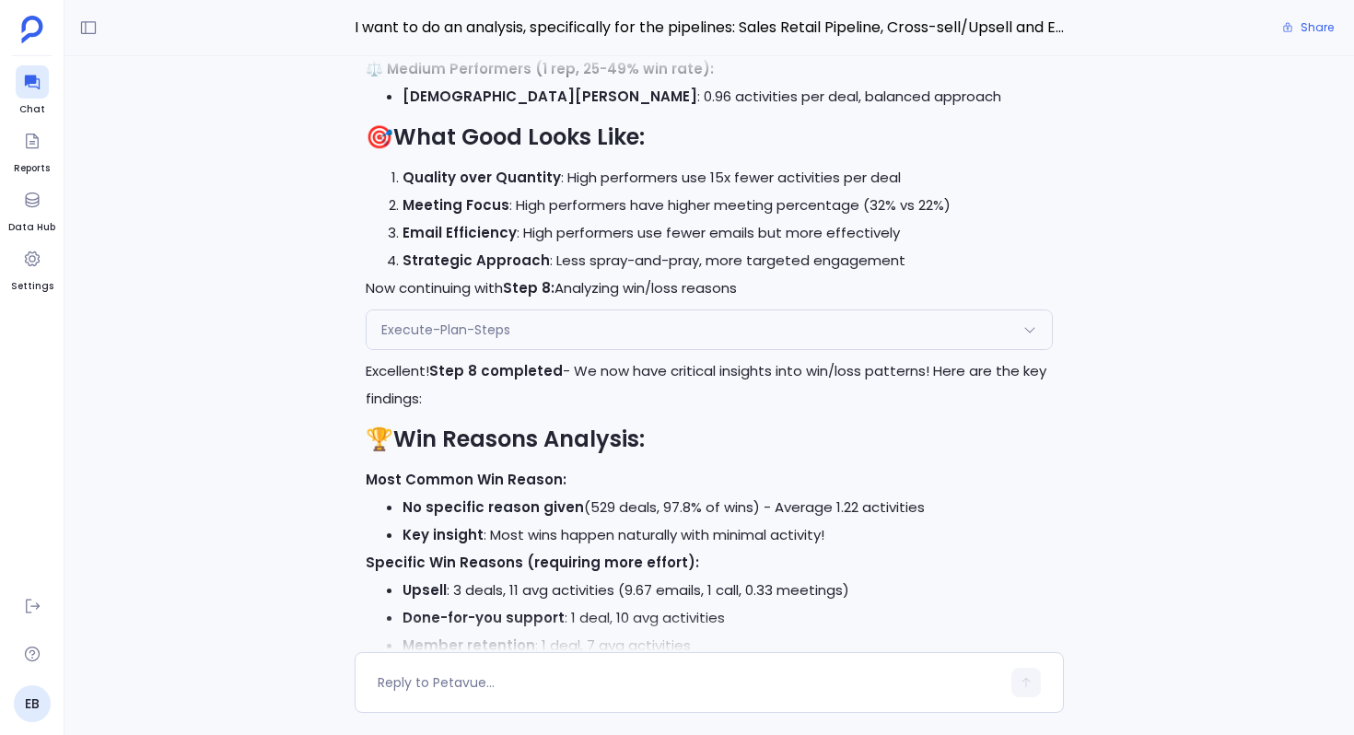
click at [613, 335] on div "Execute-Plan-Steps" at bounding box center [708, 329] width 685 height 39
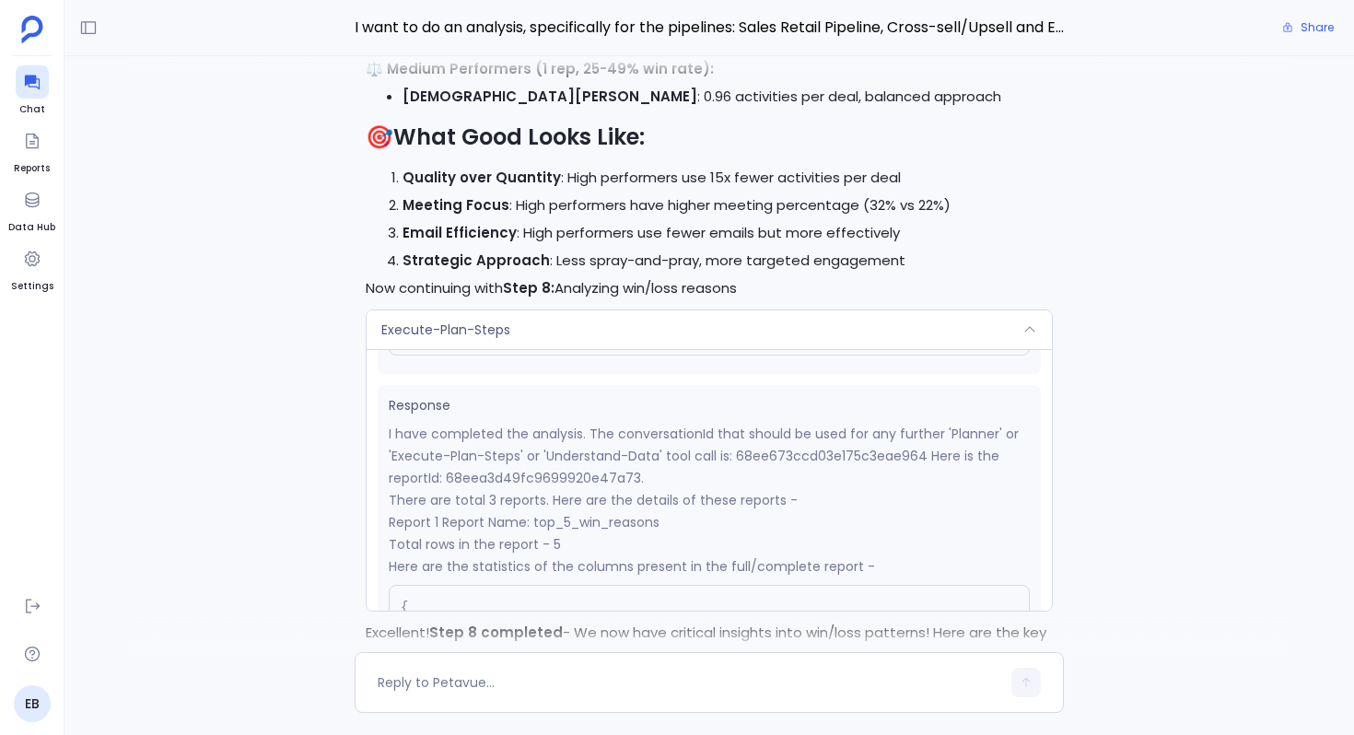
scroll to position [273, 0]
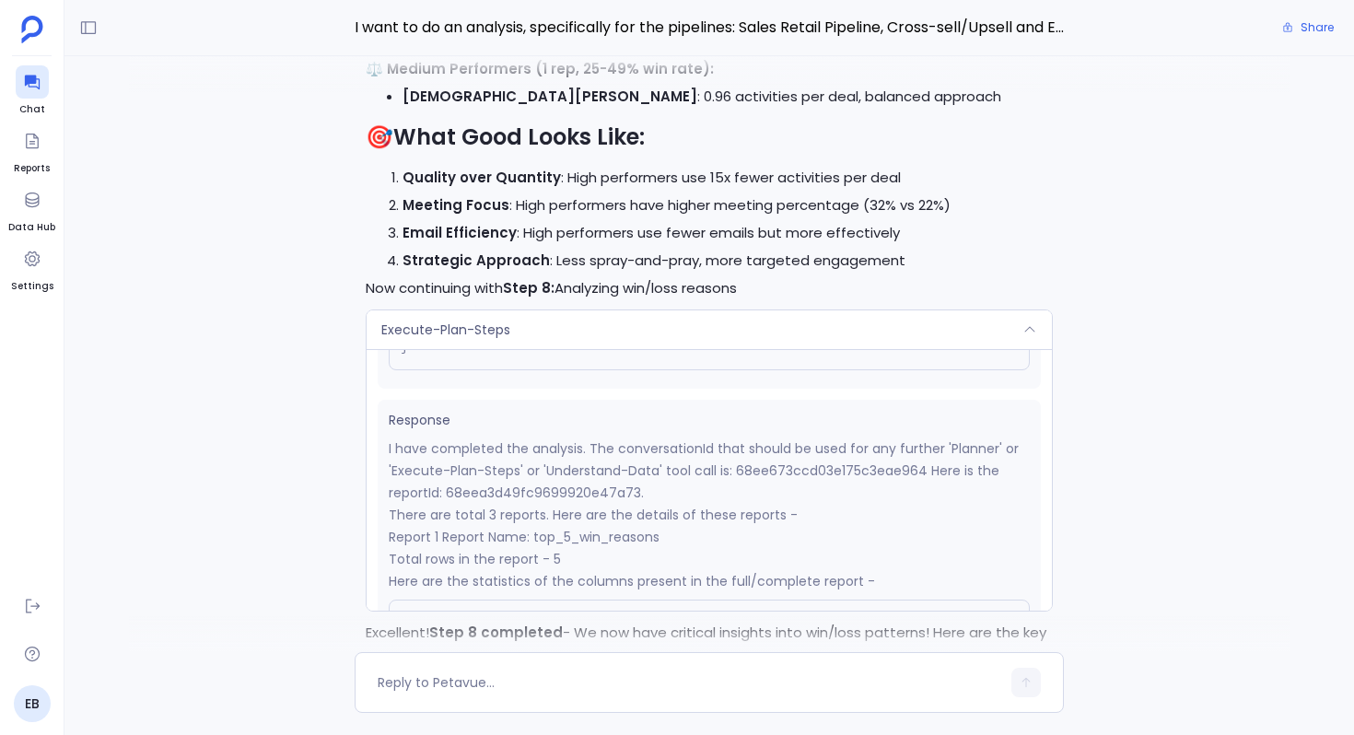
click at [587, 493] on p "I have completed the analysis. The conversationId that should be used for any f…" at bounding box center [709, 470] width 641 height 66
copy p "68eea3d49fc9699920e47a73"
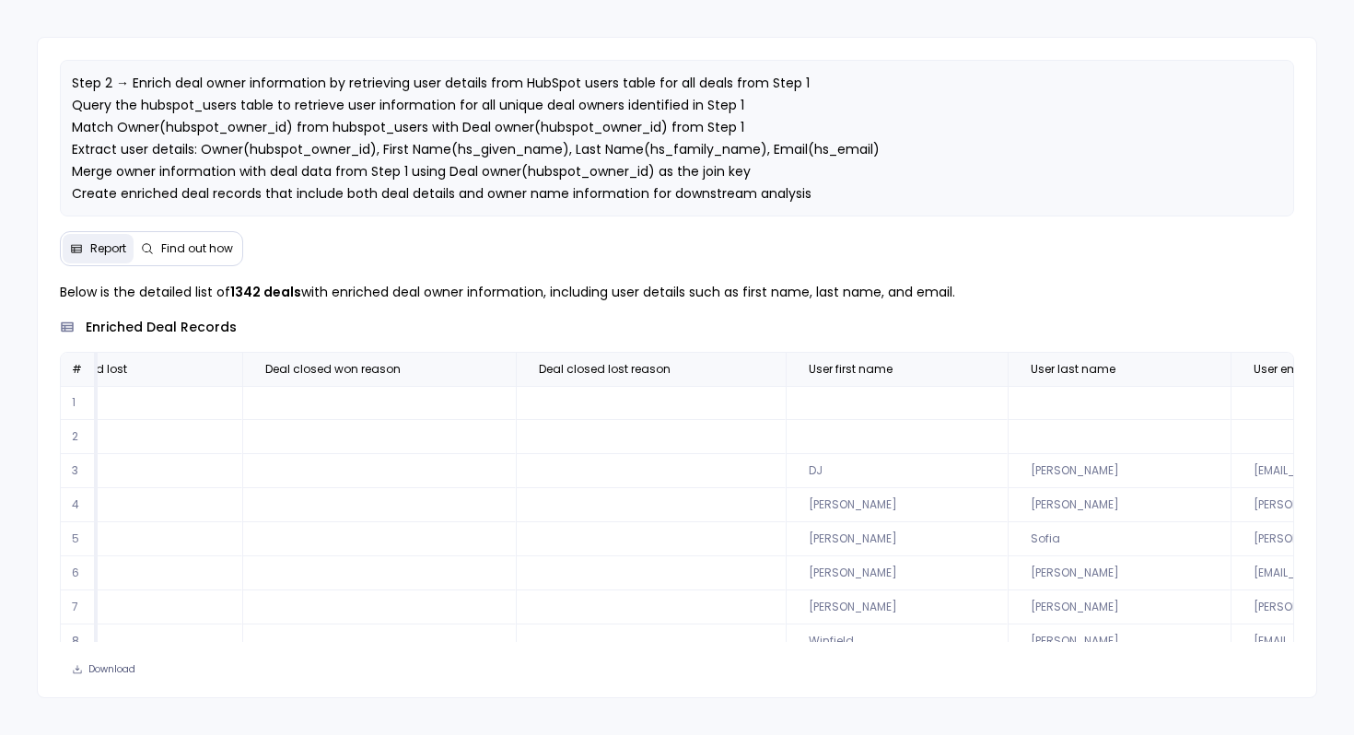
scroll to position [0, 2329]
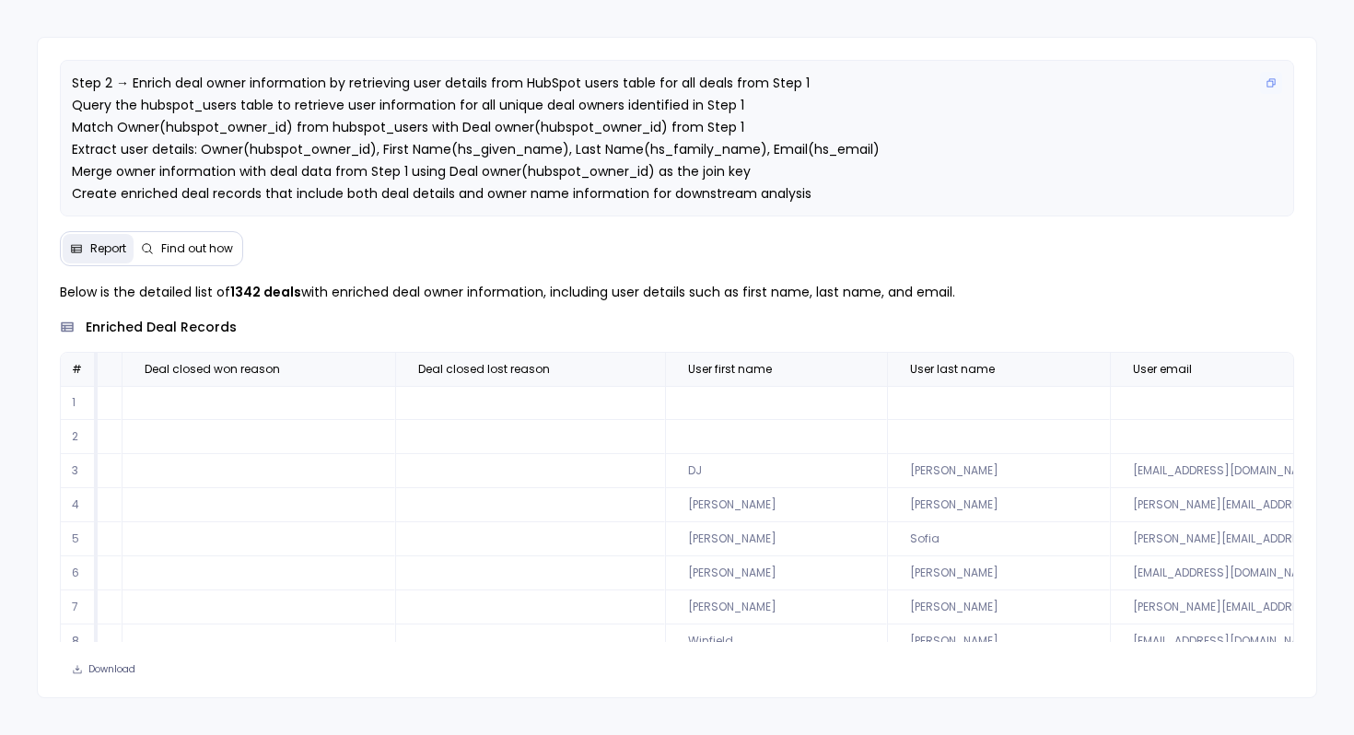
click at [195, 133] on span "Step 2 → Enrich deal owner information by retrieving user details from HubSpot …" at bounding box center [476, 138] width 808 height 129
click at [192, 241] on span "Find out how" at bounding box center [197, 248] width 72 height 15
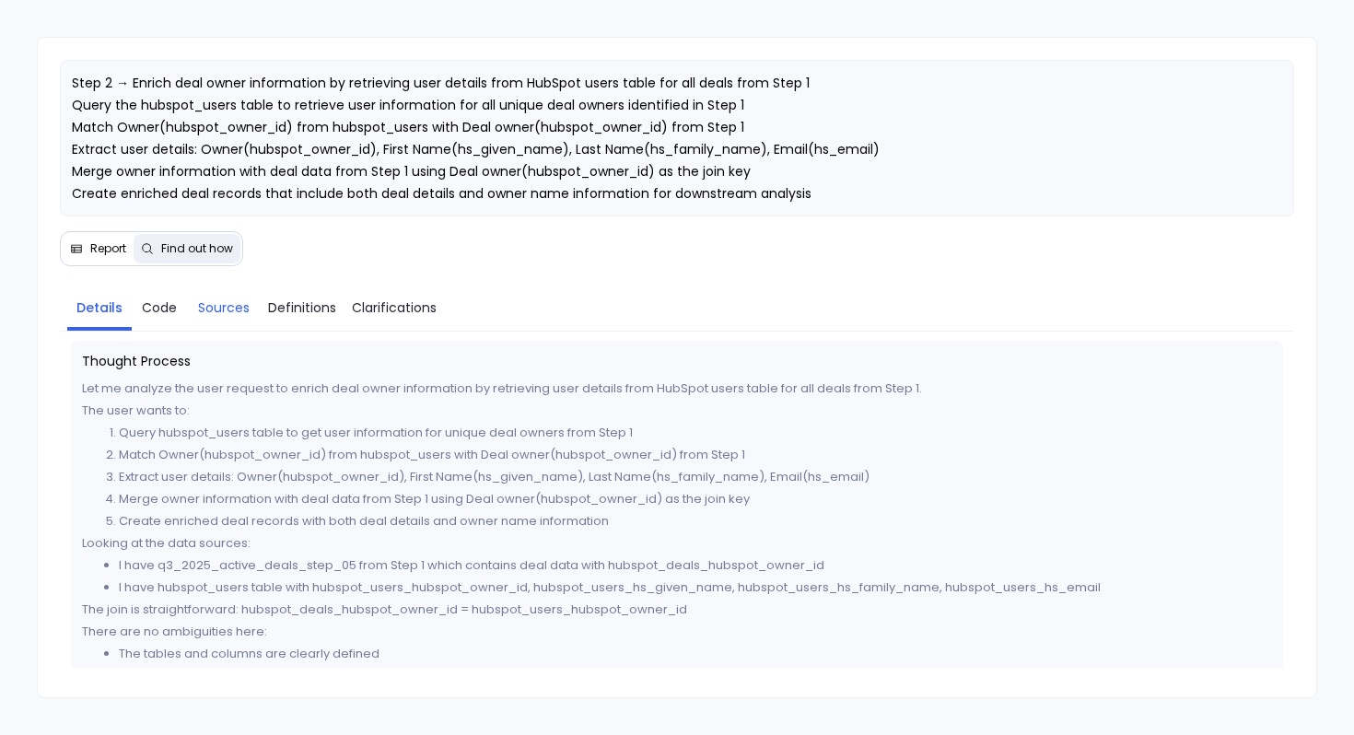
click at [216, 304] on span "Sources" at bounding box center [224, 307] width 52 height 20
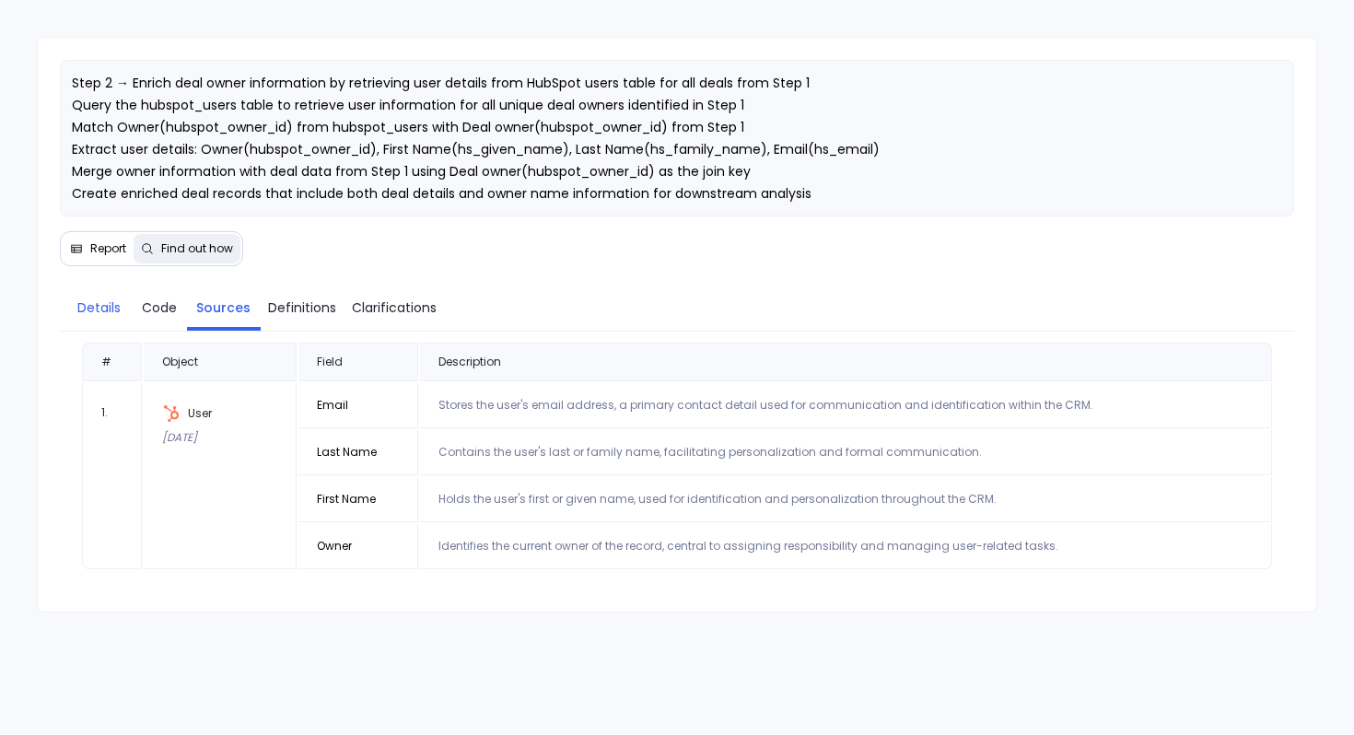
click at [78, 318] on link "Details" at bounding box center [99, 307] width 64 height 39
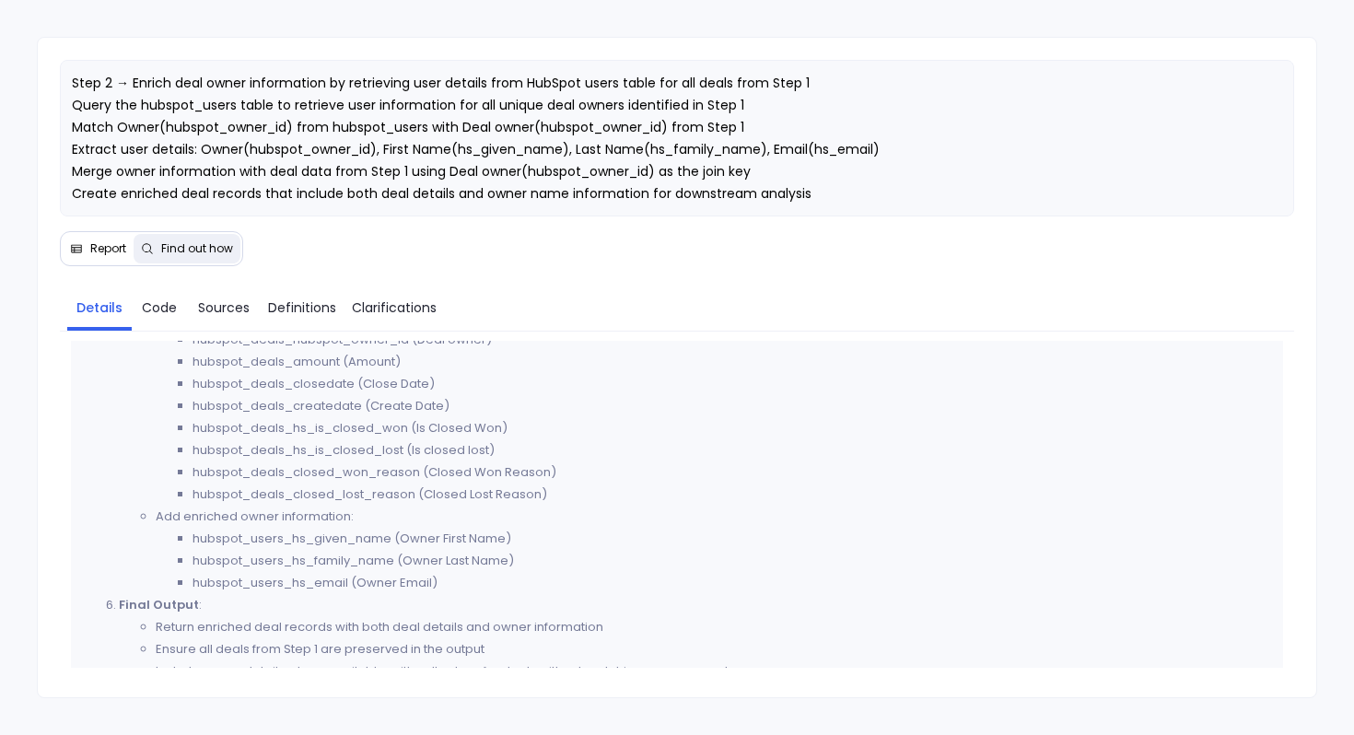
scroll to position [1056, 0]
click at [108, 253] on span "Report" at bounding box center [108, 248] width 36 height 15
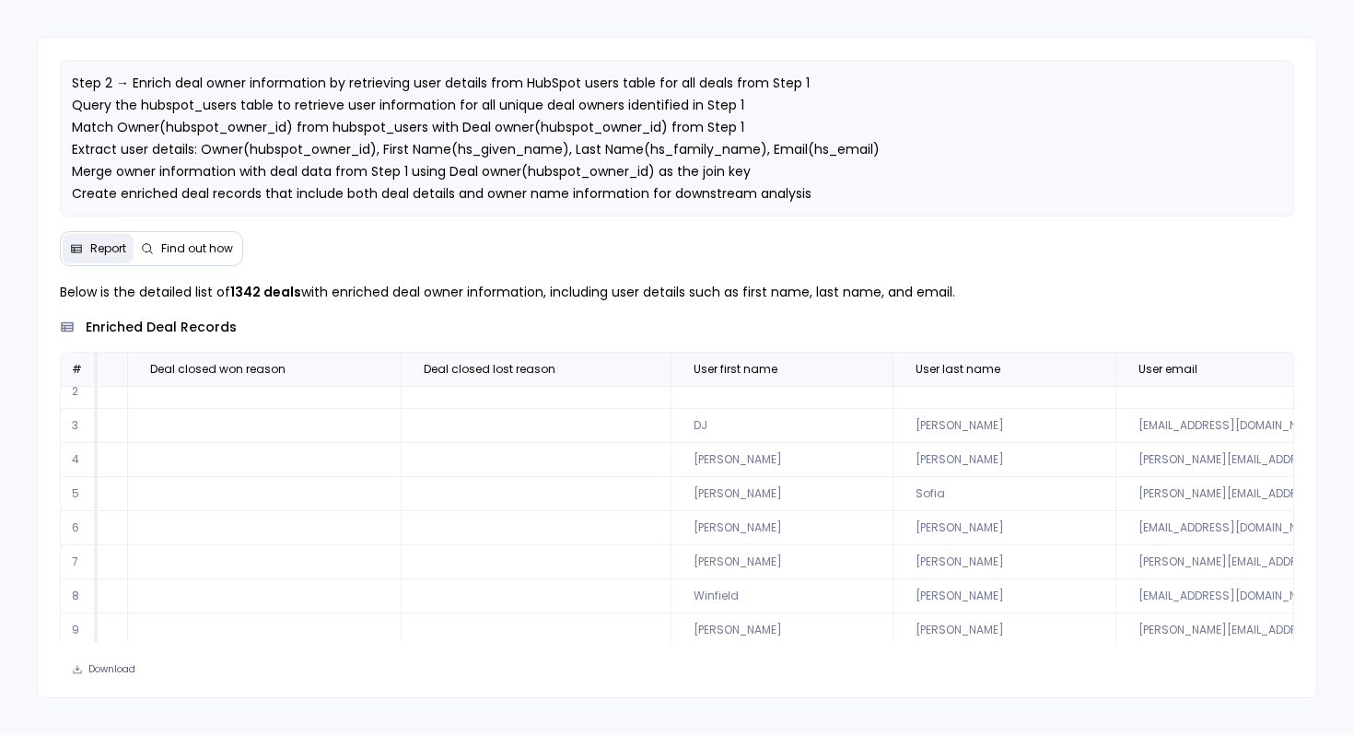
scroll to position [46, 2323]
click at [185, 250] on span "Find out how" at bounding box center [197, 248] width 72 height 15
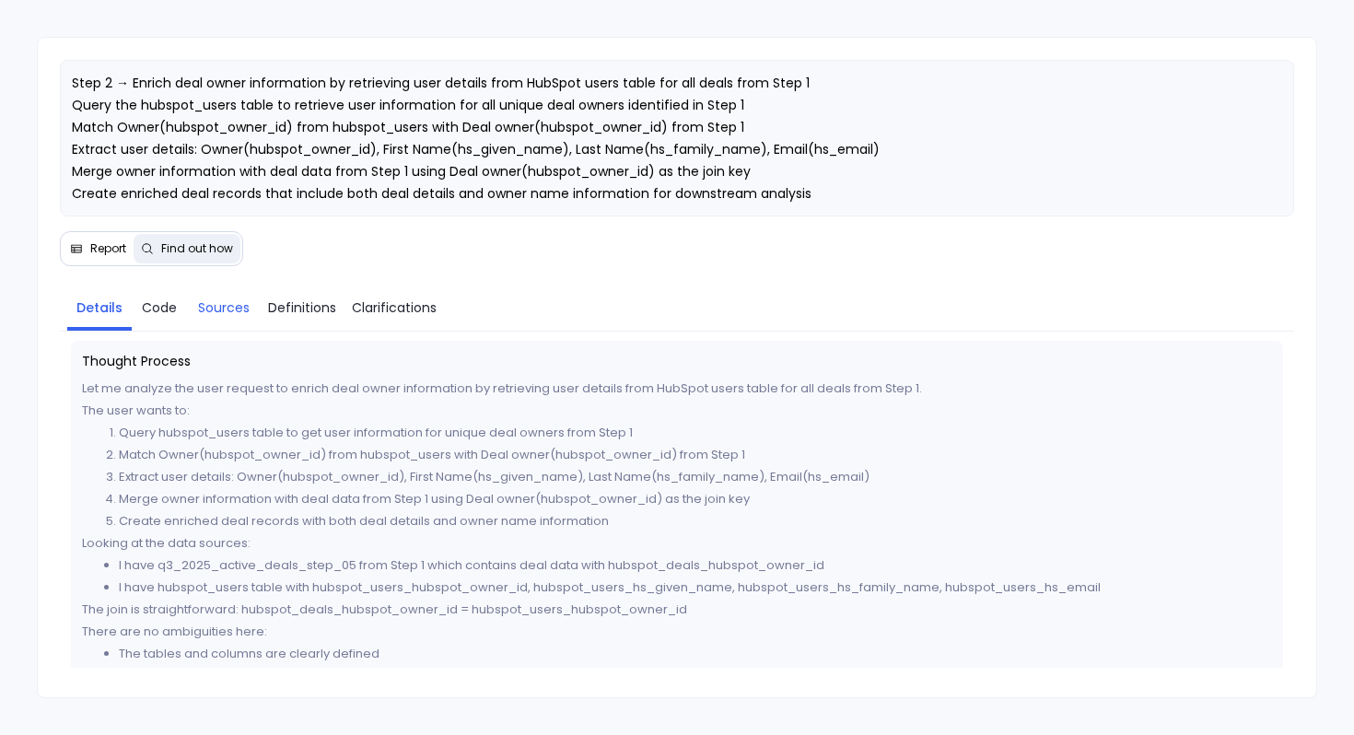
click at [240, 305] on span "Sources" at bounding box center [224, 307] width 52 height 20
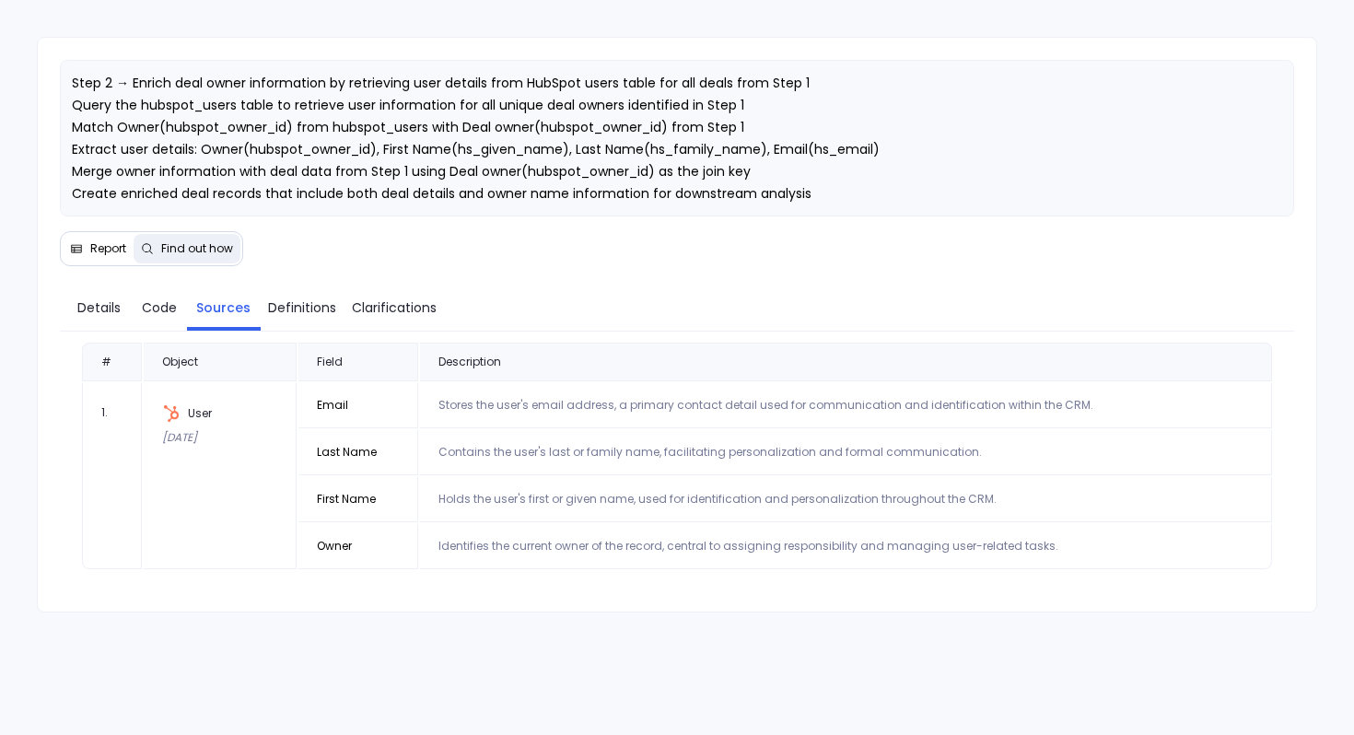
click at [90, 262] on button "Report" at bounding box center [98, 248] width 71 height 29
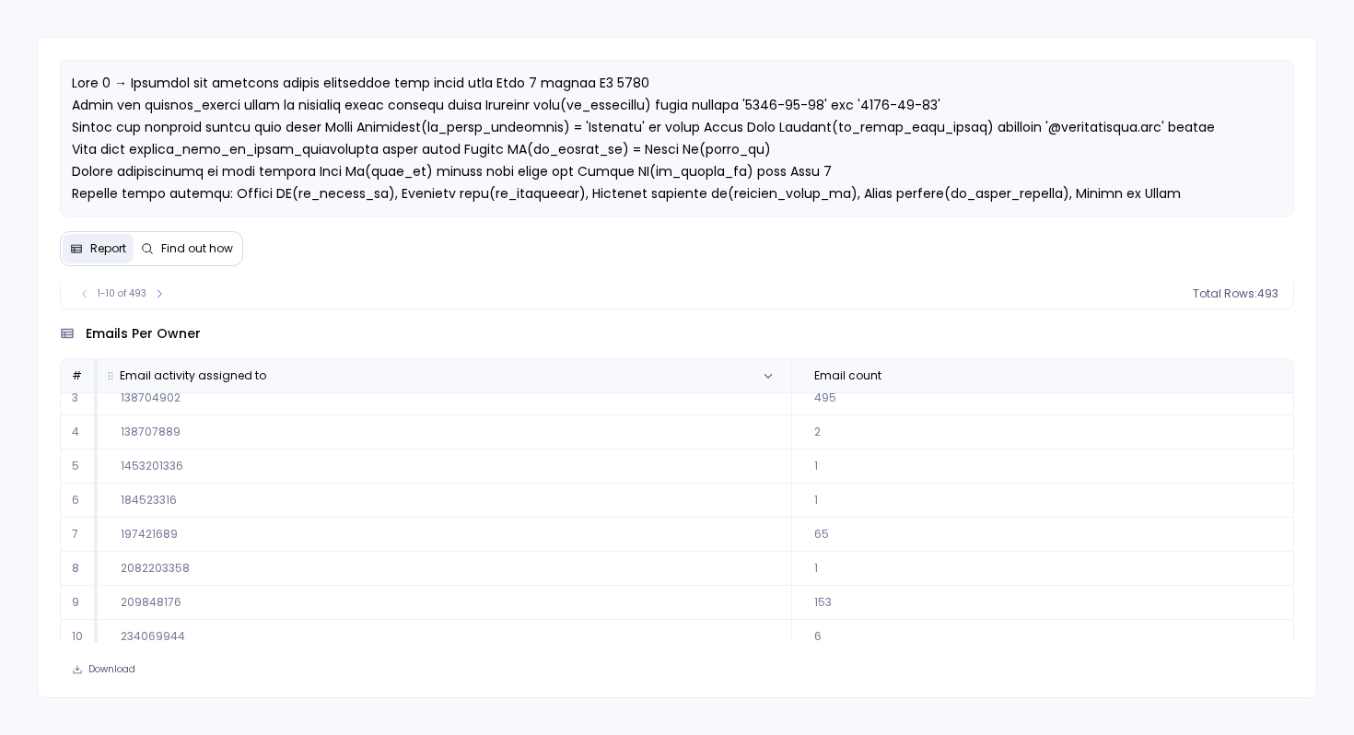
scroll to position [84, 0]
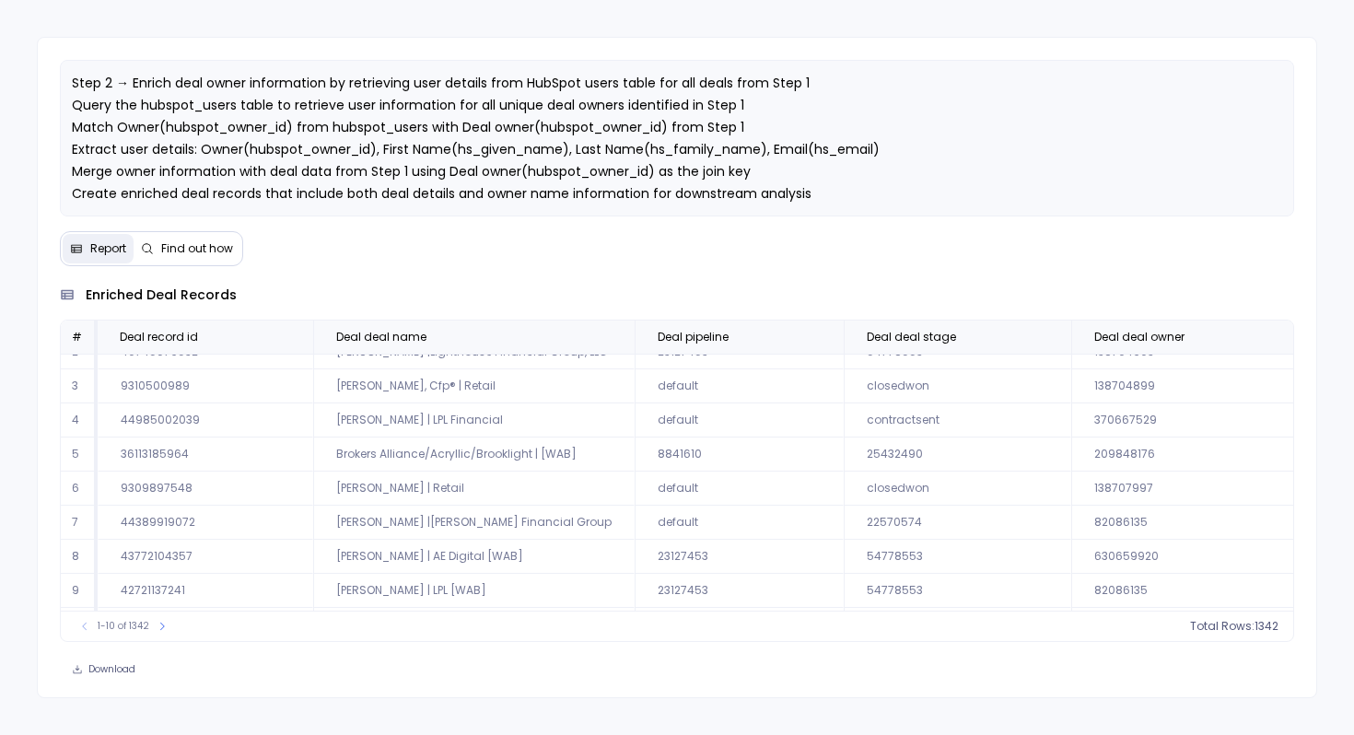
scroll to position [88, 0]
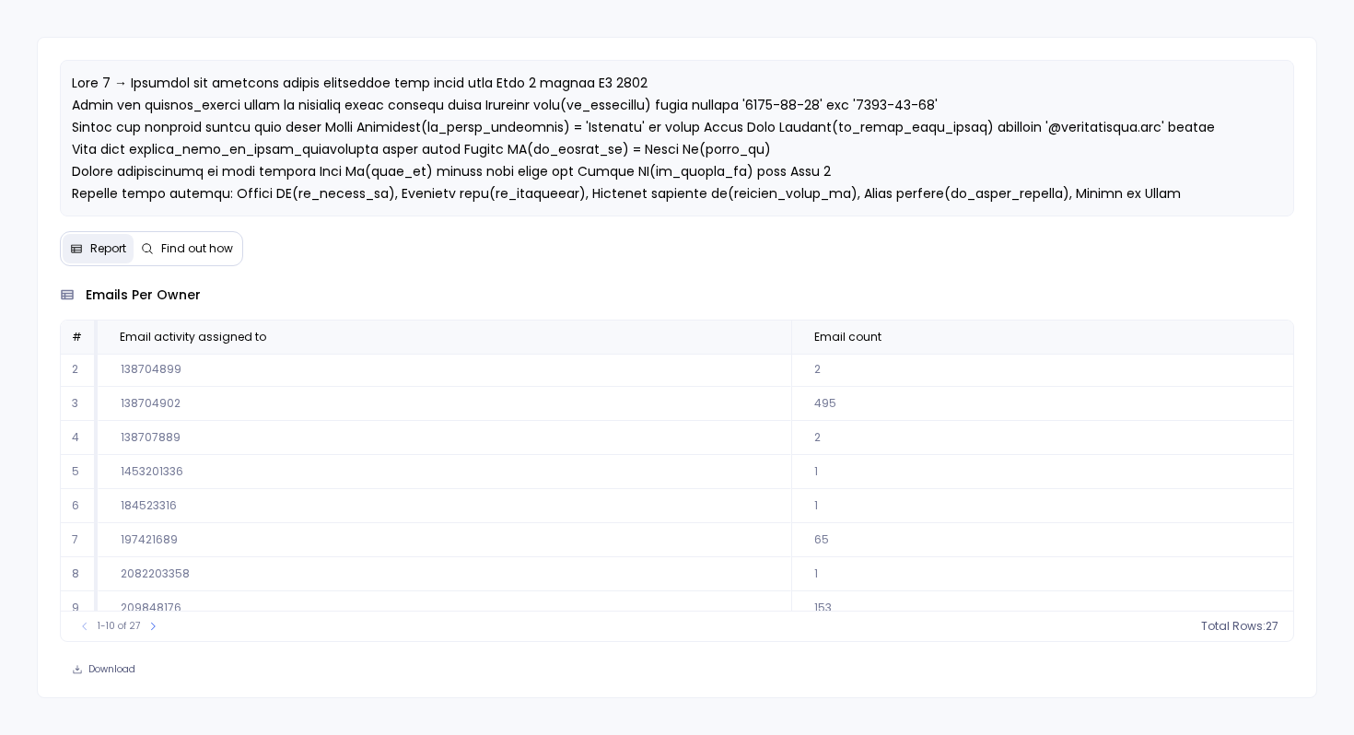
scroll to position [84, 0]
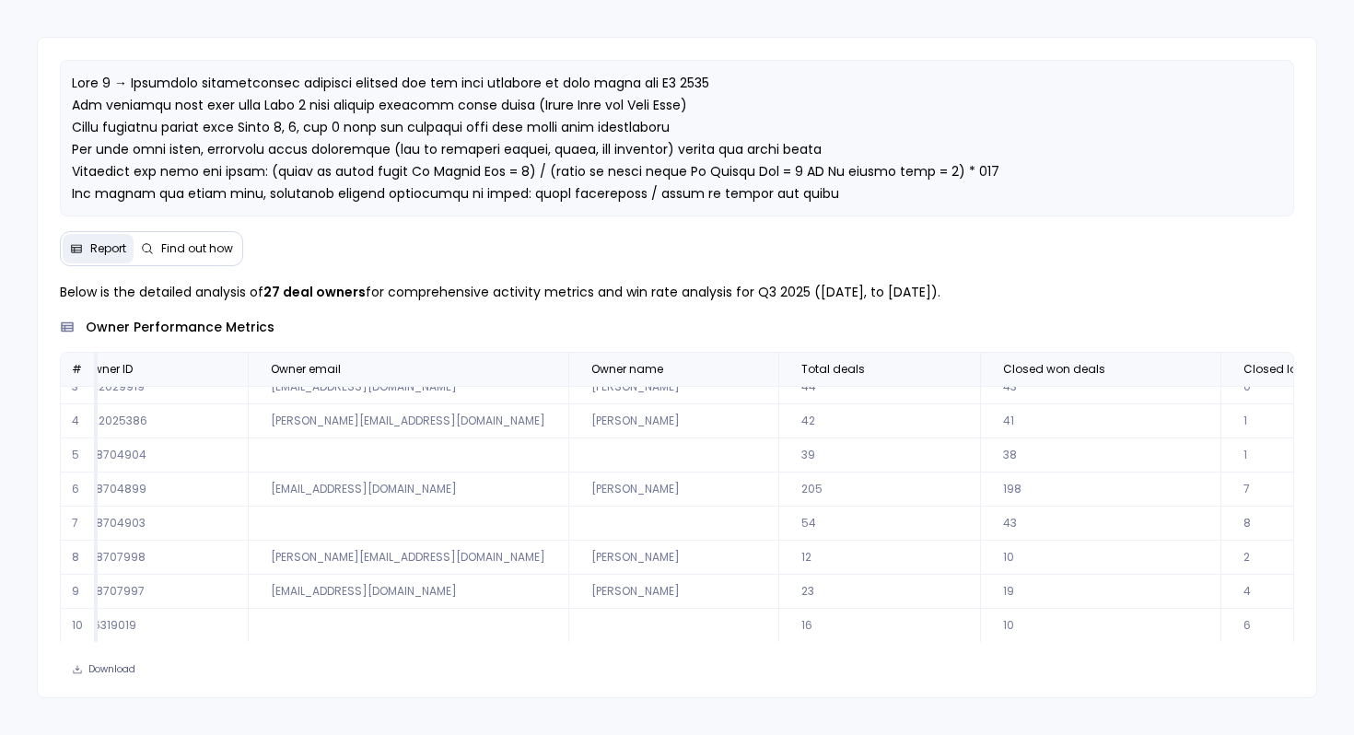
scroll to position [32, 0]
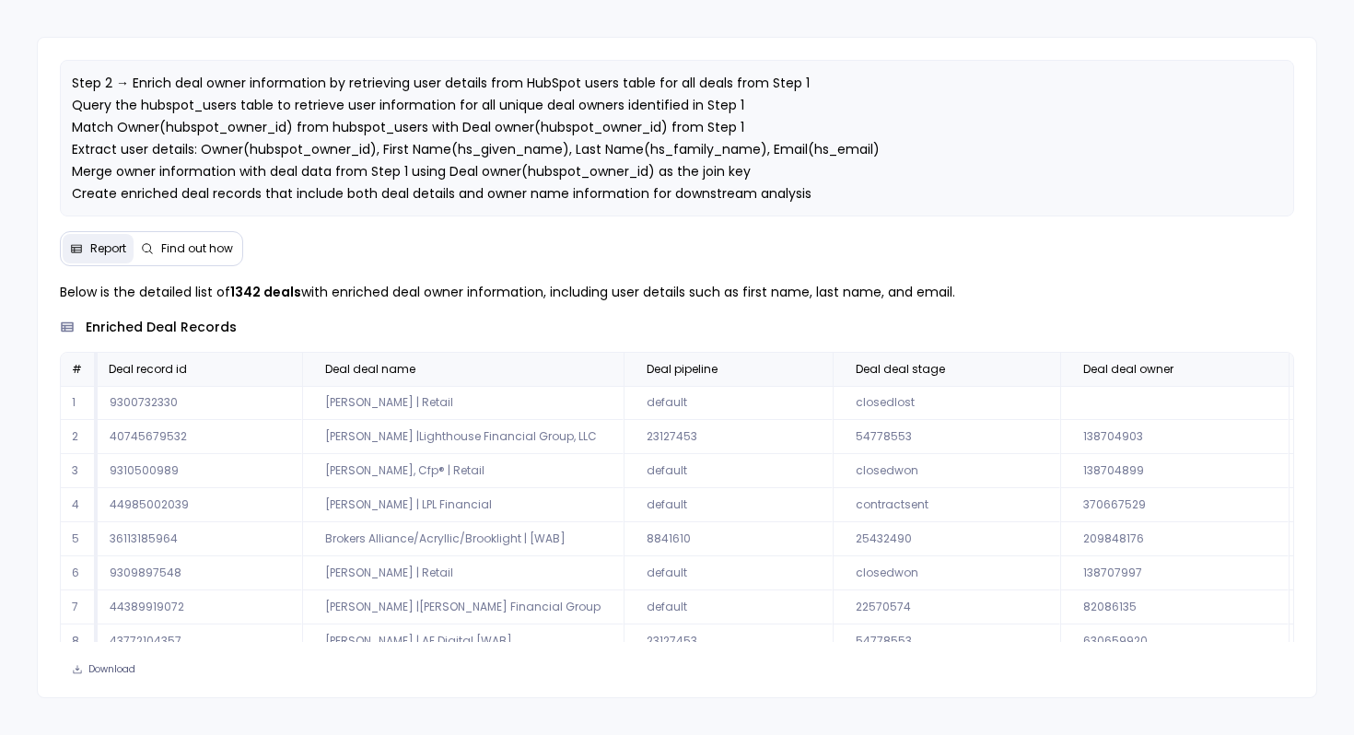
scroll to position [32, 0]
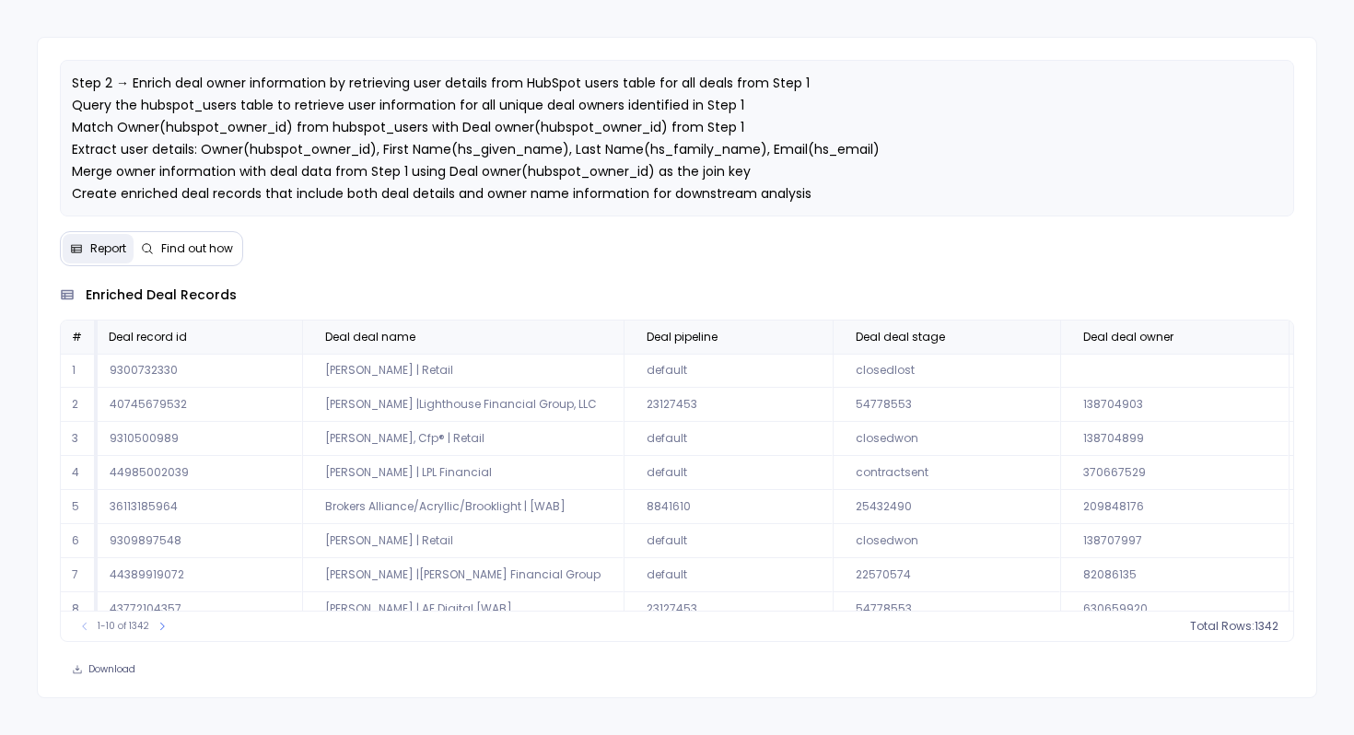
click at [192, 245] on span "Find out how" at bounding box center [197, 248] width 72 height 15
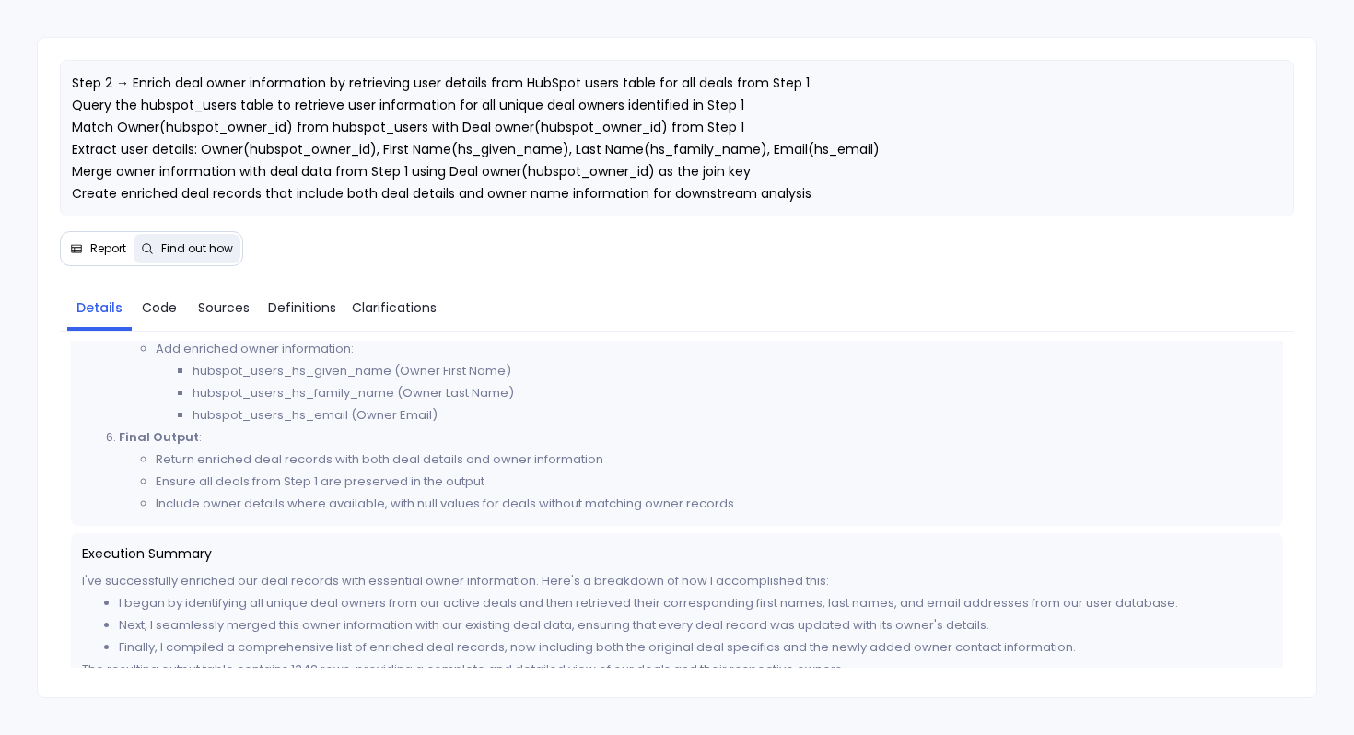
scroll to position [1228, 0]
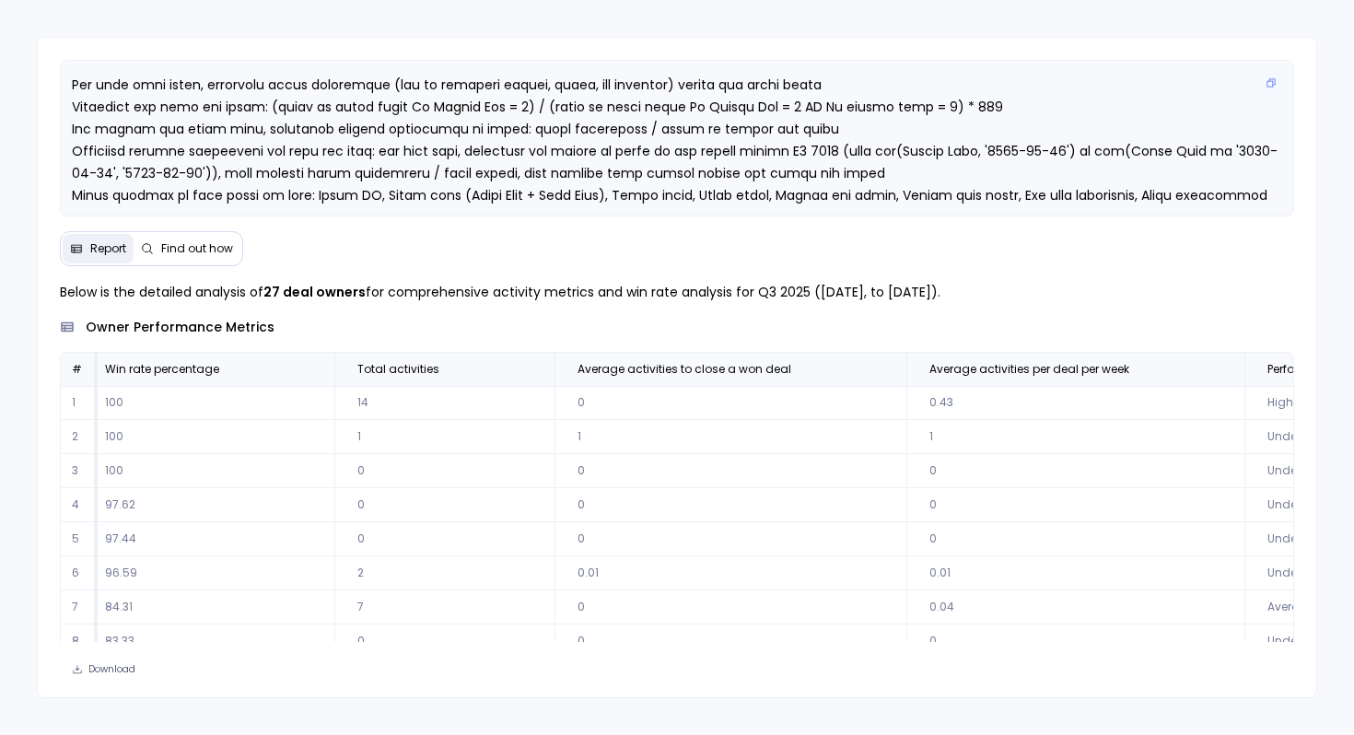
scroll to position [66, 0]
click at [205, 255] on span "Find out how" at bounding box center [197, 248] width 72 height 15
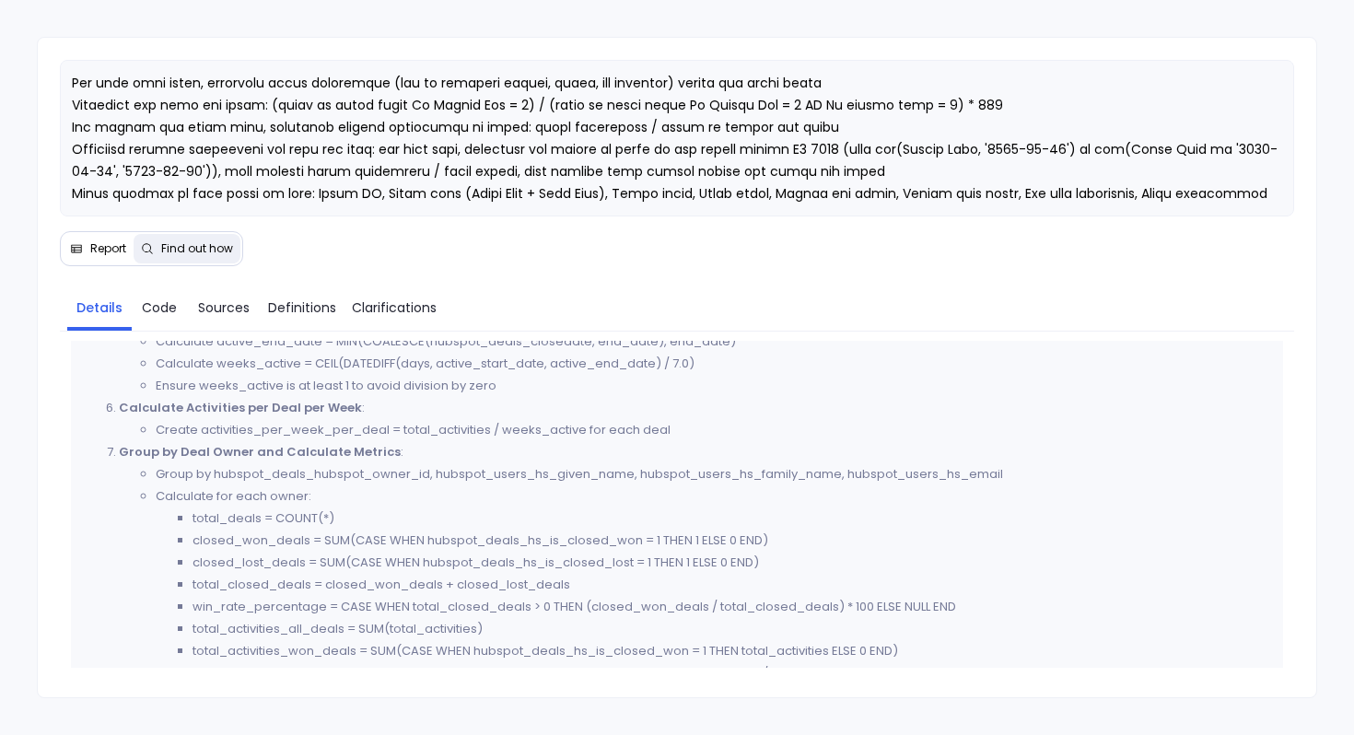
scroll to position [882, 0]
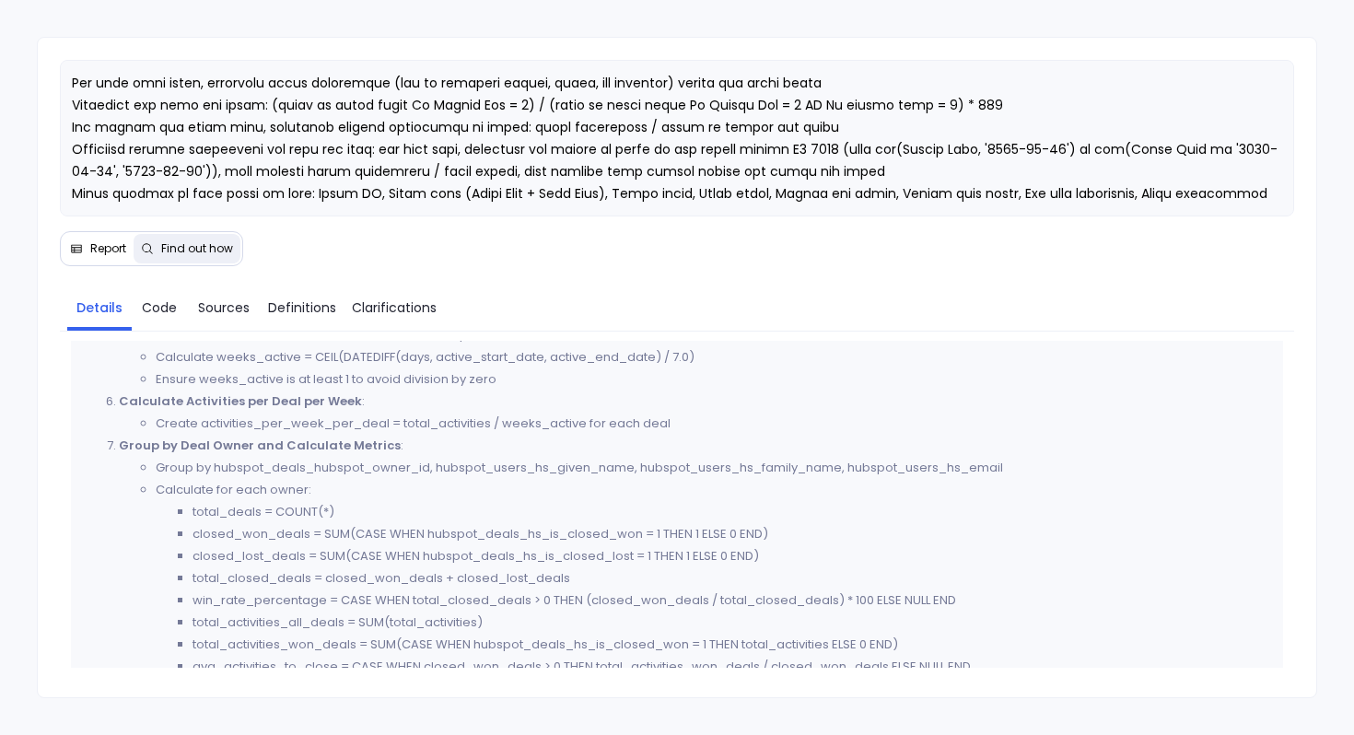
click at [111, 244] on span "Report" at bounding box center [108, 248] width 36 height 15
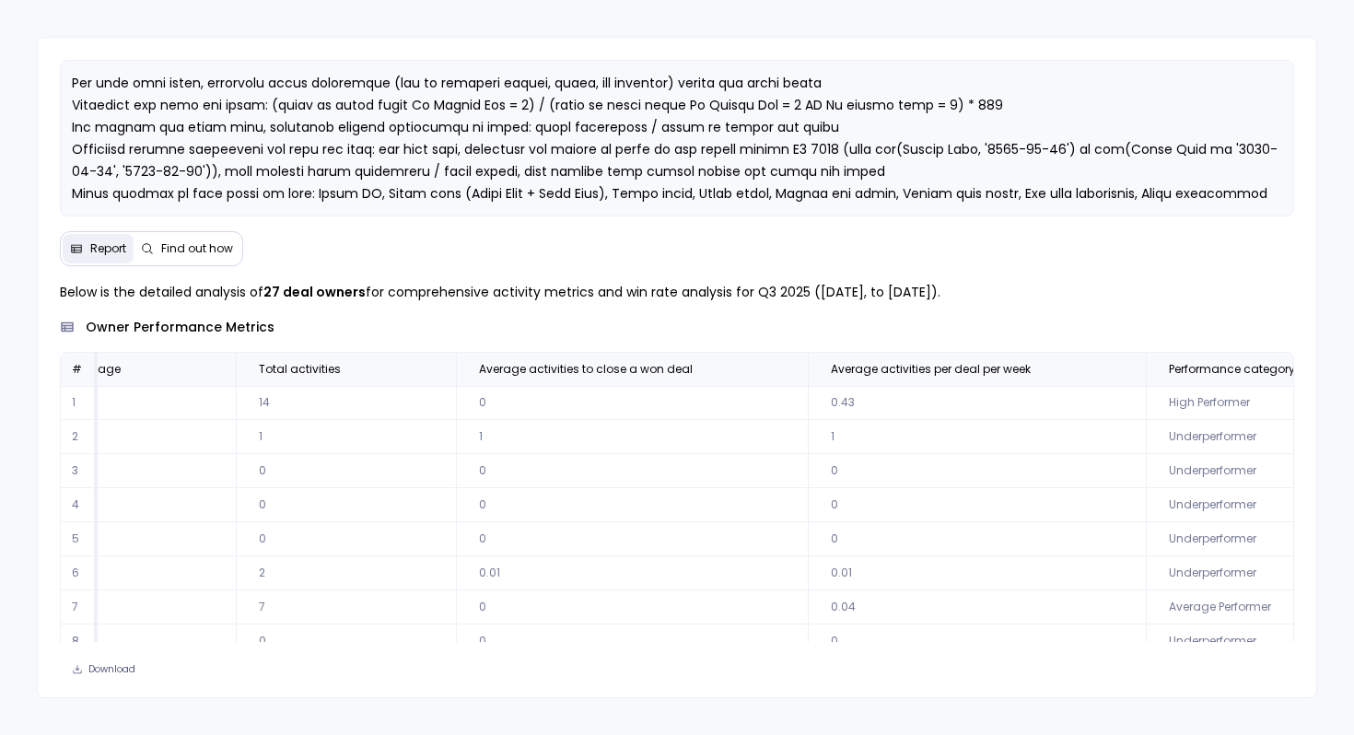
scroll to position [0, 1509]
click at [181, 249] on span "Find out how" at bounding box center [197, 248] width 72 height 15
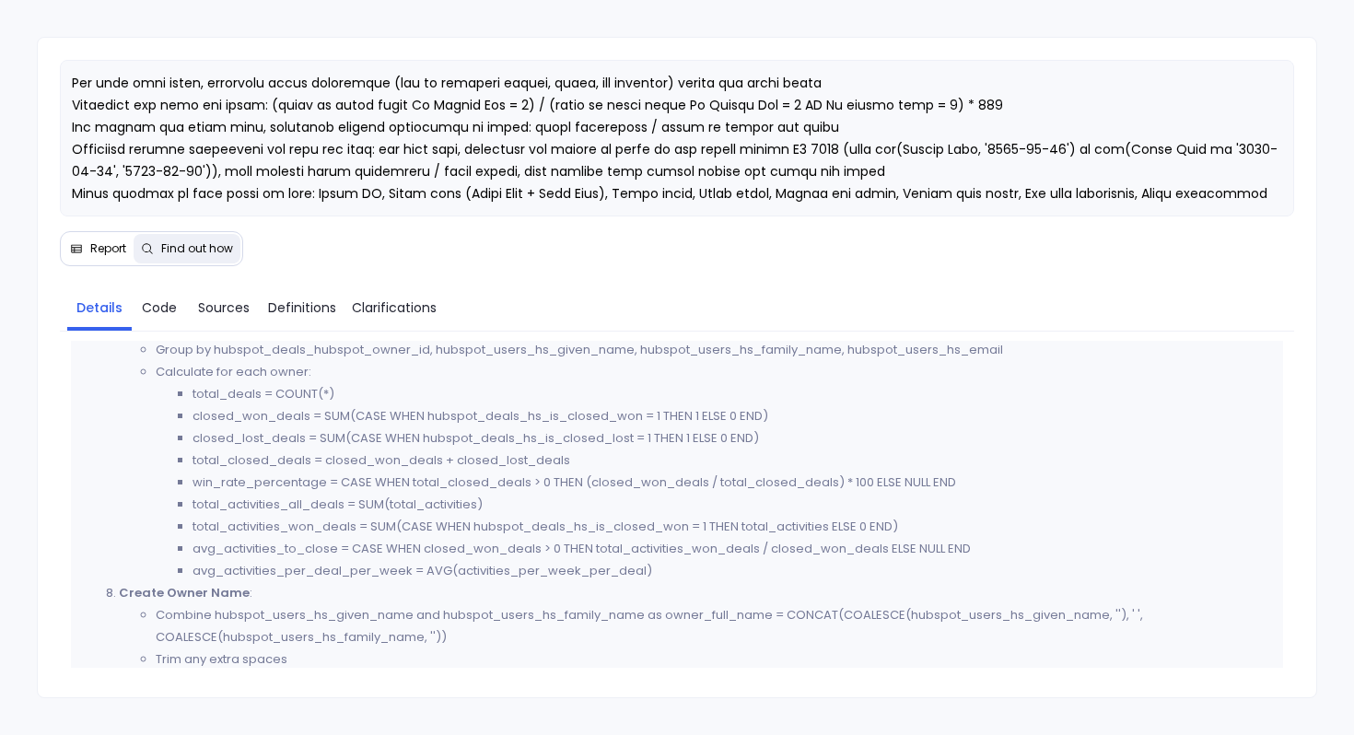
scroll to position [989, 0]
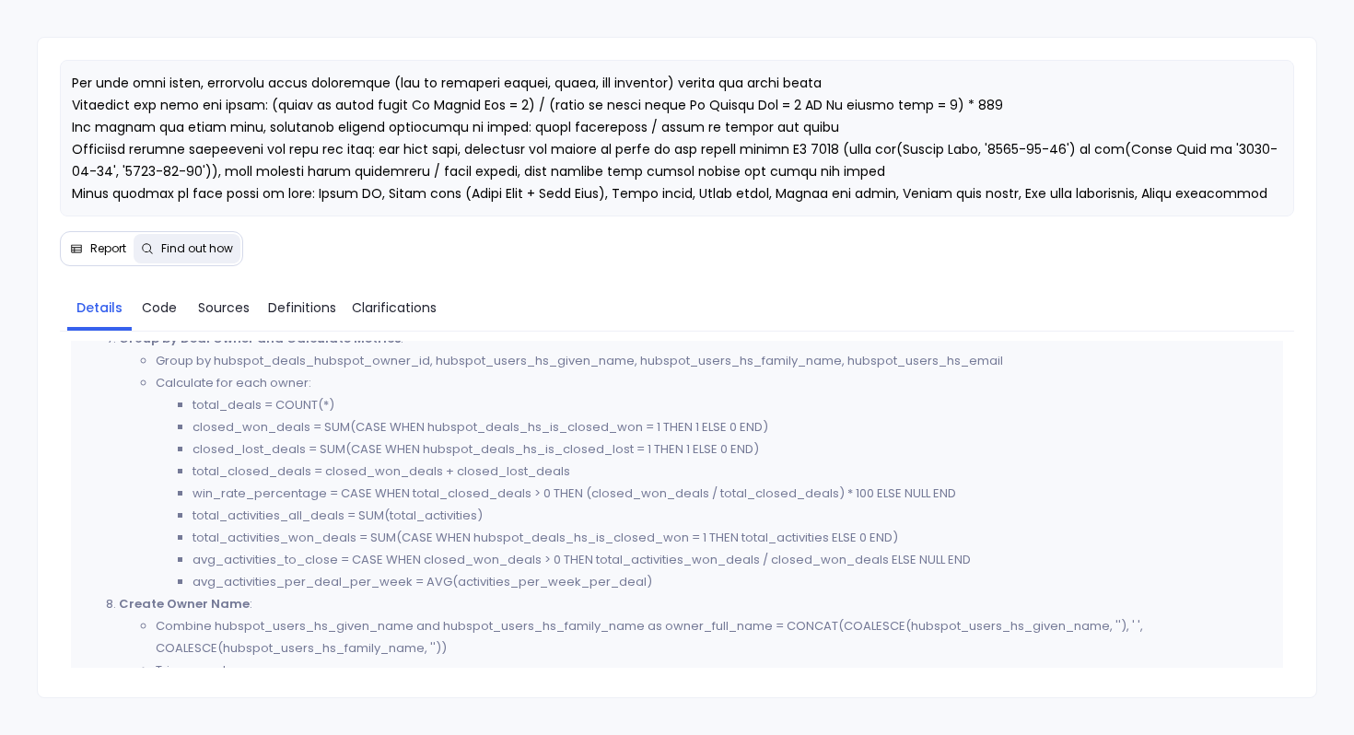
click at [109, 242] on span "Report" at bounding box center [108, 248] width 36 height 15
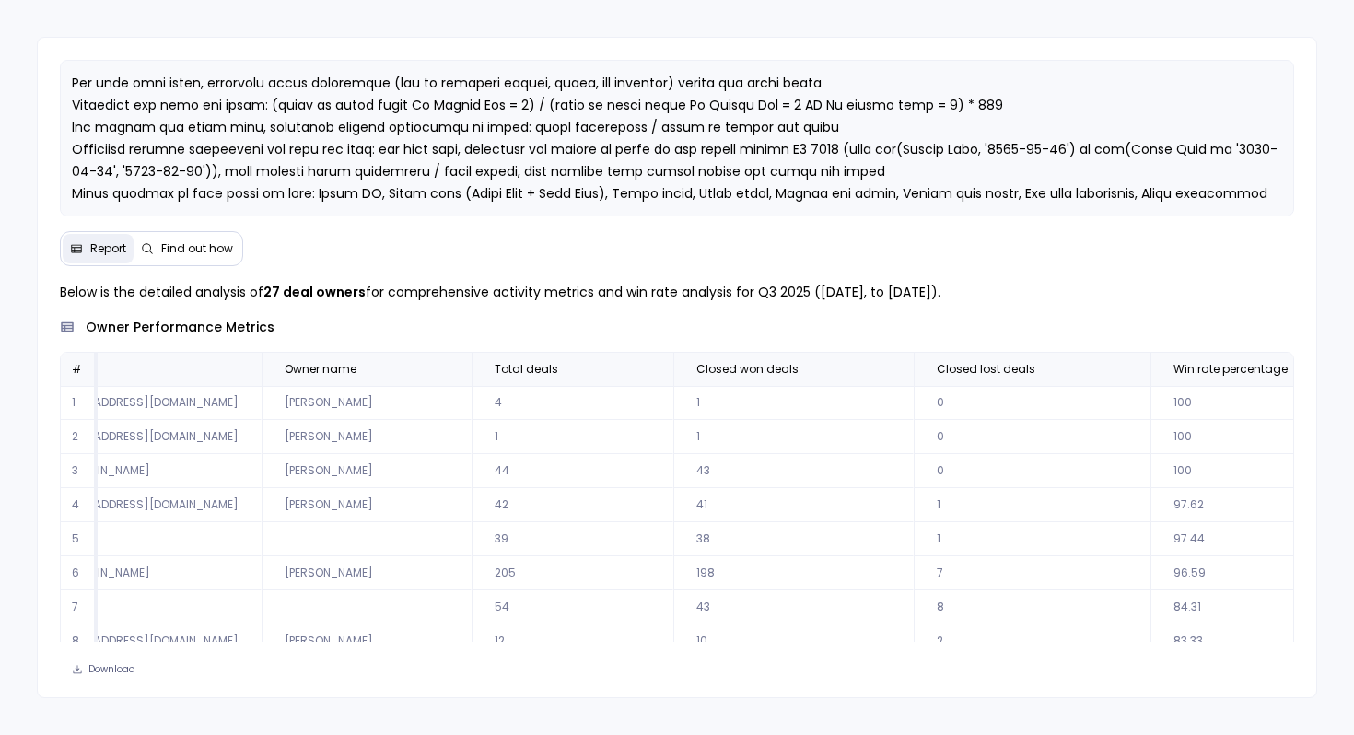
scroll to position [0, 324]
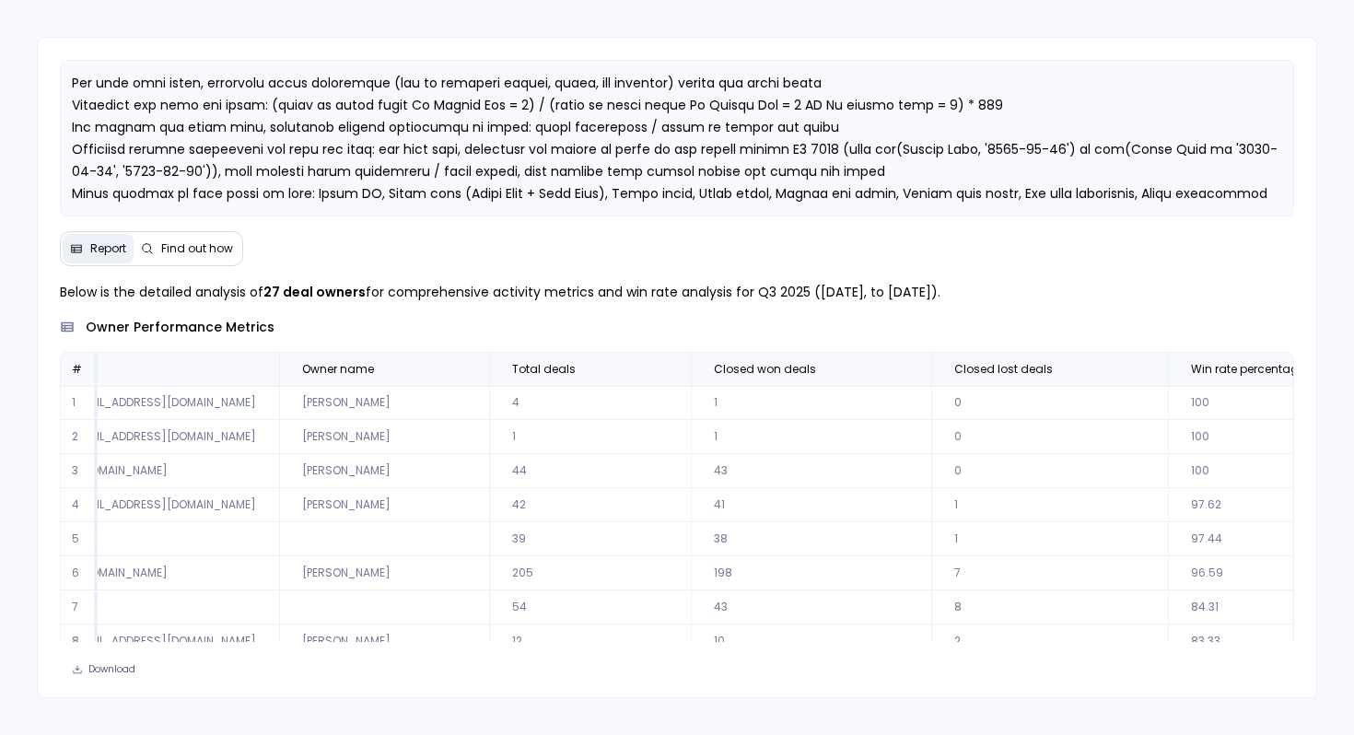
click at [158, 253] on span "Find out how" at bounding box center [187, 248] width 92 height 15
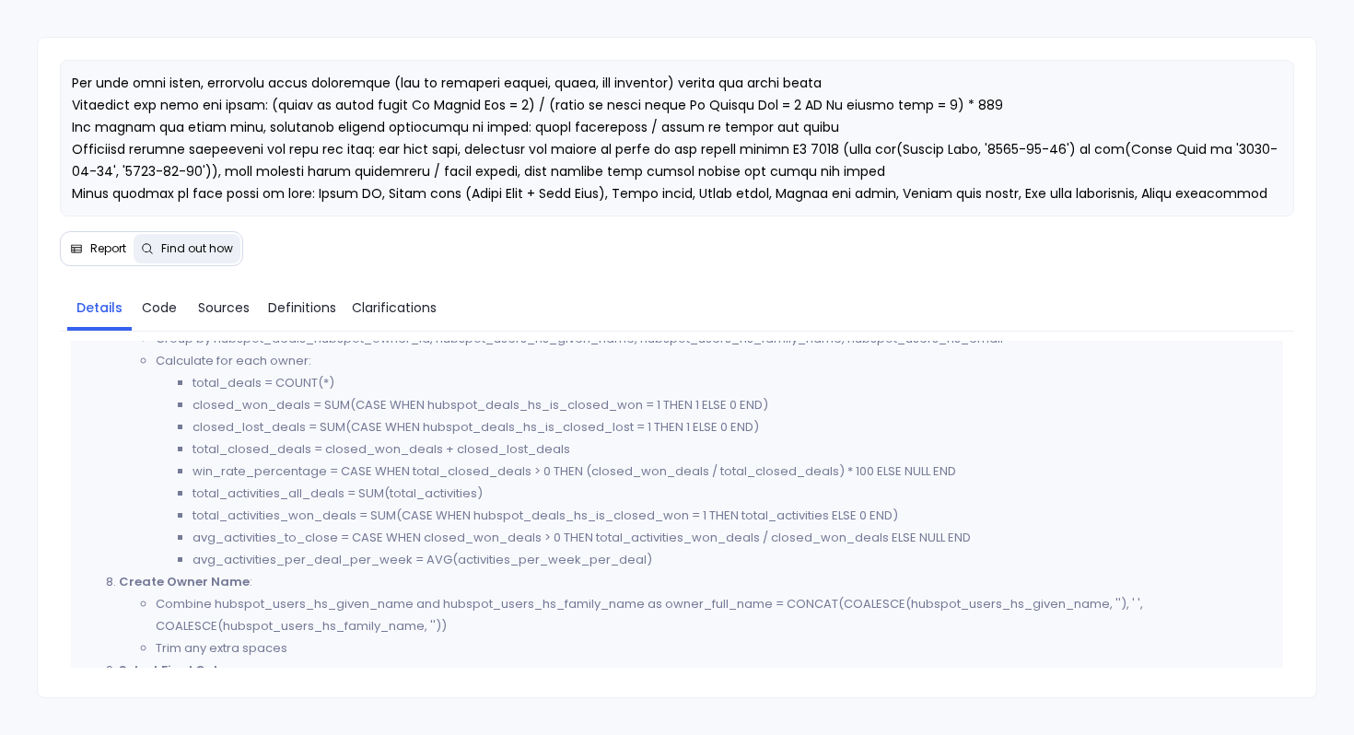
scroll to position [1006, 0]
click at [105, 242] on span "Report" at bounding box center [108, 248] width 36 height 15
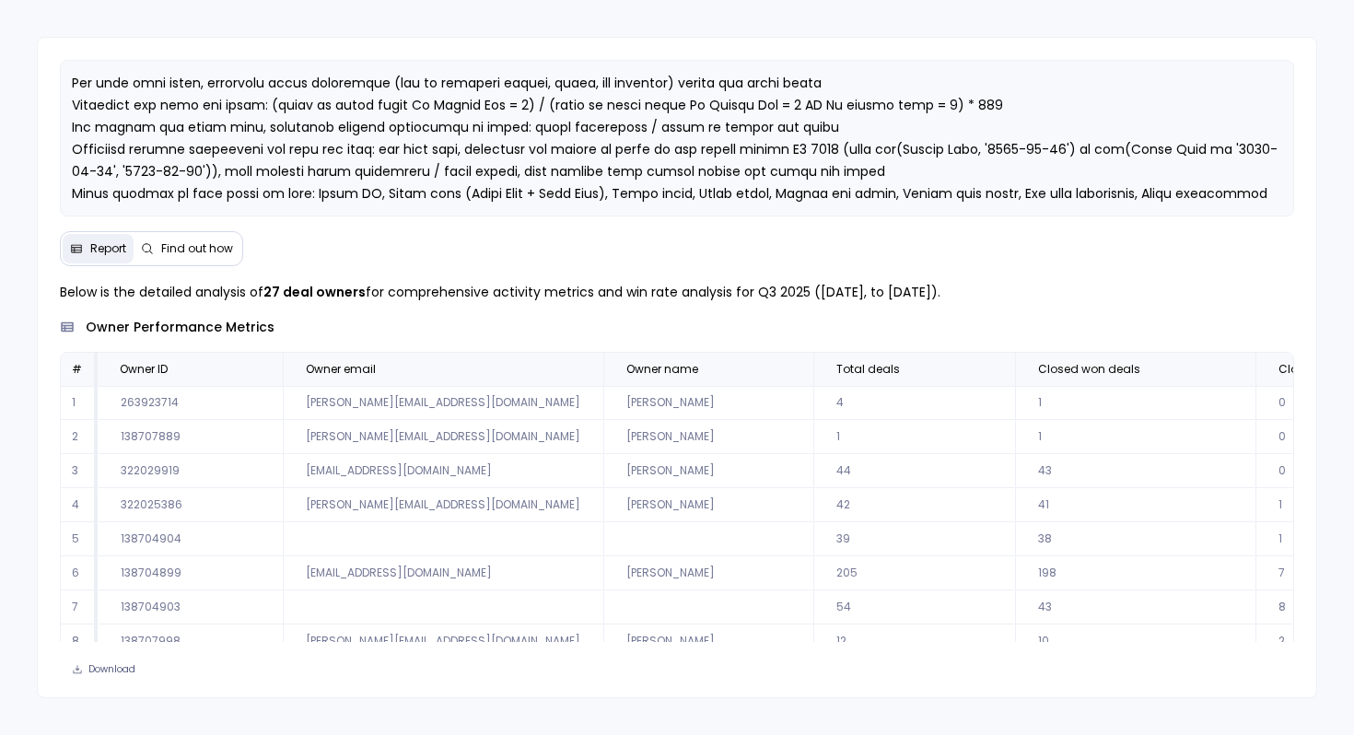
click at [495, 348] on div "Below is the detailed analysis of 27 deal owners for comprehensive activity met…" at bounding box center [677, 477] width 1234 height 393
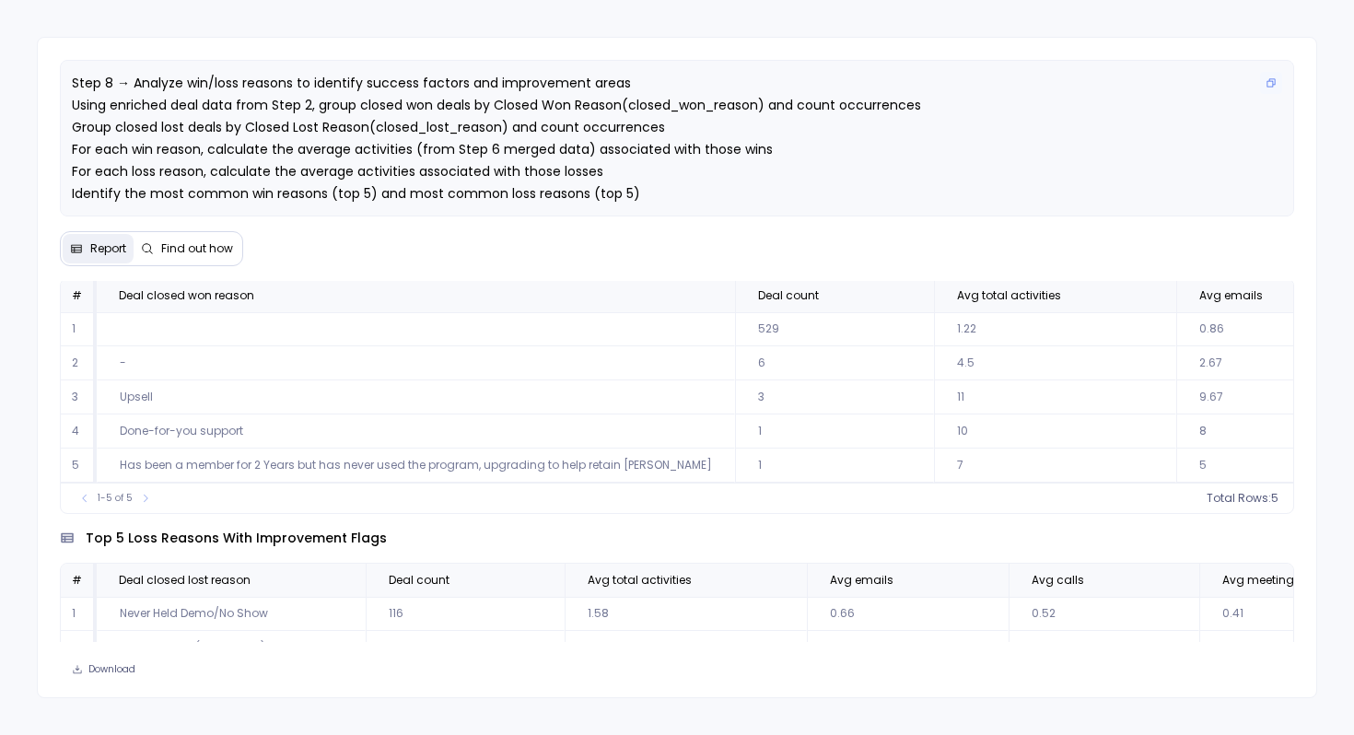
scroll to position [29, 0]
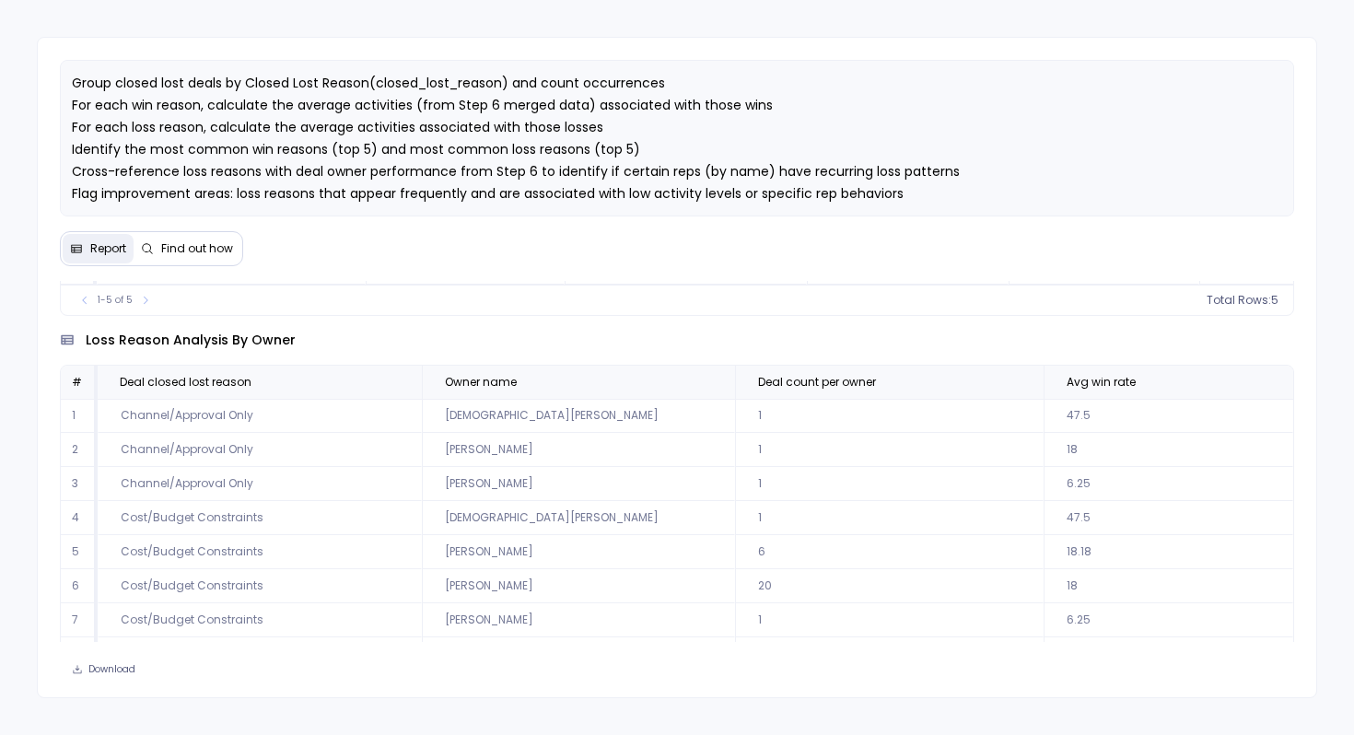
scroll to position [611, 0]
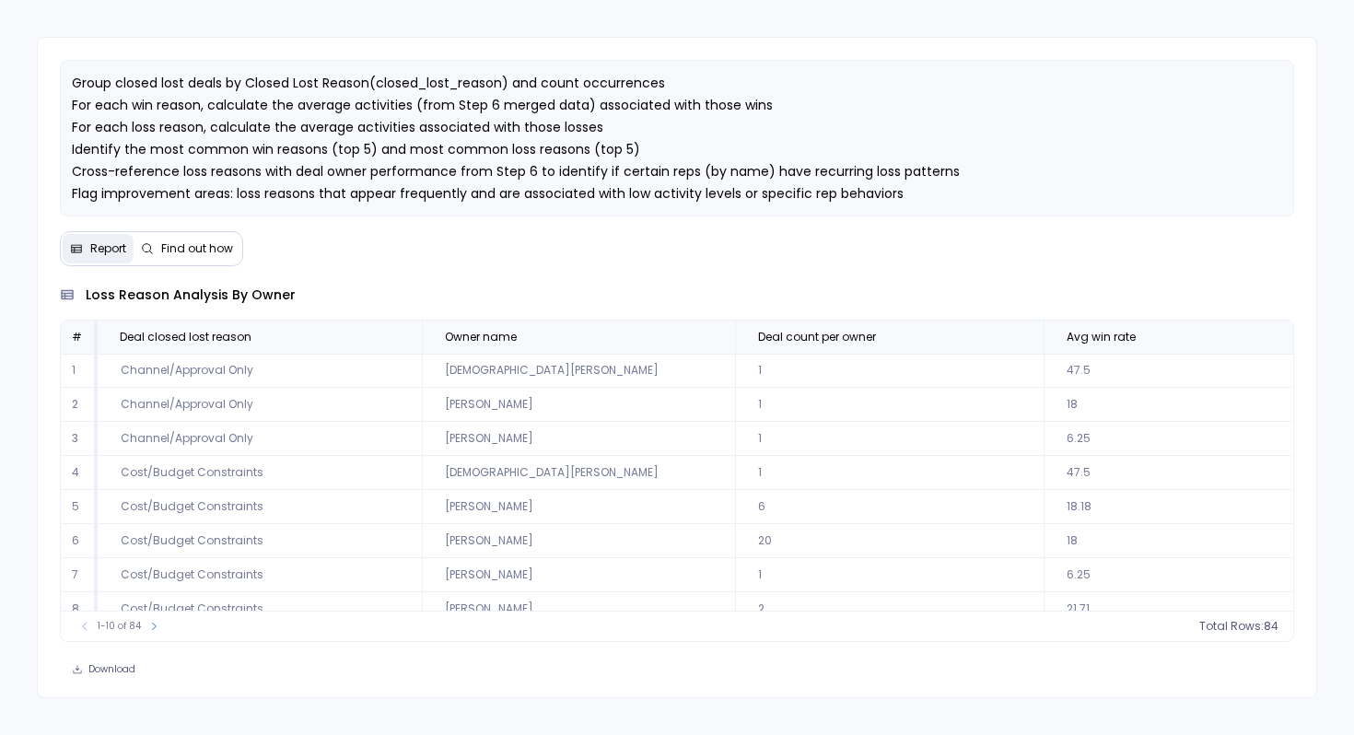
click at [192, 250] on span "Find out how" at bounding box center [197, 248] width 72 height 15
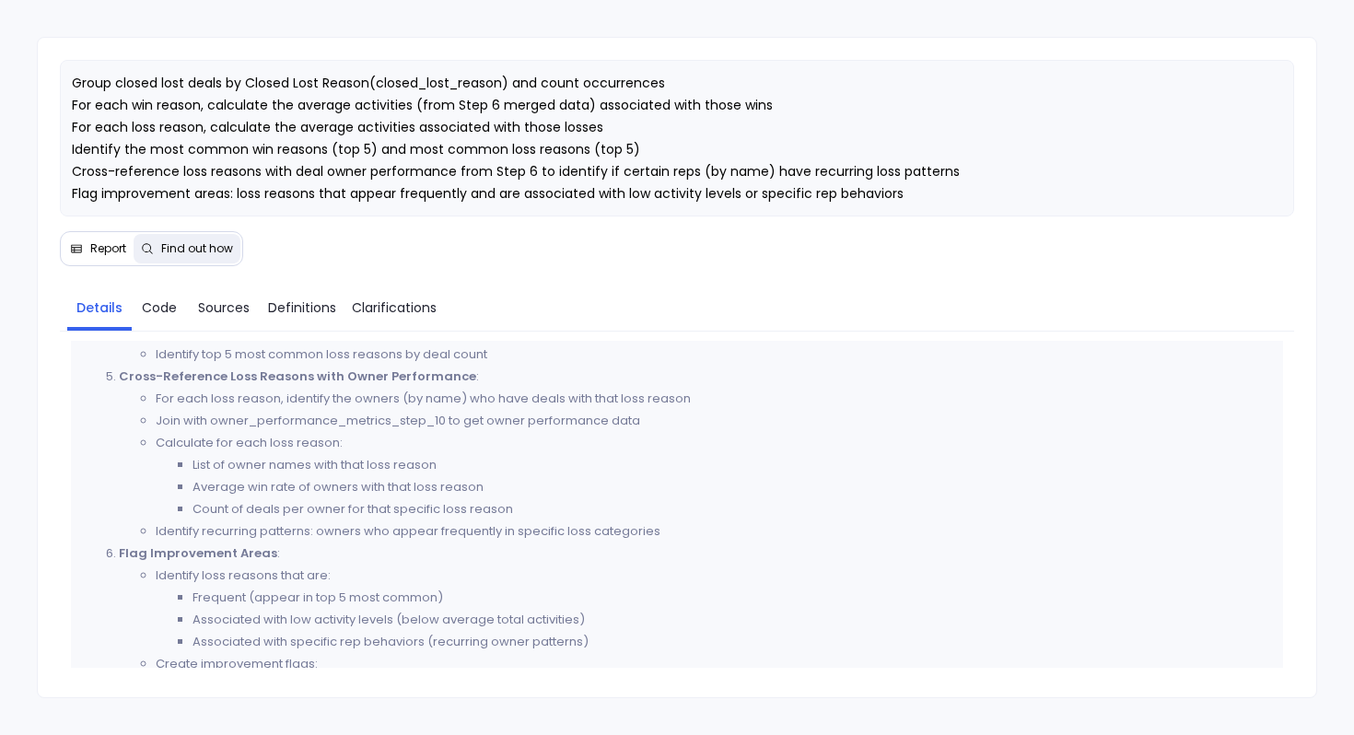
scroll to position [611, 0]
click at [171, 310] on span "Code" at bounding box center [159, 307] width 35 height 20
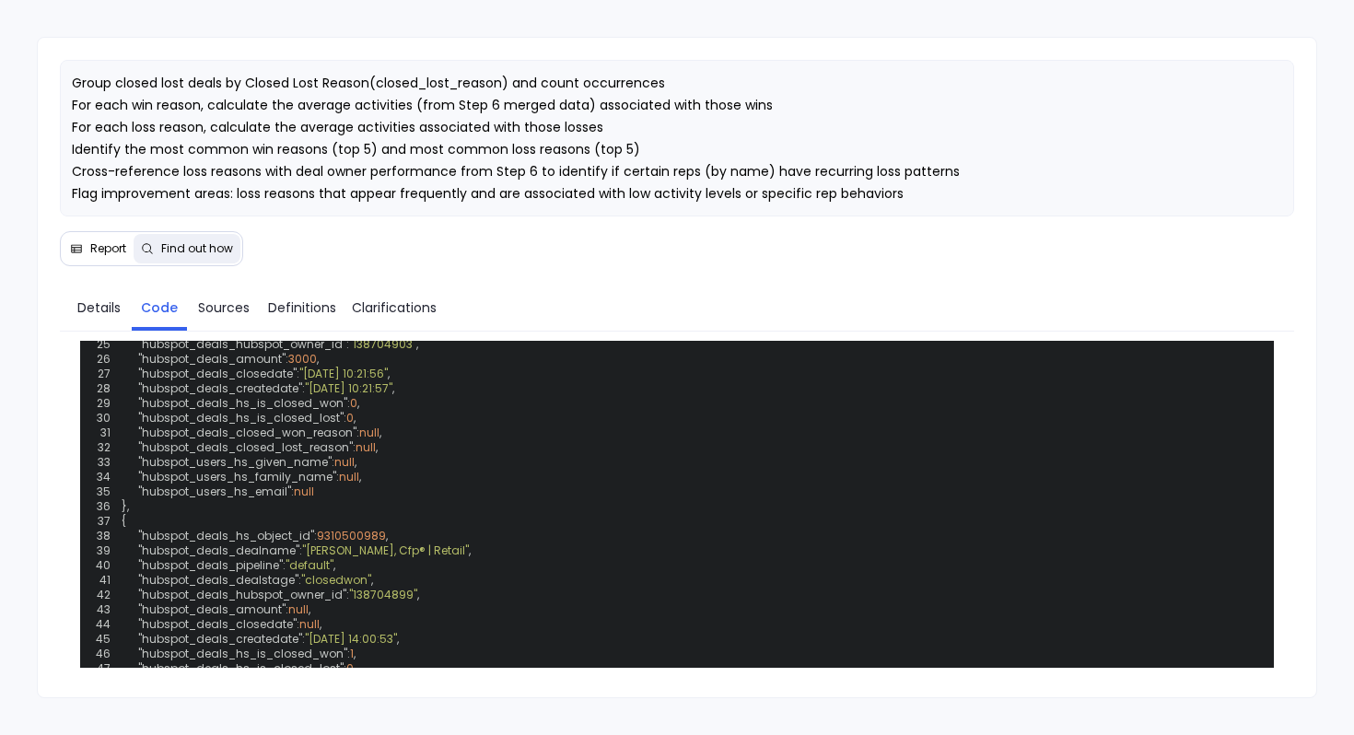
scroll to position [901, 0]
